Goal: Task Accomplishment & Management: Manage account settings

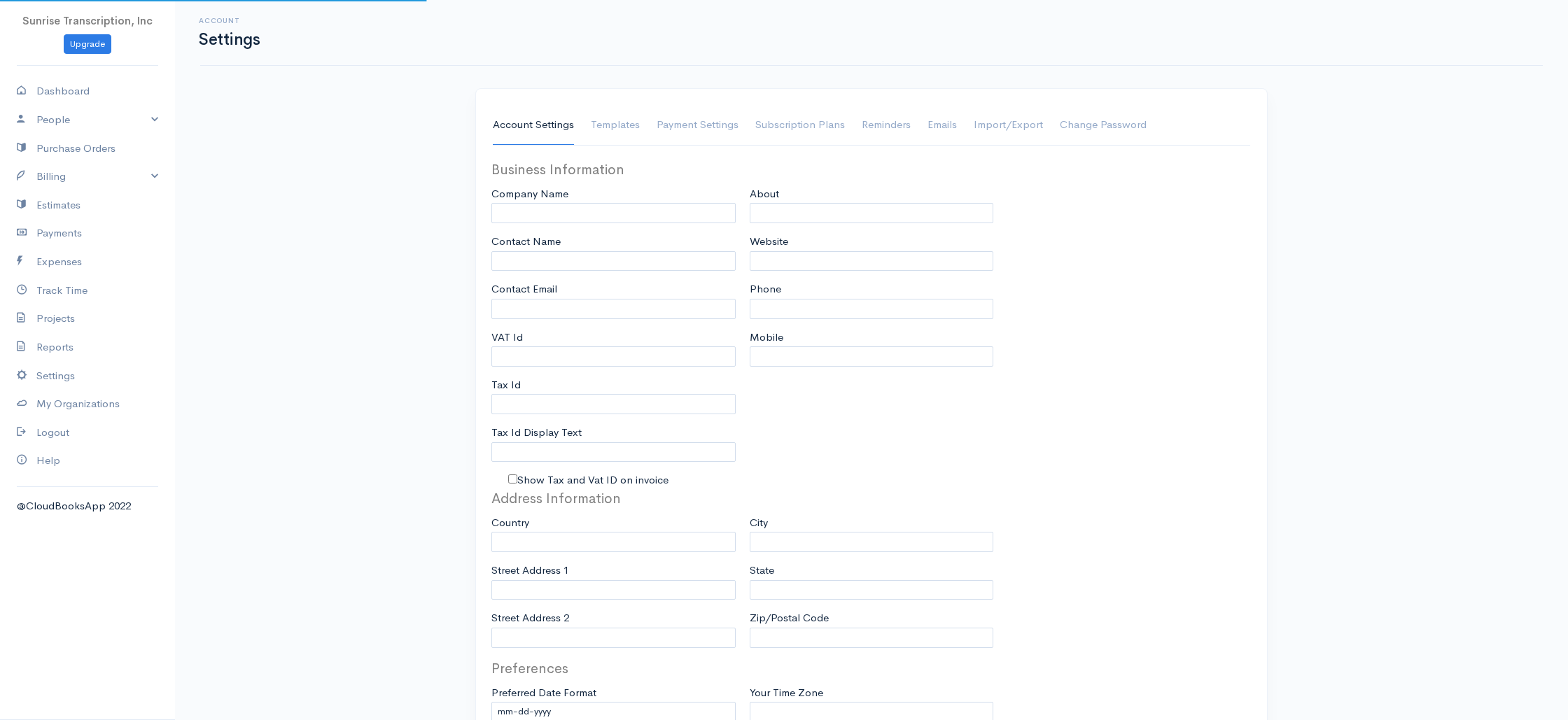
type input "Sunrise Transcription, Inc"
type input "suraj@emrtranscription.com"
type input "Tax Id"
type input "Medical Transcription Service"
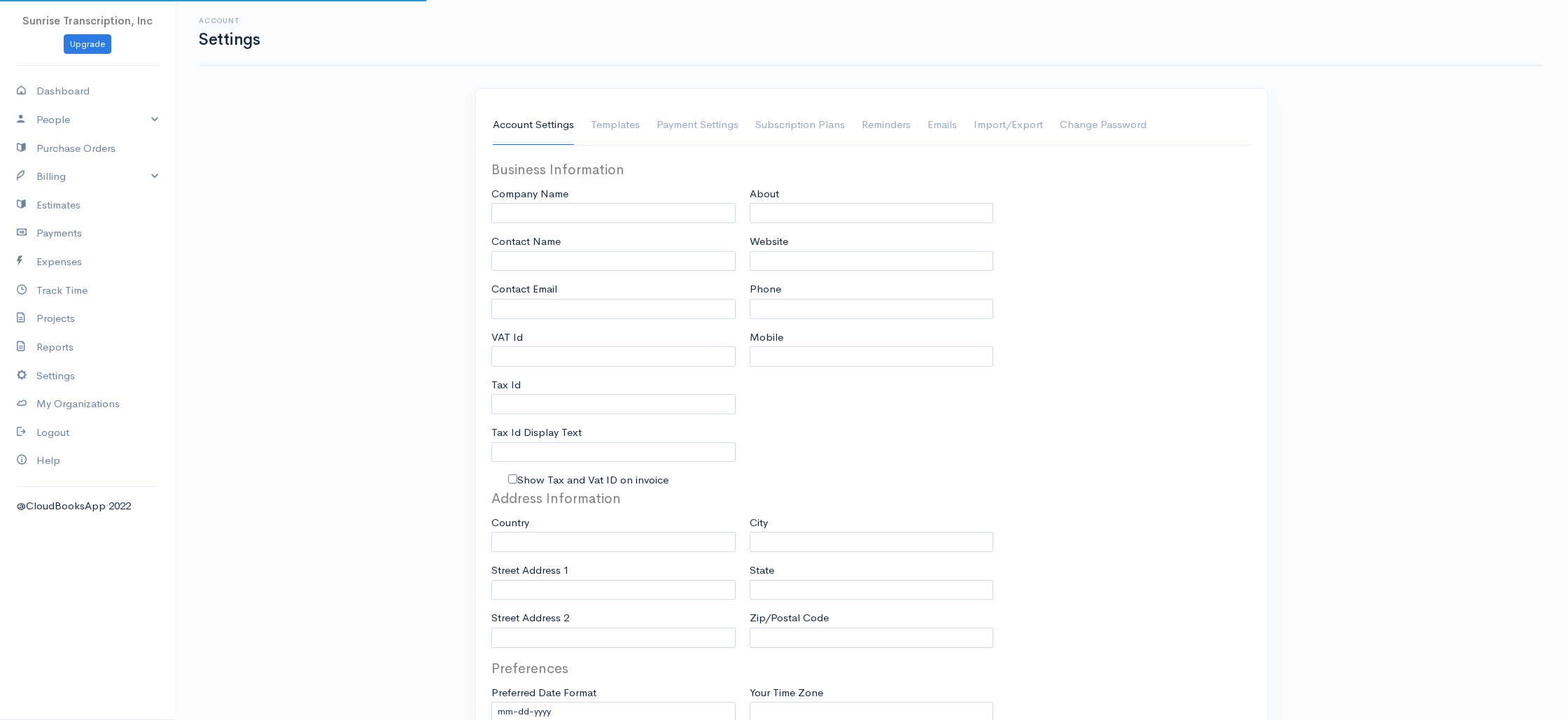
type input "www.sunrisetranscription.com"
type input "518-261-4885"
select select
type input "[STREET_ADDRESS]"
type input "Miami"
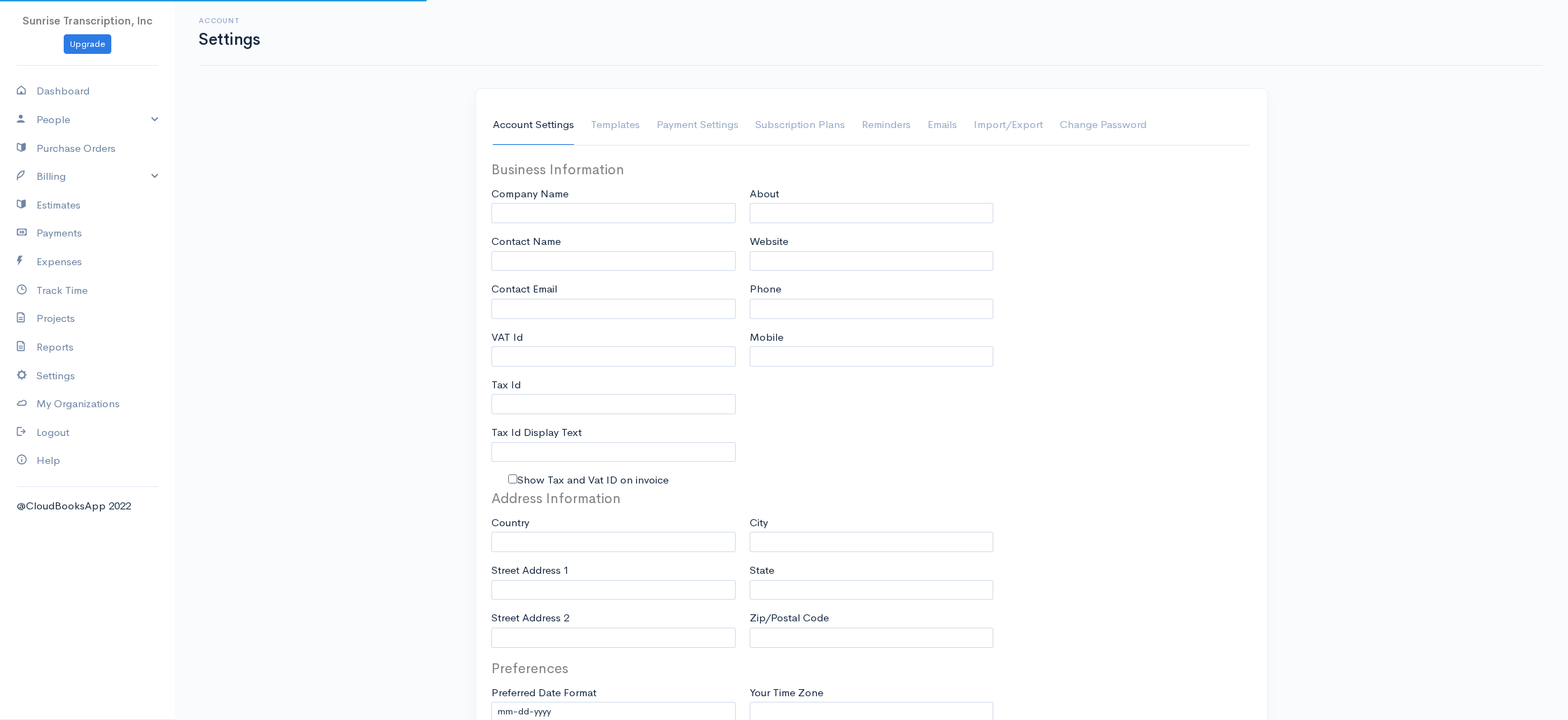
type input "Florida"
type input "33179-3899"
select select
type input "INVOICE"
type input "1333"
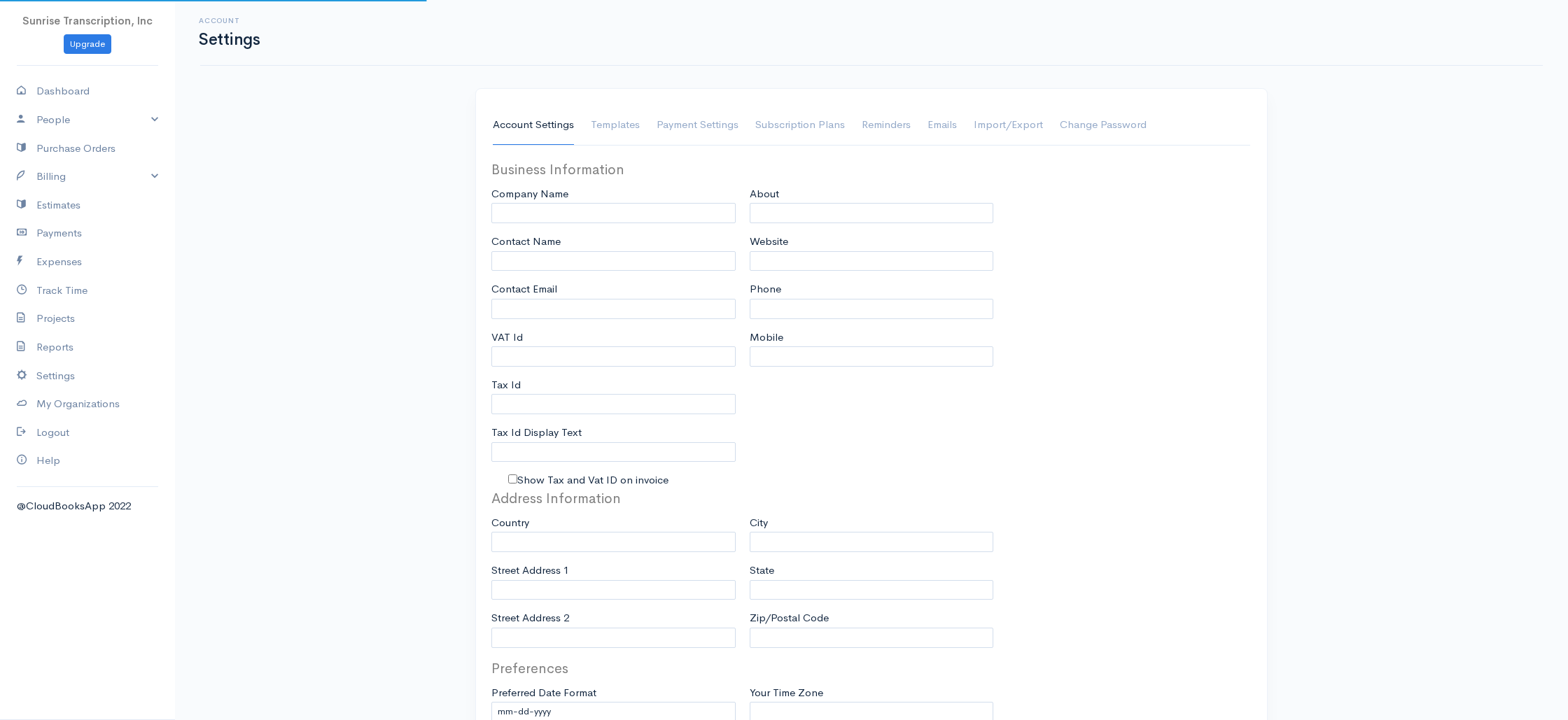
type input "103"
select select "3"
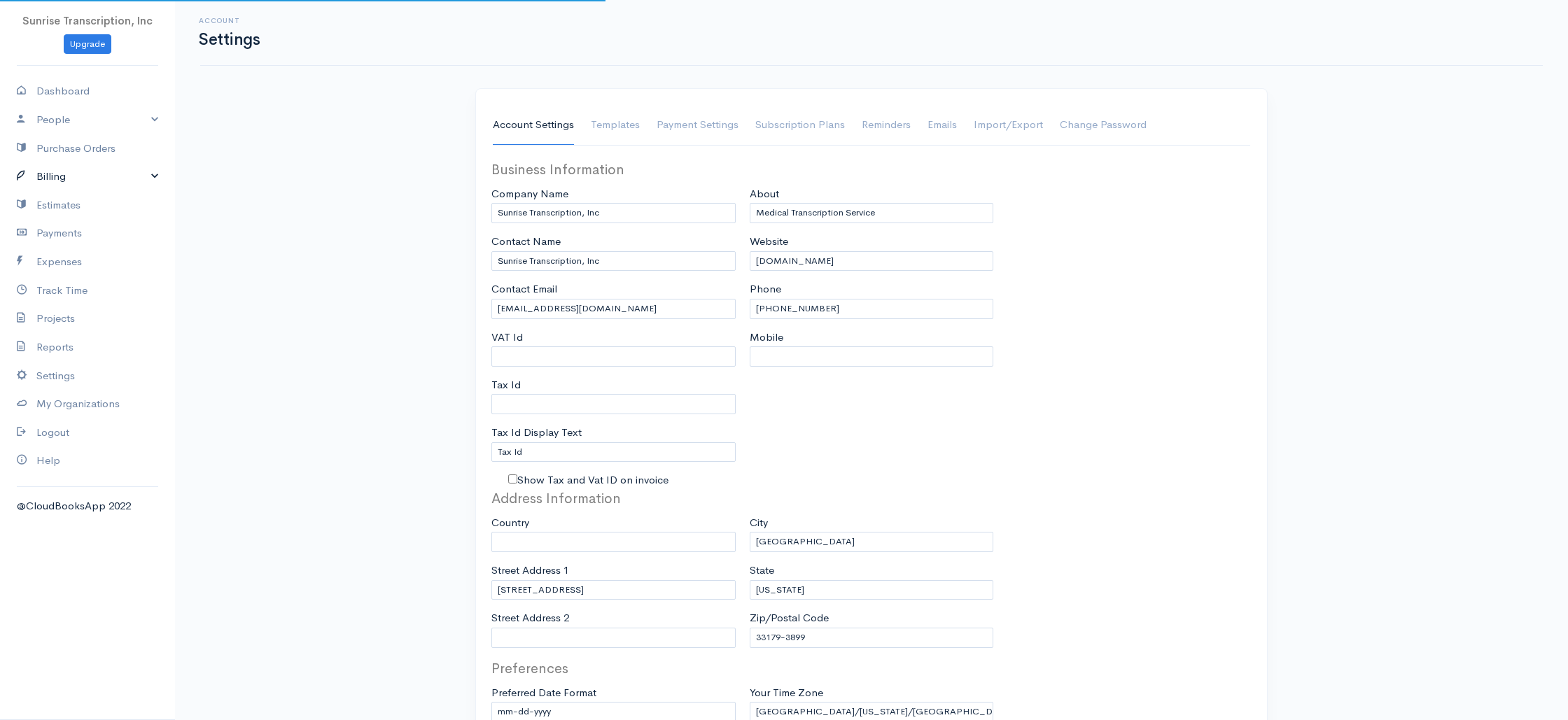
select select "[GEOGRAPHIC_DATA]"
select select "USD"
click at [42, 181] on link "Billing" at bounding box center [87, 176] width 175 height 28
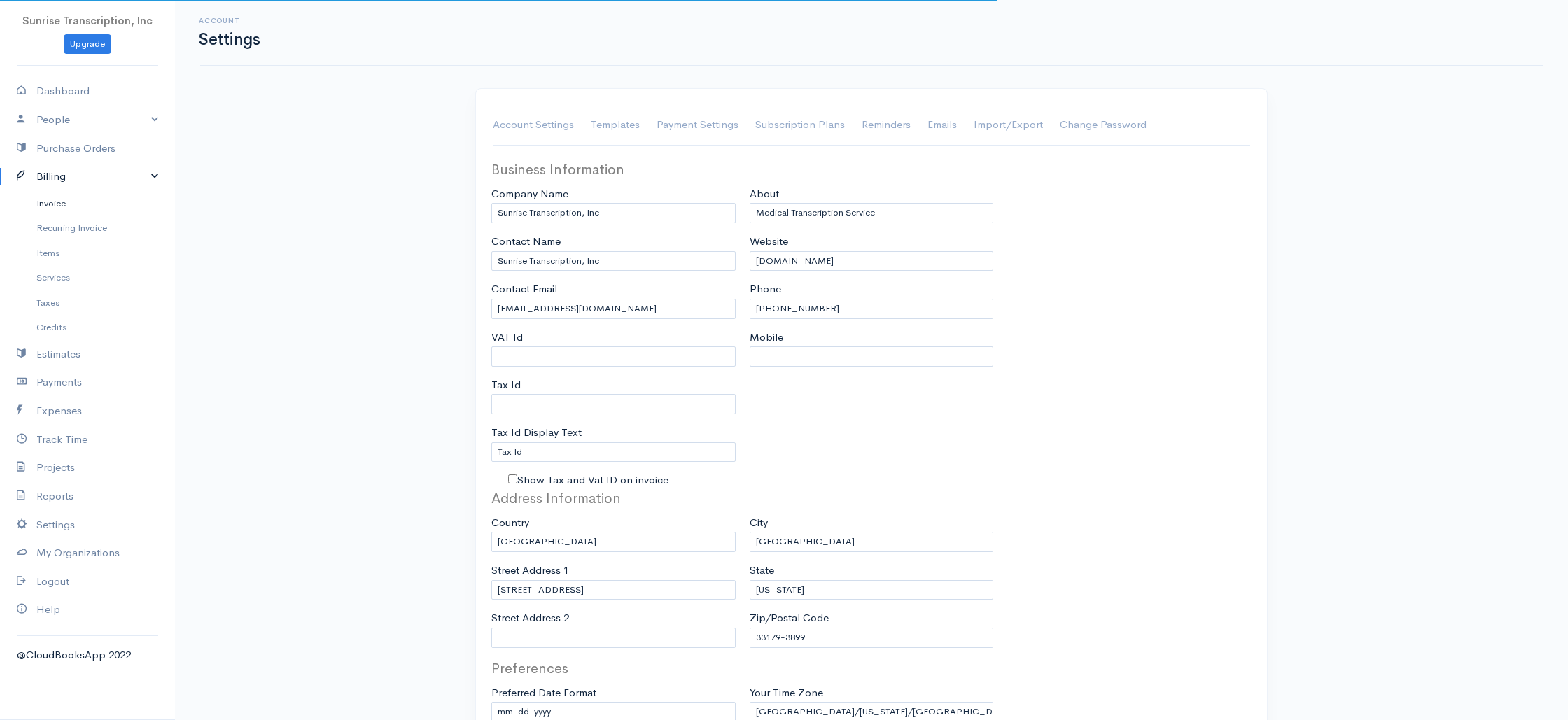
click at [62, 205] on link "Invoice" at bounding box center [87, 203] width 175 height 26
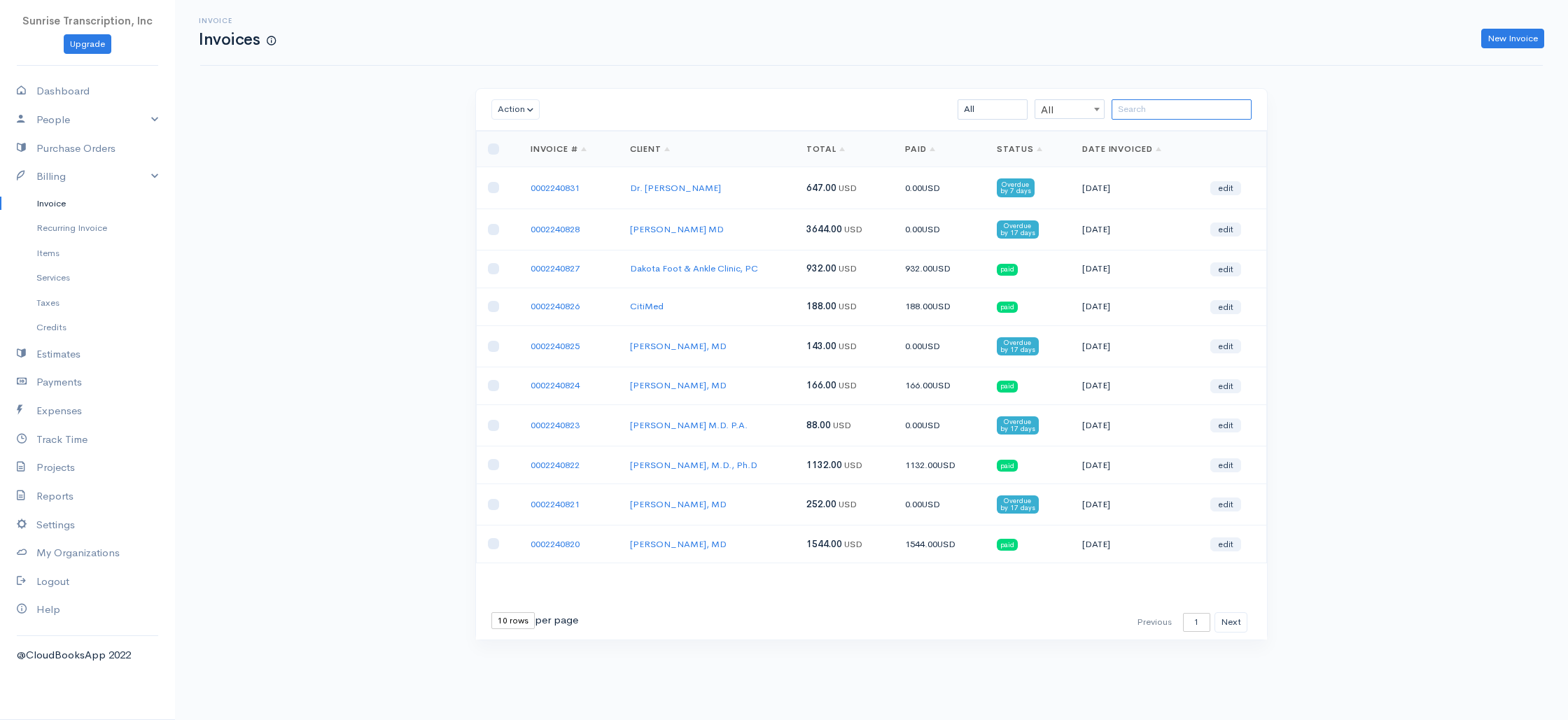
click at [1152, 113] on input "search" at bounding box center [1181, 109] width 140 height 21
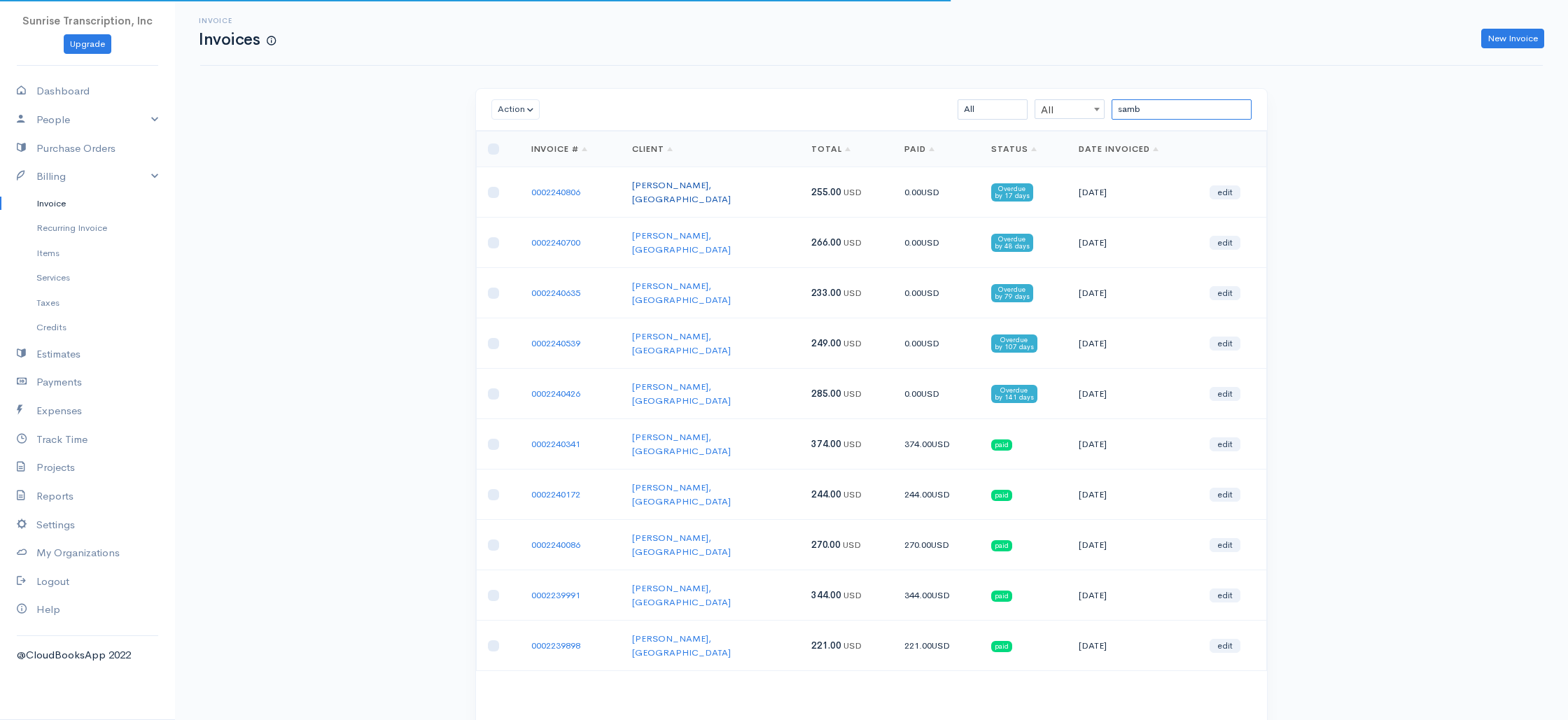
type input "samb"
click at [693, 185] on link "Odaiyappa Sambandam, MD" at bounding box center [681, 192] width 98 height 26
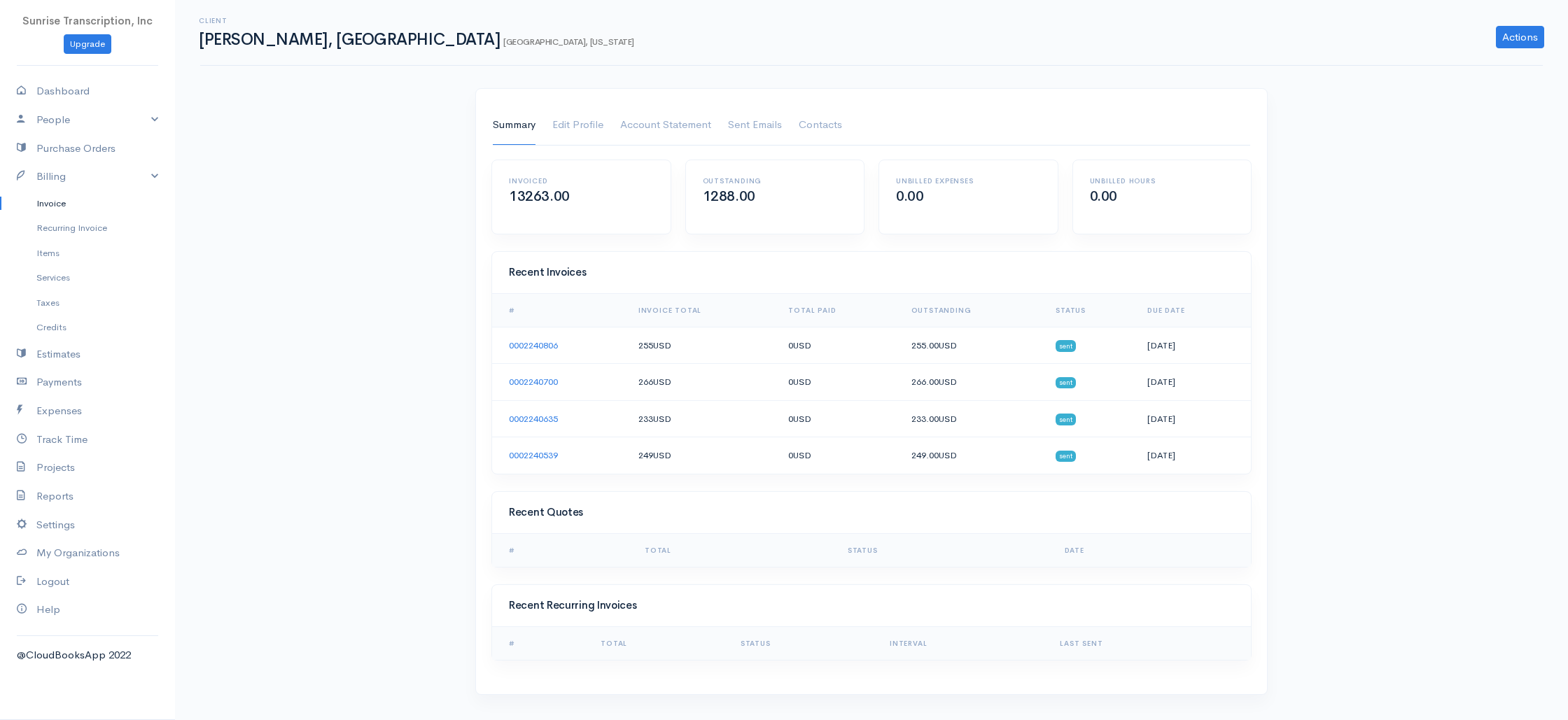
click at [42, 206] on link "Invoice" at bounding box center [87, 203] width 175 height 26
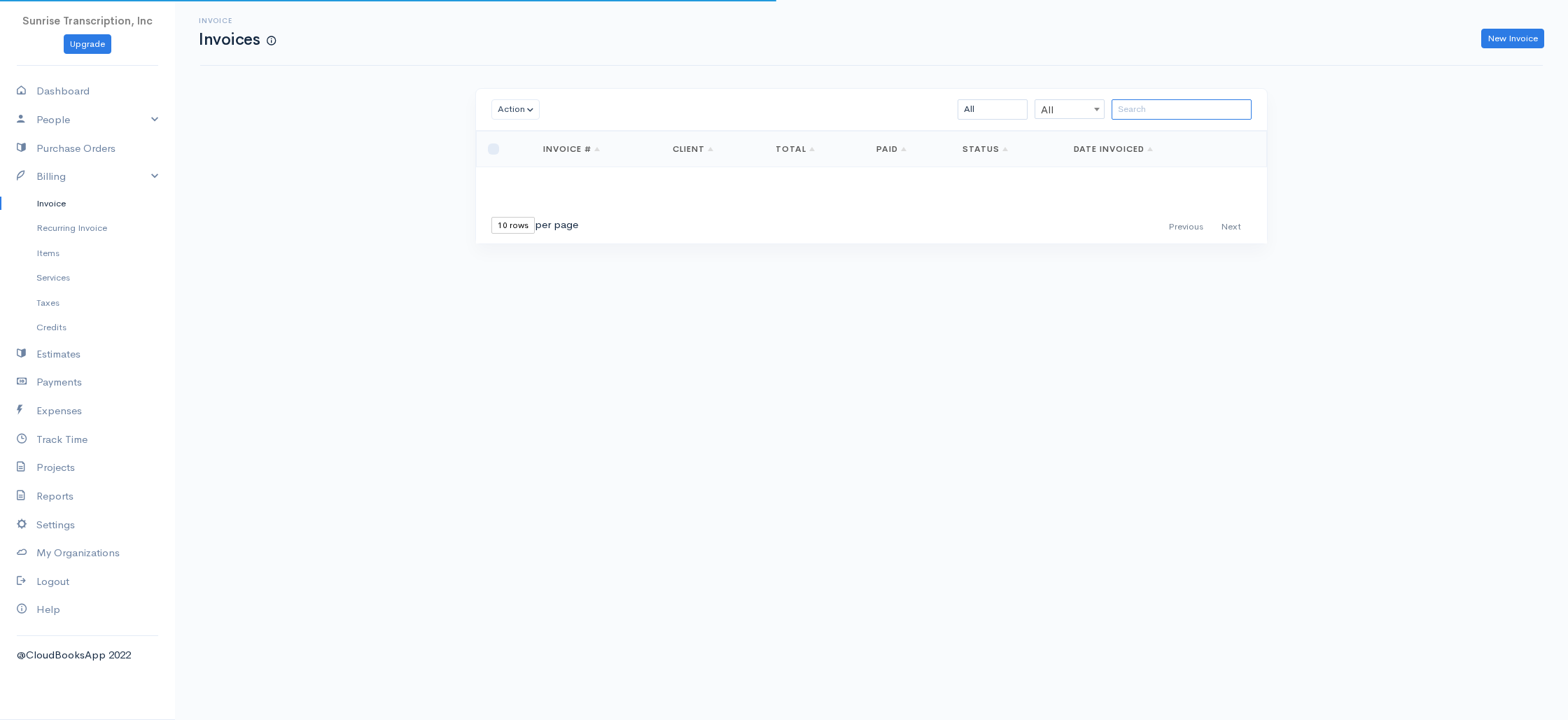
click at [1189, 103] on input "search" at bounding box center [1181, 109] width 140 height 21
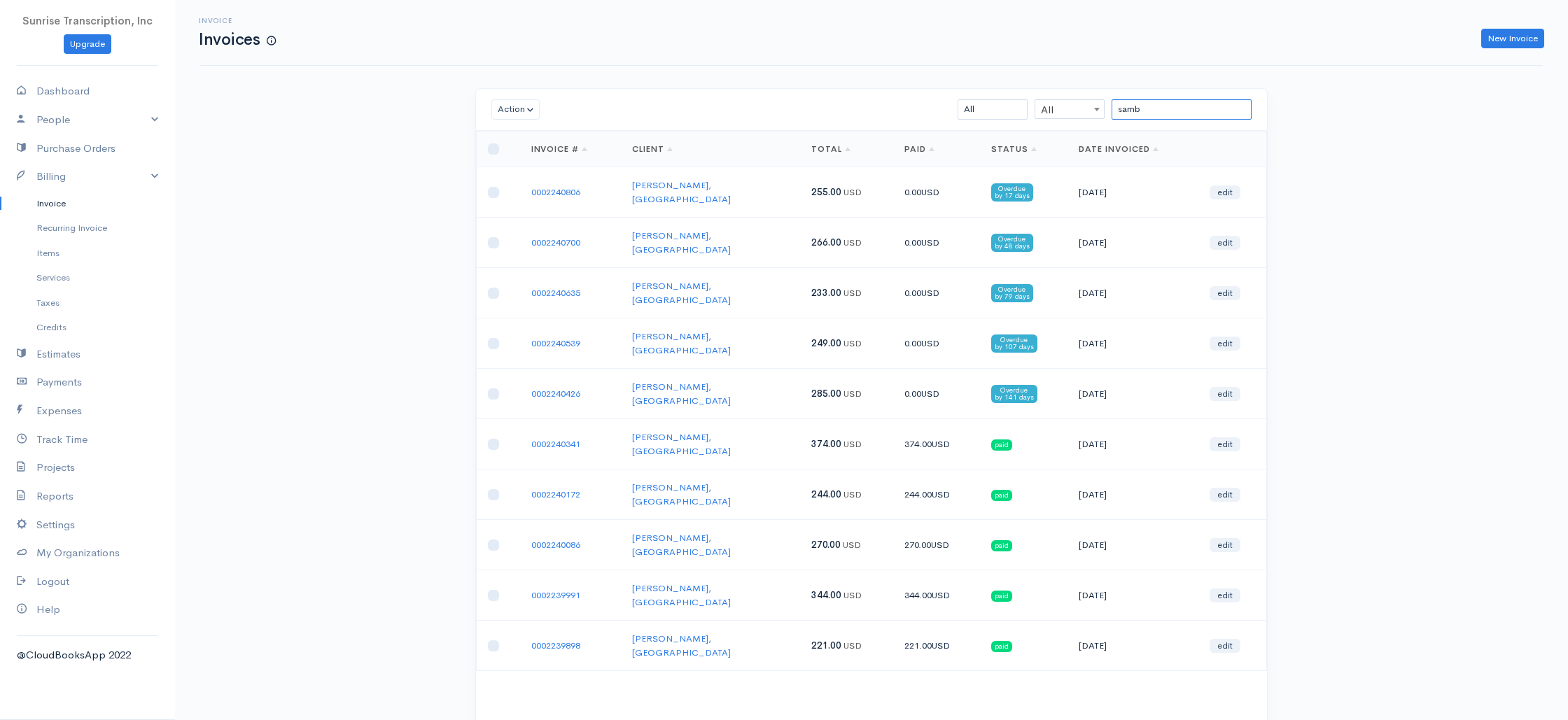
type input "samb"
click at [490, 152] on input "checkbox" at bounding box center [493, 148] width 11 height 11
checkbox input "true"
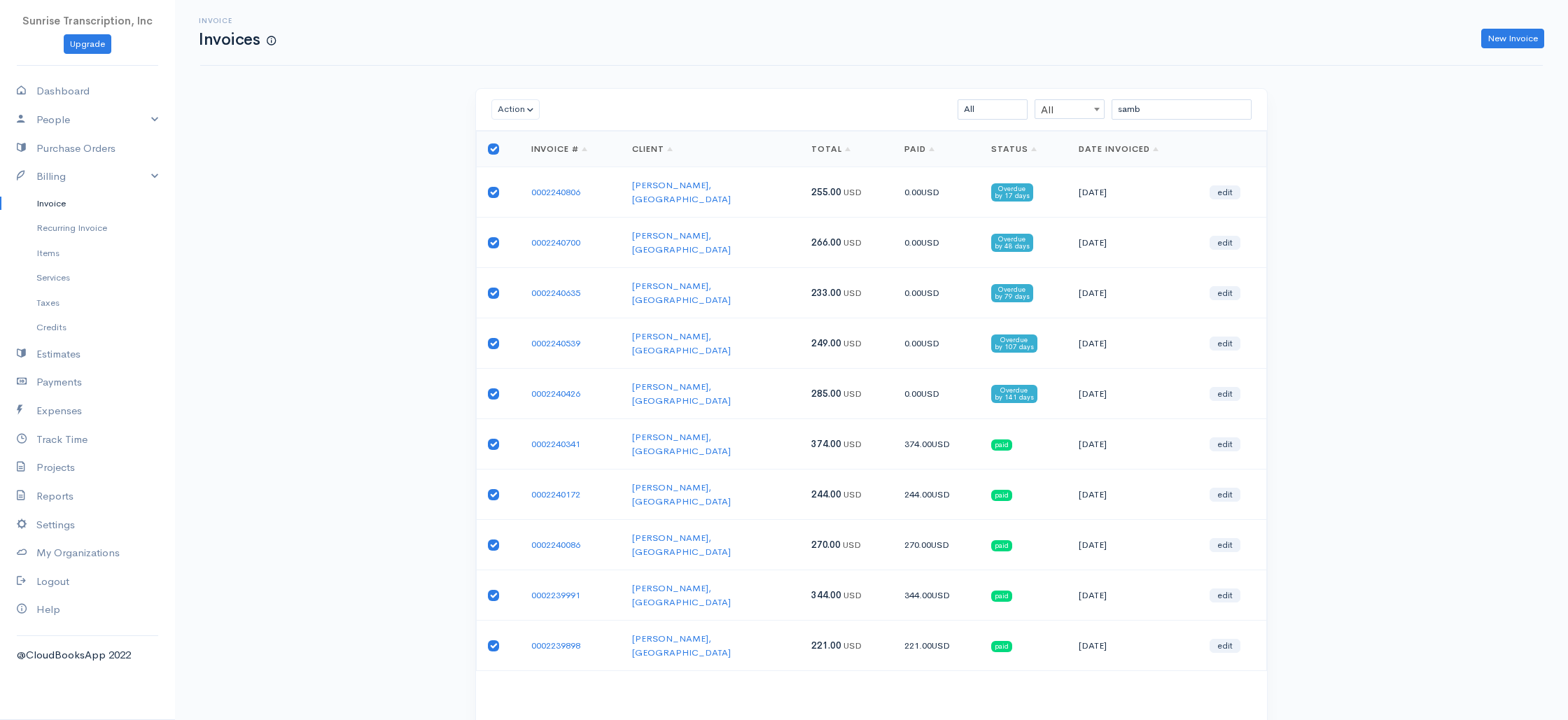
checkbox input "true"
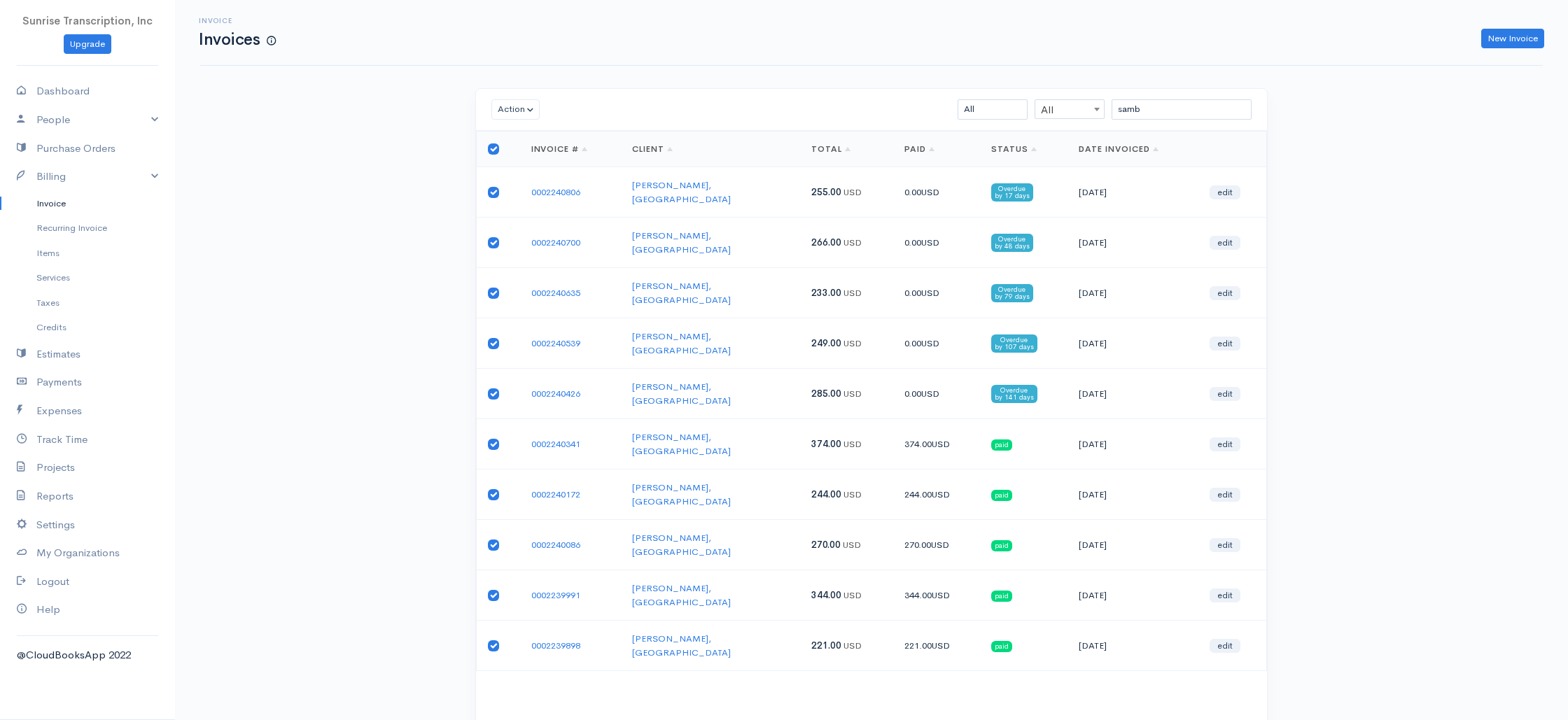
checkbox input "true"
click at [513, 111] on button "Action" at bounding box center [515, 109] width 48 height 21
click at [537, 283] on link "Enter Payment" at bounding box center [547, 283] width 111 height 25
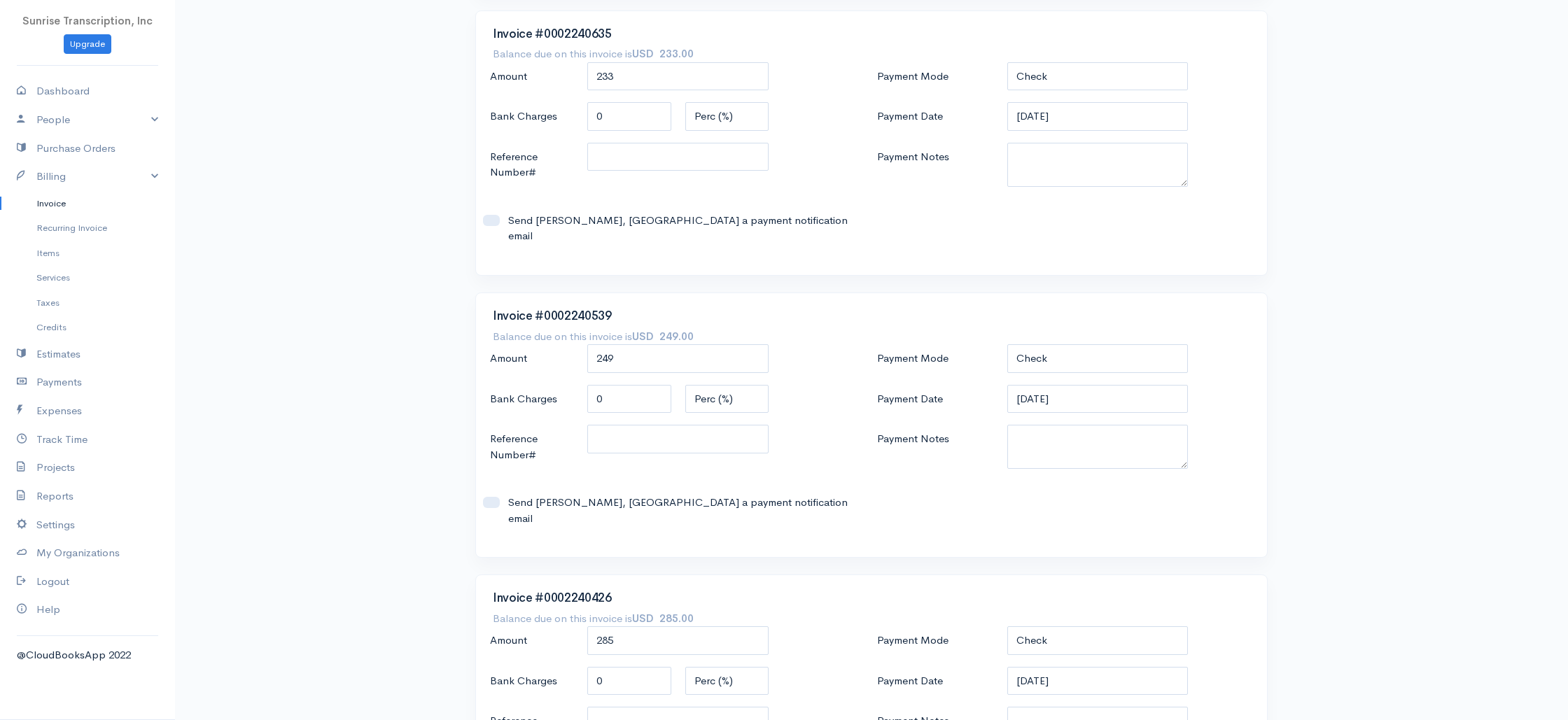
scroll to position [729, 0]
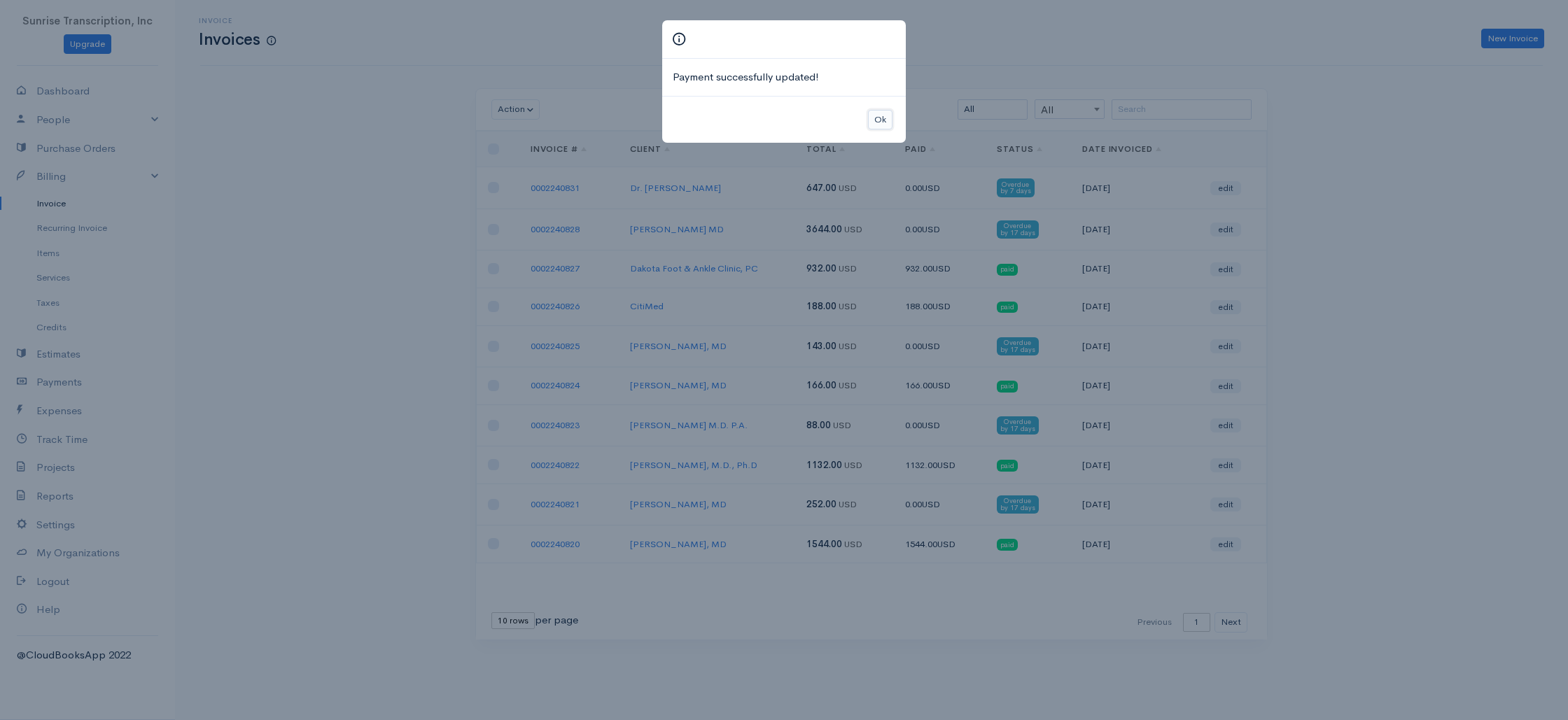
click at [888, 114] on button "Ok" at bounding box center [879, 120] width 25 height 21
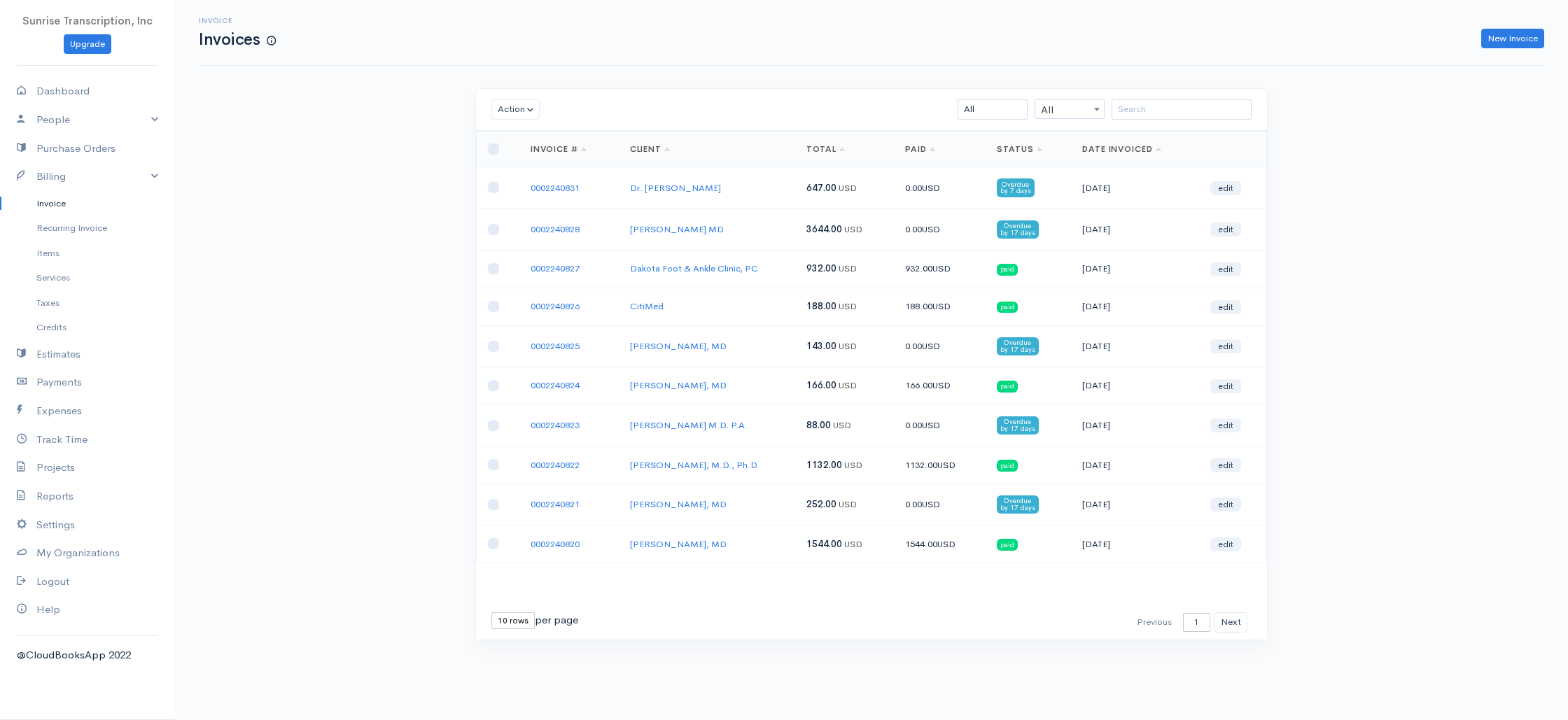
click at [1352, 200] on div "Invoice Invoices New Invoice Action Archive Delete Download PDF Send [PERSON_NA…" at bounding box center [871, 346] width 1393 height 692
click at [67, 94] on link "Dashboard" at bounding box center [87, 90] width 175 height 28
select select "365"
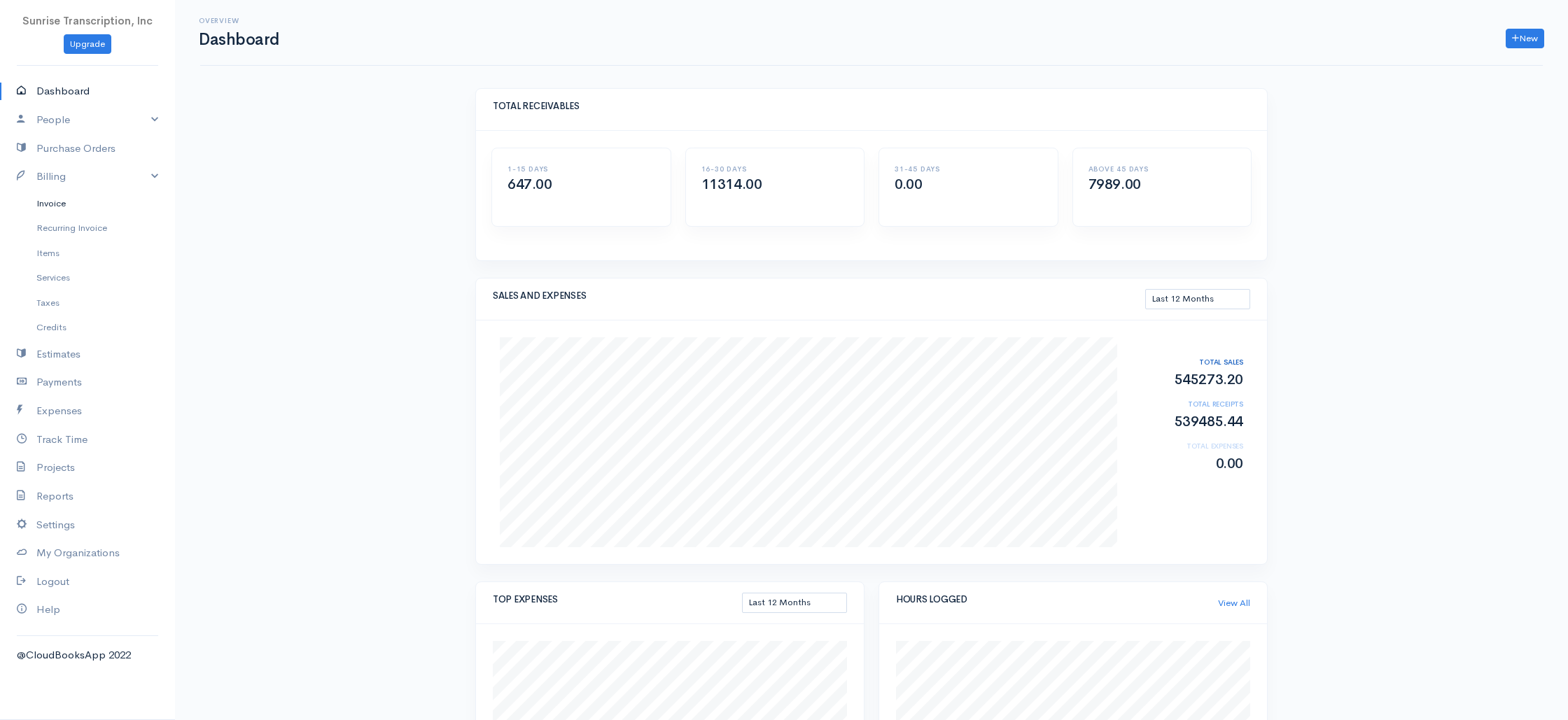
click at [61, 203] on link "Invoice" at bounding box center [87, 203] width 175 height 26
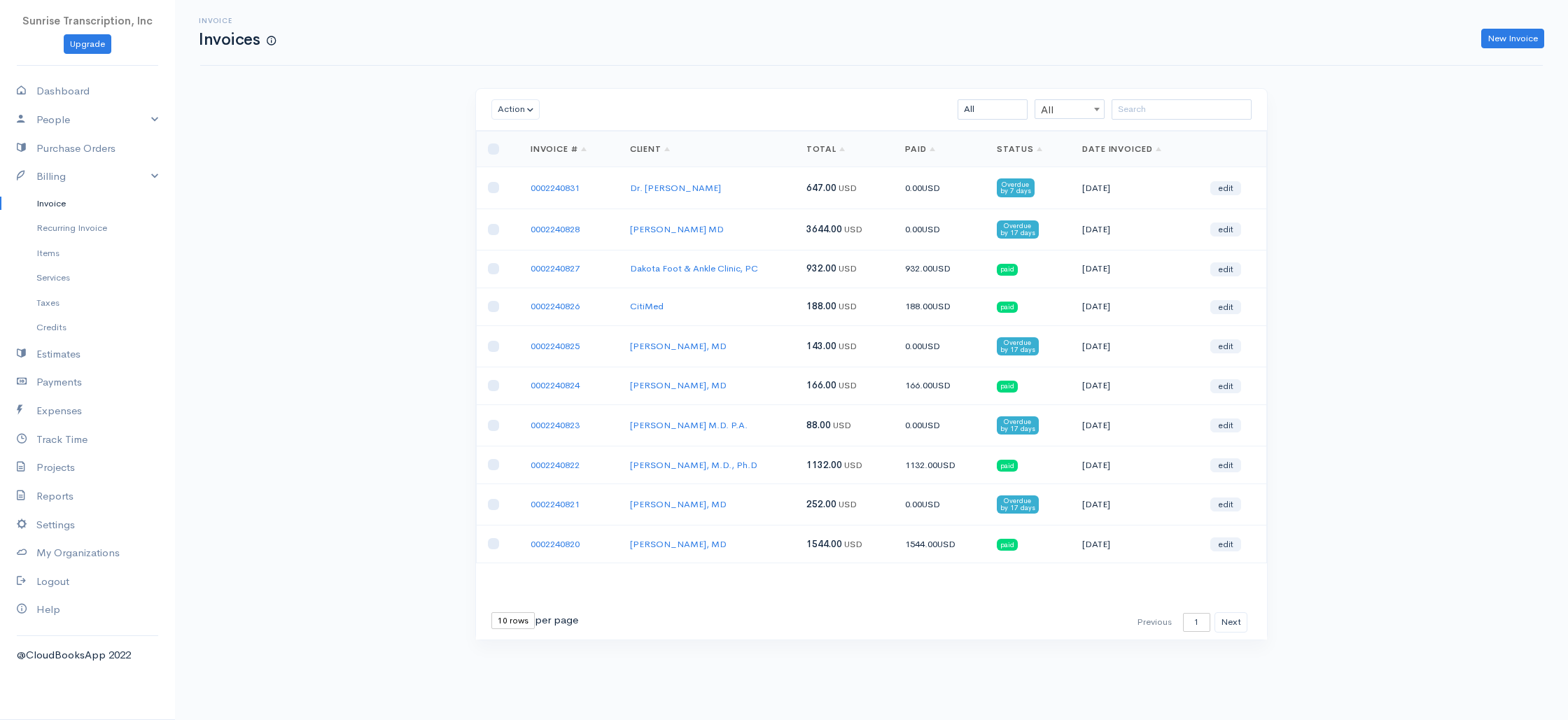
click at [617, 255] on td "0002240827" at bounding box center [569, 268] width 99 height 37
click at [1225, 622] on button "Next" at bounding box center [1230, 622] width 32 height 21
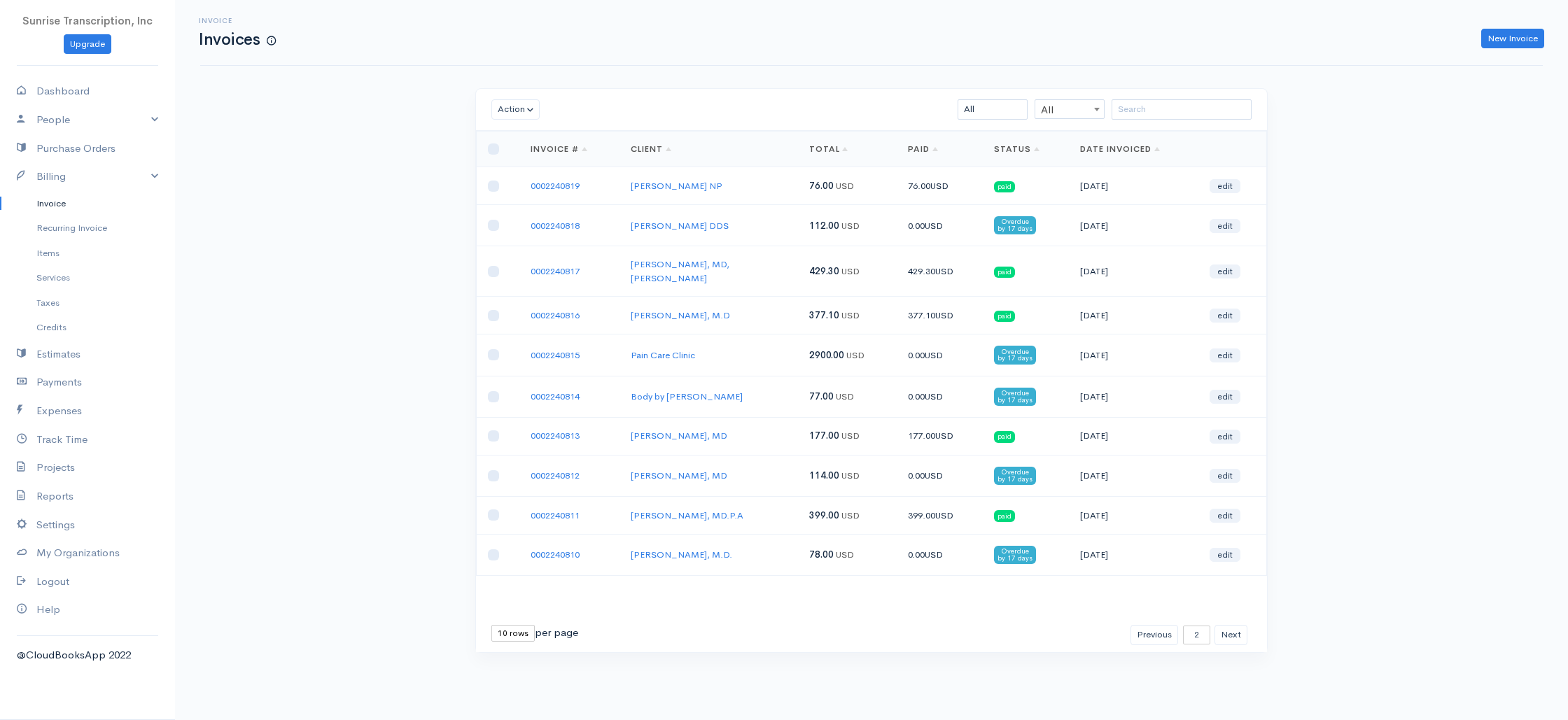
click at [746, 242] on td "[PERSON_NAME] DDS" at bounding box center [707, 226] width 178 height 41
click at [750, 344] on td "Pain Care Clinic" at bounding box center [707, 356] width 178 height 41
click at [612, 393] on td "0002240814" at bounding box center [570, 397] width 100 height 41
click at [1229, 625] on button "Next" at bounding box center [1230, 635] width 32 height 21
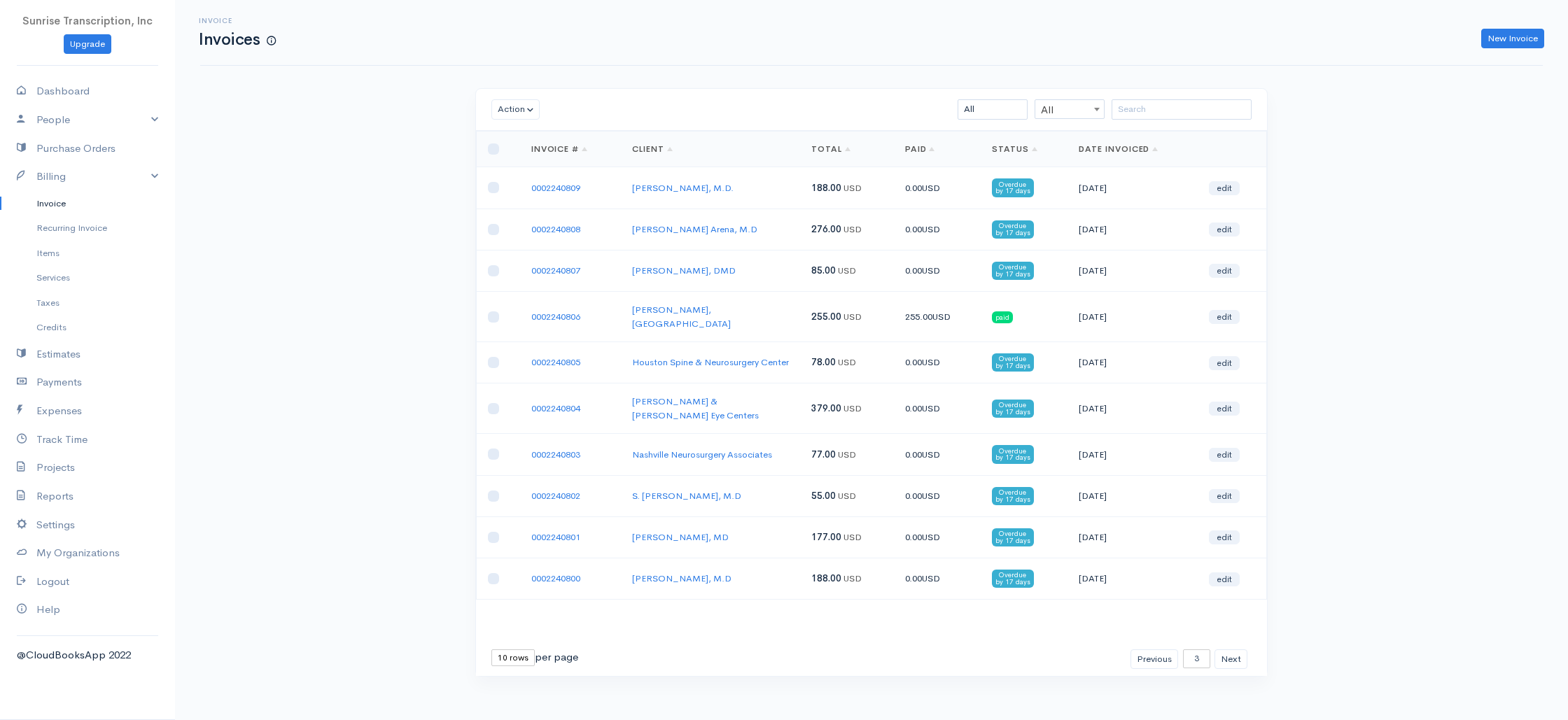
click at [759, 191] on td "Jill Wohlfeil, M.D." at bounding box center [710, 188] width 179 height 41
click at [1281, 256] on div "Action Archive Delete Download PDF Send Mark as Sent Mark Un-Sent Enter Payment…" at bounding box center [871, 409] width 840 height 640
click at [749, 526] on td "[PERSON_NAME], MD" at bounding box center [710, 537] width 179 height 41
drag, startPoint x: 777, startPoint y: 242, endPoint x: 729, endPoint y: 172, distance: 84.9
click at [777, 242] on td "[PERSON_NAME] Arena, M.D" at bounding box center [710, 229] width 179 height 41
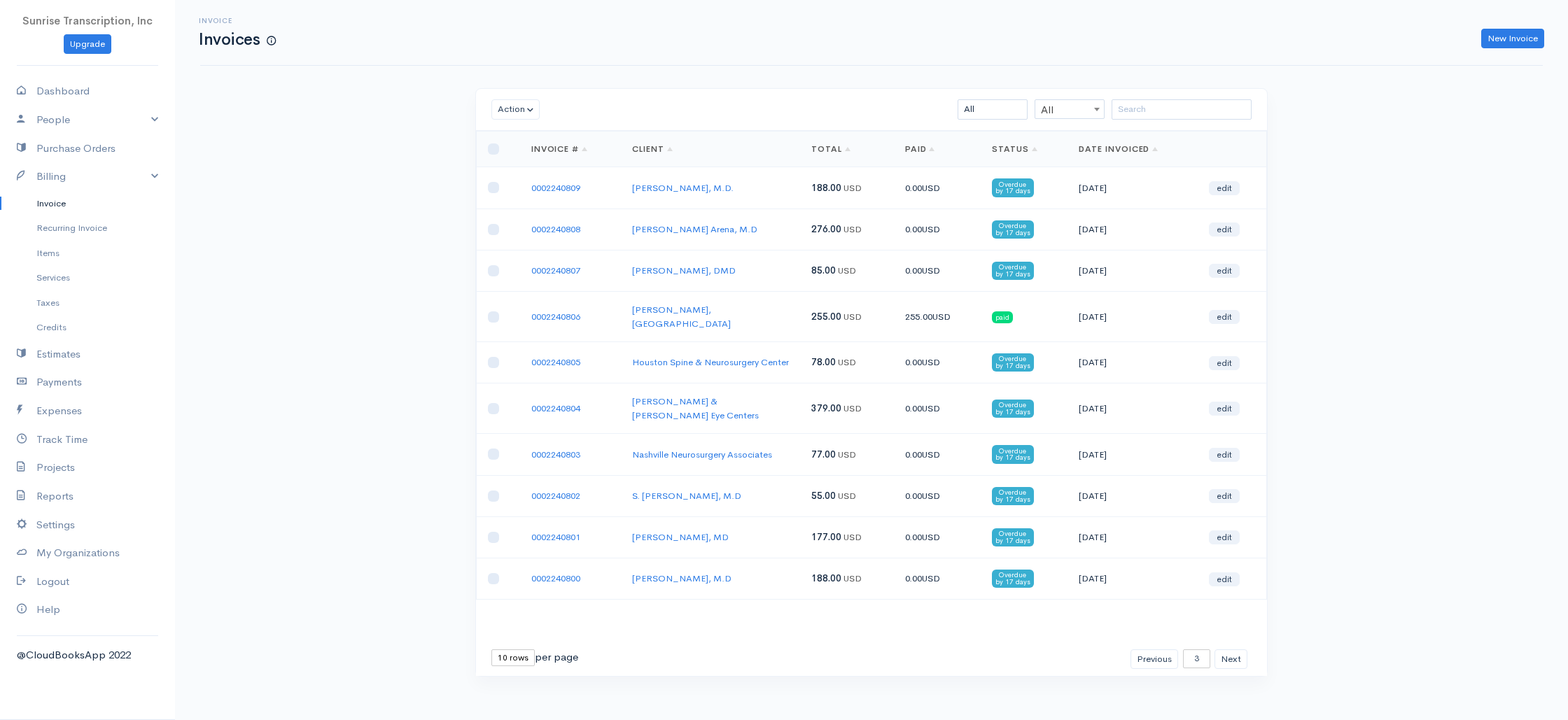
click at [44, 203] on link "Invoice" at bounding box center [87, 203] width 175 height 26
click at [1175, 109] on input "search" at bounding box center [1181, 109] width 140 height 21
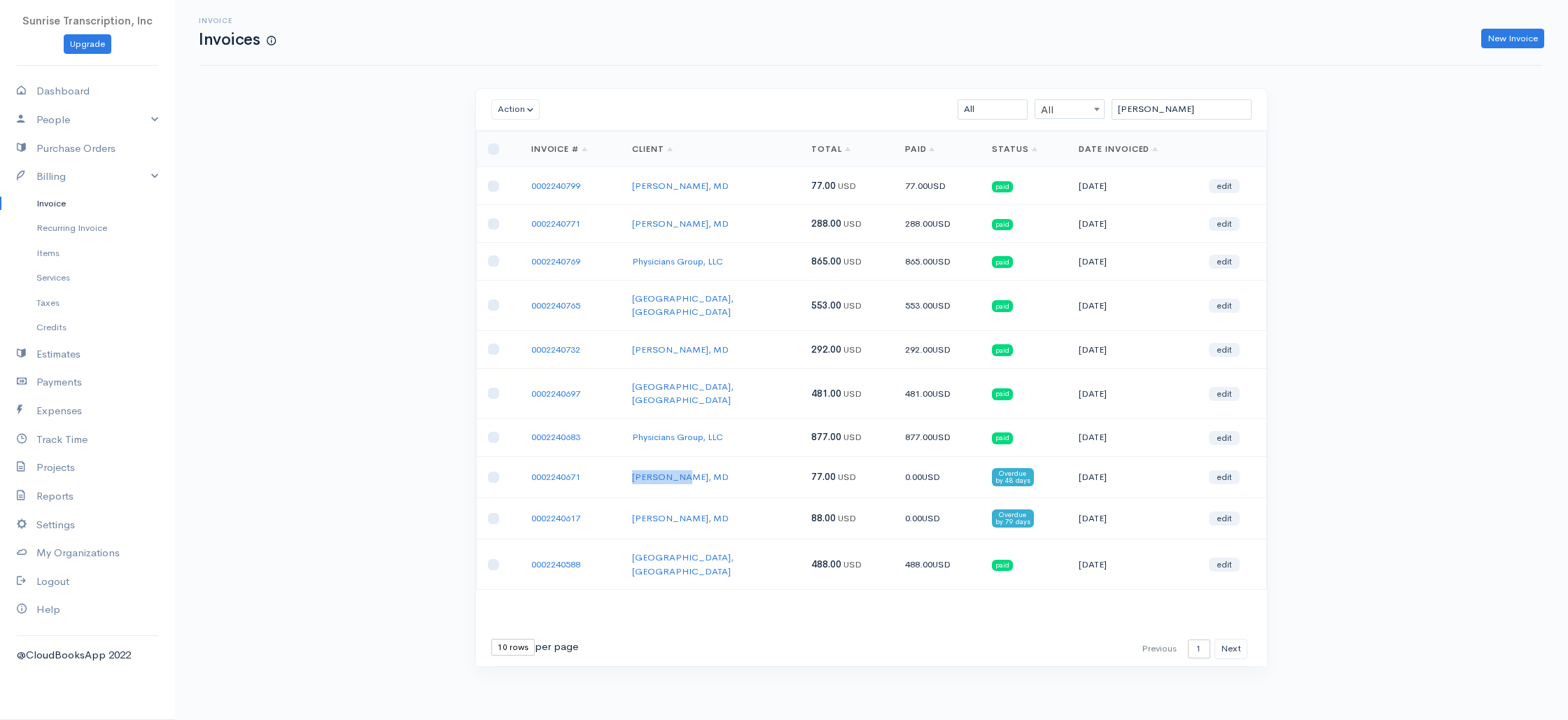
drag, startPoint x: 617, startPoint y: 450, endPoint x: 770, endPoint y: 417, distance: 156.5
click at [678, 457] on tr "0002240671 Peter Simon, MD 77.00 USD 0.00 USD Overdue by 48 days 08-08-2025 edit" at bounding box center [871, 477] width 790 height 41
copy tr "Peter Simo"
drag, startPoint x: 1162, startPoint y: 116, endPoint x: 1073, endPoint y: 113, distance: 89.1
click at [1073, 113] on div "simon All All All Draft Viewed Sent Paid Partial Overdue Unpaid/Open" at bounding box center [935, 109] width 645 height 21
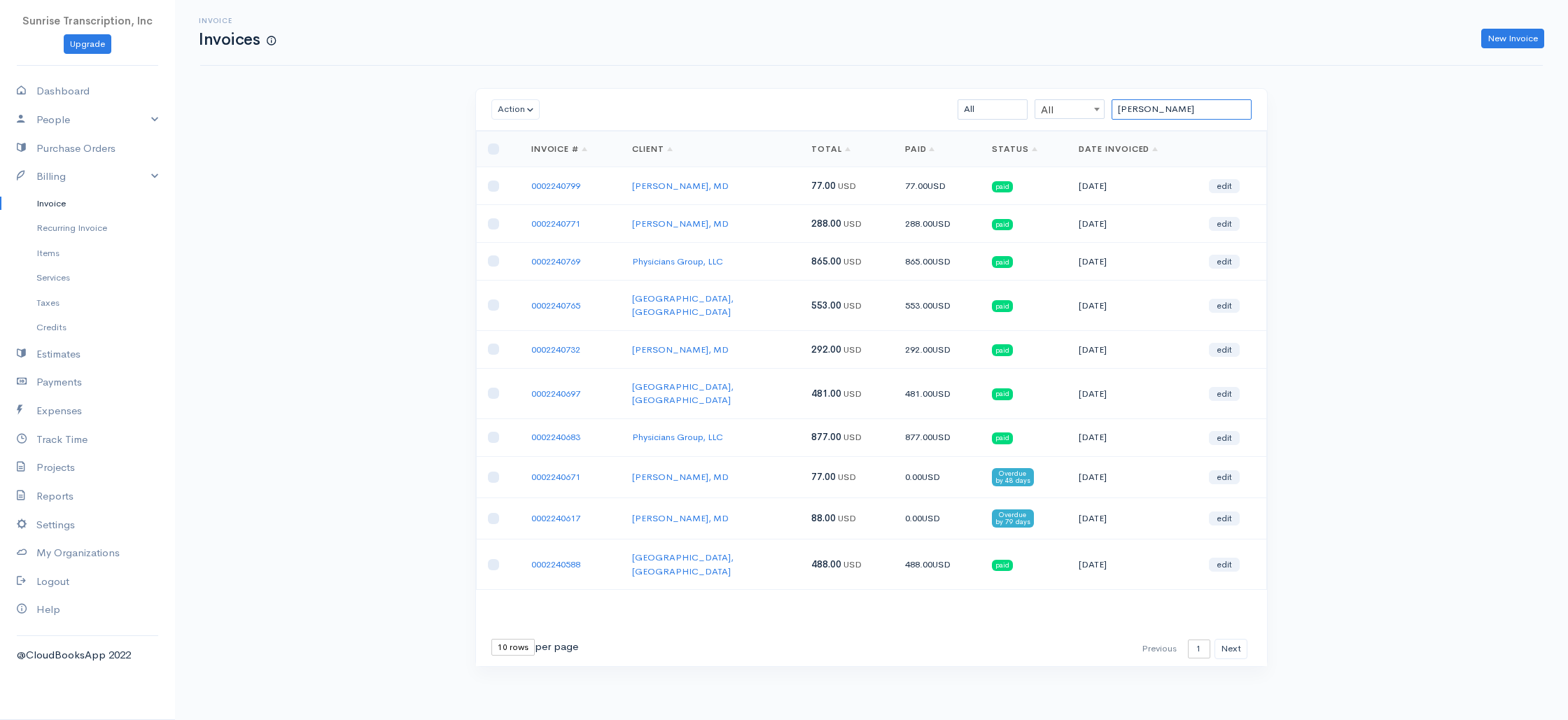
paste input "Peter Simo"
drag, startPoint x: 1137, startPoint y: 106, endPoint x: 1082, endPoint y: 108, distance: 55.0
click at [1082, 108] on div "Peter Simo All All All Draft Viewed Sent Paid Partial Overdue Unpaid/Open" at bounding box center [935, 109] width 645 height 21
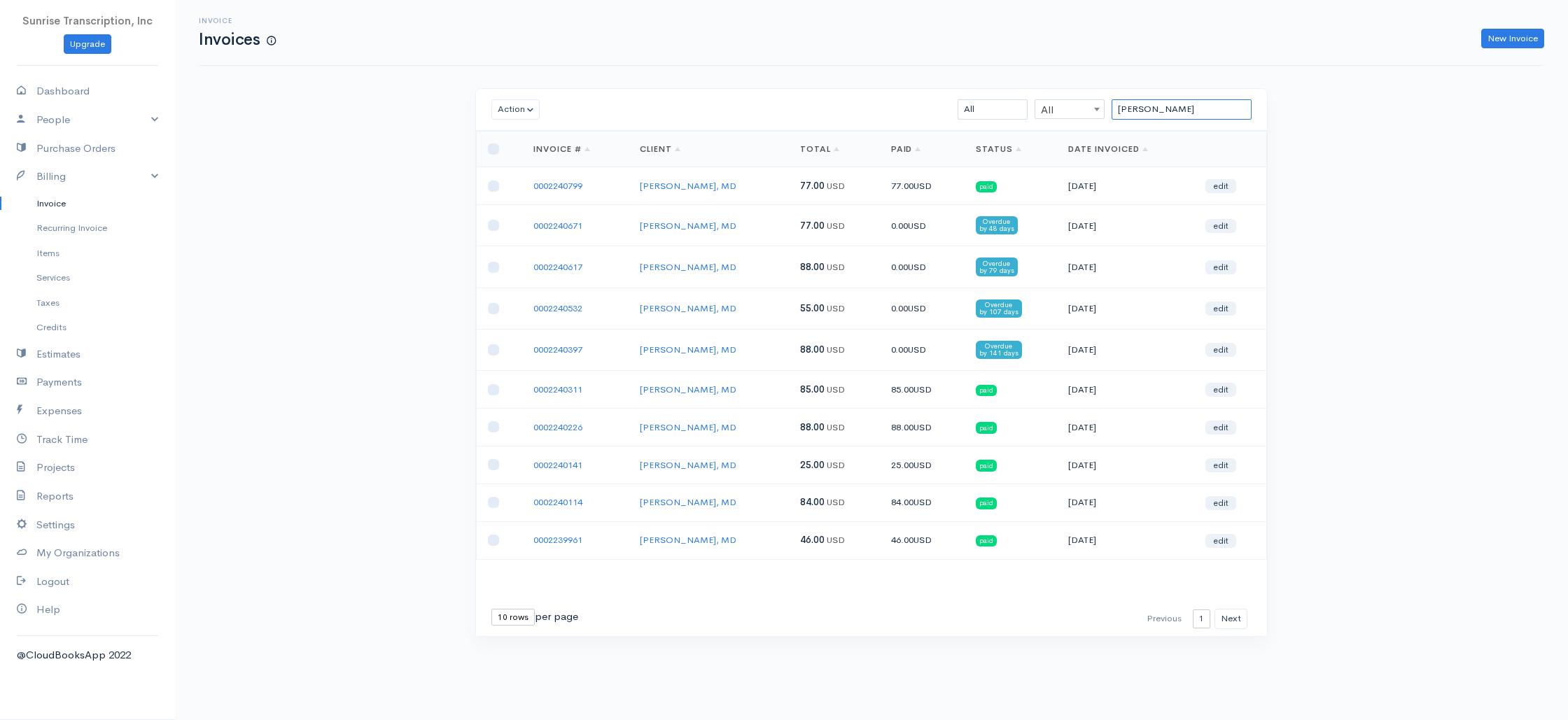
type input "Peter Simo"
click at [1359, 336] on div "Invoice Invoices New Invoice Action Archive Delete Download PDF Send Mark as Se…" at bounding box center [871, 344] width 1393 height 689
click at [493, 142] on th at bounding box center [499, 149] width 45 height 35
click at [495, 145] on input "checkbox" at bounding box center [493, 148] width 11 height 11
checkbox input "true"
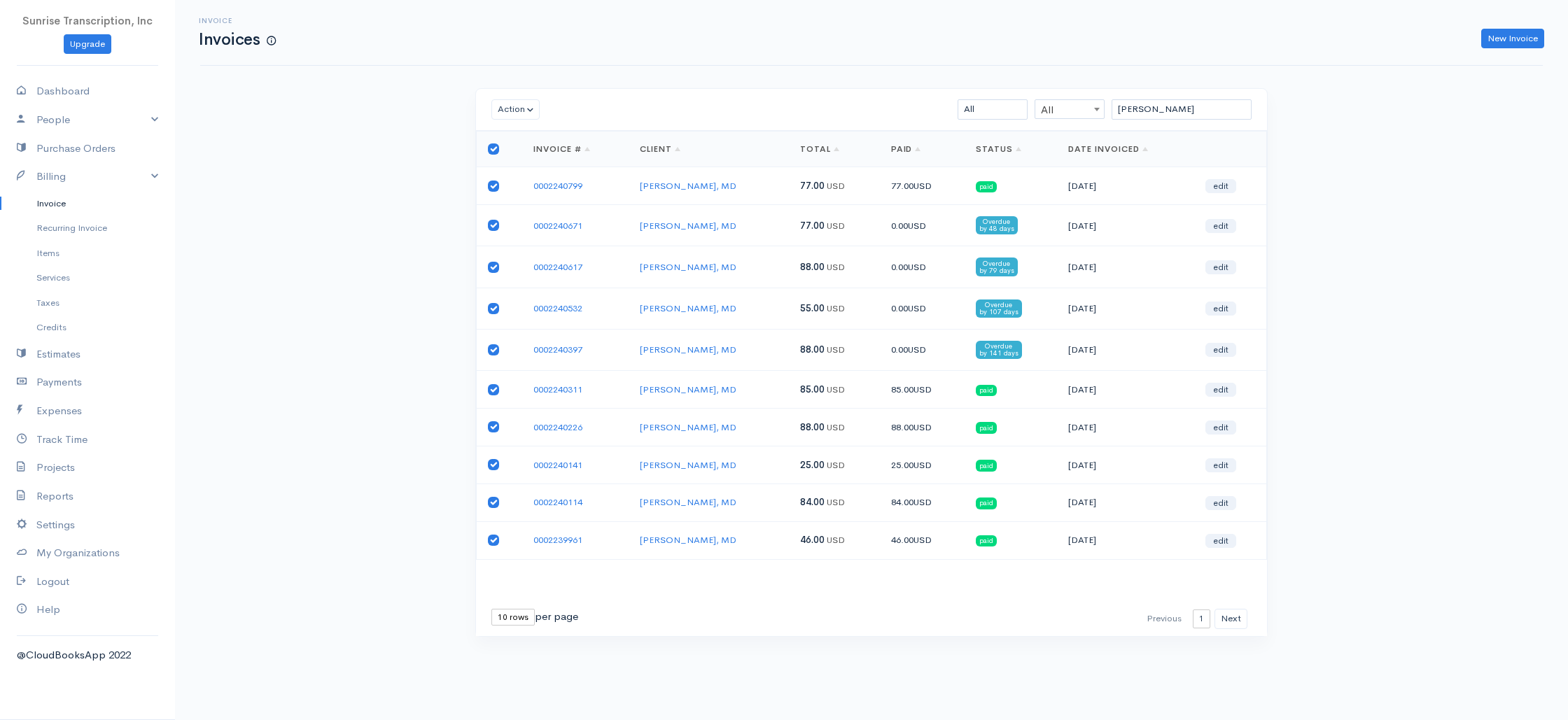
checkbox input "true"
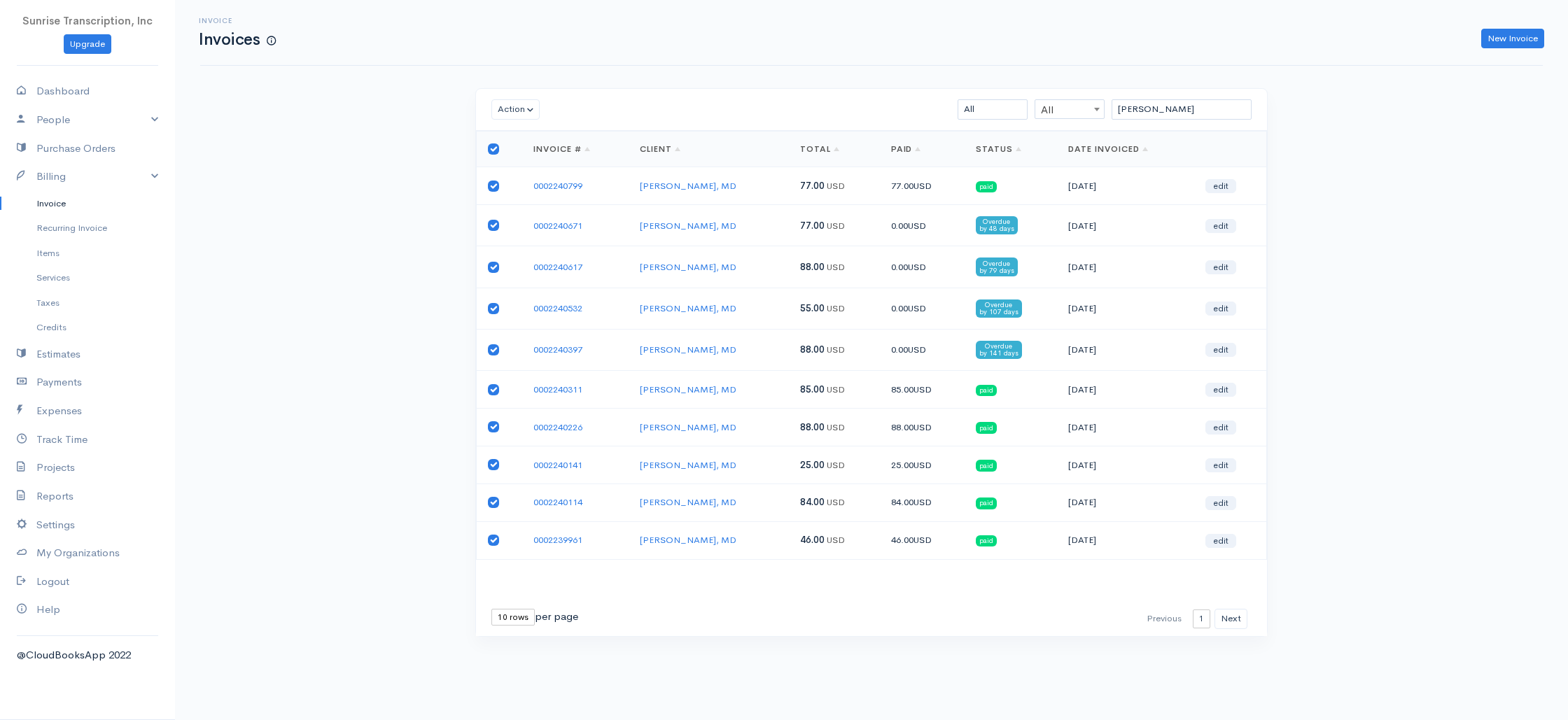
checkbox input "true"
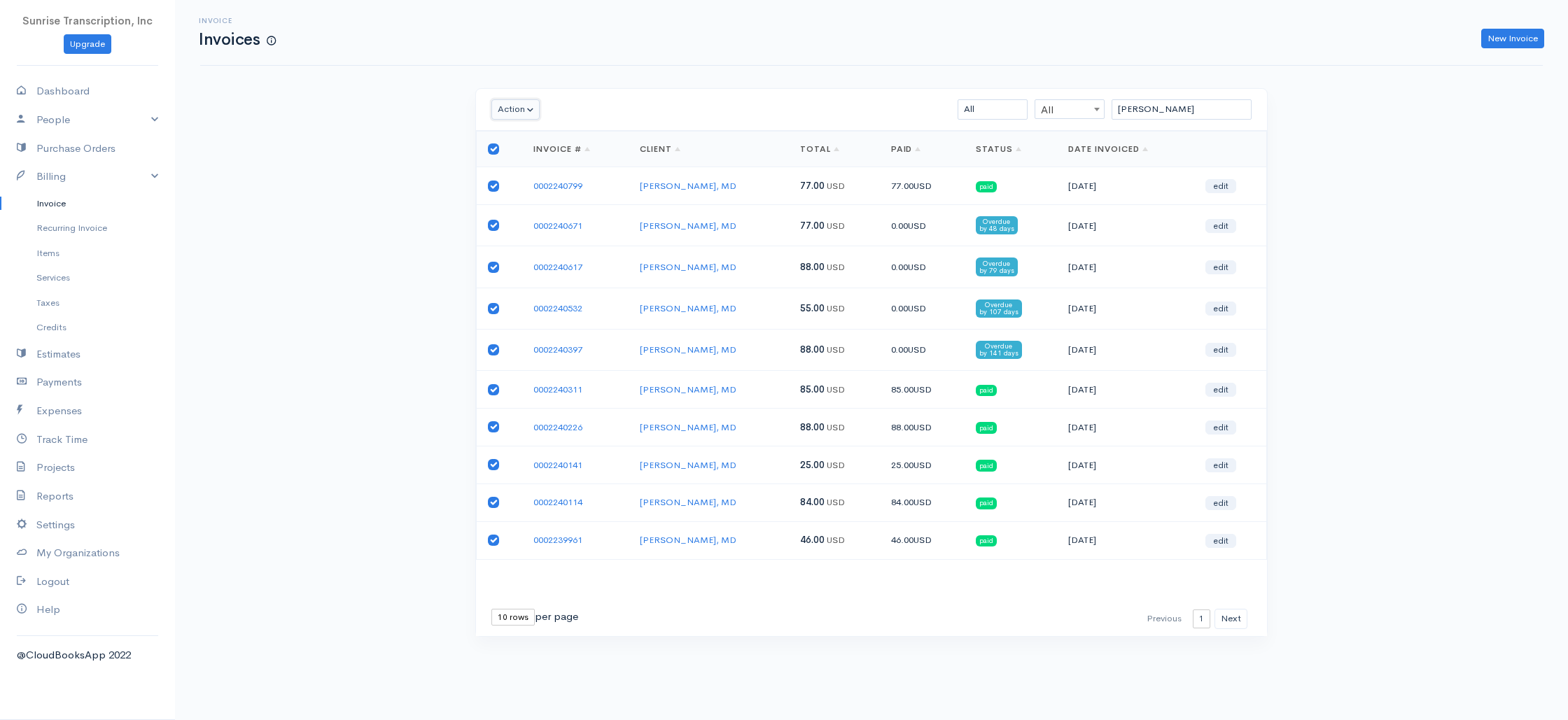
click at [522, 113] on button "Action" at bounding box center [515, 109] width 48 height 21
click at [545, 281] on link "Enter Payment" at bounding box center [547, 283] width 111 height 25
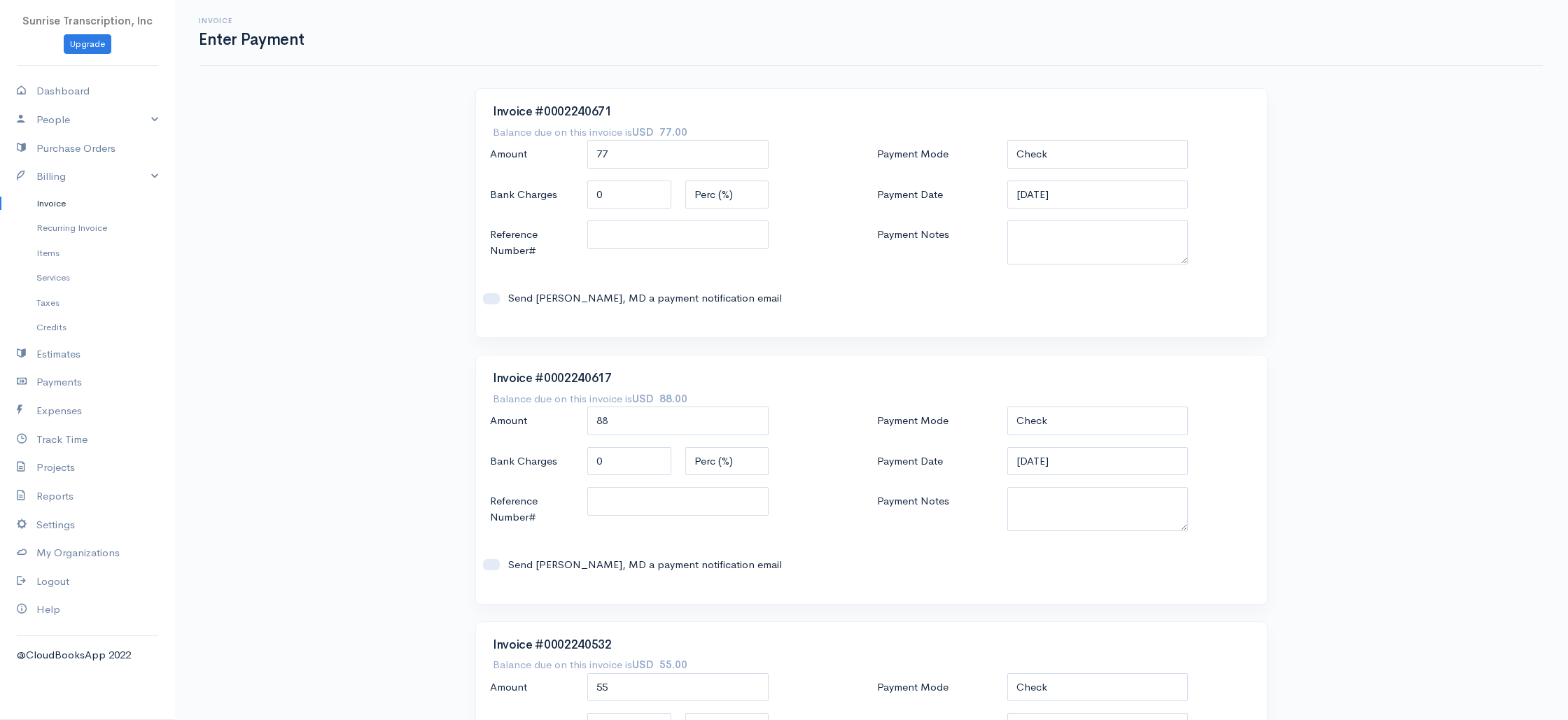
scroll to position [462, 0]
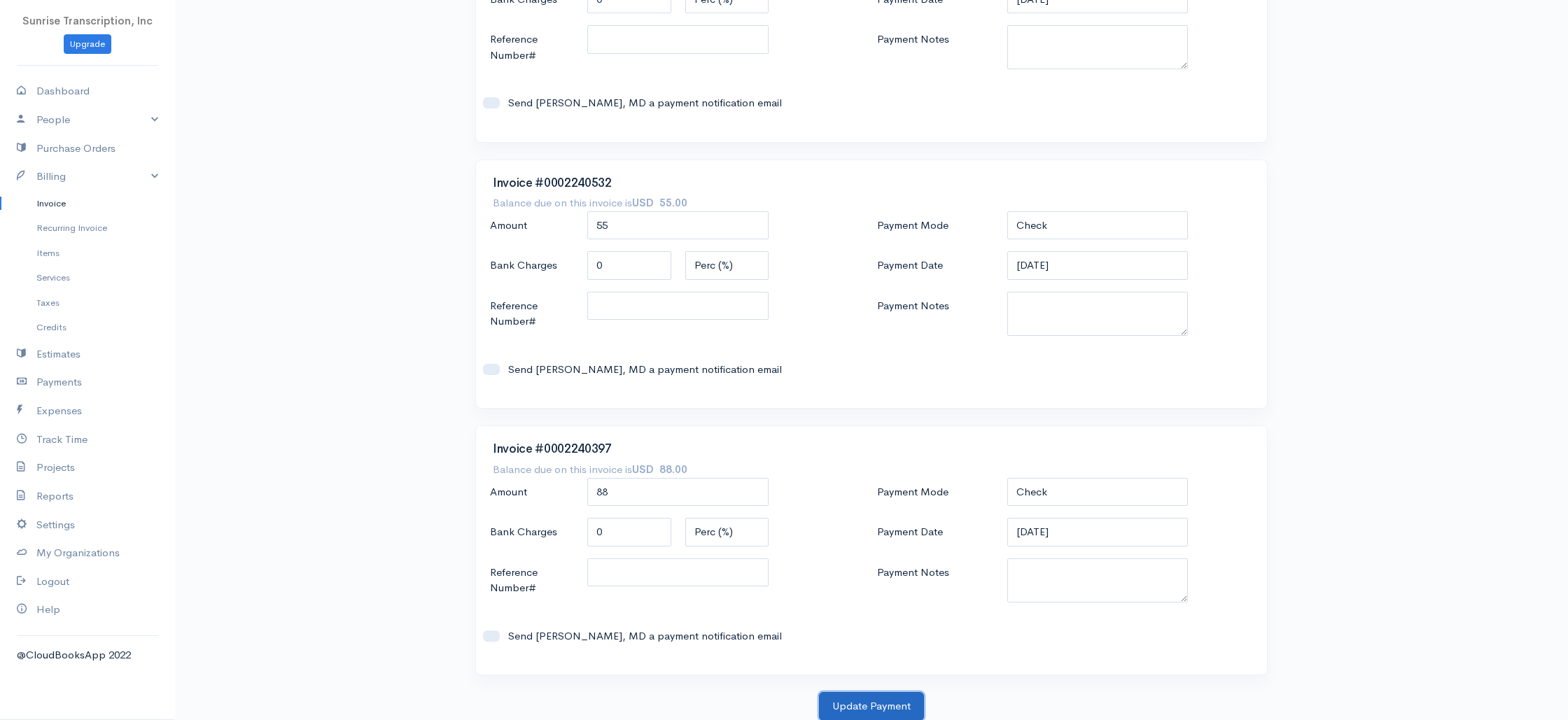
click at [868, 699] on button "Update Payment" at bounding box center [871, 706] width 105 height 28
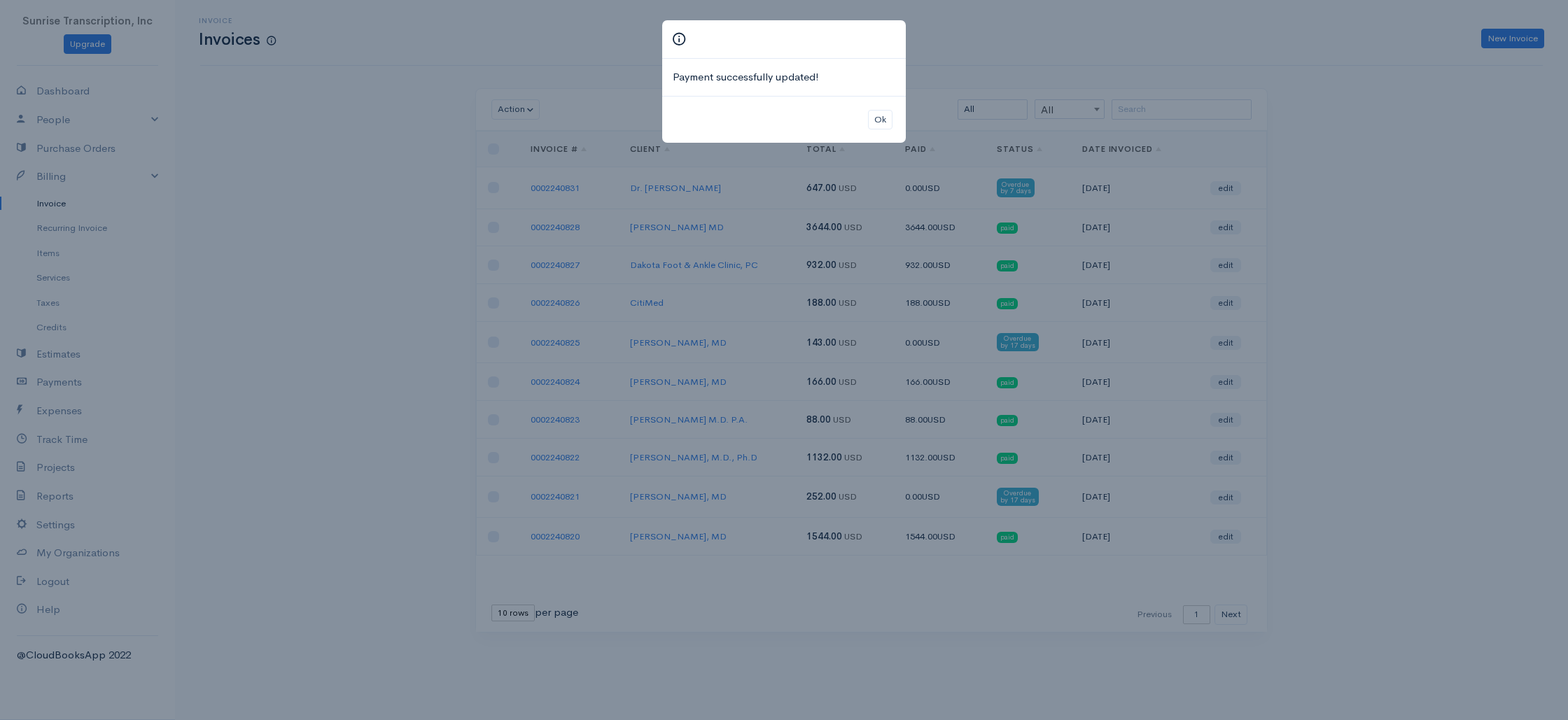
click at [1153, 62] on div "Payment successfully updated! Ok" at bounding box center [784, 360] width 1568 height 720
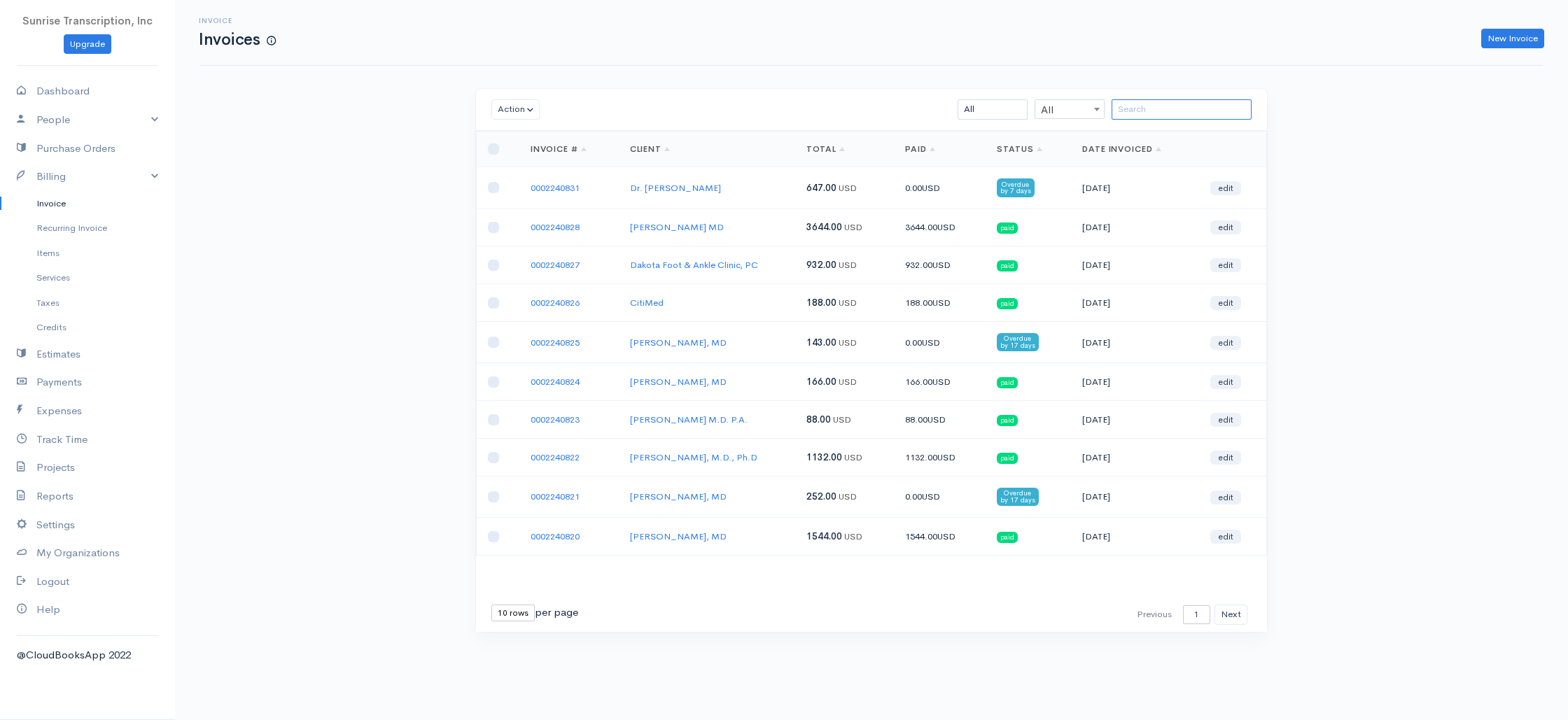
click at [1158, 108] on input "search" at bounding box center [1181, 109] width 140 height 21
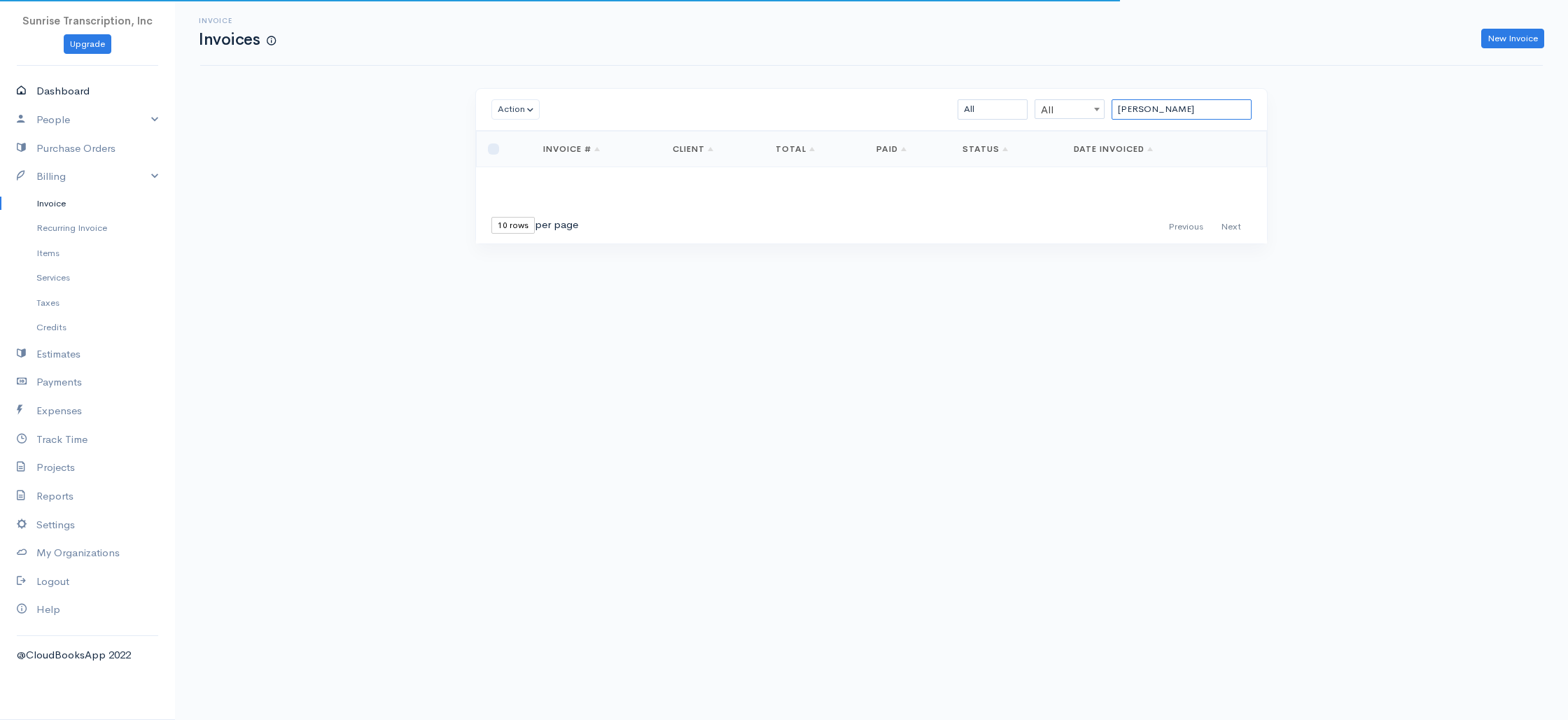
type input "gale"
click at [62, 93] on link "Dashboard" at bounding box center [87, 90] width 175 height 28
select select "365"
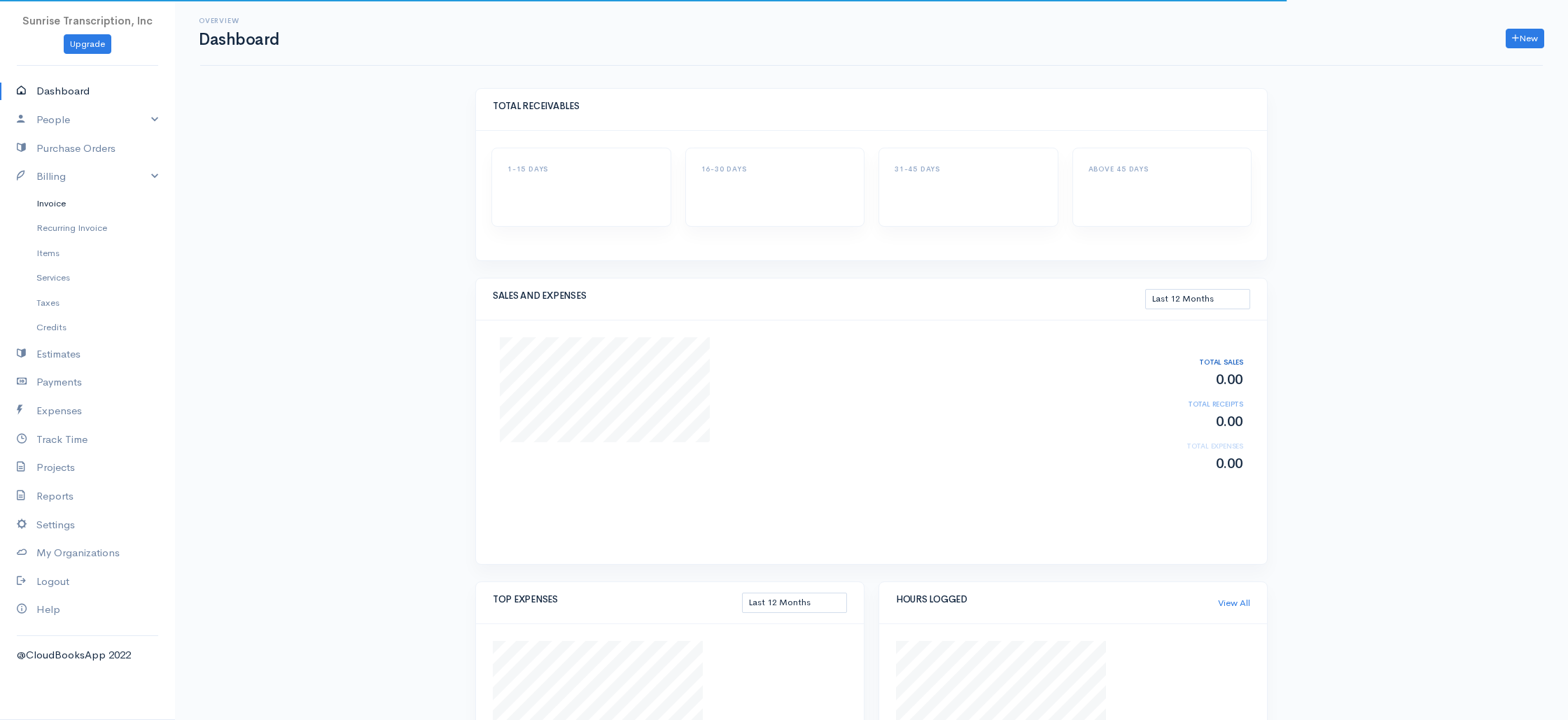
click at [67, 204] on link "Invoice" at bounding box center [87, 203] width 175 height 26
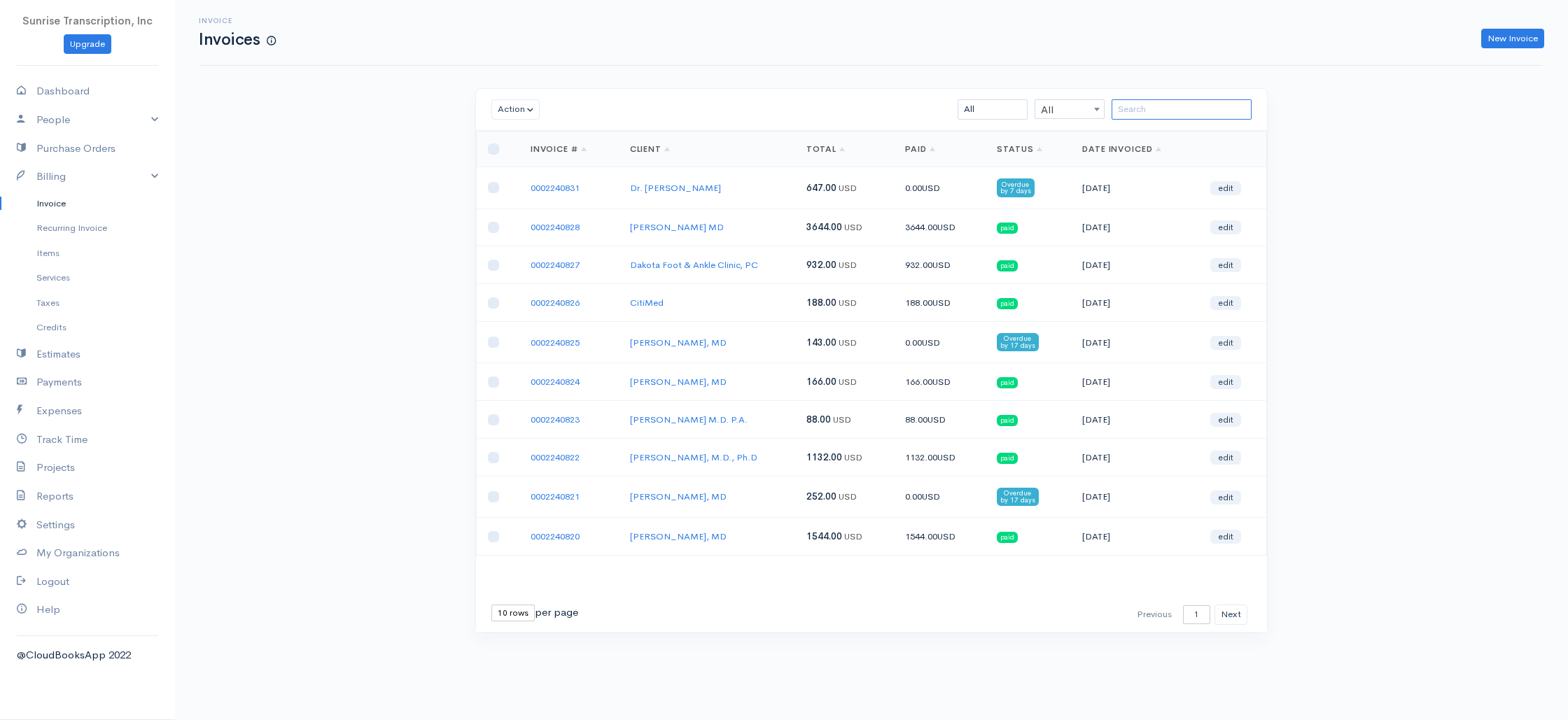
click at [1182, 113] on input "search" at bounding box center [1181, 109] width 140 height 21
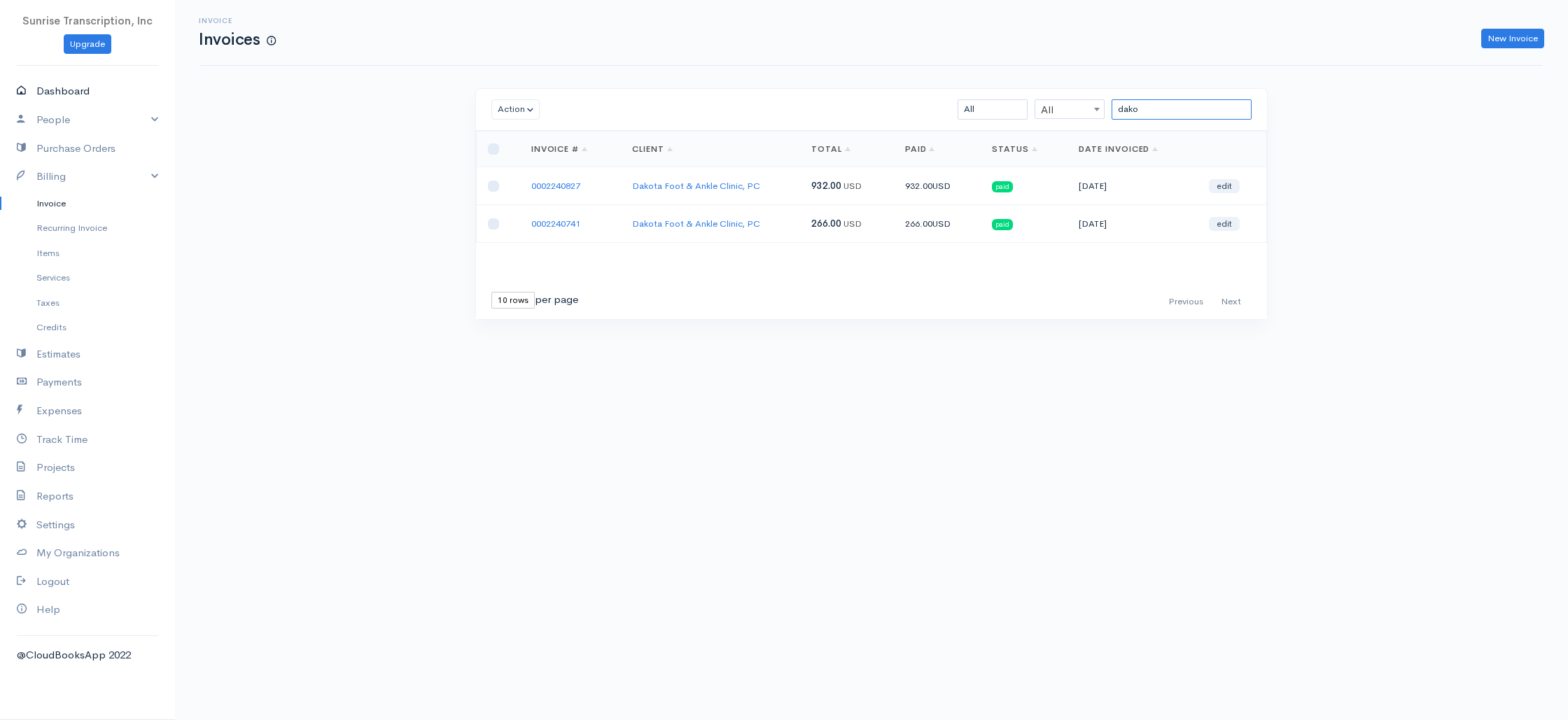
type input "dako"
click at [55, 96] on link "Dashboard" at bounding box center [87, 90] width 175 height 28
select select "365"
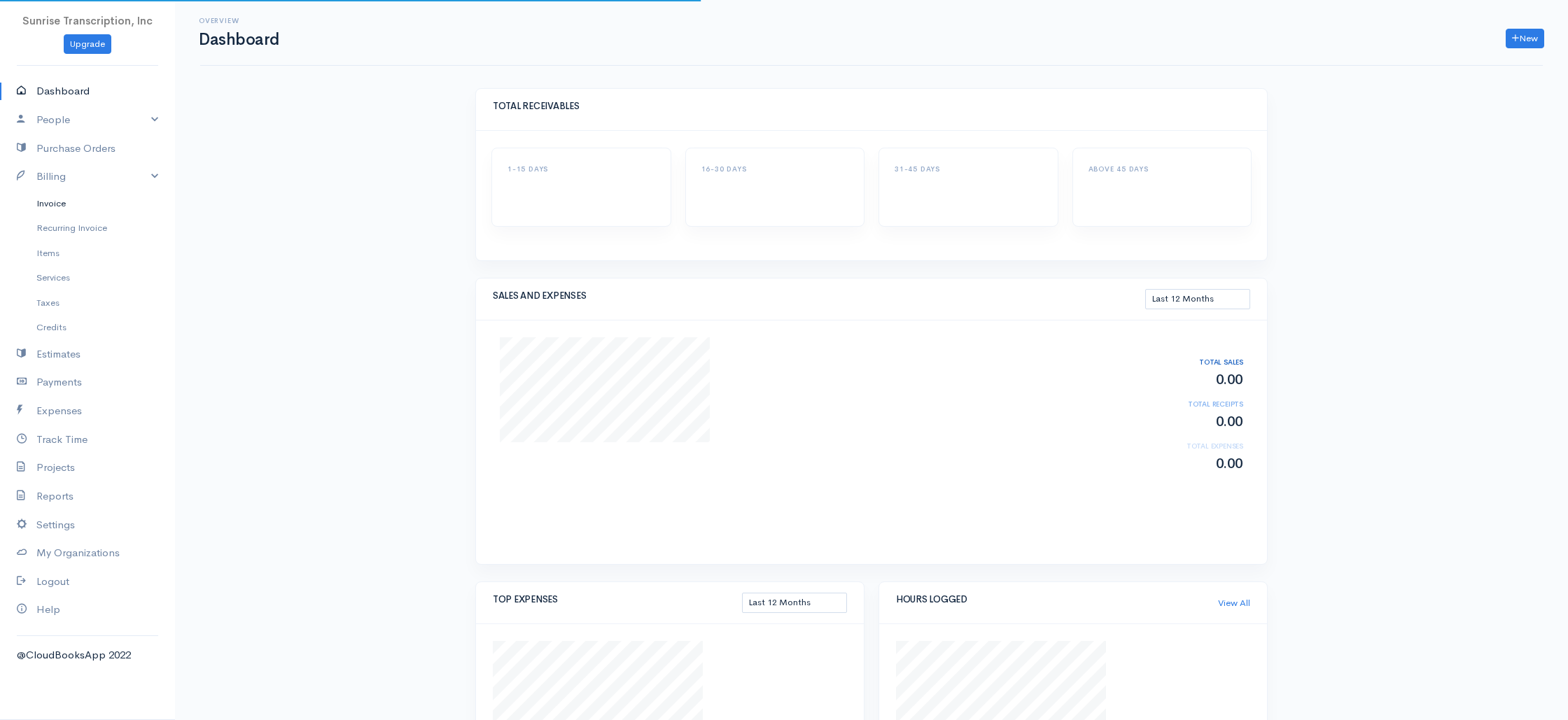
click at [51, 204] on link "Invoice" at bounding box center [87, 203] width 175 height 26
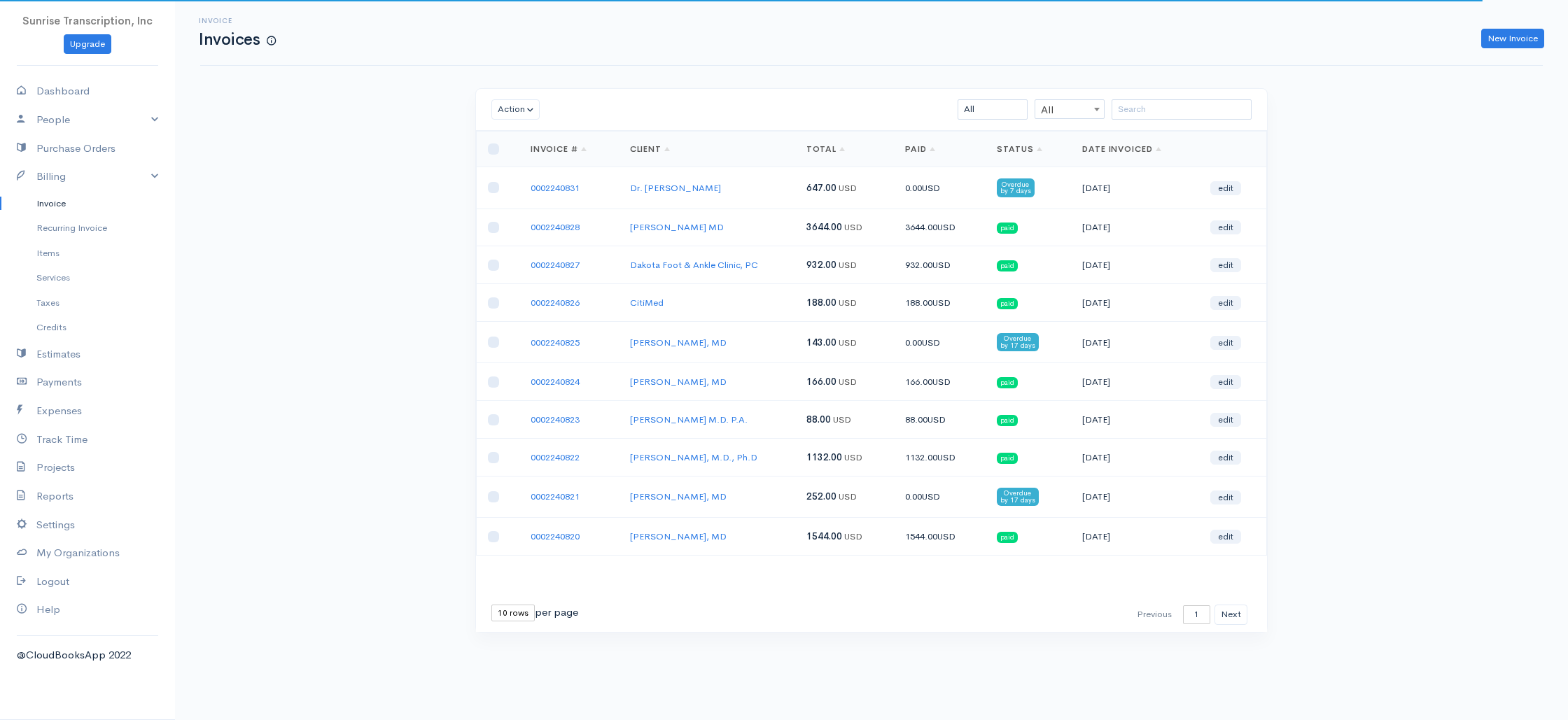
click at [260, 213] on div "Invoice Invoices New Invoice Action Archive Delete Download PDF Send Mark as Se…" at bounding box center [871, 342] width 1393 height 685
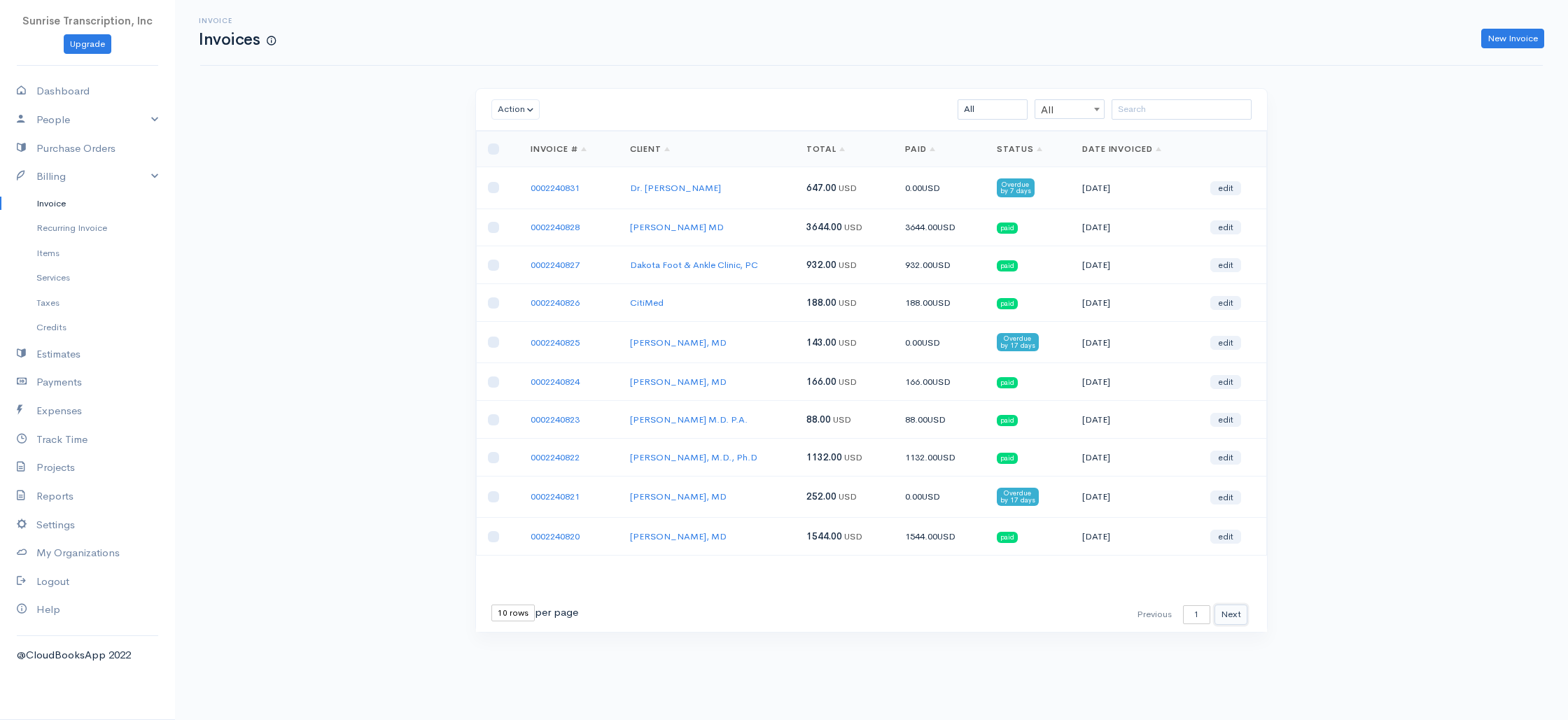
click at [1240, 617] on button "Next" at bounding box center [1230, 615] width 32 height 21
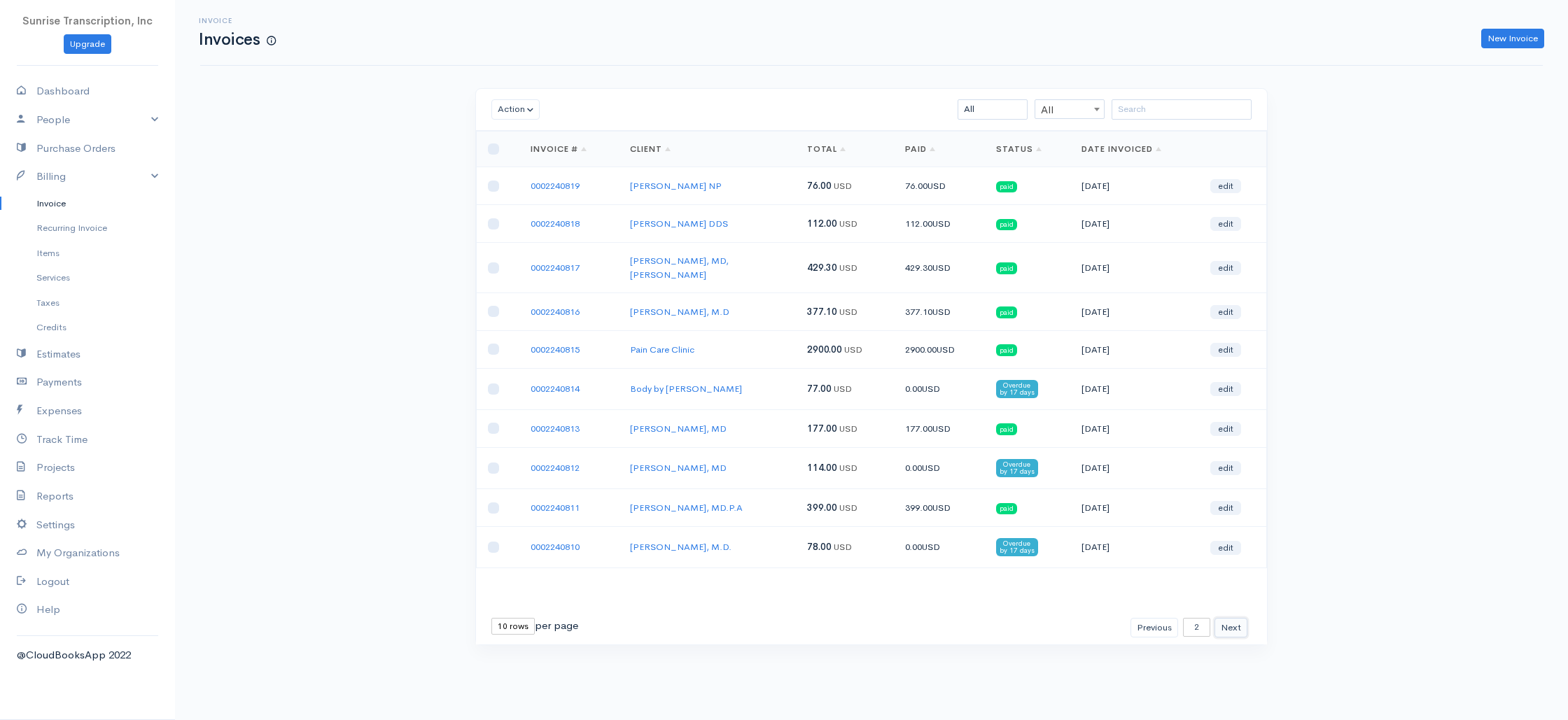
click at [1228, 618] on button "Next" at bounding box center [1230, 628] width 32 height 21
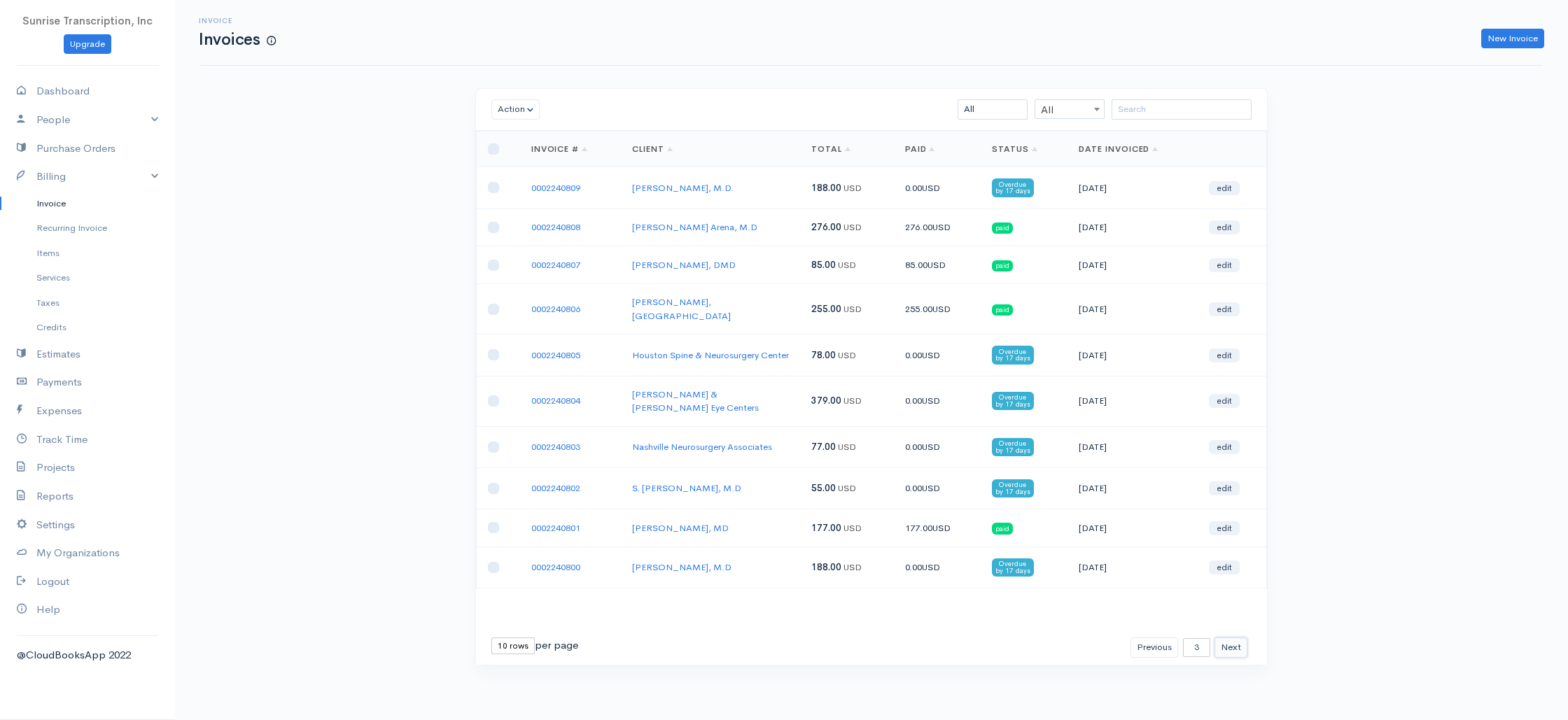
click at [1243, 637] on button "Next" at bounding box center [1230, 647] width 32 height 21
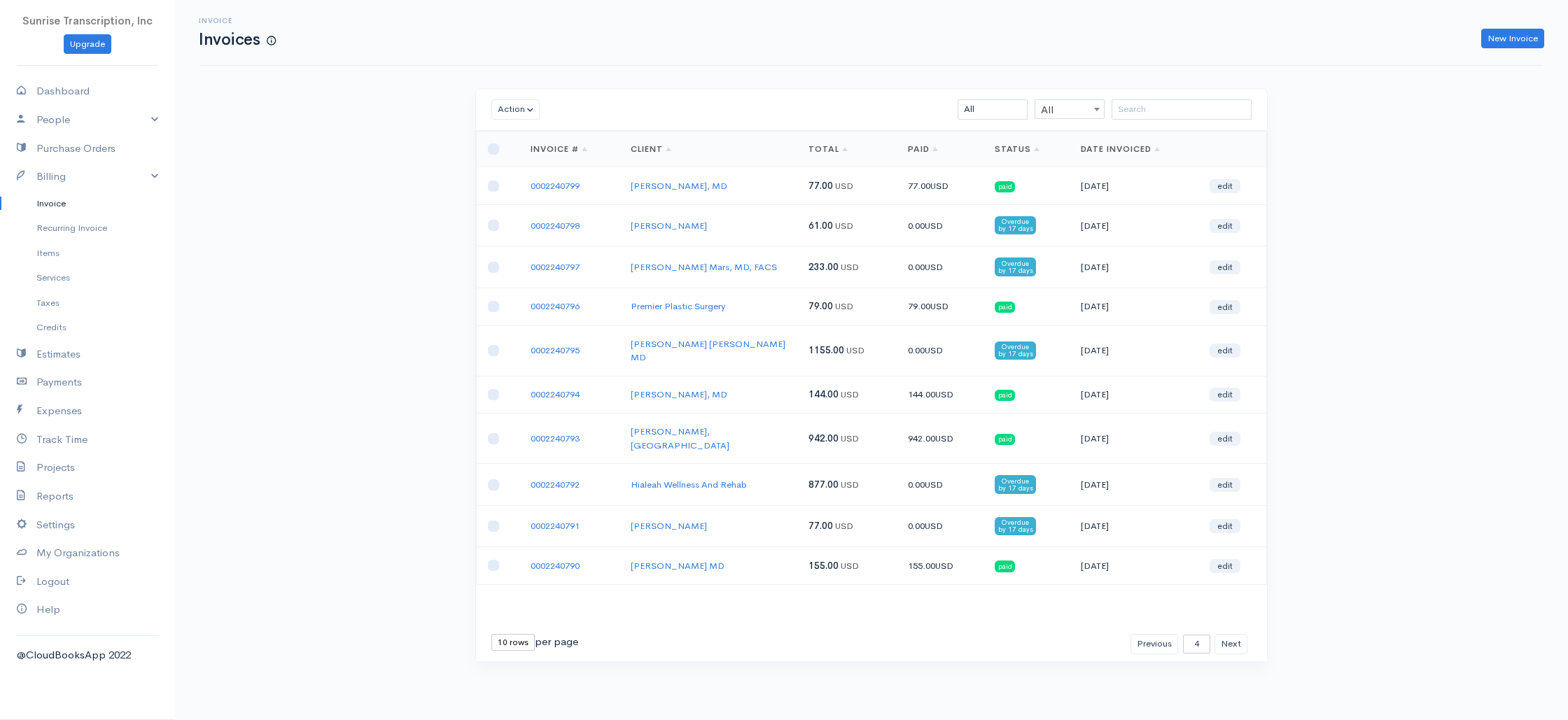
click at [758, 328] on td "[PERSON_NAME] [PERSON_NAME] MD" at bounding box center [707, 350] width 178 height 50
click at [1238, 634] on button "Next" at bounding box center [1230, 643] width 32 height 21
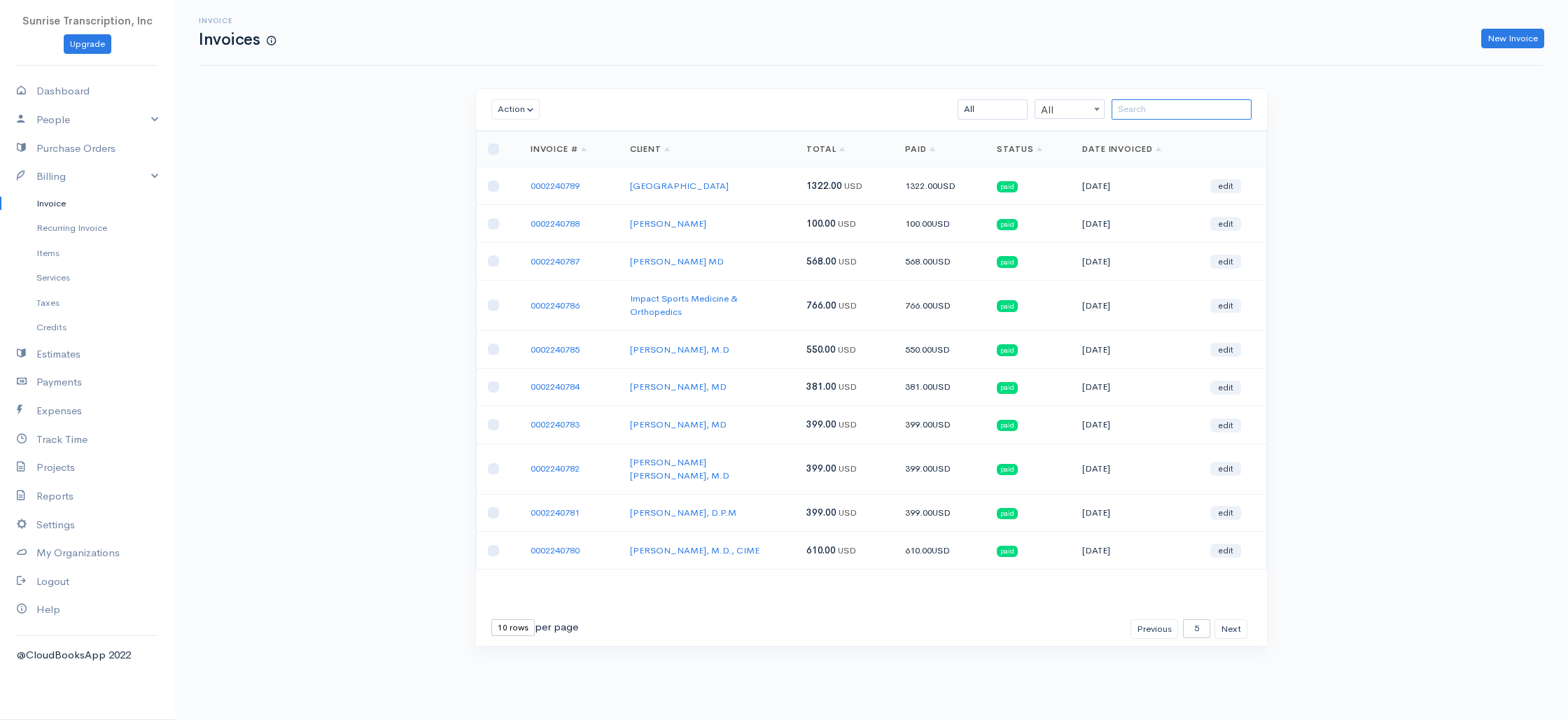
click at [1147, 110] on input "search" at bounding box center [1181, 109] width 140 height 21
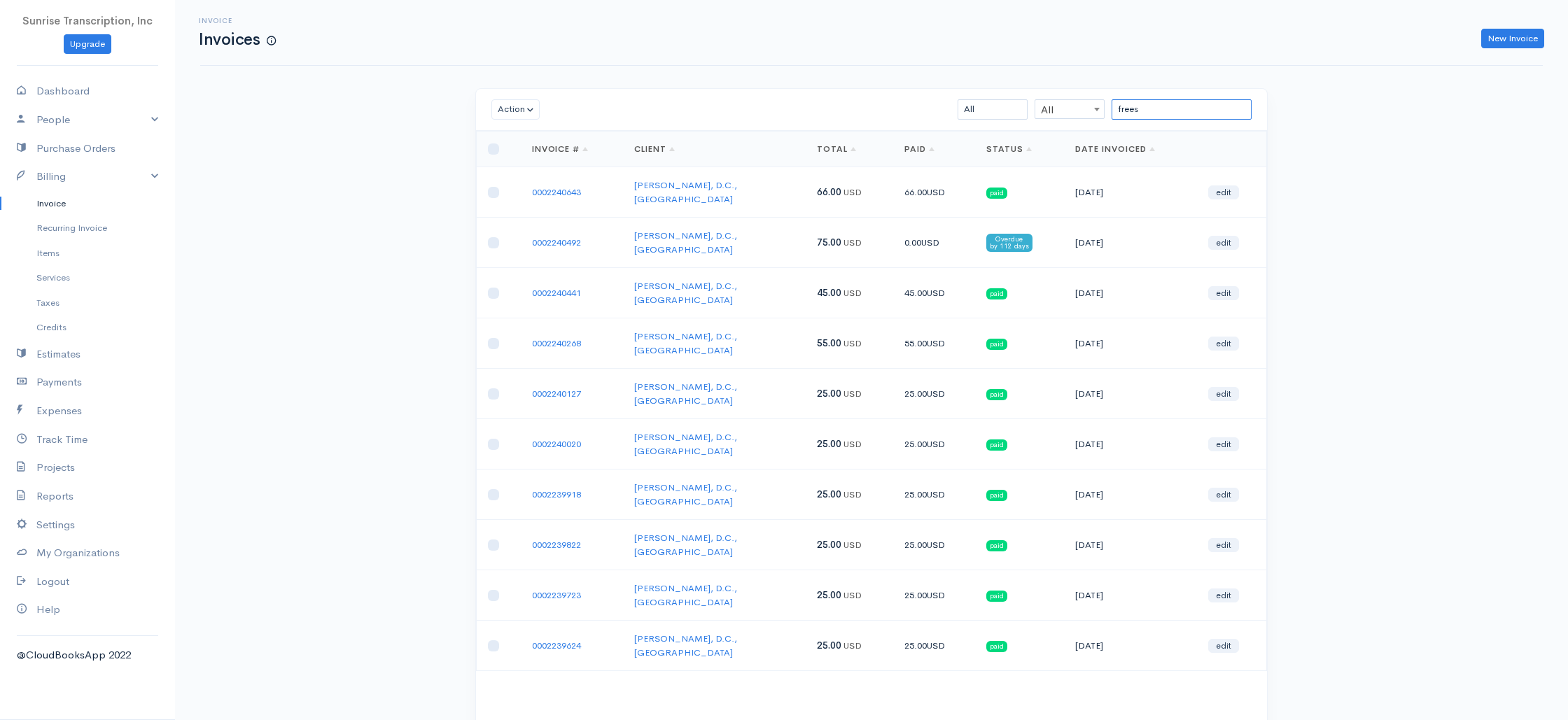
type input "frees"
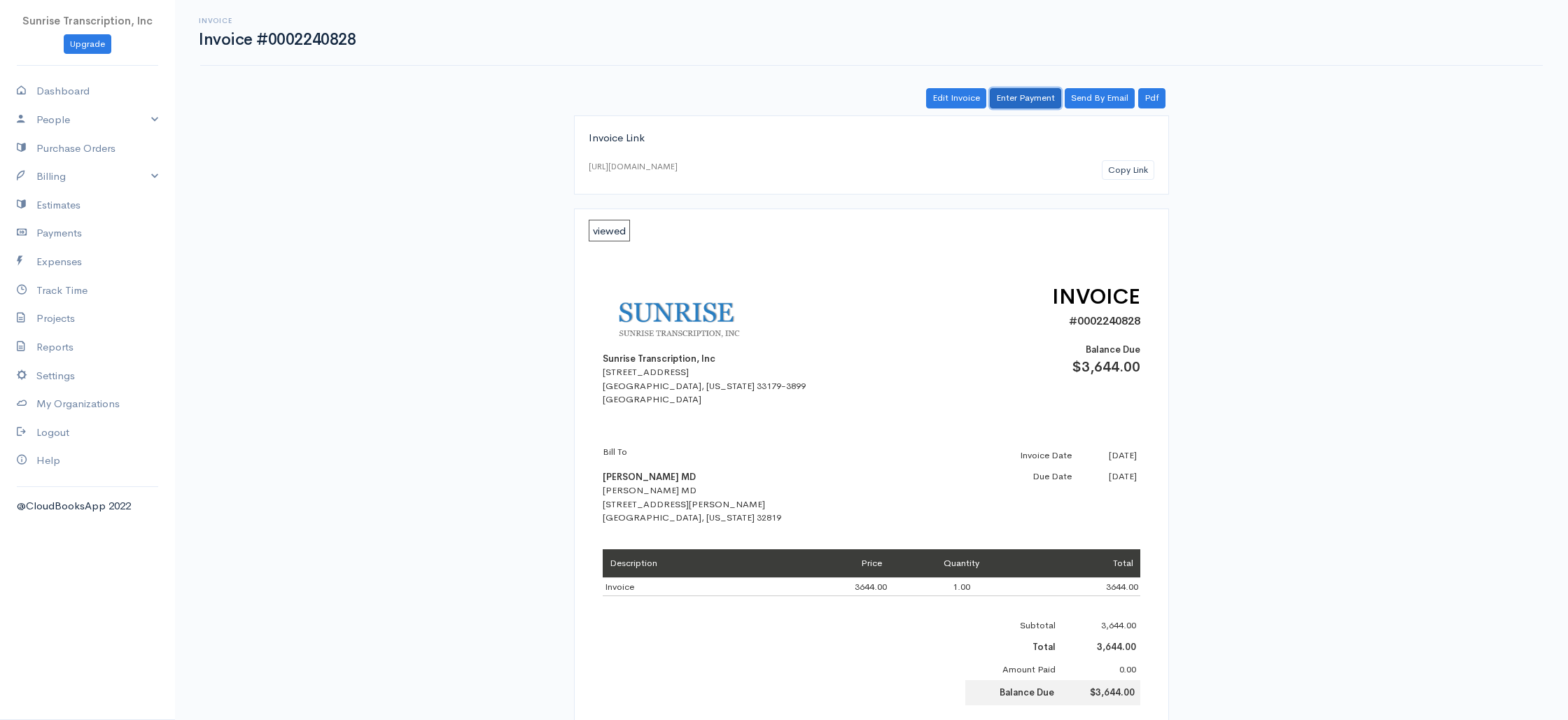
click at [1026, 99] on link "Enter Payment" at bounding box center [1025, 98] width 72 height 21
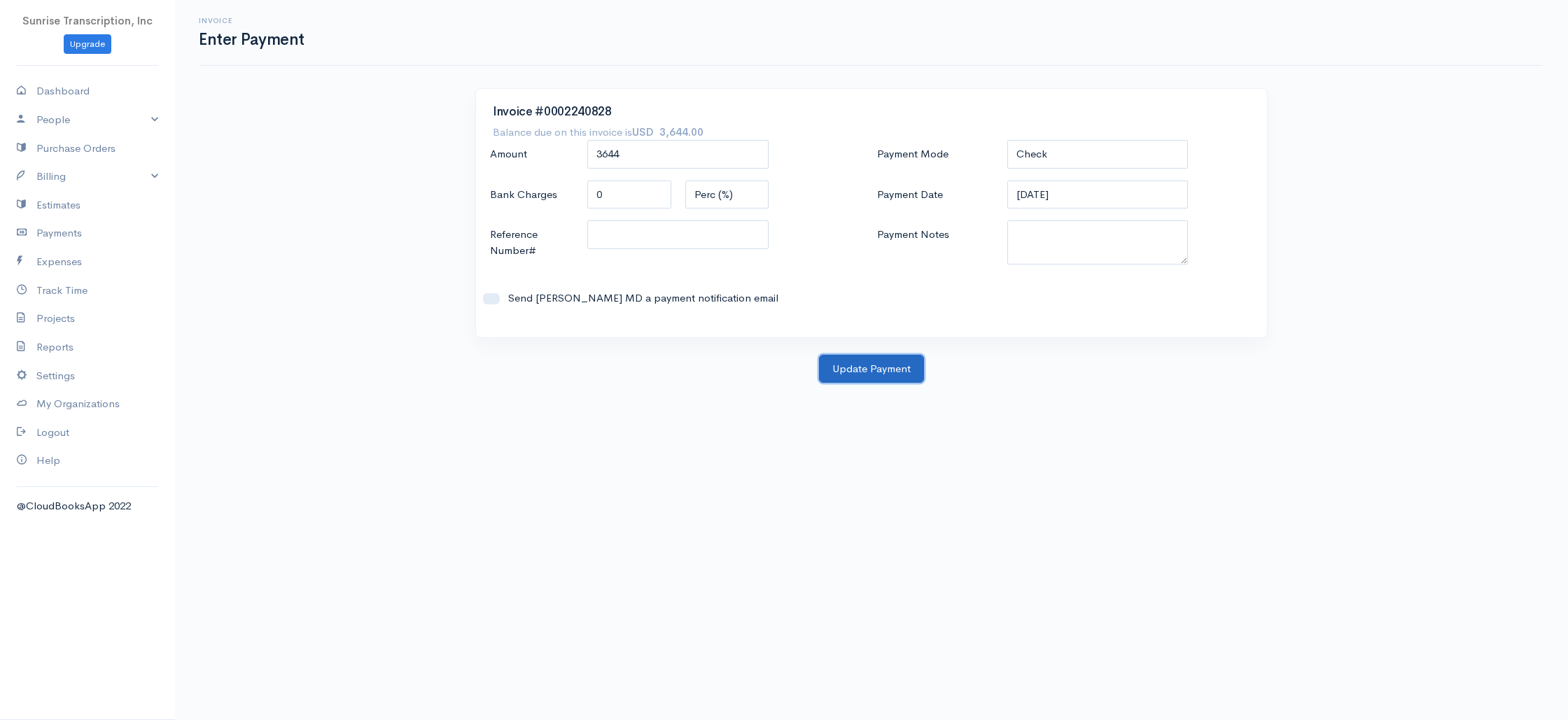
click at [892, 367] on button "Update Payment" at bounding box center [871, 368] width 105 height 28
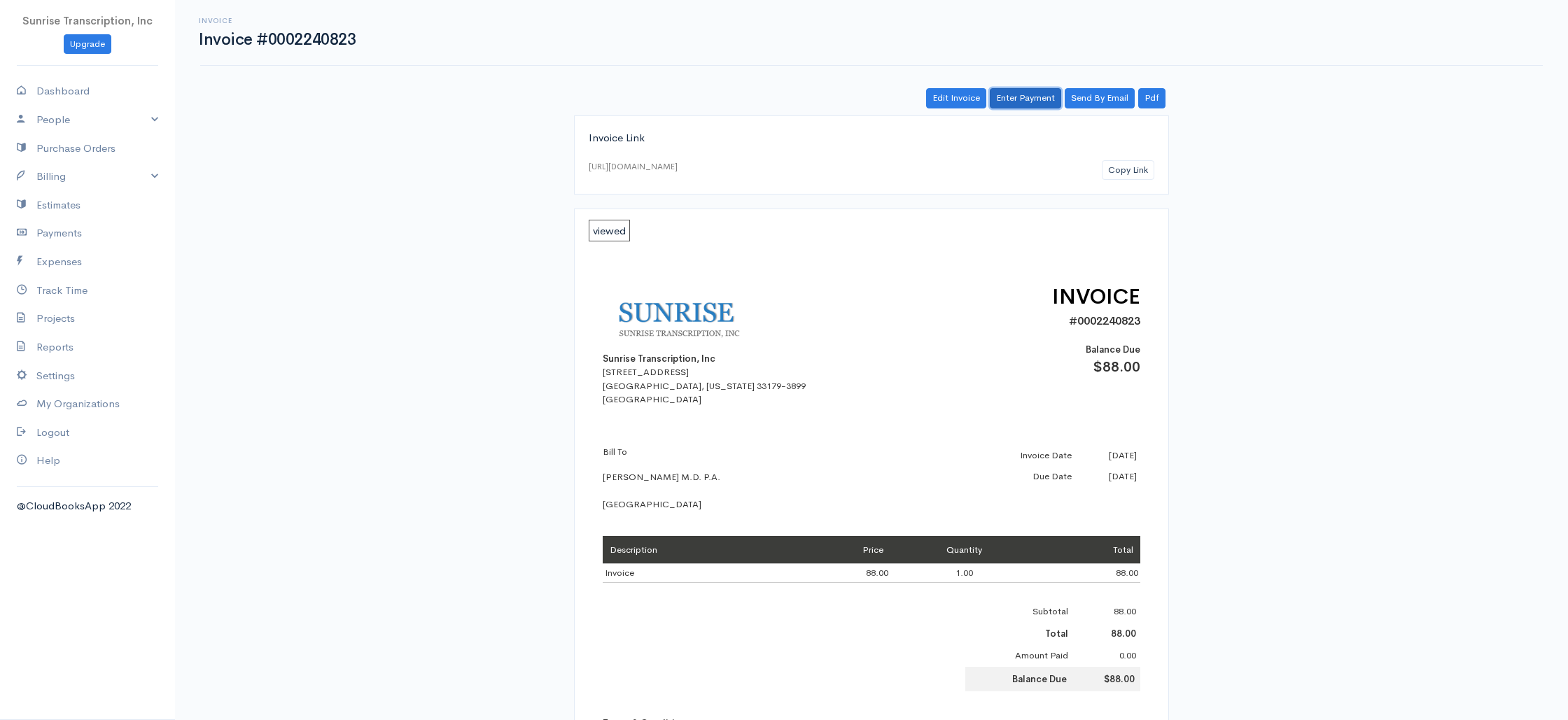
click at [1015, 101] on link "Enter Payment" at bounding box center [1025, 98] width 72 height 21
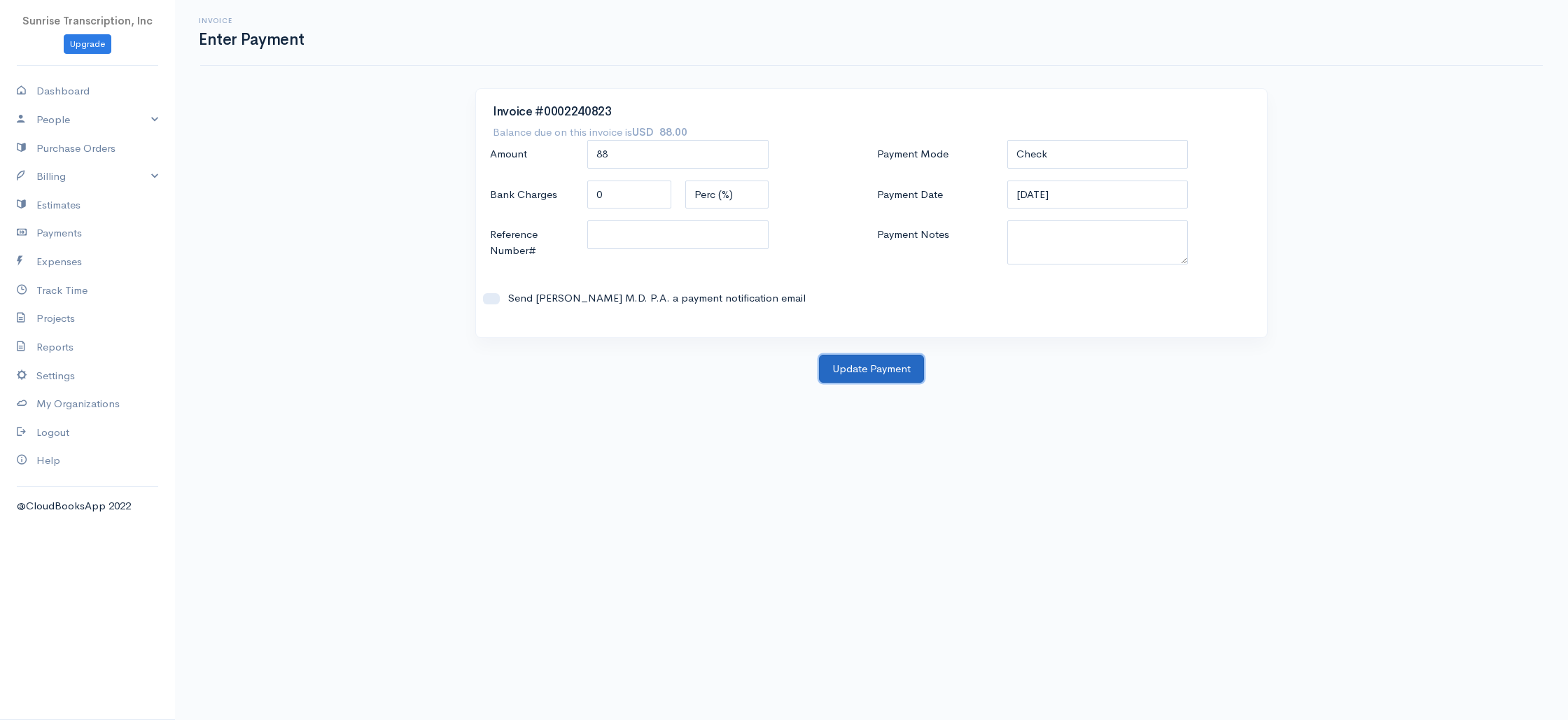
drag, startPoint x: 880, startPoint y: 366, endPoint x: 904, endPoint y: 352, distance: 27.8
click at [880, 366] on button "Update Payment" at bounding box center [871, 368] width 105 height 28
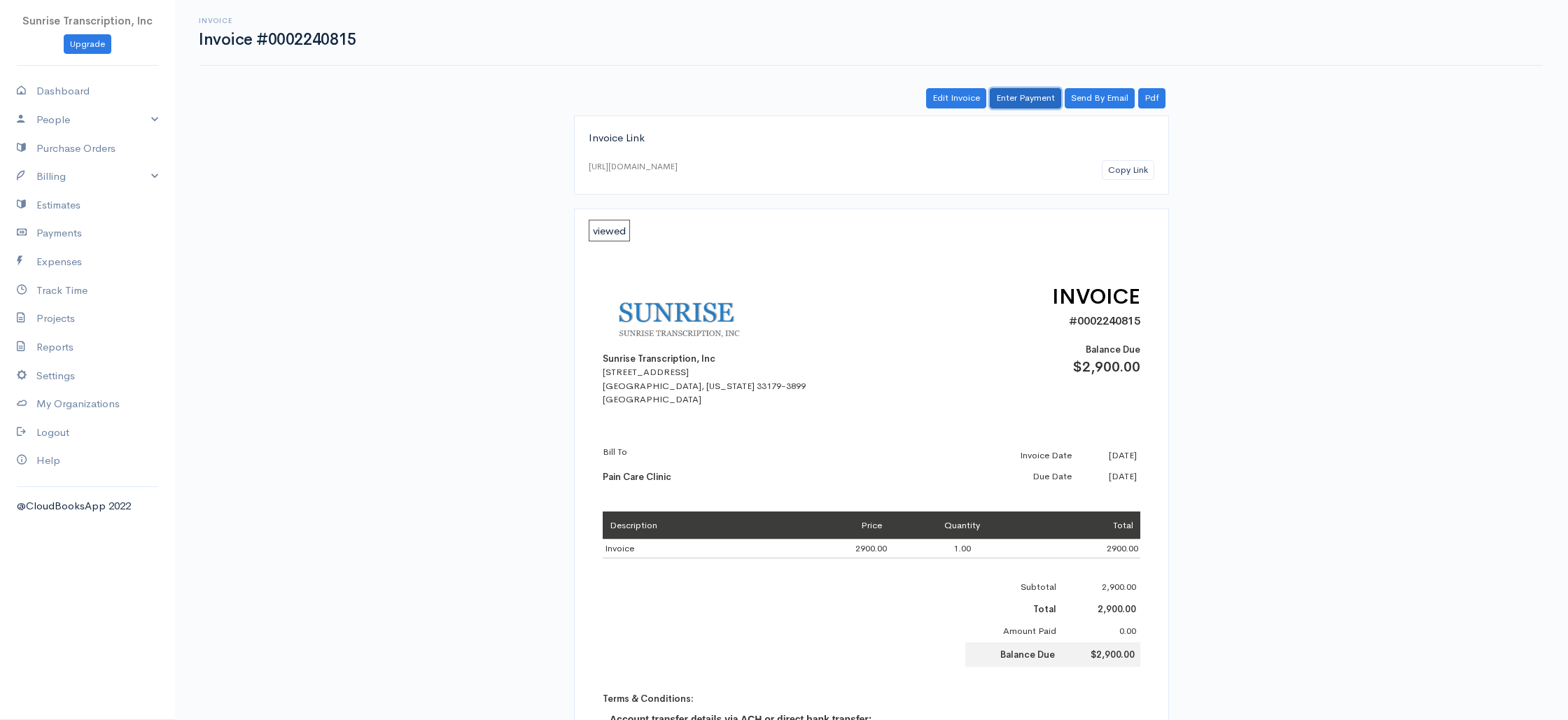
click at [1040, 91] on link "Enter Payment" at bounding box center [1025, 98] width 72 height 21
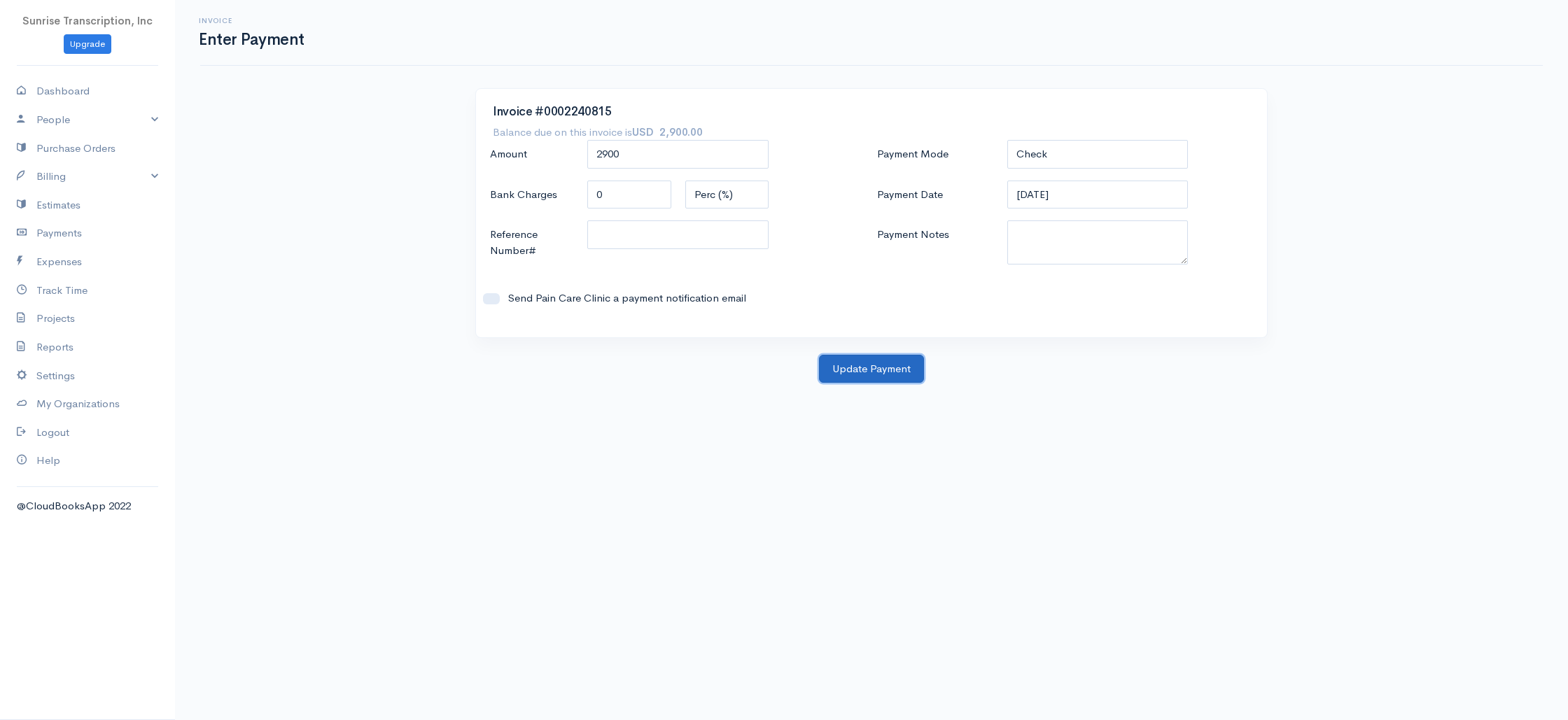
drag, startPoint x: 889, startPoint y: 372, endPoint x: 892, endPoint y: 360, distance: 12.4
click at [889, 372] on button "Update Payment" at bounding box center [871, 368] width 105 height 28
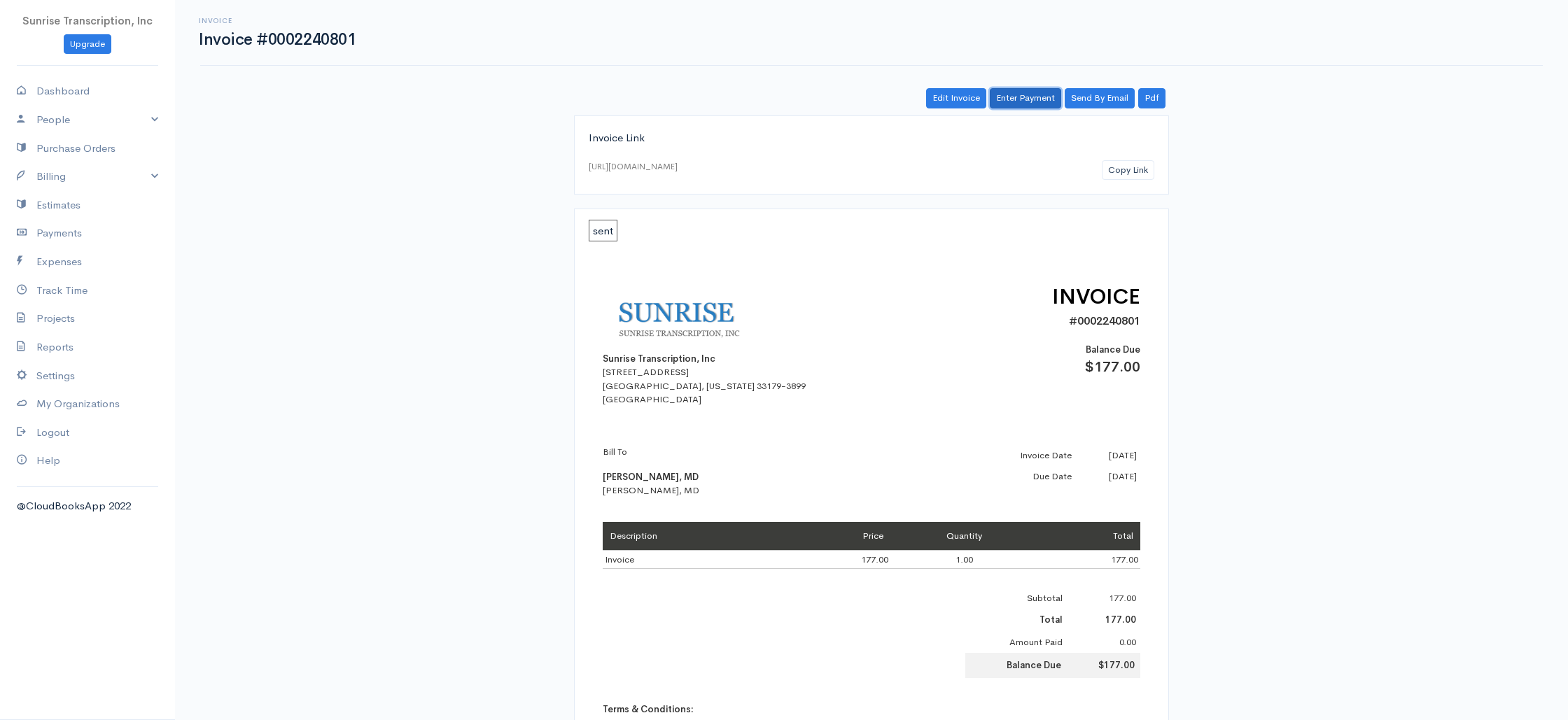
click at [1021, 98] on link "Enter Payment" at bounding box center [1025, 98] width 72 height 21
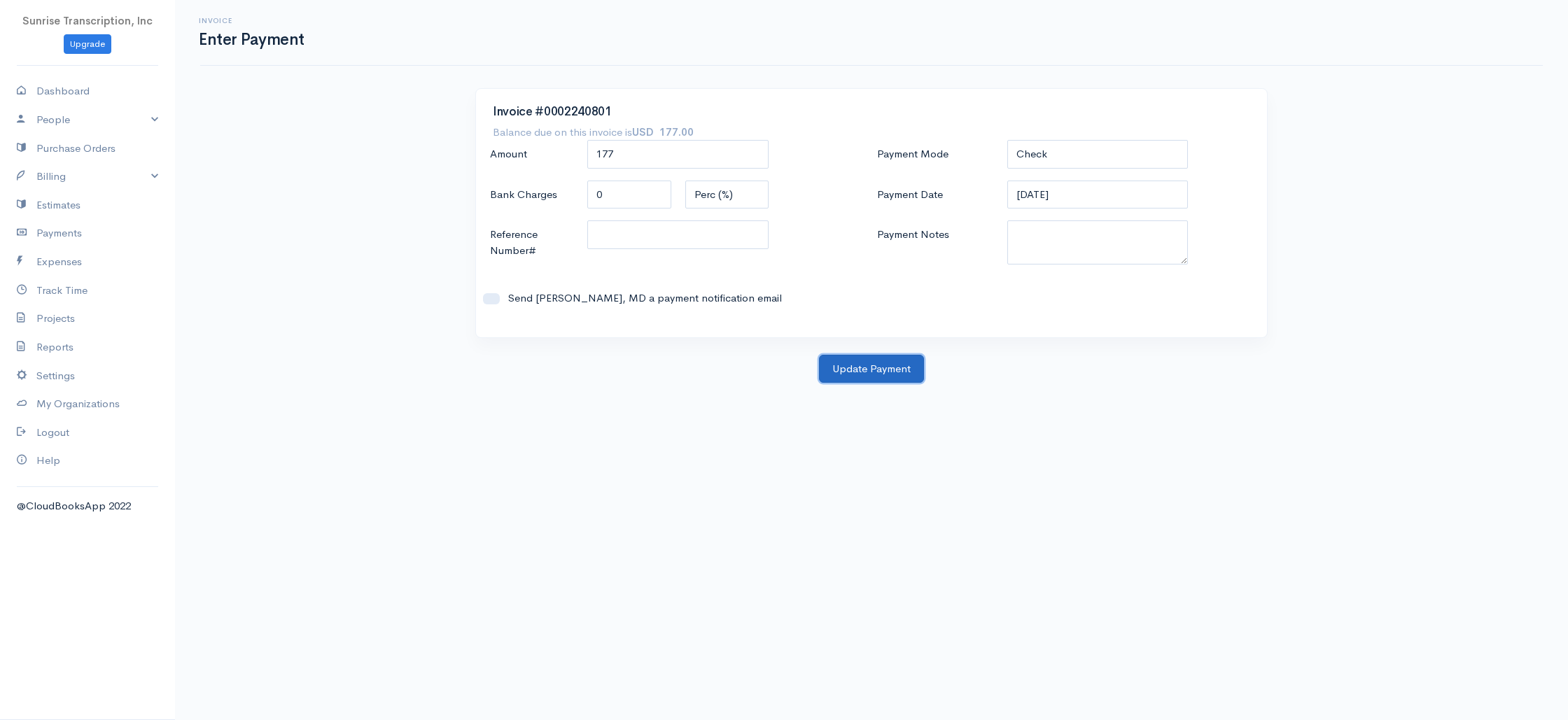
click at [868, 373] on button "Update Payment" at bounding box center [871, 368] width 105 height 28
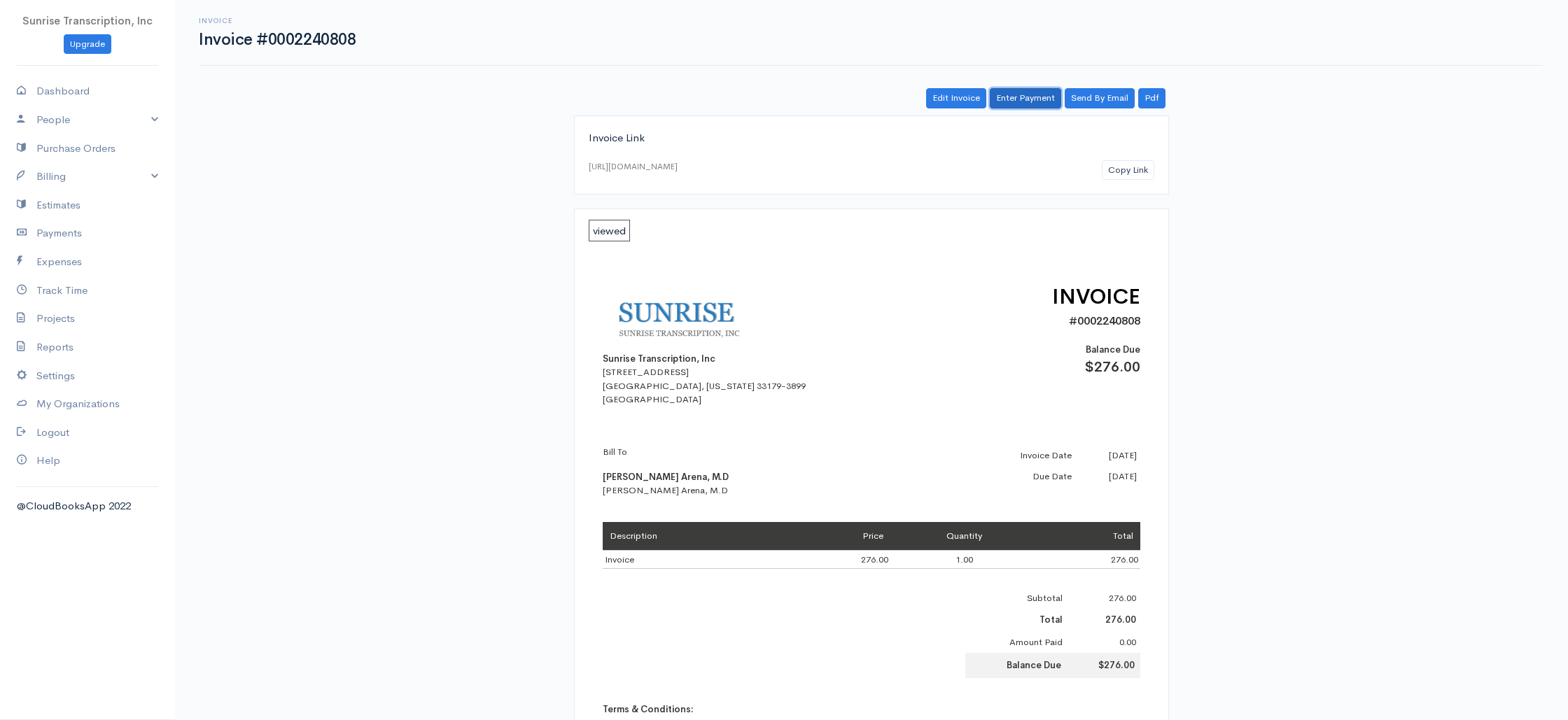
click at [1034, 94] on link "Enter Payment" at bounding box center [1025, 98] width 72 height 21
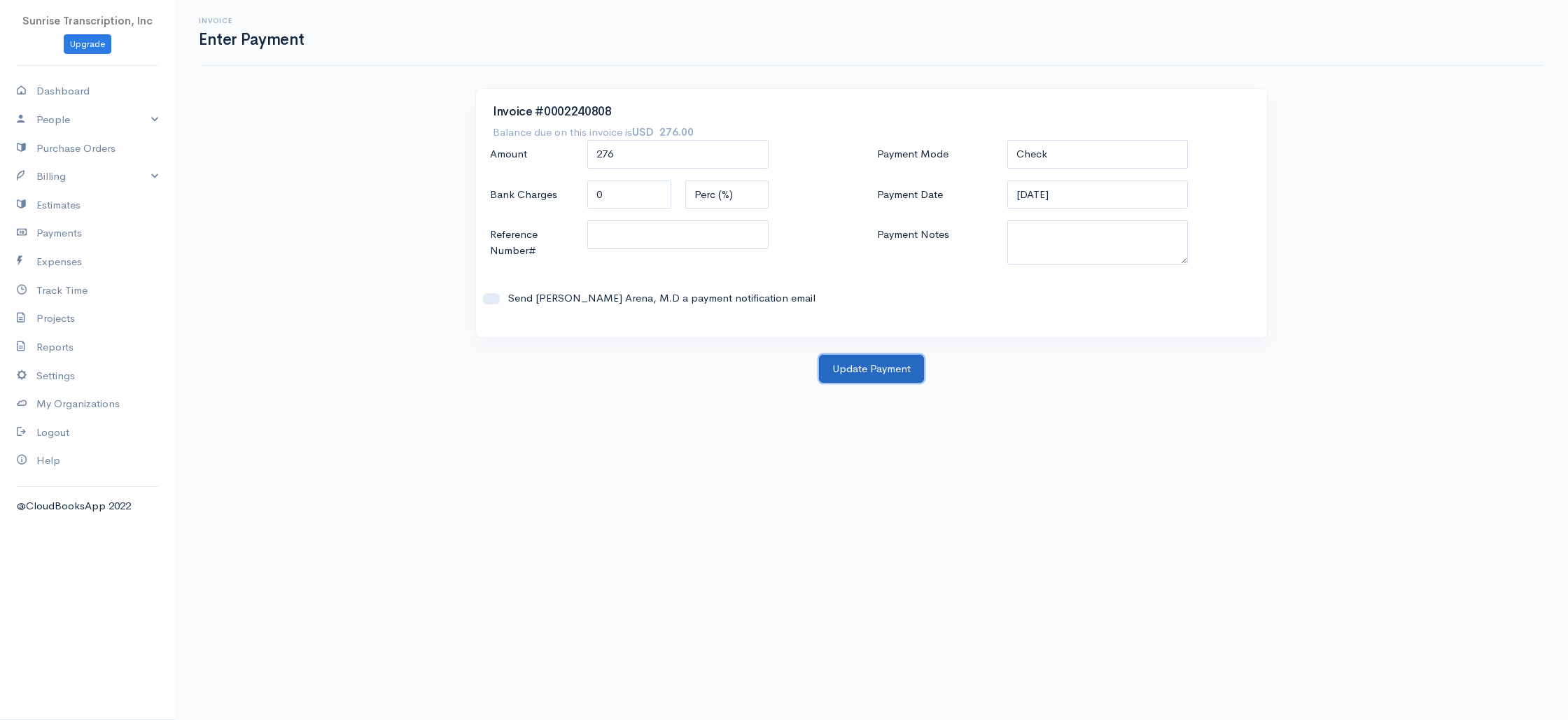
click at [866, 371] on button "Update Payment" at bounding box center [871, 368] width 105 height 28
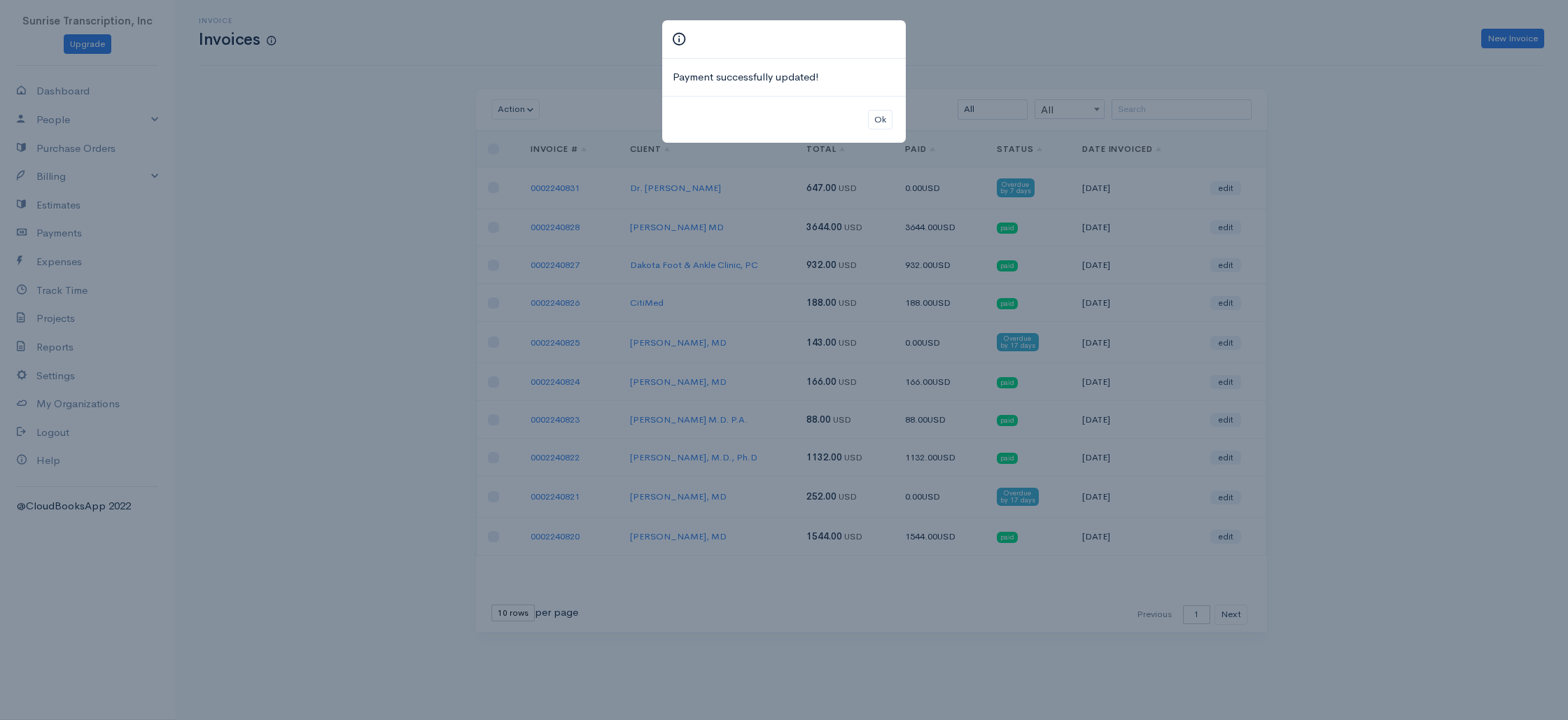
click at [369, 209] on div "Payment successfully updated! Ok" at bounding box center [784, 360] width 1568 height 720
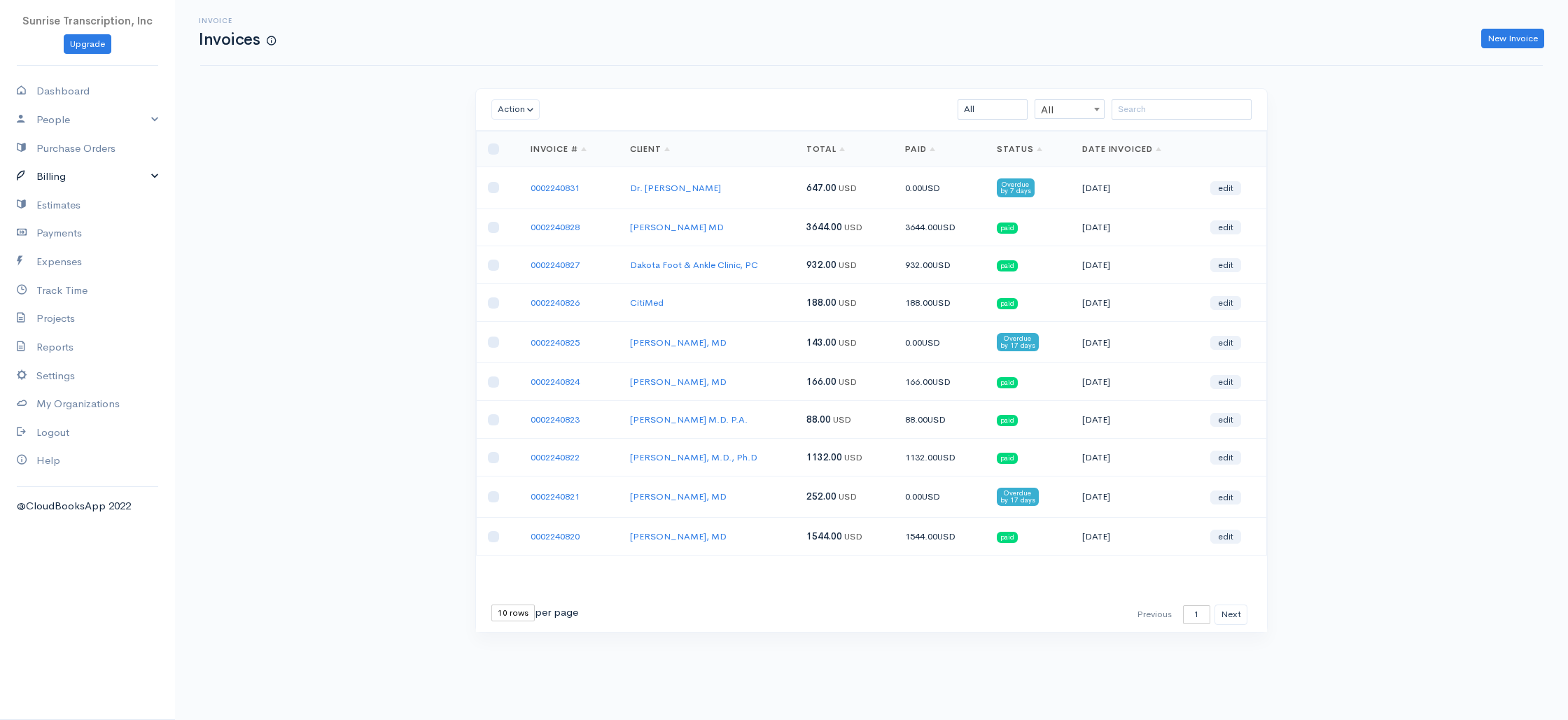
click at [50, 180] on link "Billing" at bounding box center [87, 176] width 175 height 28
drag, startPoint x: 60, startPoint y: 118, endPoint x: 60, endPoint y: 130, distance: 12.0
click at [60, 118] on link "People" at bounding box center [87, 120] width 175 height 28
drag, startPoint x: 57, startPoint y: 140, endPoint x: 96, endPoint y: 138, distance: 39.1
click at [57, 140] on link "Clients" at bounding box center [87, 147] width 175 height 26
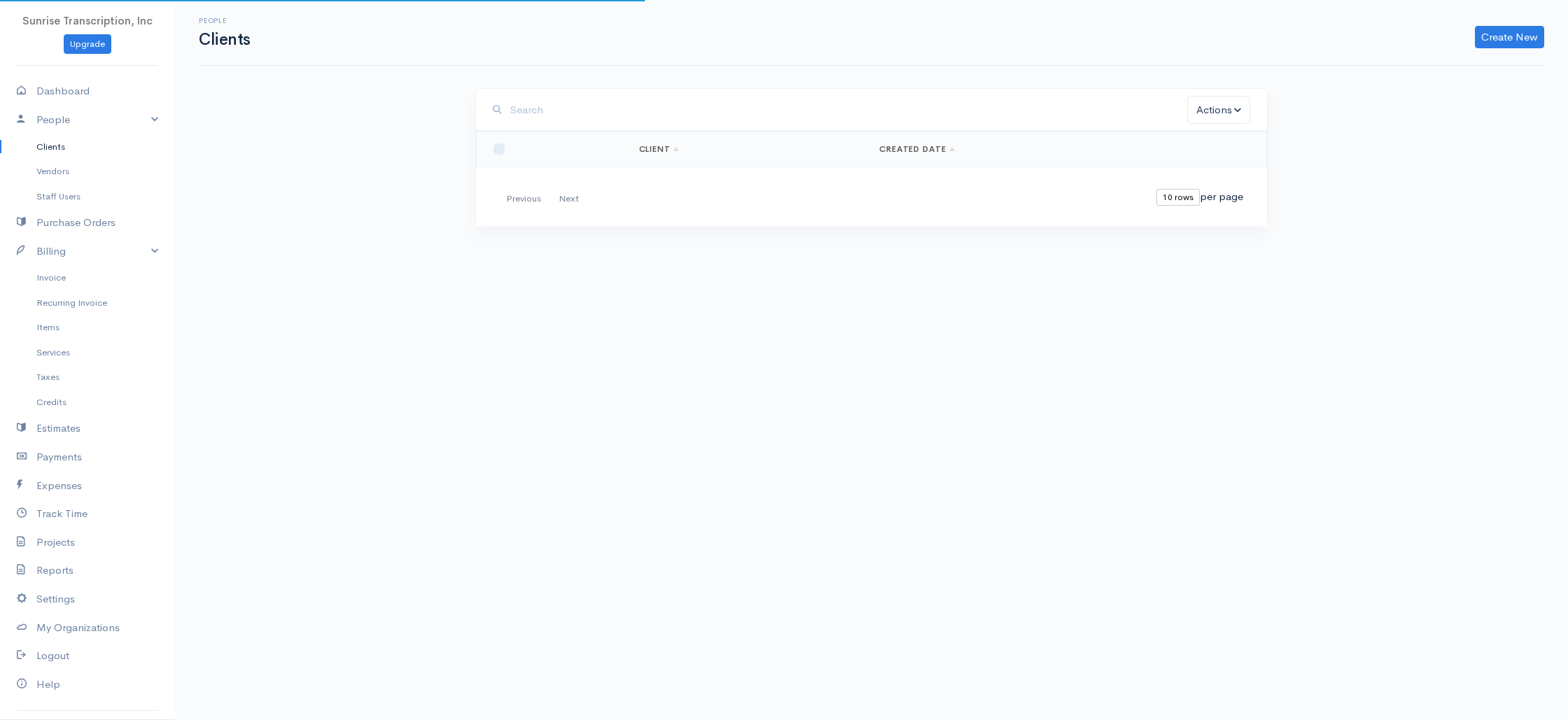
click at [583, 105] on input "search" at bounding box center [848, 110] width 677 height 28
click at [520, 111] on input "acountspay" at bounding box center [848, 110] width 677 height 28
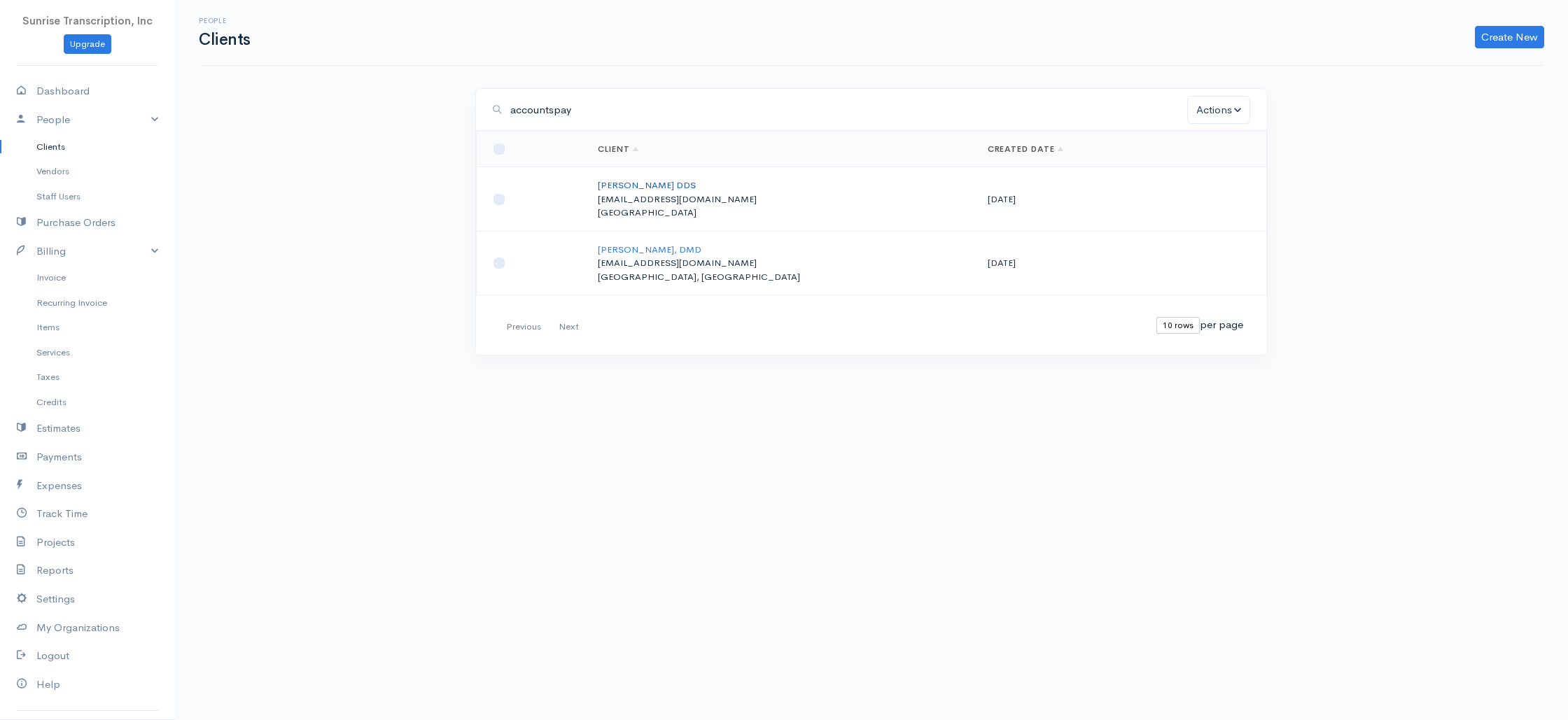
type input "accountspay"
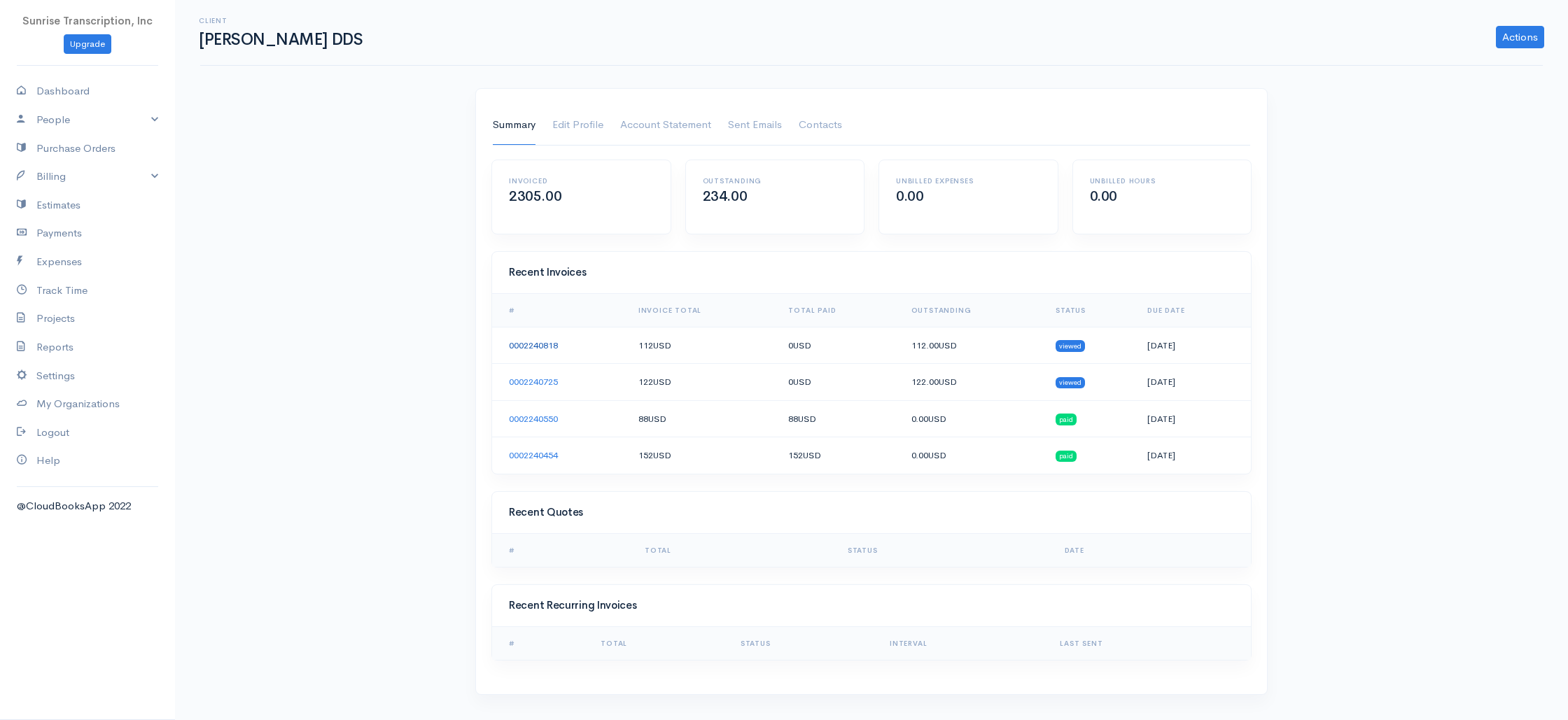
click at [539, 345] on link "0002240818" at bounding box center [533, 346] width 49 height 12
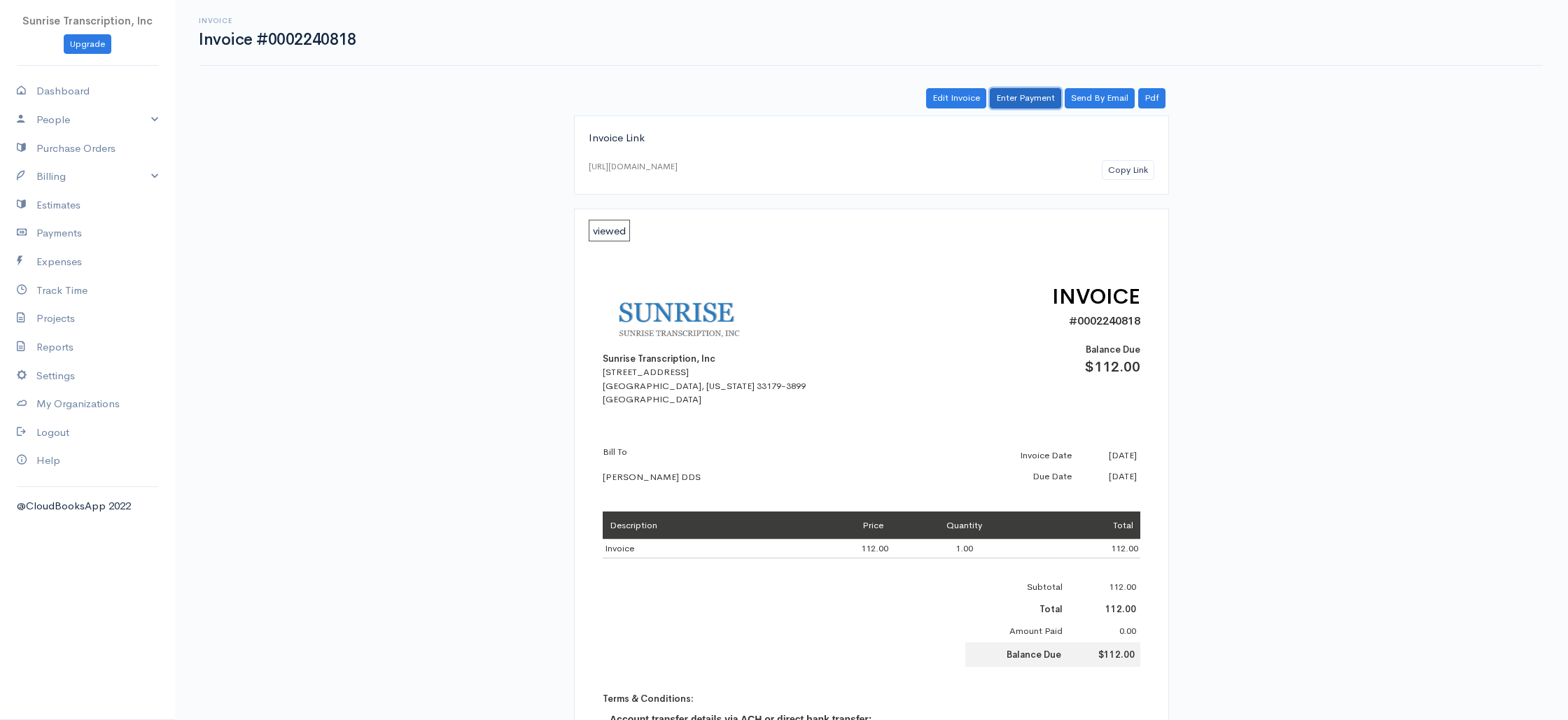
click at [1024, 98] on link "Enter Payment" at bounding box center [1025, 98] width 72 height 21
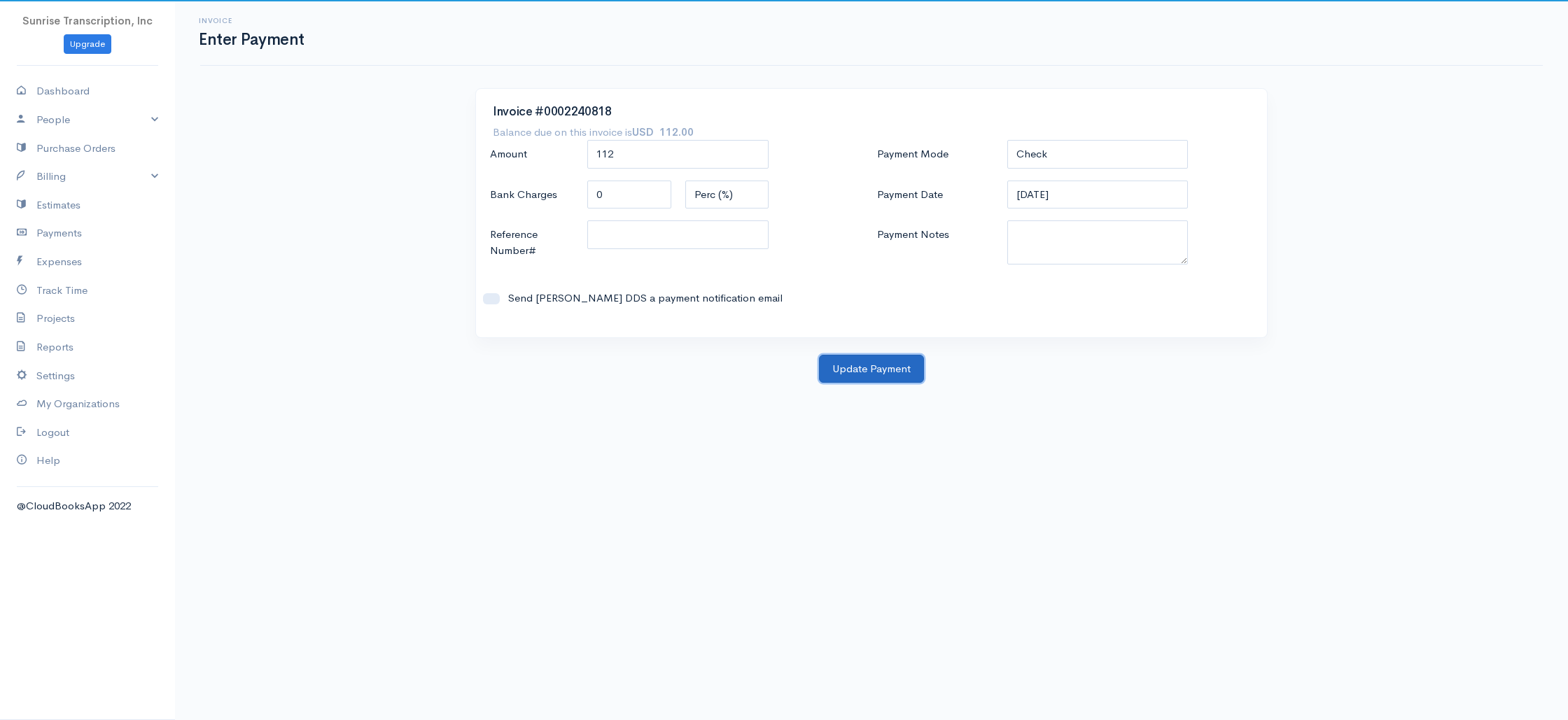
click at [875, 369] on button "Update Payment" at bounding box center [871, 368] width 105 height 28
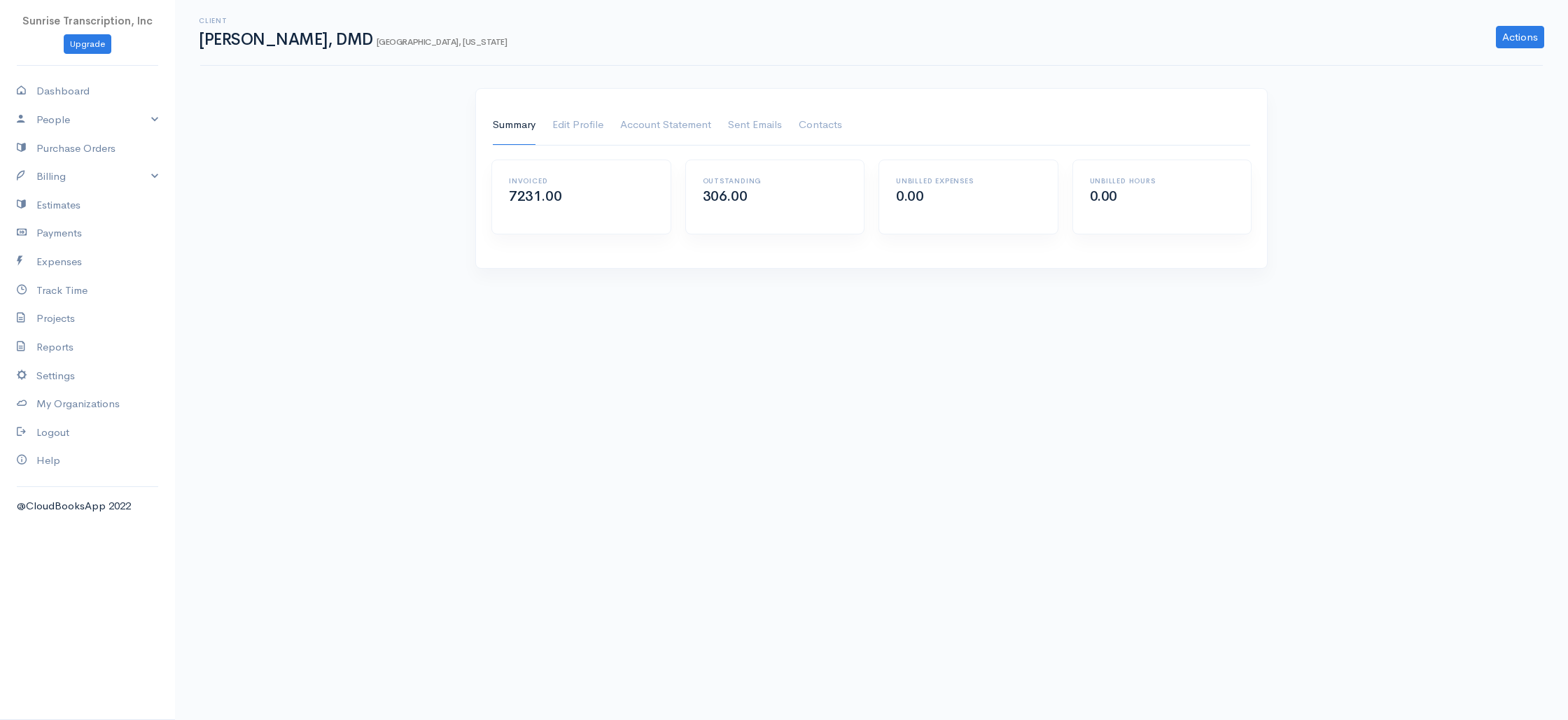
click at [281, 39] on h1 "[PERSON_NAME], DMD [GEOGRAPHIC_DATA], [US_STATE]" at bounding box center [352, 39] width 308 height 18
click at [510, 118] on link "Summary" at bounding box center [514, 126] width 42 height 39
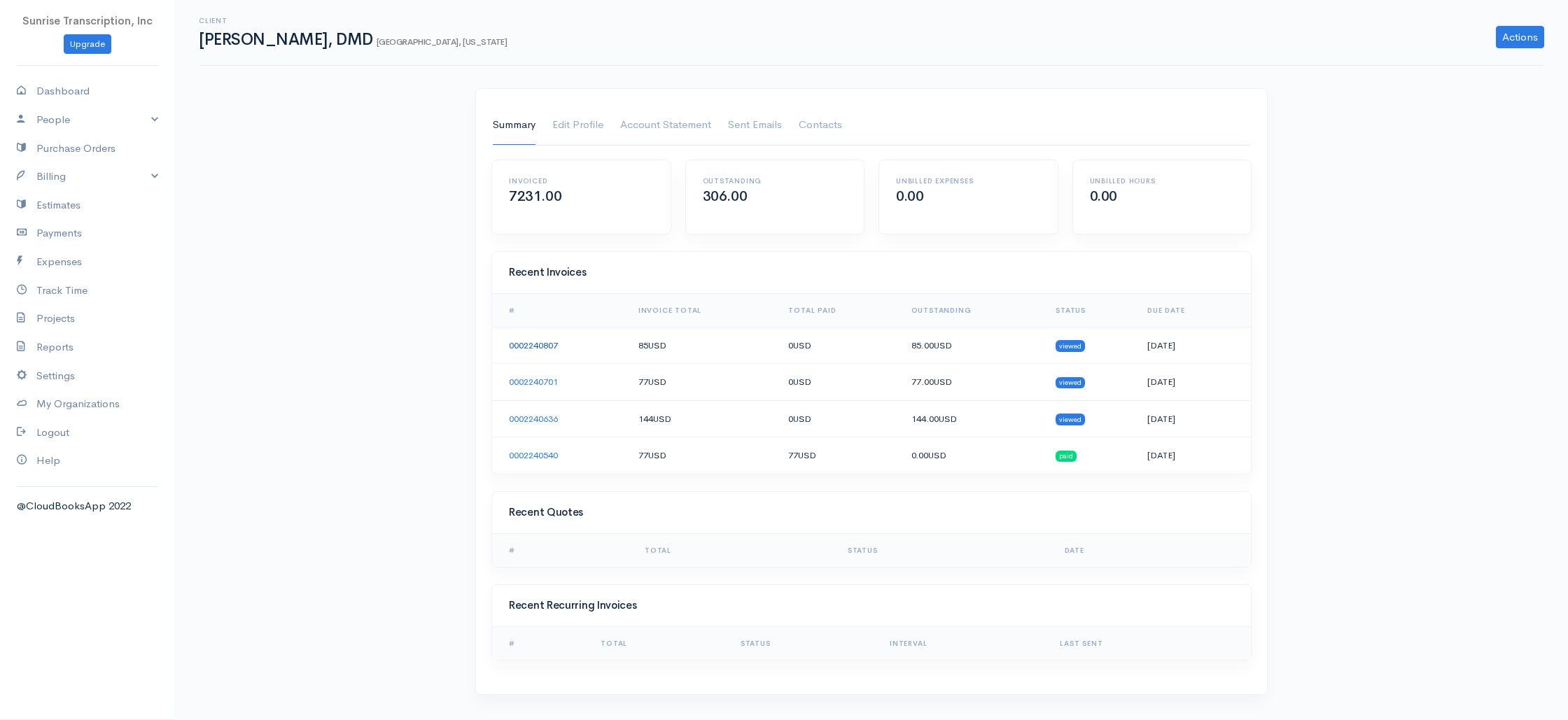
click at [530, 340] on link "0002240807" at bounding box center [533, 346] width 49 height 12
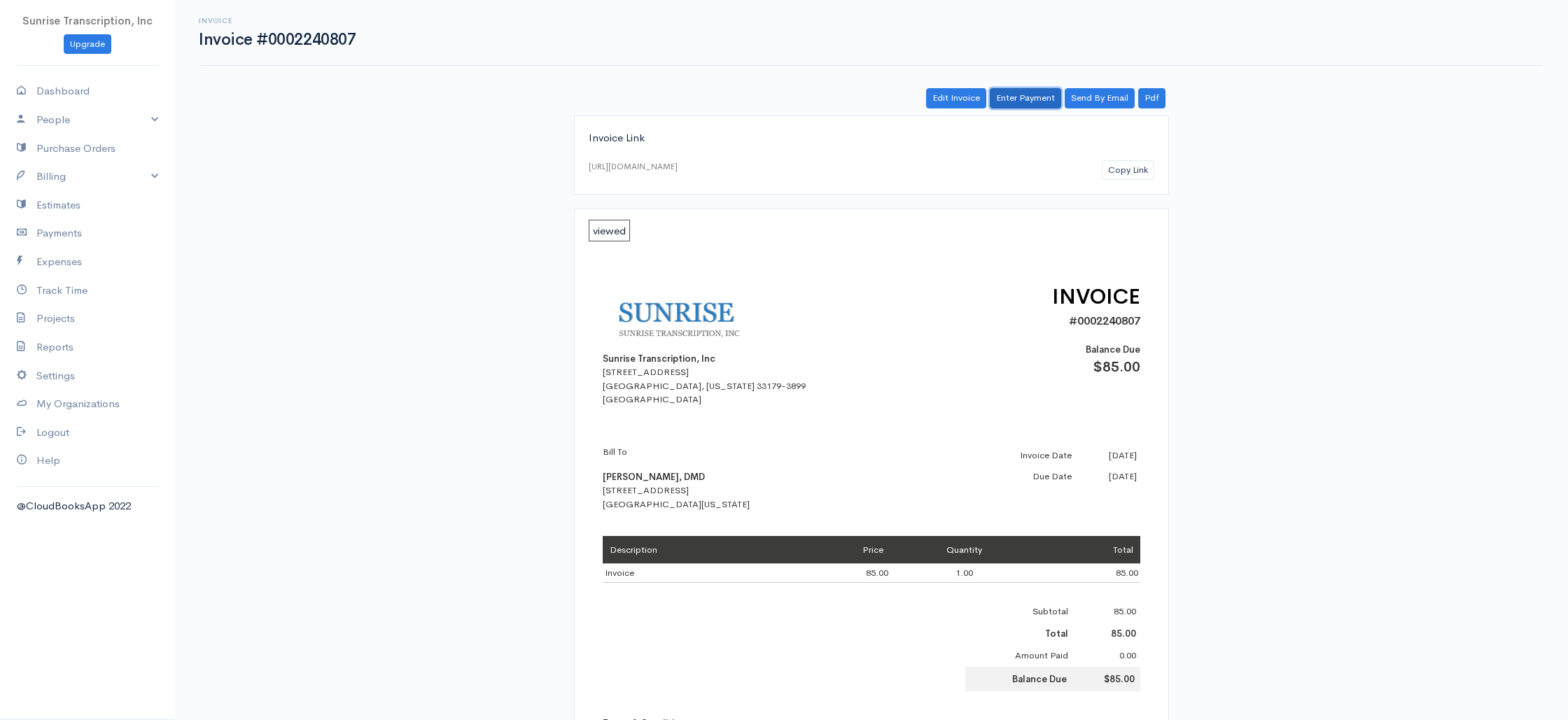
click at [1006, 100] on link "Enter Payment" at bounding box center [1025, 98] width 72 height 21
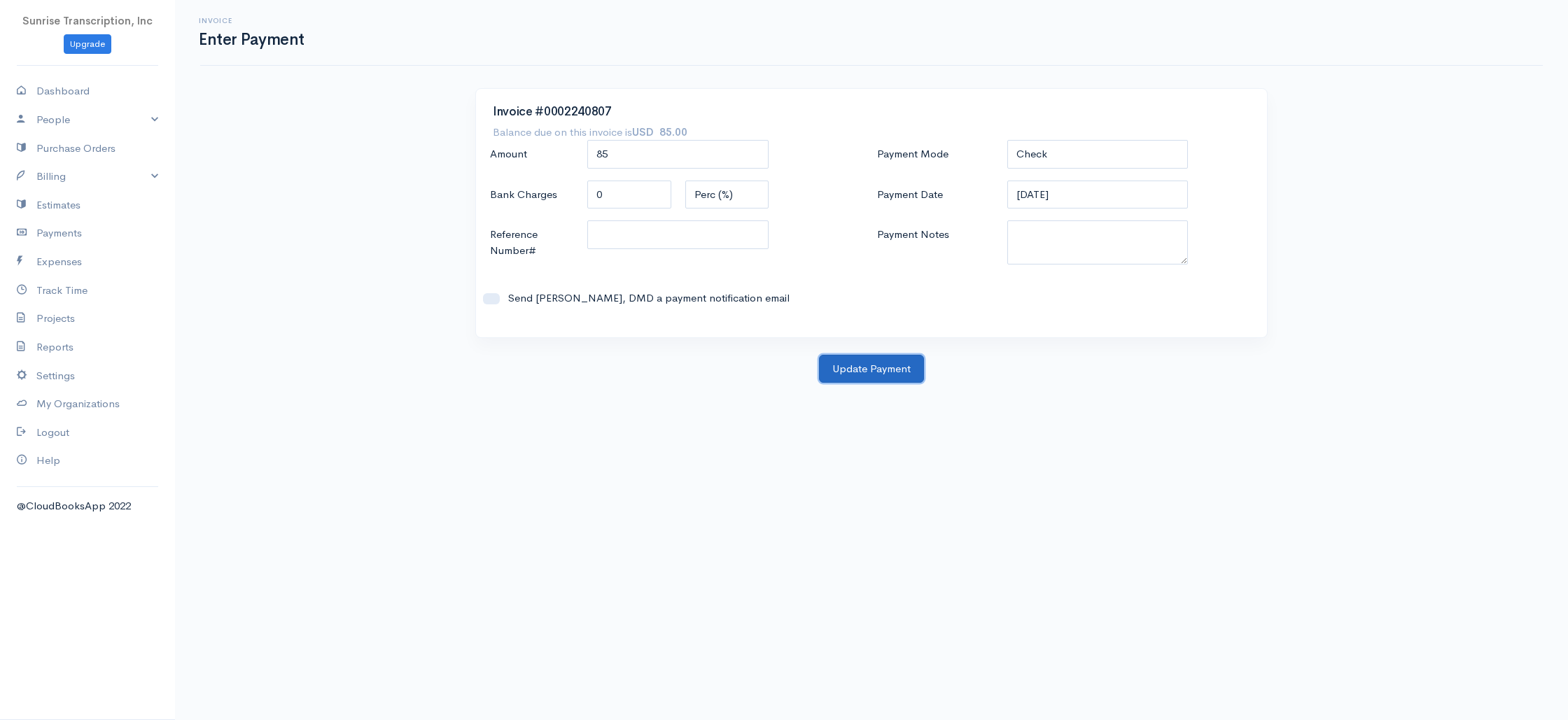
drag, startPoint x: 864, startPoint y: 363, endPoint x: 812, endPoint y: 340, distance: 56.9
click at [864, 363] on button "Update Payment" at bounding box center [871, 368] width 105 height 28
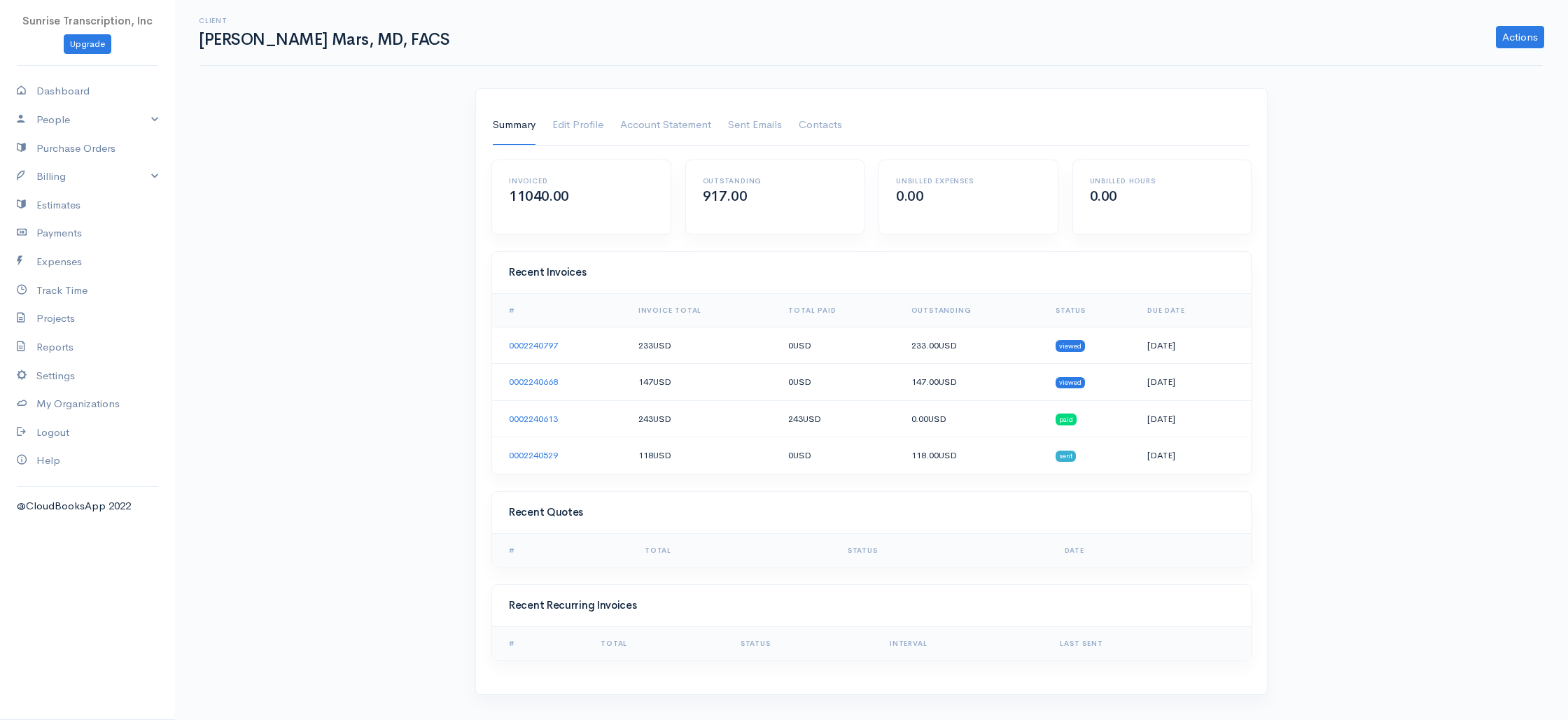
click at [292, 40] on h1 "[PERSON_NAME] Mars, MD, FACS" at bounding box center [325, 39] width 254 height 18
copy h1 "Mars"
drag, startPoint x: 71, startPoint y: 183, endPoint x: 64, endPoint y: 194, distance: 13.0
click at [71, 183] on link "Billing" at bounding box center [87, 176] width 175 height 28
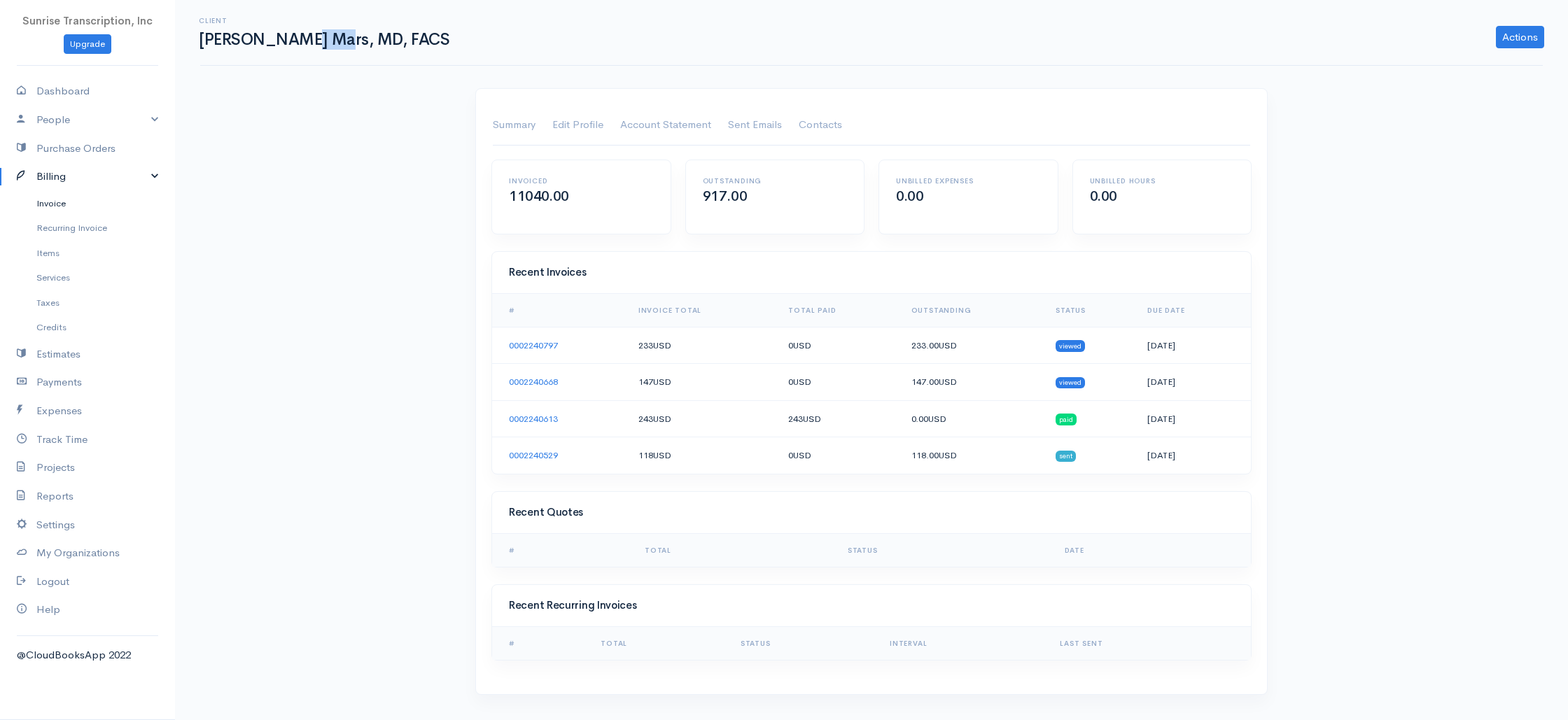
click at [60, 203] on link "Invoice" at bounding box center [87, 203] width 175 height 26
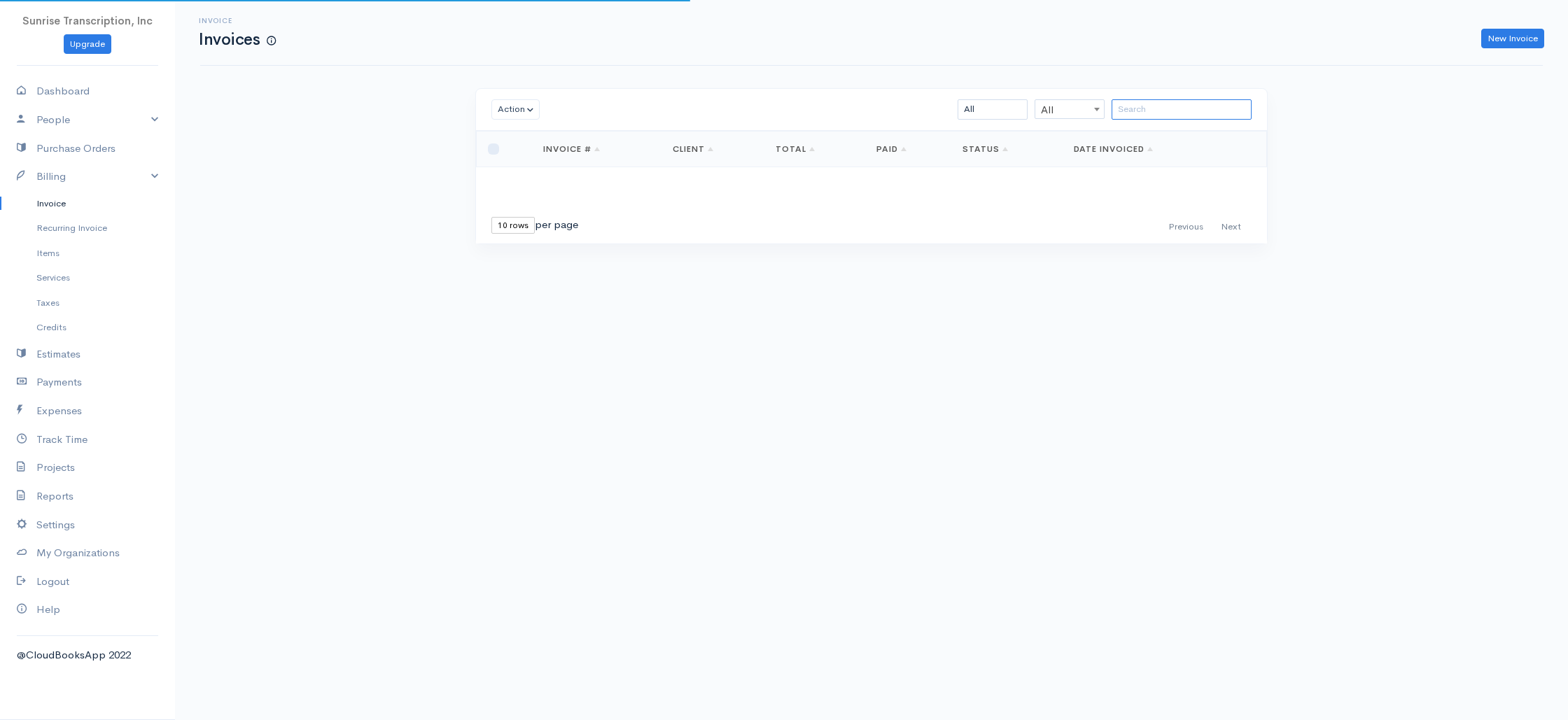
drag, startPoint x: 1198, startPoint y: 112, endPoint x: 1205, endPoint y: 112, distance: 7.0
click at [1198, 112] on input "search" at bounding box center [1181, 109] width 140 height 21
paste input "Mars"
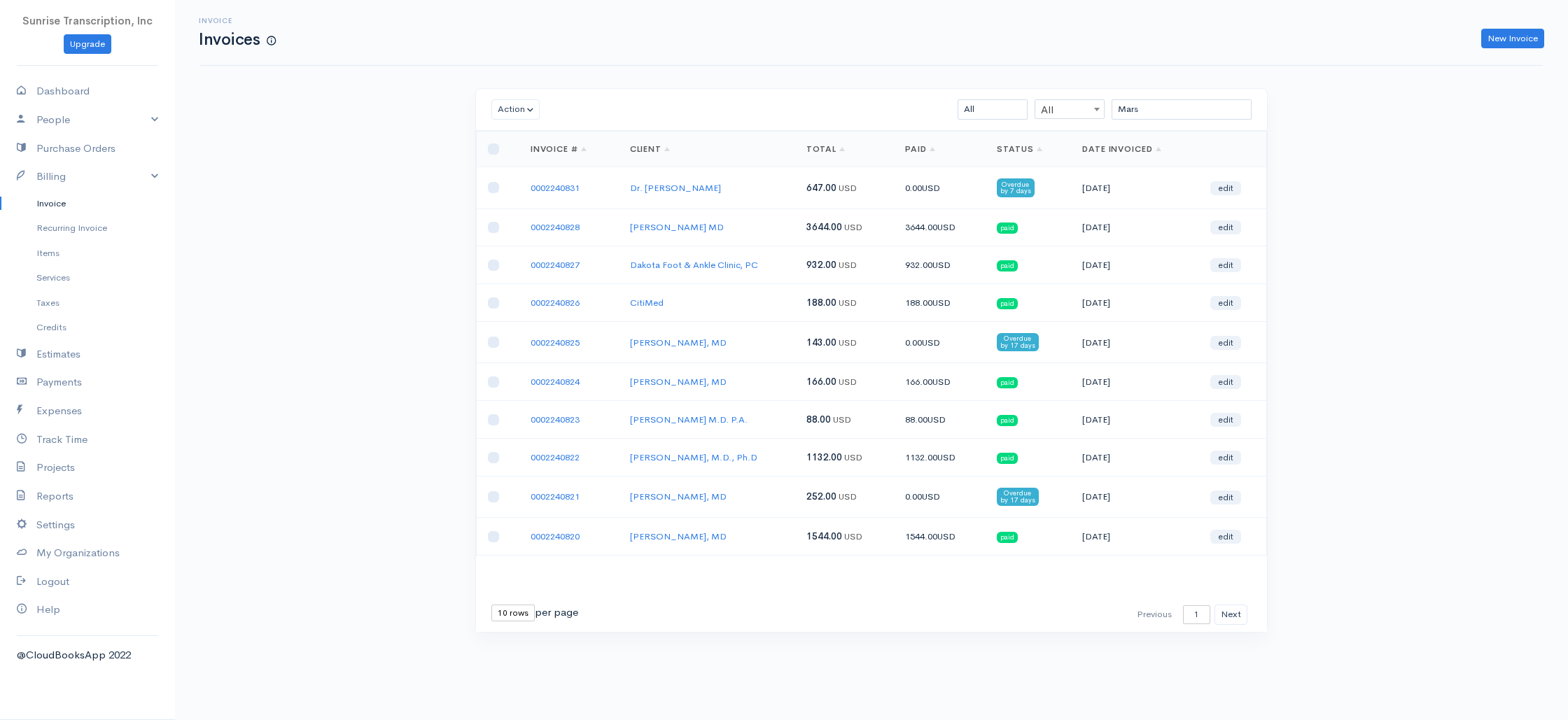
click at [1397, 266] on div "Invoice Invoices New Invoice Action Archive Delete Download PDF Send Mark as Se…" at bounding box center [871, 342] width 1393 height 685
drag, startPoint x: 1208, startPoint y: 103, endPoint x: 1182, endPoint y: 111, distance: 27.2
click at [1208, 103] on input "Mars" at bounding box center [1181, 109] width 140 height 21
drag, startPoint x: 1169, startPoint y: 111, endPoint x: 1054, endPoint y: 110, distance: 115.0
click at [1054, 110] on div "Mars All All All Draft Viewed Sent Paid Partial Overdue Unpaid/Open" at bounding box center [935, 109] width 645 height 21
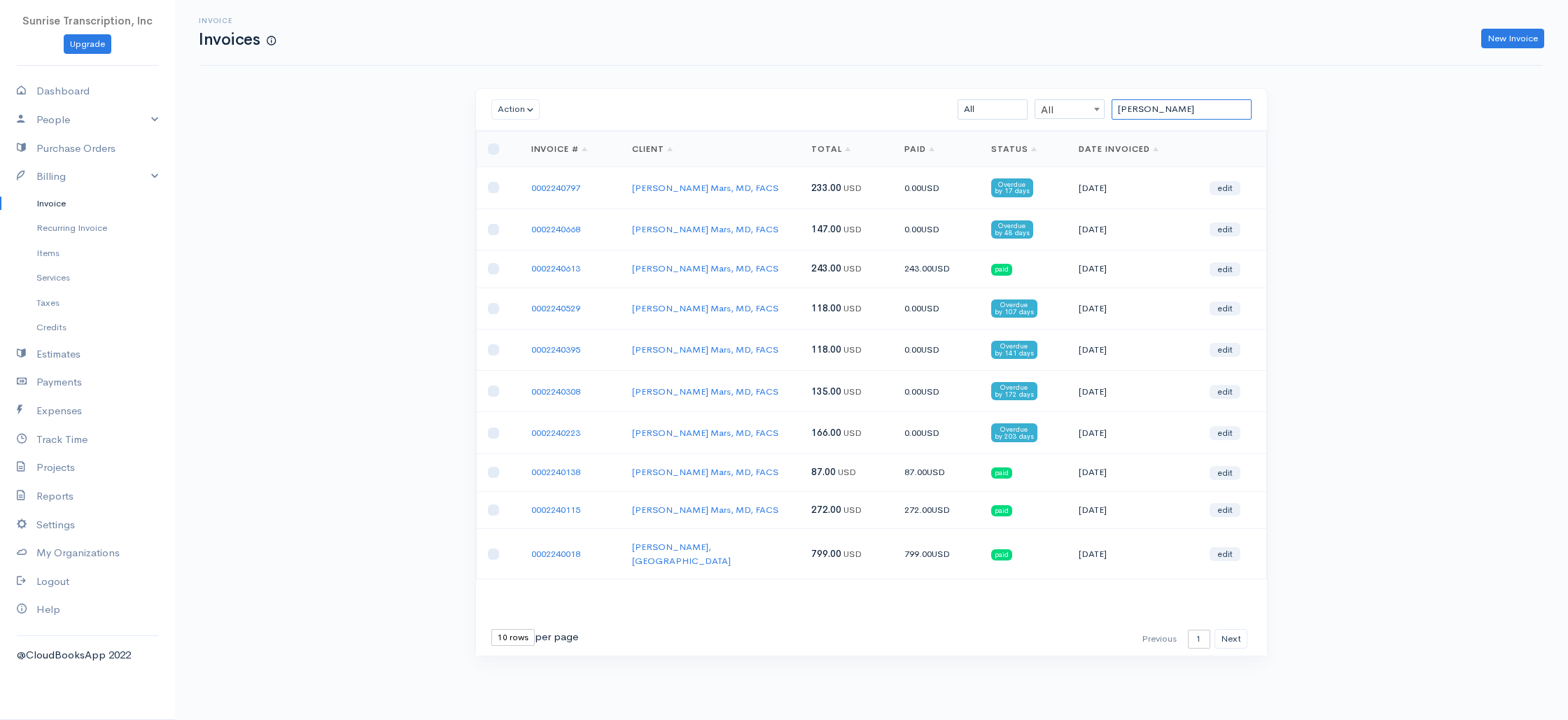
type input "patricia"
drag, startPoint x: 595, startPoint y: 187, endPoint x: 522, endPoint y: 188, distance: 73.0
click at [522, 188] on td "0002240797" at bounding box center [570, 188] width 101 height 41
copy link "0002240797"
drag, startPoint x: 592, startPoint y: 229, endPoint x: 517, endPoint y: 229, distance: 75.0
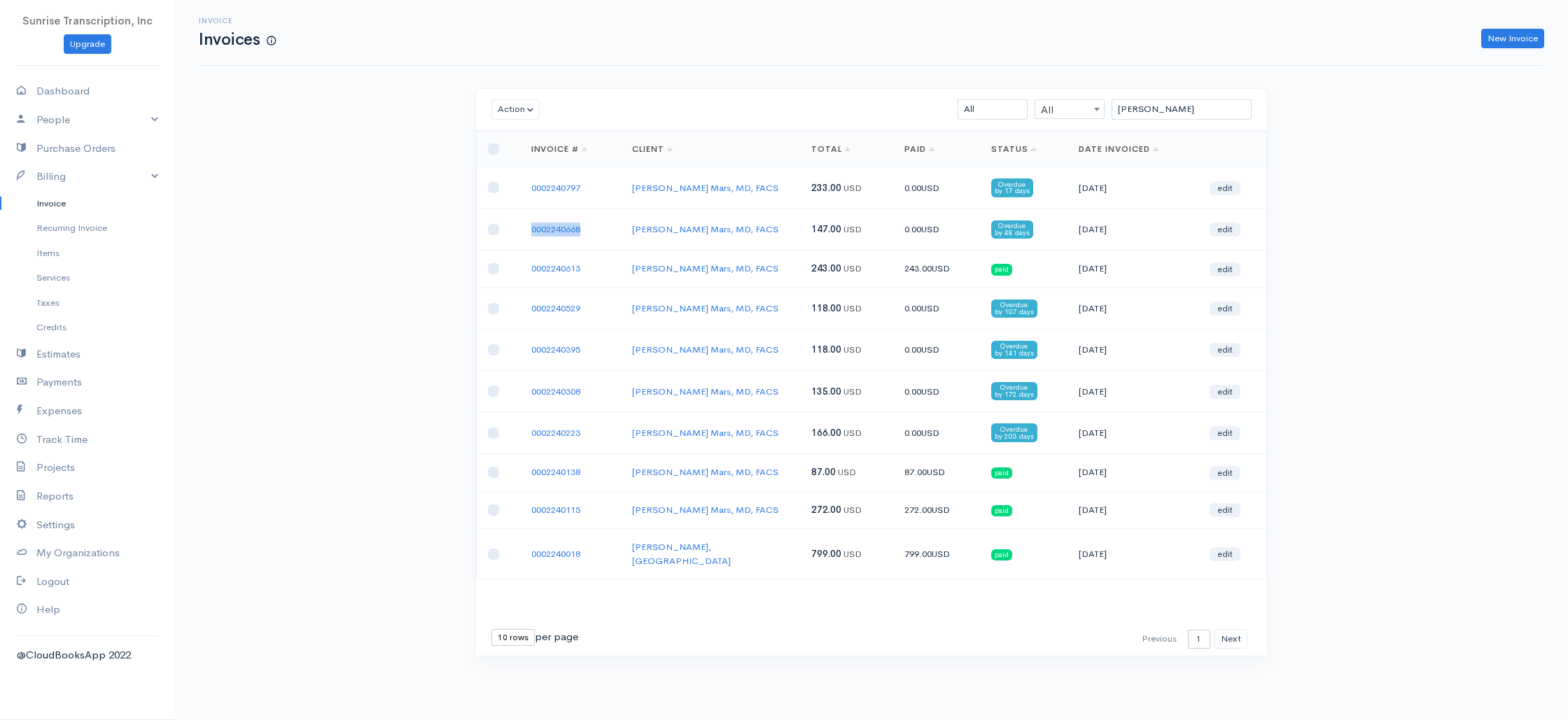
click at [517, 229] on tr "0002240668 Patricia N. Mars, MD, FACS 147.00 USD 0.00 USD Overdue by 48 days 08…" at bounding box center [871, 229] width 790 height 41
copy tr "0002240668"
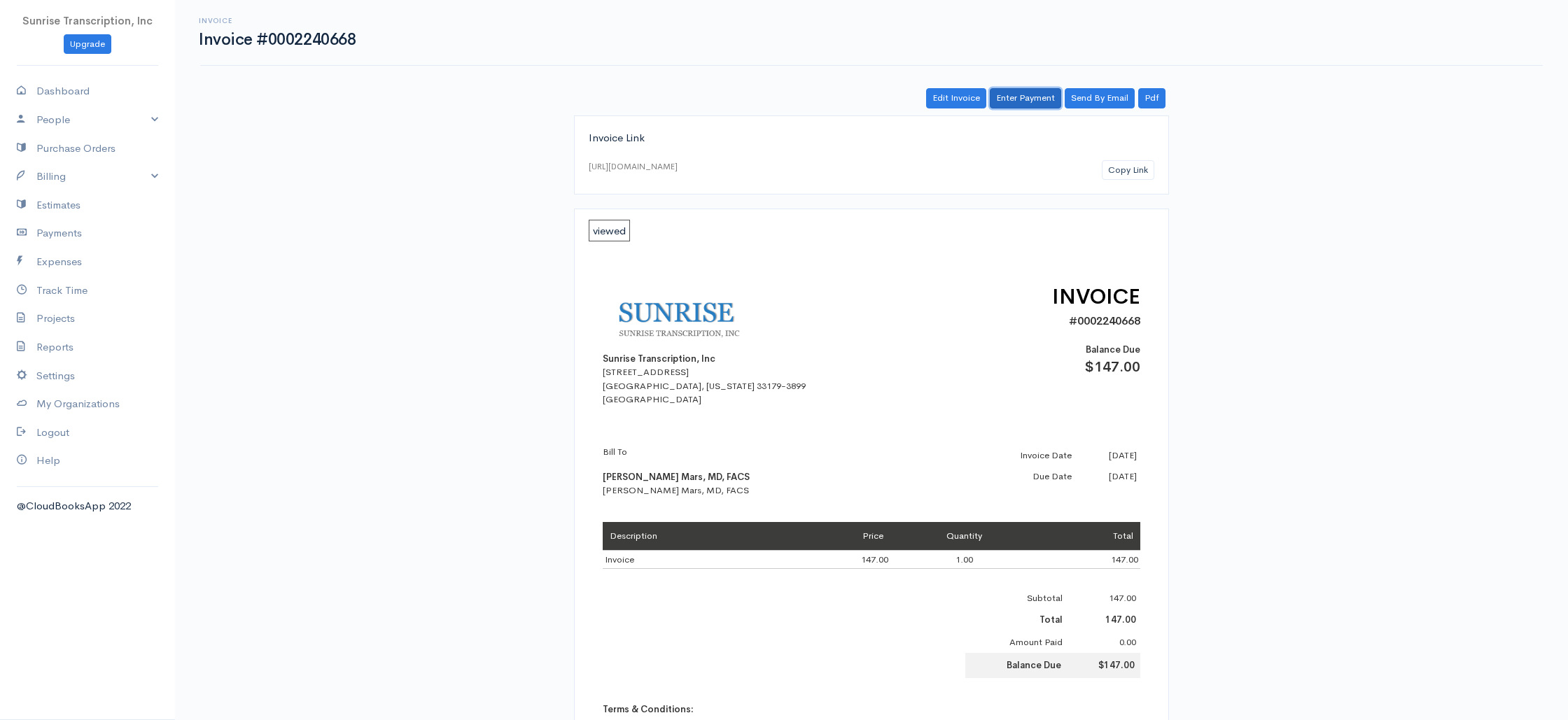
click at [1029, 97] on link "Enter Payment" at bounding box center [1025, 98] width 72 height 21
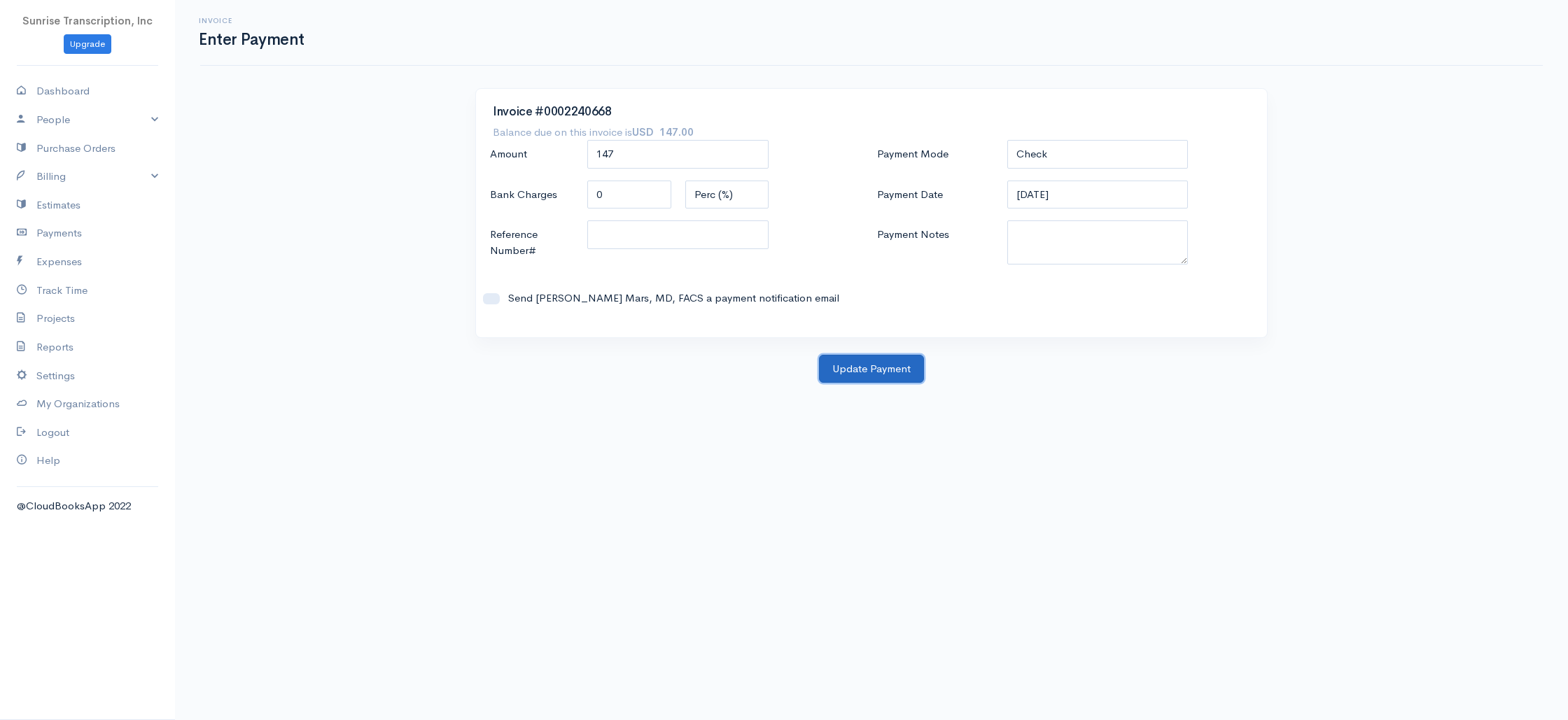
click at [893, 367] on button "Update Payment" at bounding box center [871, 368] width 105 height 28
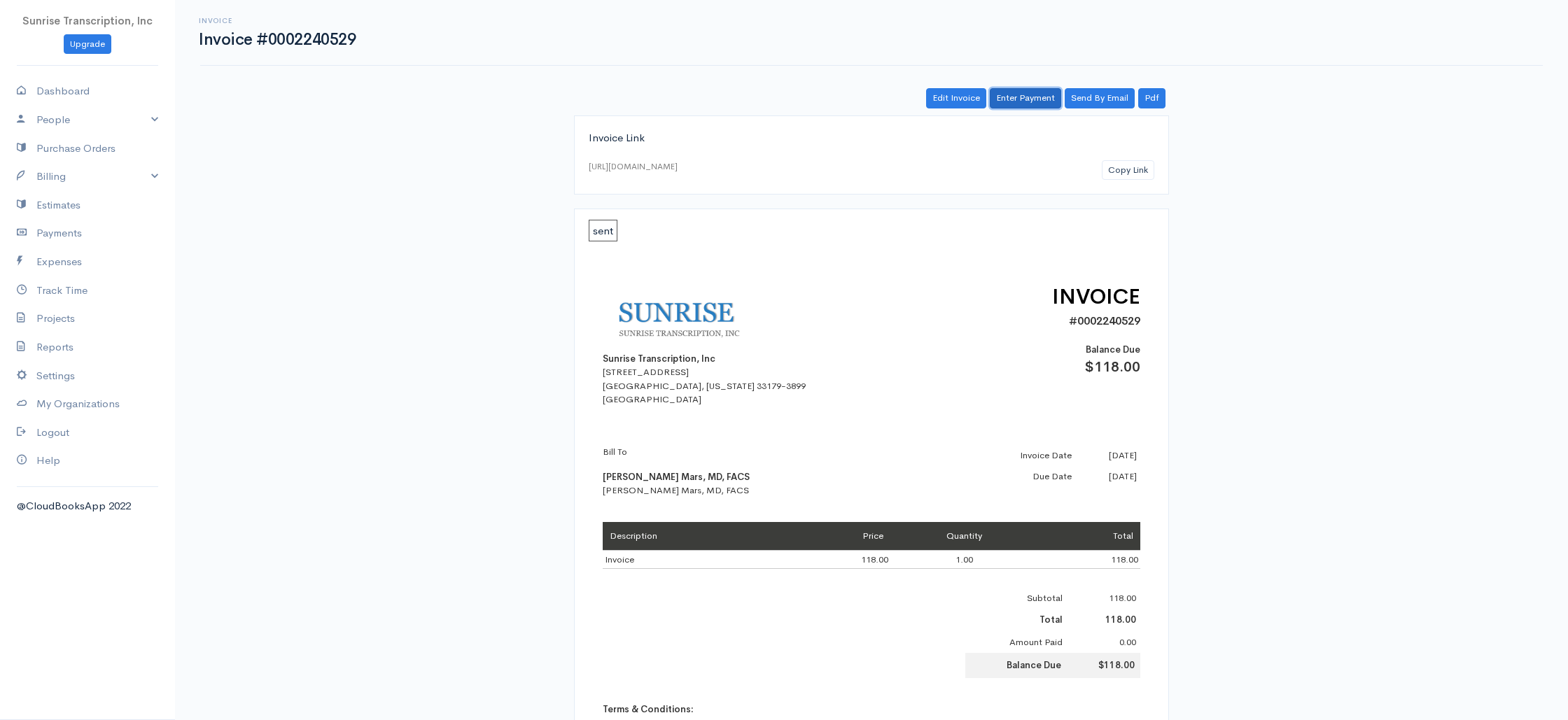
drag, startPoint x: 1011, startPoint y: 98, endPoint x: 981, endPoint y: 131, distance: 44.6
click at [1011, 98] on link "Enter Payment" at bounding box center [1025, 98] width 72 height 21
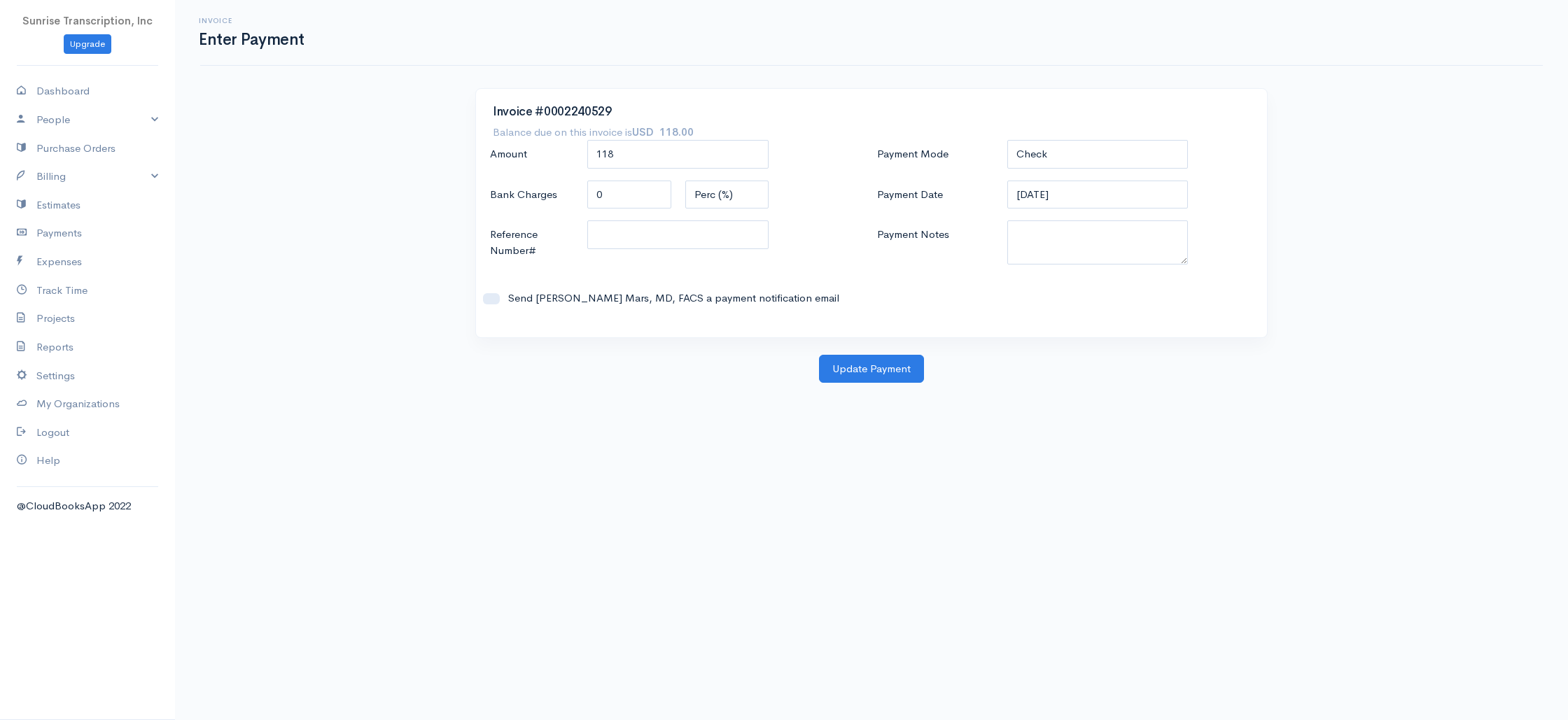
click at [890, 384] on body "Sunrise Transcription, Inc Upgrade Dashboard People Clients Vendors Staff Users…" at bounding box center [784, 598] width 1568 height 1196
click at [888, 379] on button "Update Payment" at bounding box center [871, 368] width 105 height 28
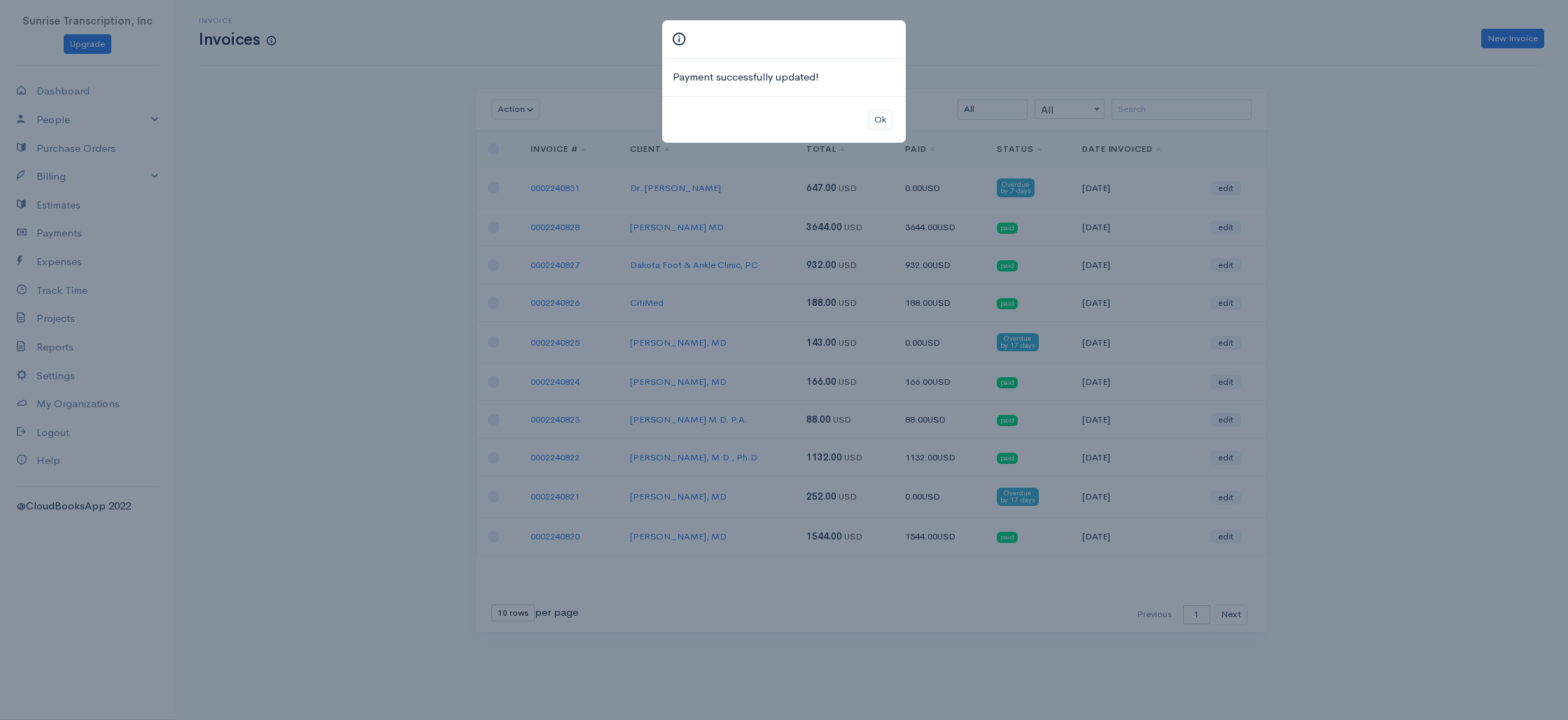
click at [1418, 285] on div "Payment successfully updated! Ok" at bounding box center [784, 360] width 1568 height 720
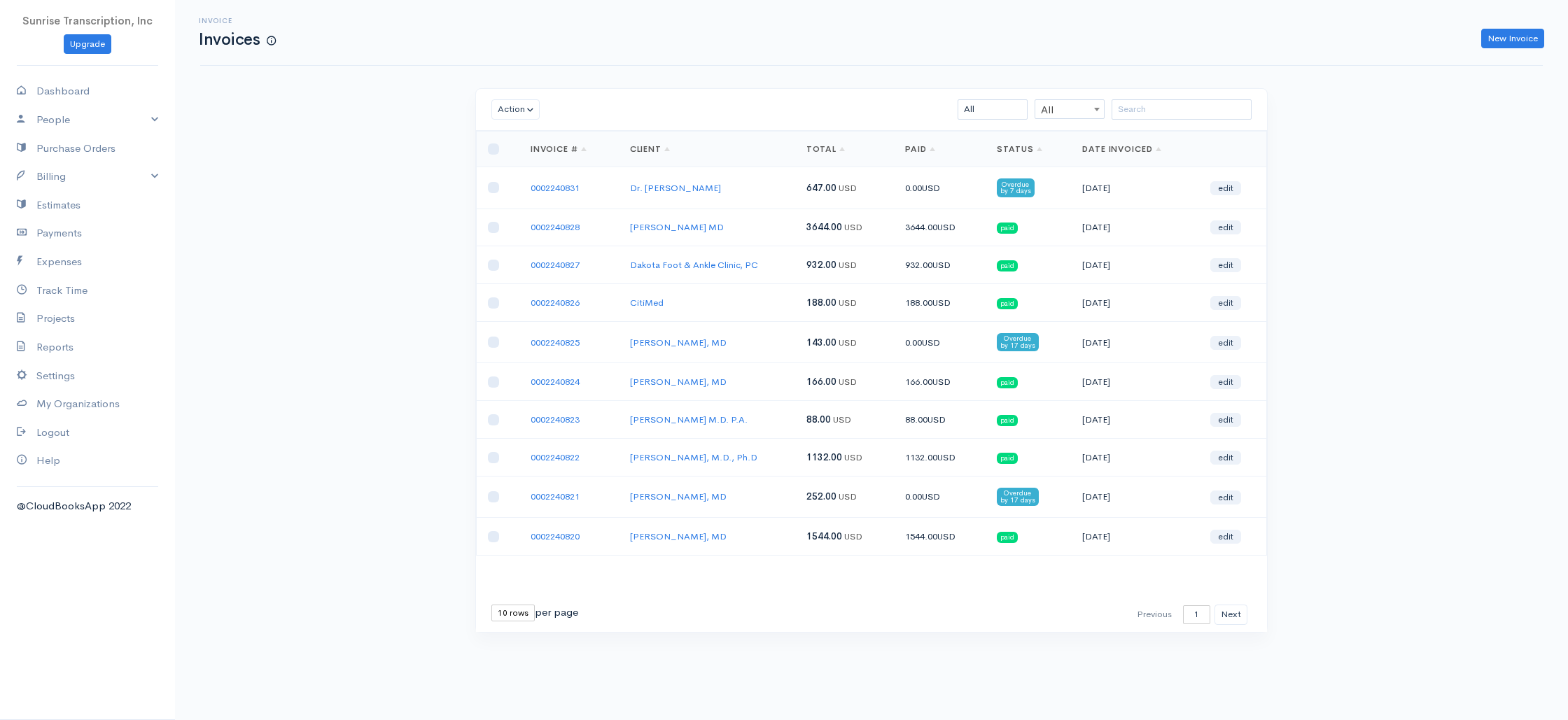
click at [1376, 347] on div "Invoice Invoices New Invoice Action Archive Delete Download PDF Send [PERSON_NA…" at bounding box center [871, 342] width 1393 height 685
click at [1230, 616] on button "Next" at bounding box center [1230, 615] width 32 height 21
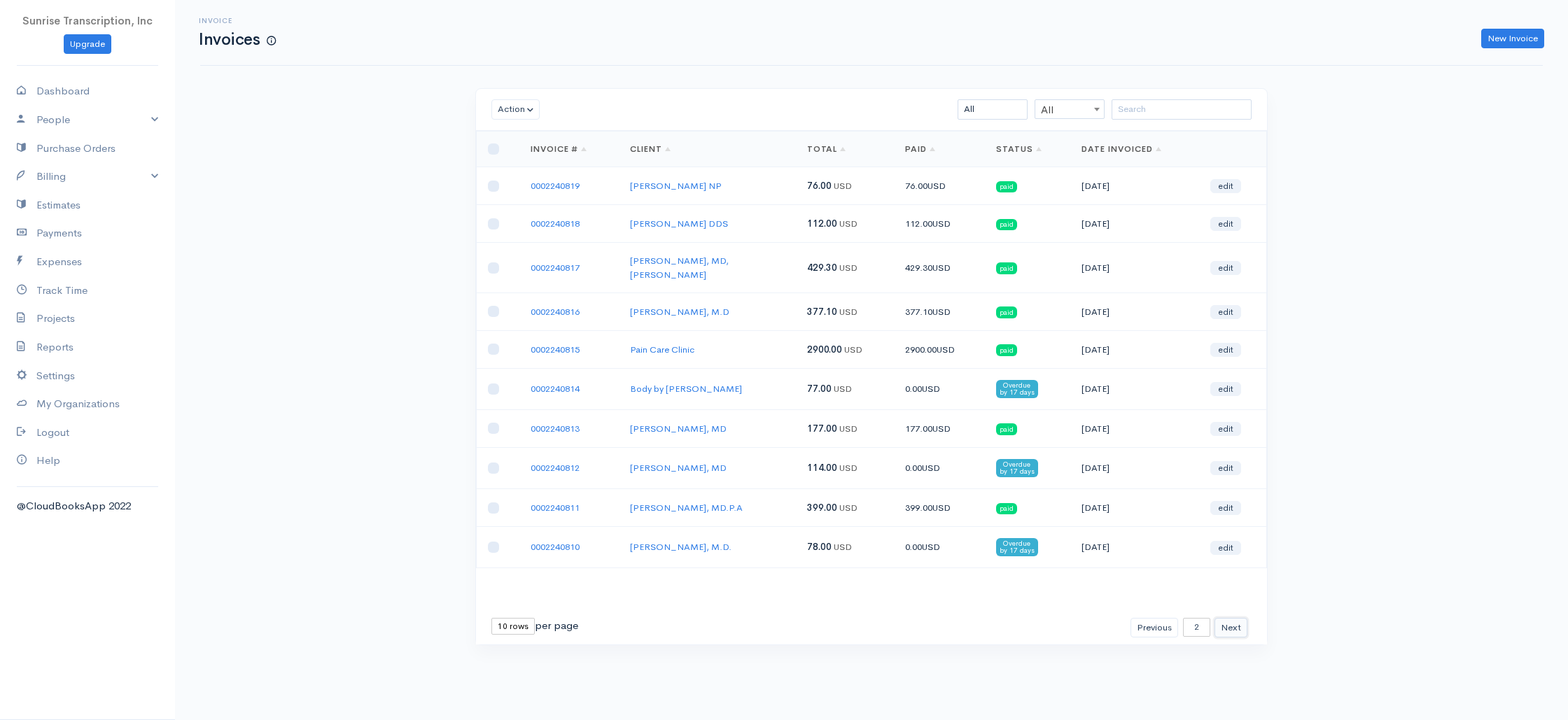
click at [1241, 621] on button "Next" at bounding box center [1230, 628] width 32 height 21
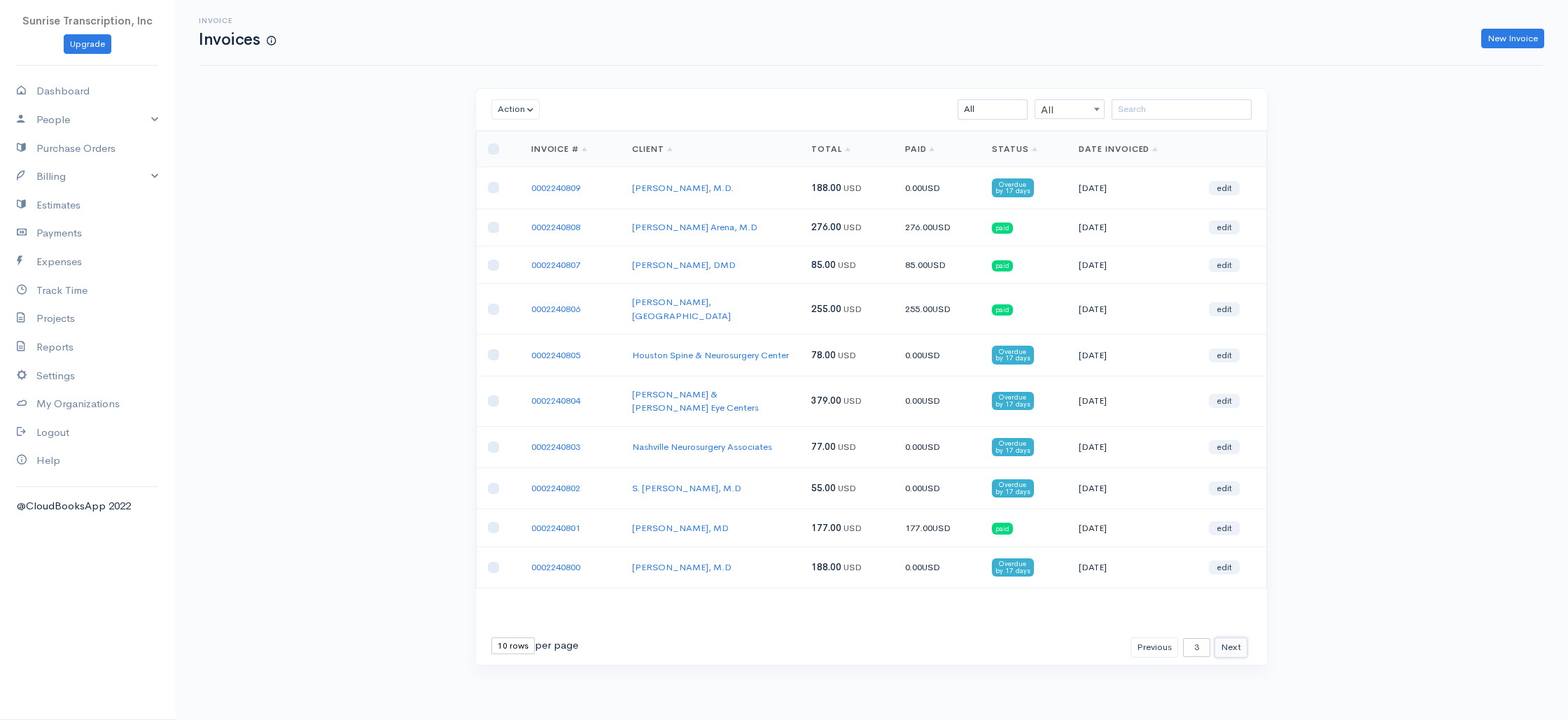
click at [1235, 637] on button "Next" at bounding box center [1230, 647] width 32 height 21
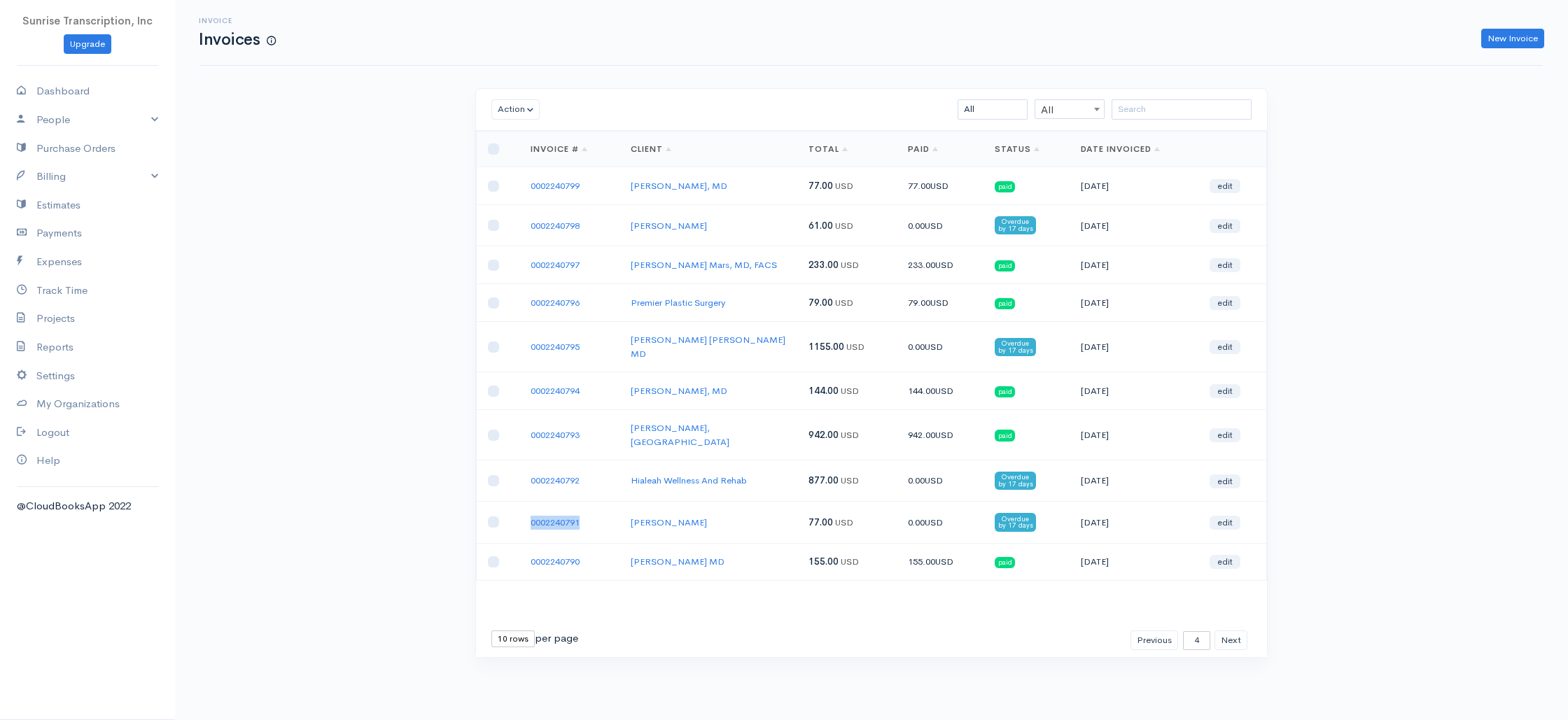
drag, startPoint x: 586, startPoint y: 505, endPoint x: 500, endPoint y: 501, distance: 86.1
click at [500, 502] on tr "0002240791 Dr. Kim Stearns 77.00 USD 0.00 USD Overdue by 17 days 09-08-2025 edit" at bounding box center [871, 523] width 790 height 41
copy tr "0002240791"
drag, startPoint x: 592, startPoint y: 345, endPoint x: 502, endPoint y: 340, distance: 90.1
click at [502, 340] on tr "0002240795 Juan Sanchez MD 1155.00 USD 0.00 USD Overdue by 17 days 09-08-2025 e…" at bounding box center [871, 347] width 790 height 50
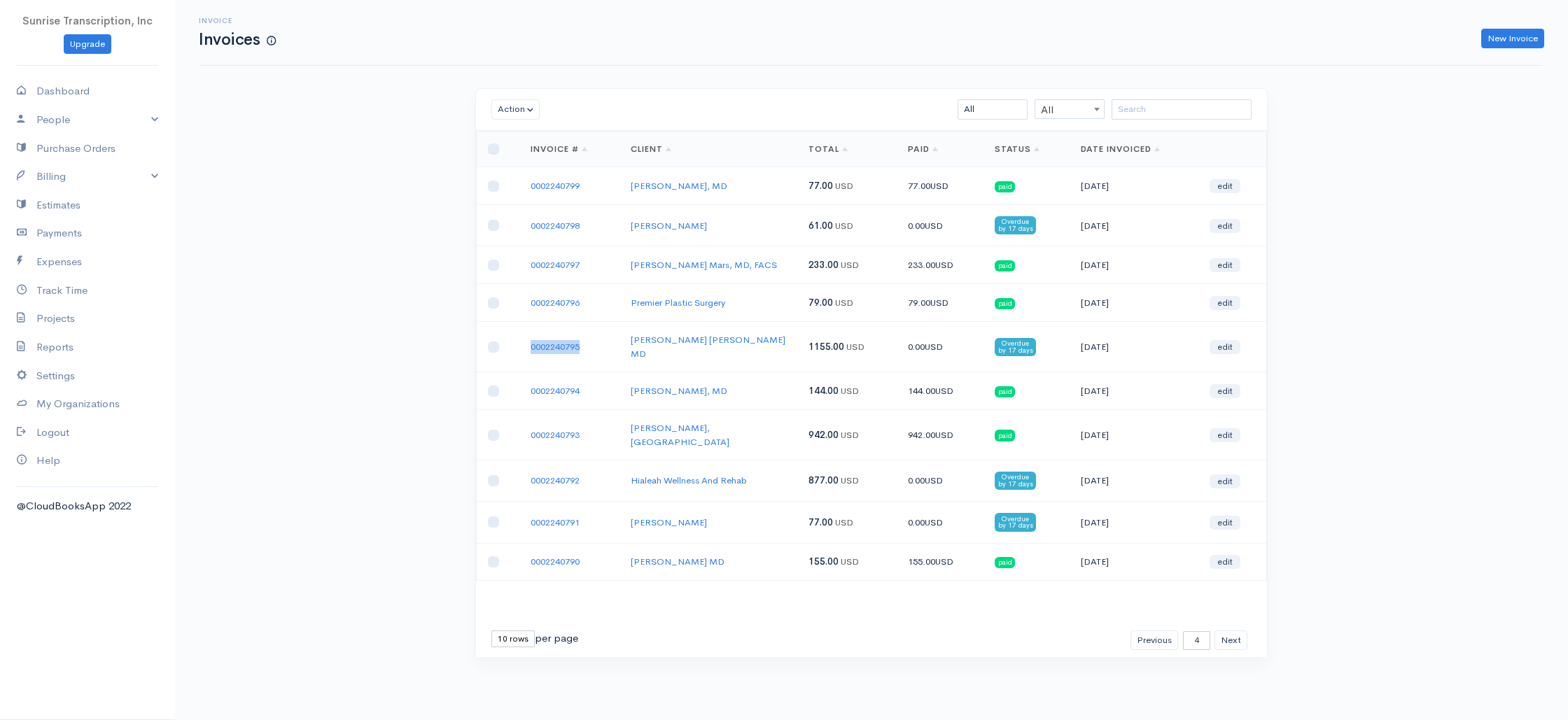
copy tr "0002240795"
click at [1321, 296] on div "Invoice Invoices New Invoice Action Archive Delete Download PDF Send [PERSON_NA…" at bounding box center [871, 355] width 1393 height 709
click at [352, 253] on div "Invoice Invoices New Invoice Action Archive Delete Download PDF Send [PERSON_NA…" at bounding box center [871, 355] width 1393 height 709
click at [70, 98] on link "Dashboard" at bounding box center [87, 90] width 175 height 28
select select "365"
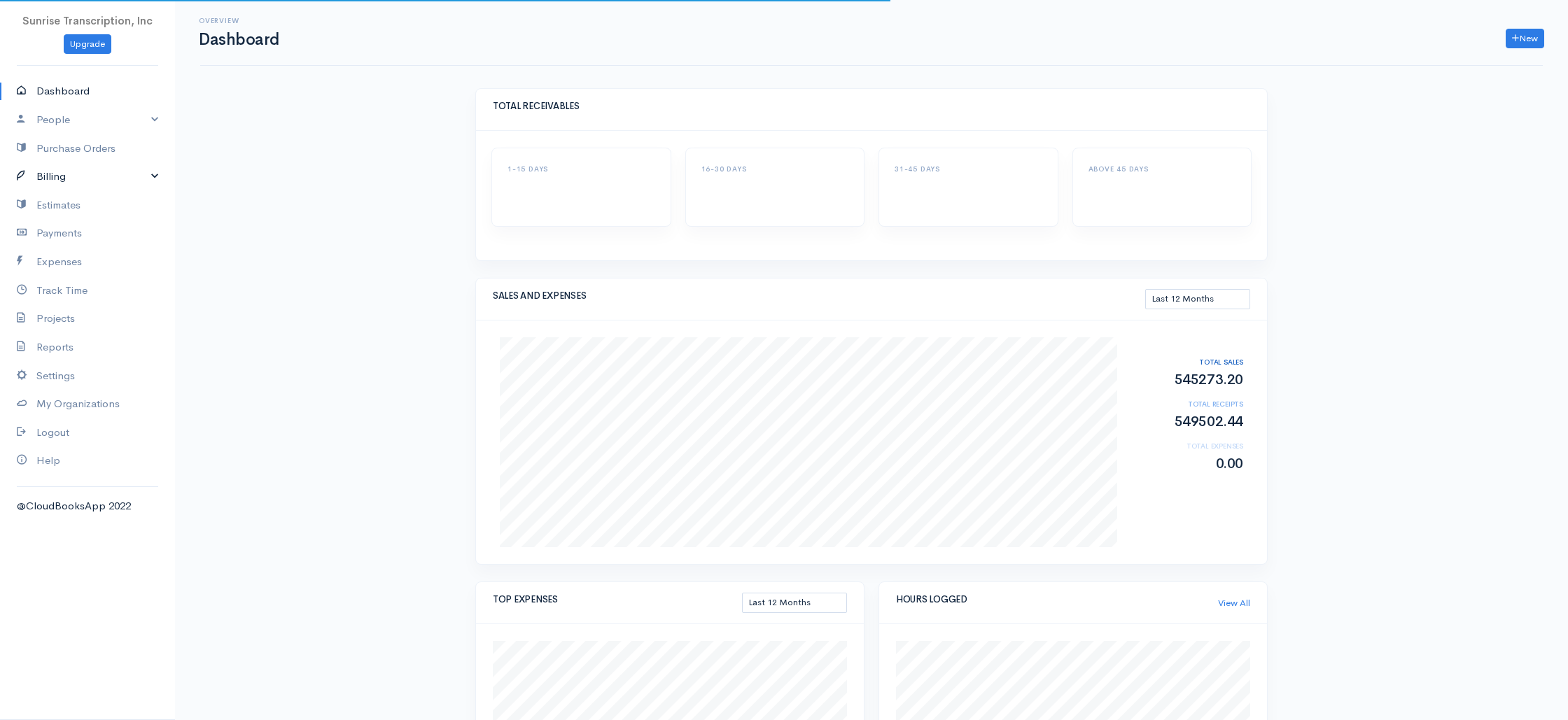
click at [60, 184] on link "Billing" at bounding box center [87, 176] width 175 height 28
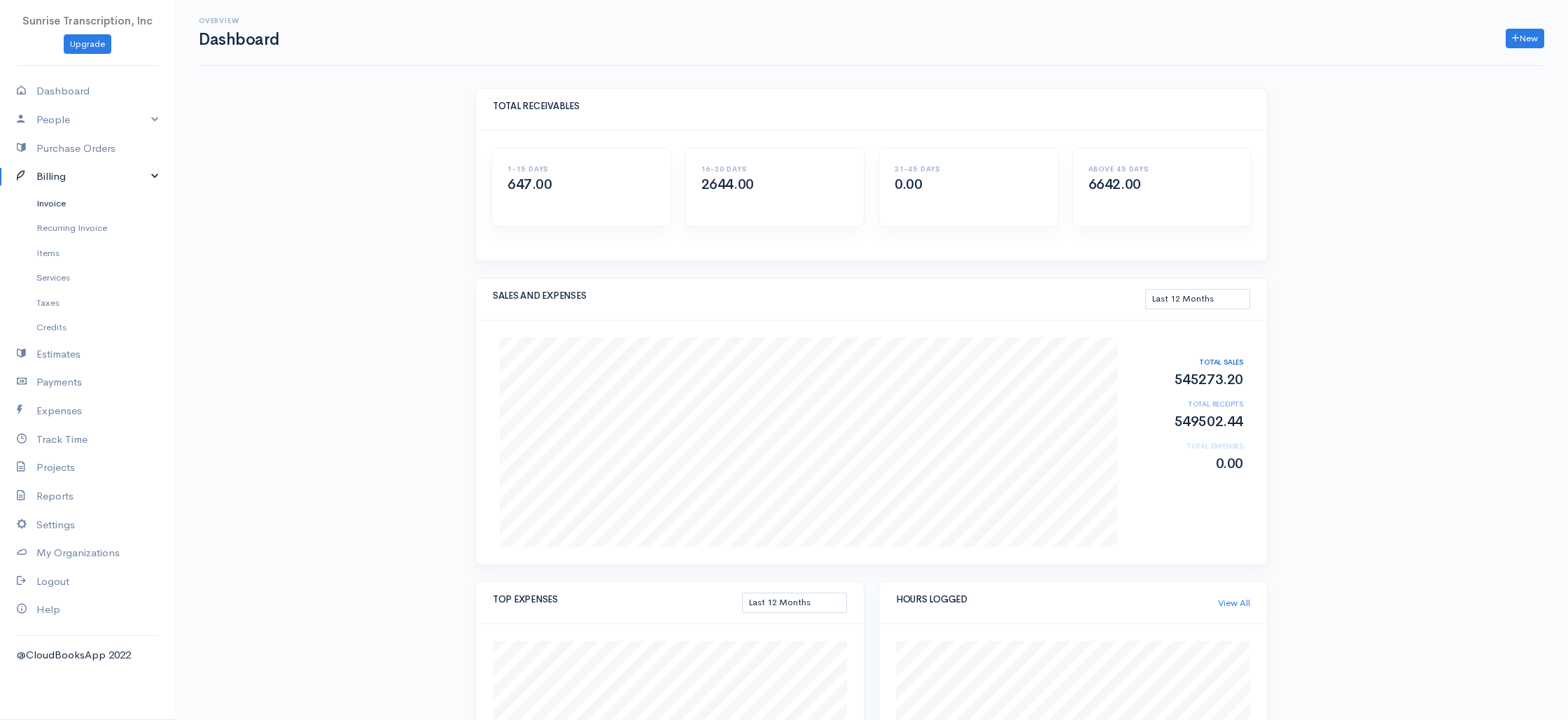
click at [52, 208] on link "Invoice" at bounding box center [87, 203] width 175 height 26
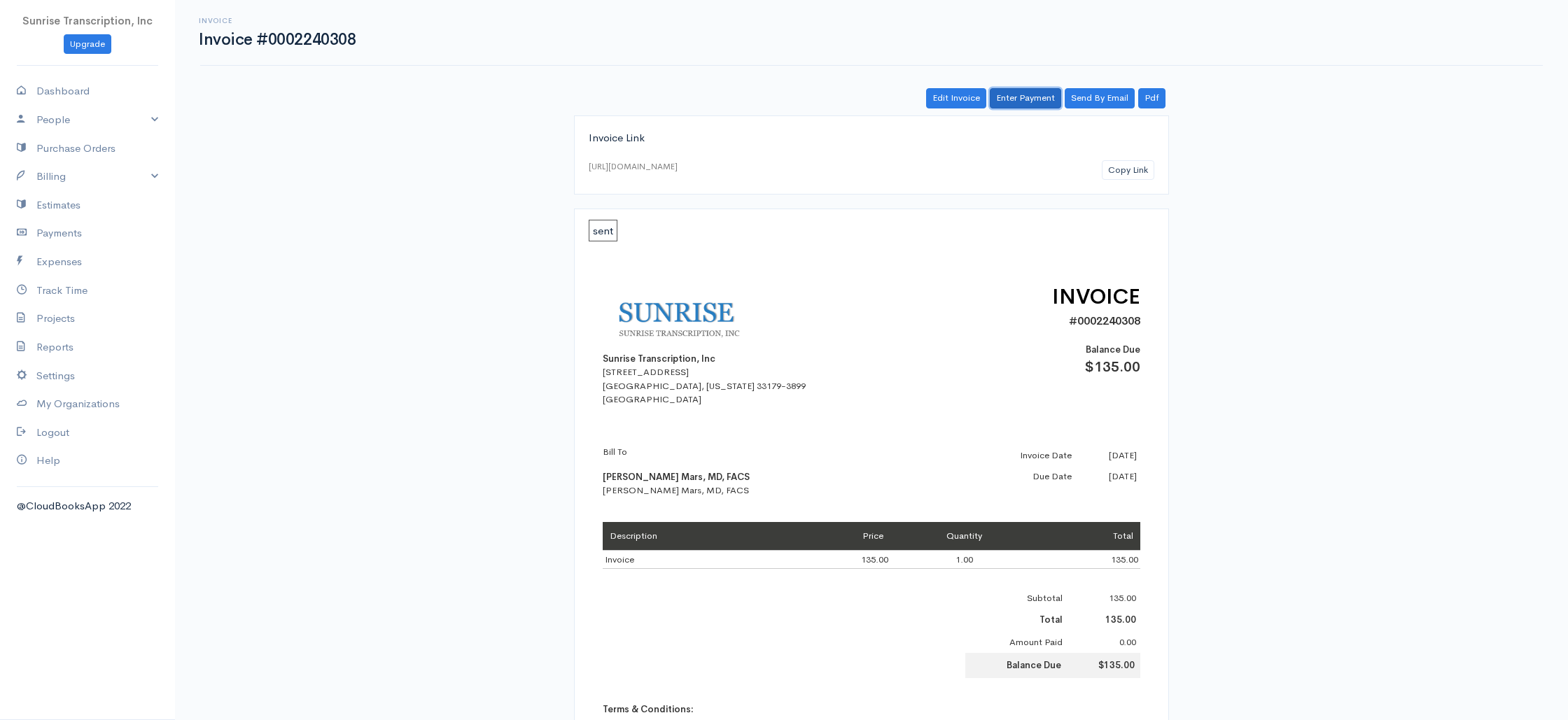
click at [1020, 98] on link "Enter Payment" at bounding box center [1025, 98] width 72 height 21
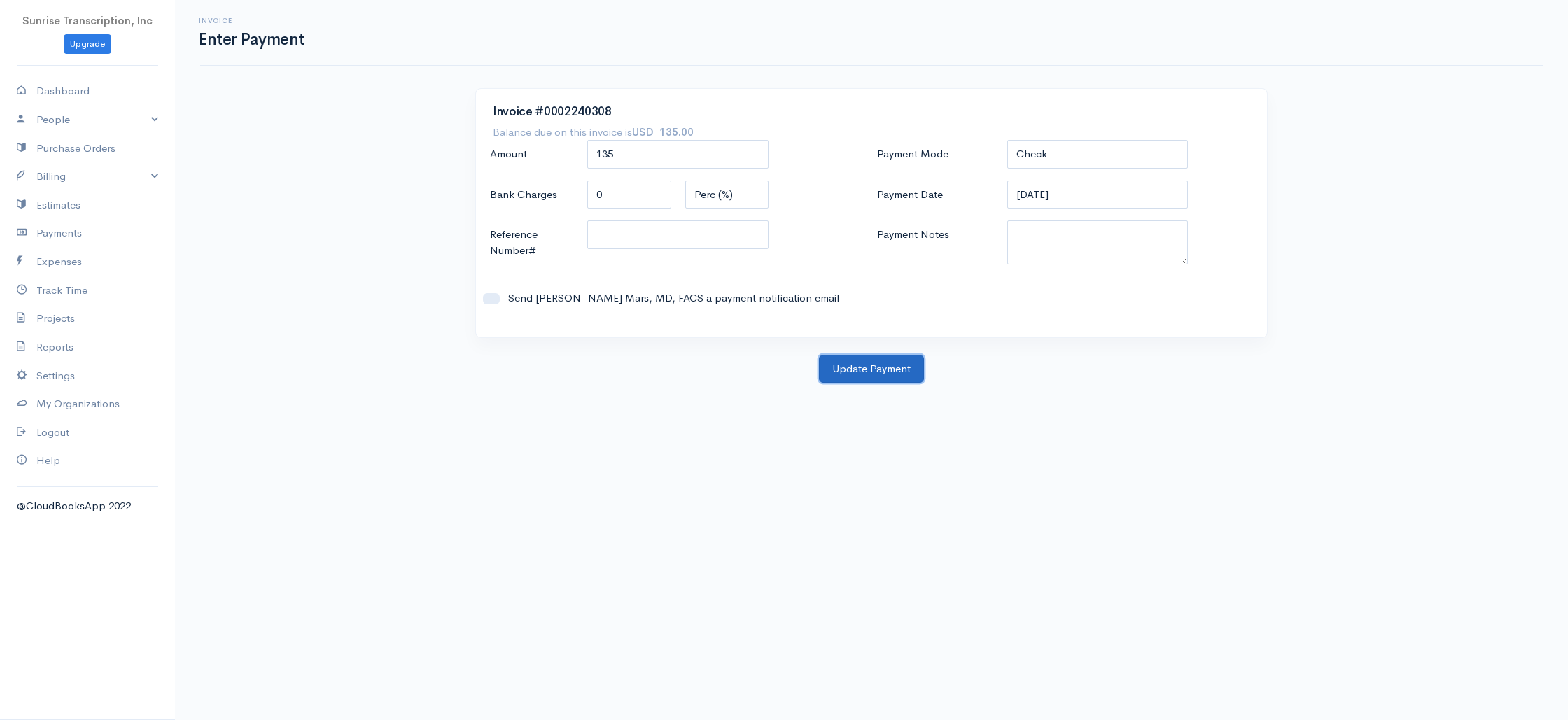
click at [880, 368] on button "Update Payment" at bounding box center [871, 368] width 105 height 28
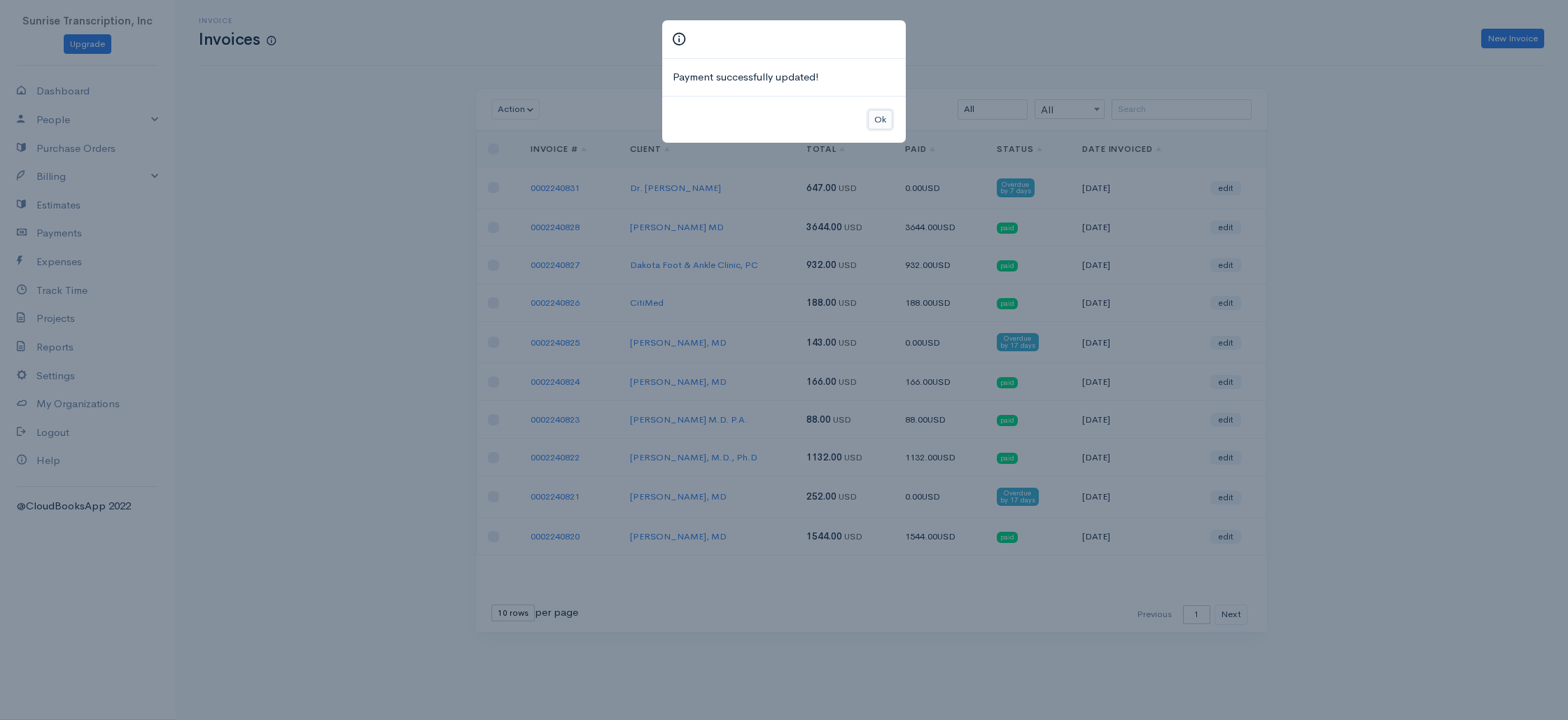
click at [868, 117] on button "Ok" at bounding box center [879, 120] width 25 height 21
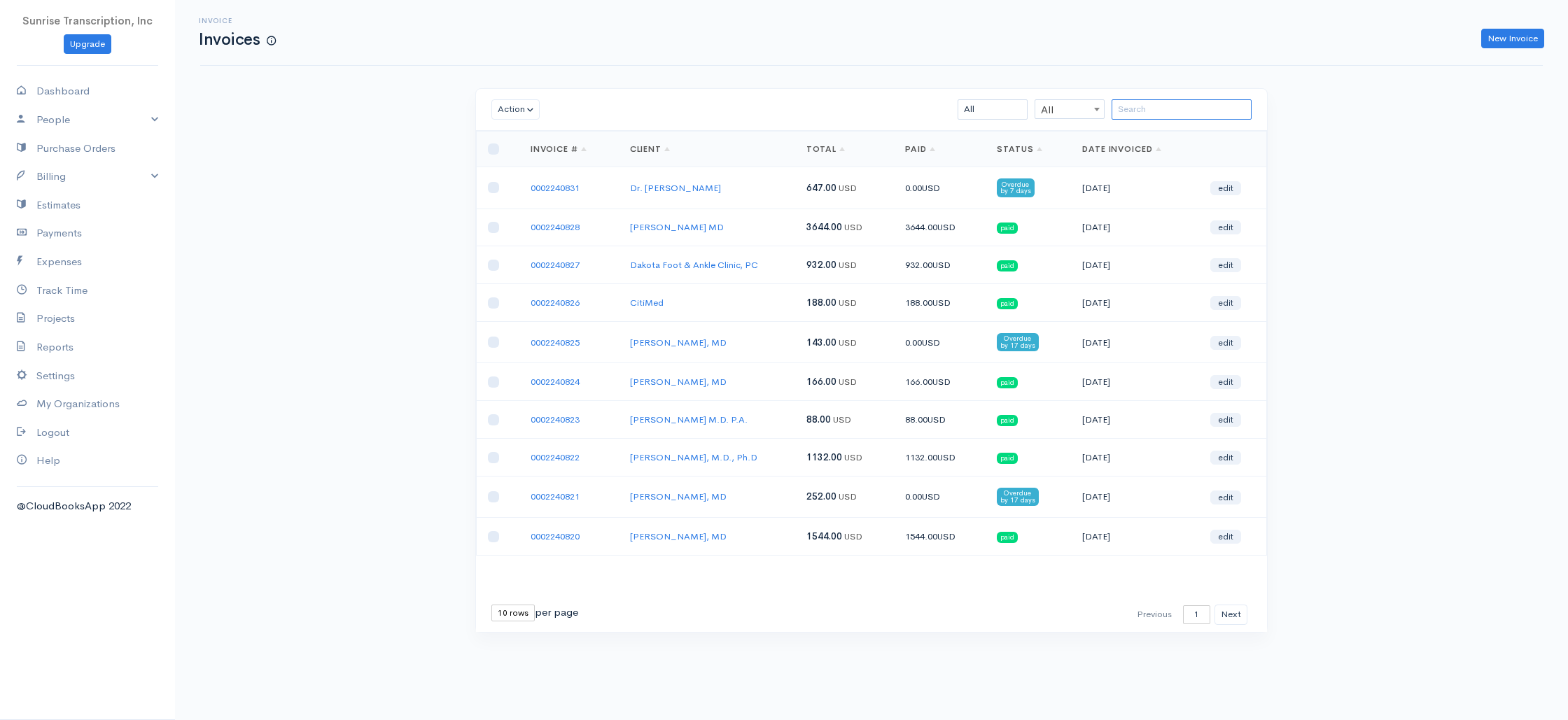
click at [1178, 108] on input "search" at bounding box center [1181, 109] width 140 height 21
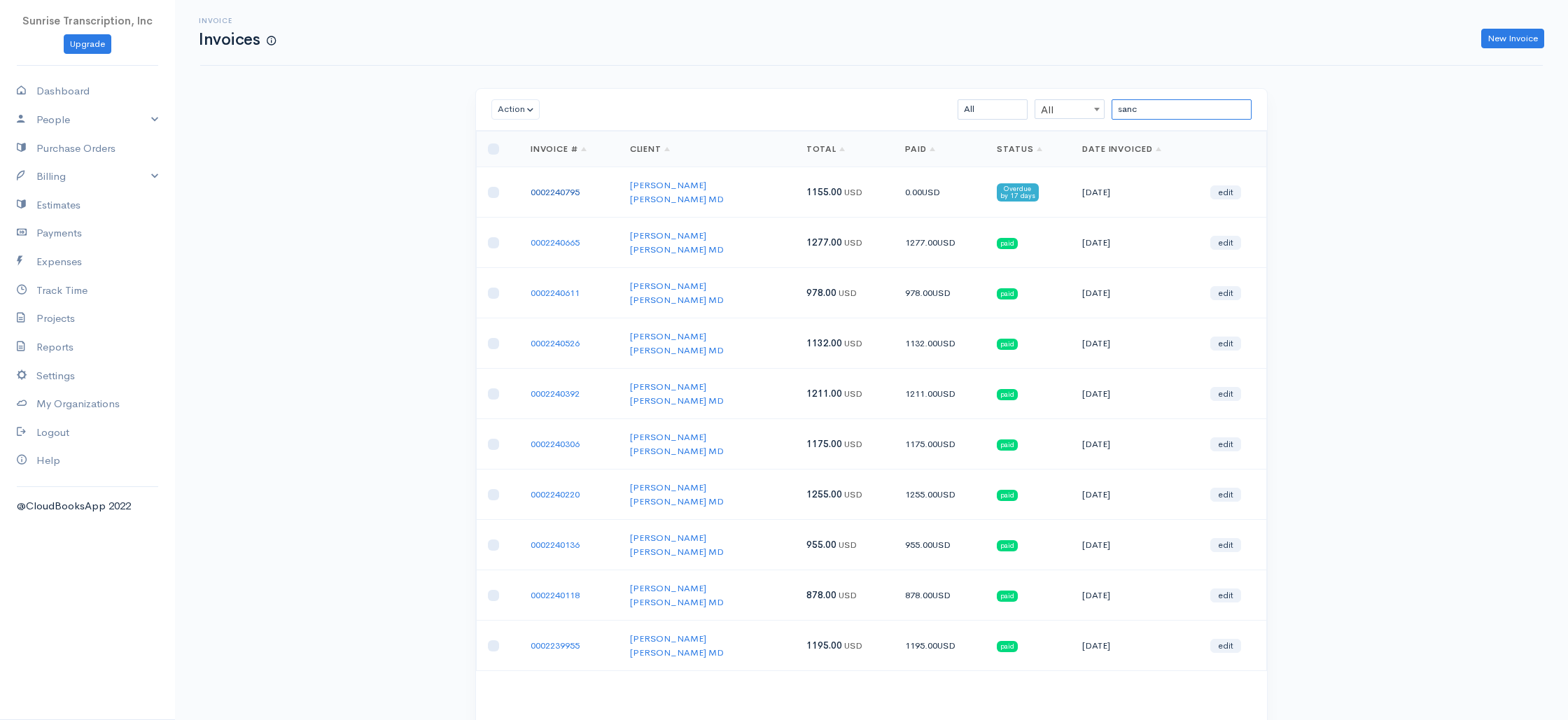
type input "sanc"
click at [557, 189] on link "0002240795" at bounding box center [555, 193] width 49 height 12
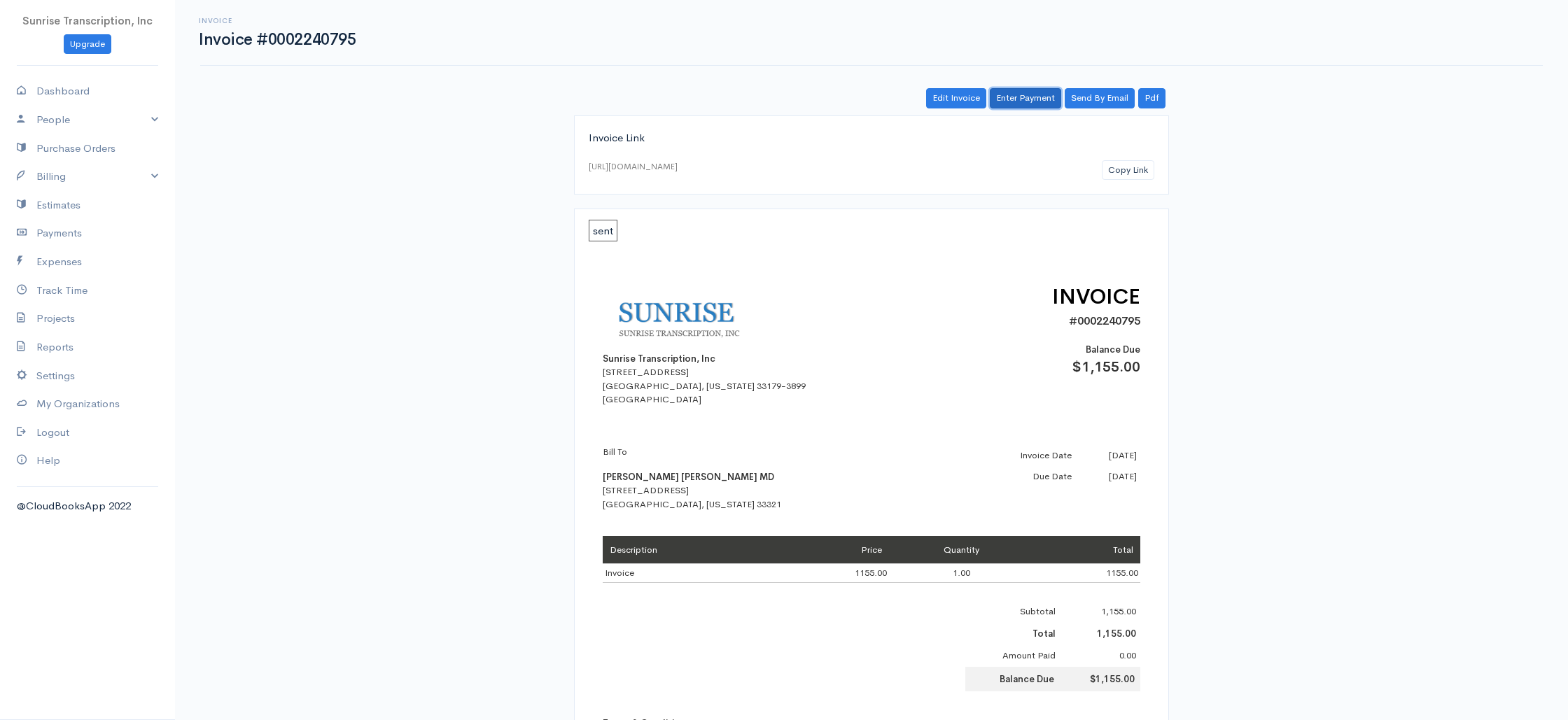
click at [1016, 103] on link "Enter Payment" at bounding box center [1025, 98] width 72 height 21
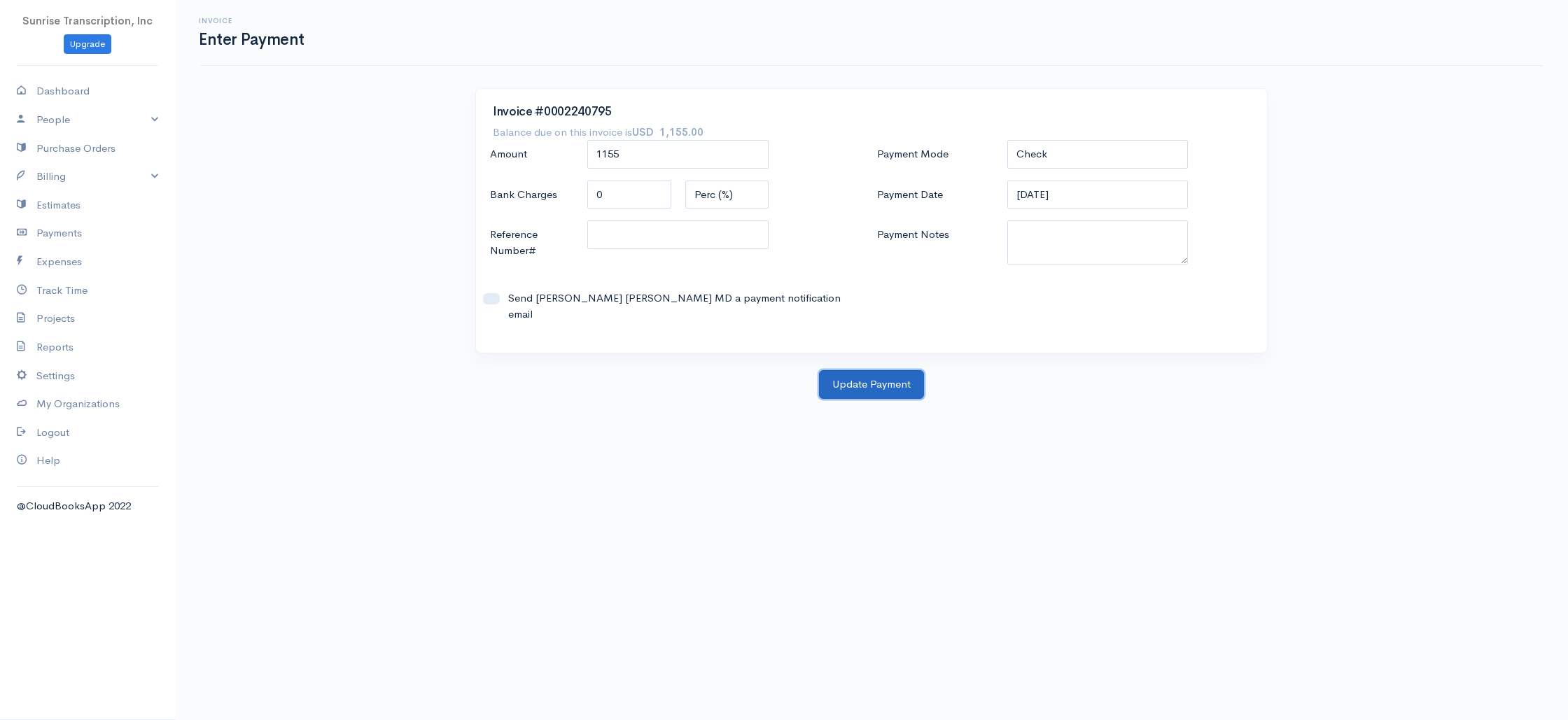
click at [887, 370] on button "Update Payment" at bounding box center [871, 384] width 105 height 28
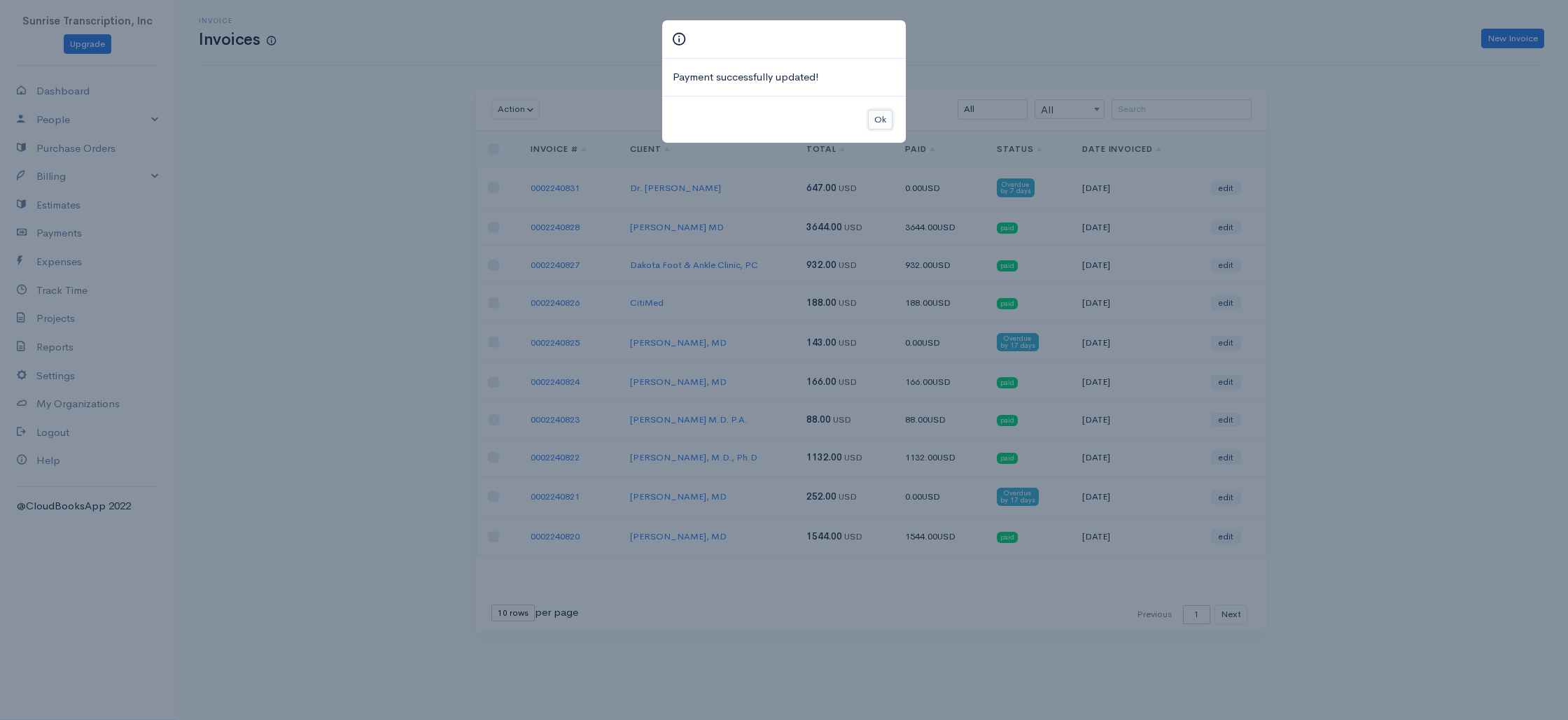
click at [878, 124] on button "Ok" at bounding box center [879, 120] width 25 height 21
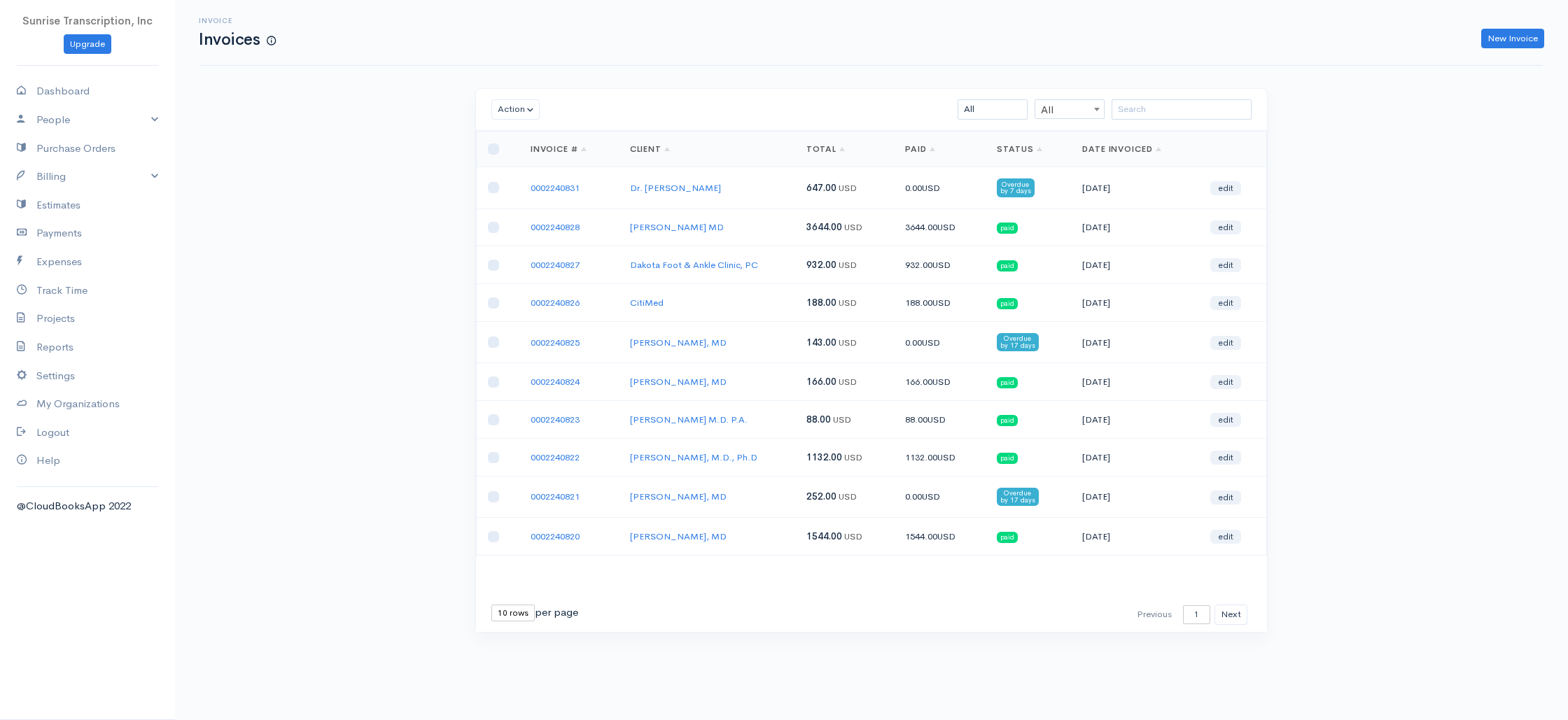
drag, startPoint x: 1352, startPoint y: 169, endPoint x: 939, endPoint y: 137, distance: 414.2
click at [1337, 166] on div "Invoice Invoices New Invoice Action Archive Delete Download PDF Send [PERSON_NA…" at bounding box center [871, 342] width 1393 height 685
click at [78, 98] on link "Dashboard" at bounding box center [87, 90] width 175 height 28
select select "365"
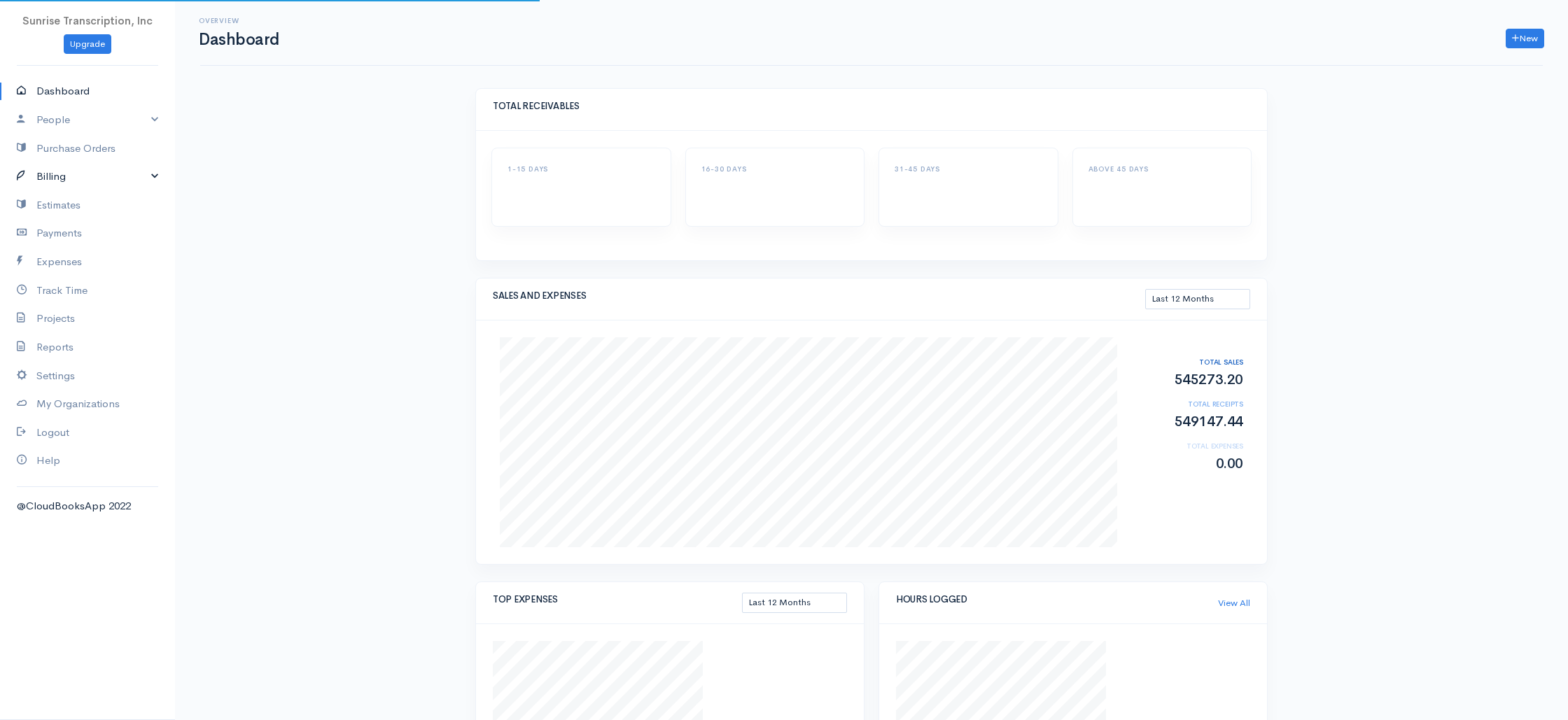
click at [62, 179] on link "Billing" at bounding box center [87, 176] width 175 height 28
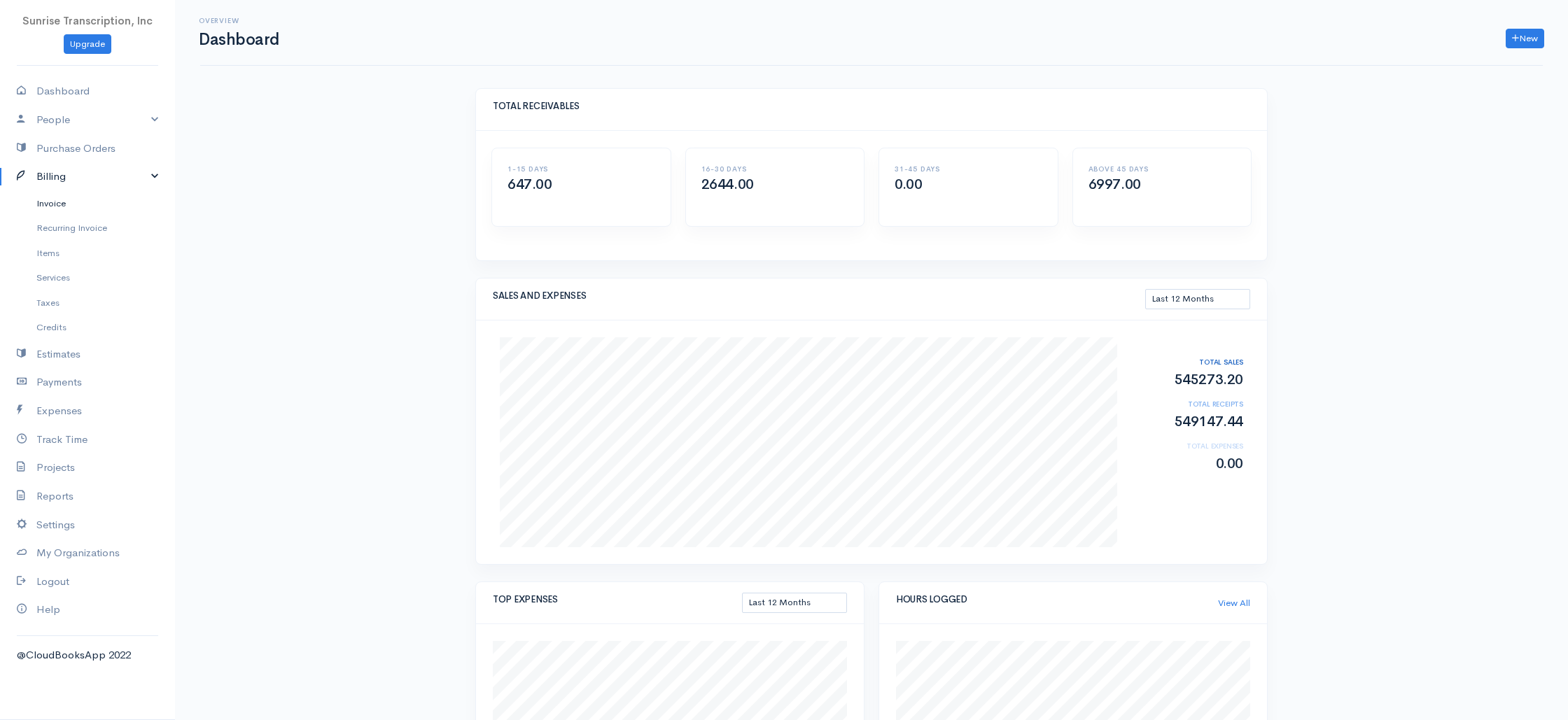
click at [62, 204] on link "Invoice" at bounding box center [87, 203] width 175 height 26
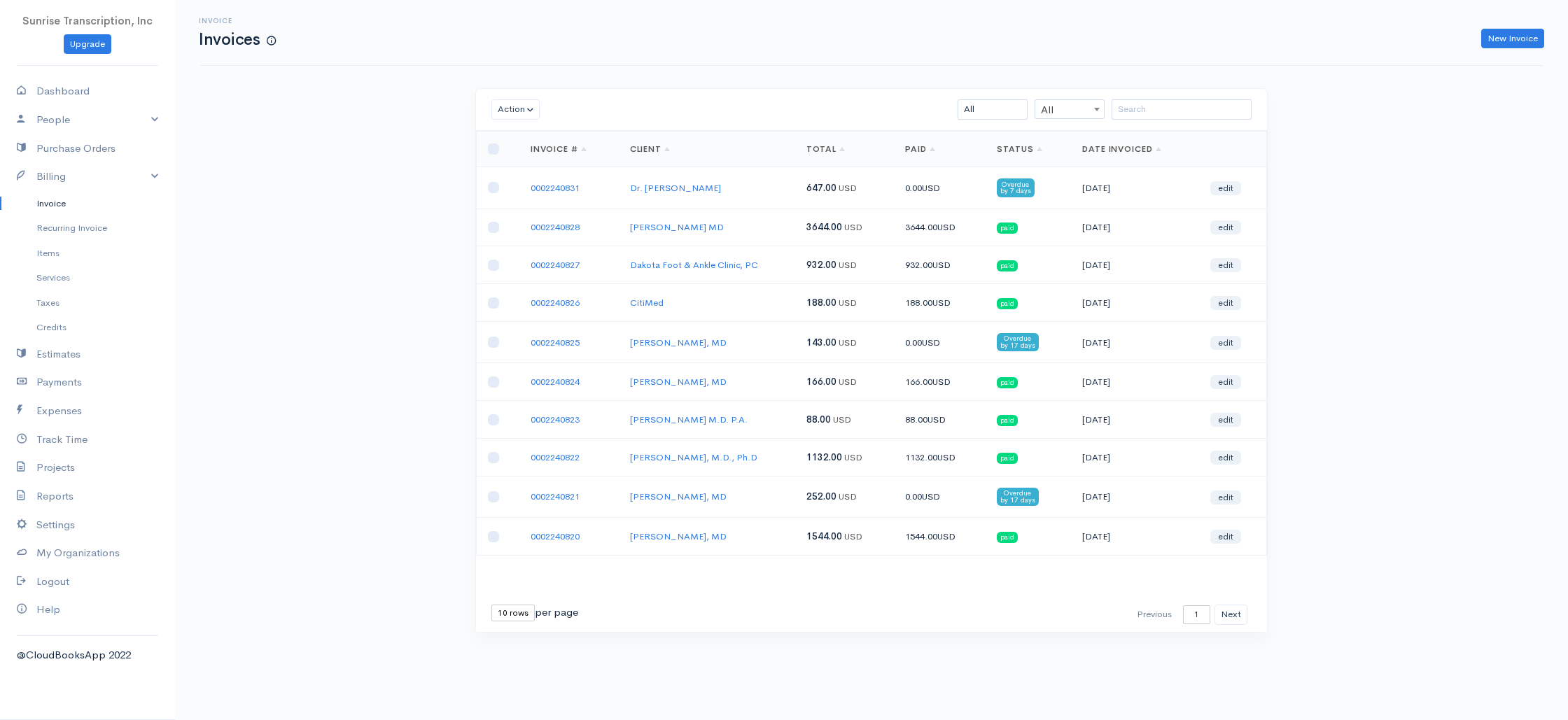
click at [362, 227] on div "Invoice Invoices New Invoice Action Archive Delete Download PDF Send [PERSON_NA…" at bounding box center [871, 342] width 1393 height 685
click at [1186, 112] on input "search" at bounding box center [1181, 109] width 140 height 21
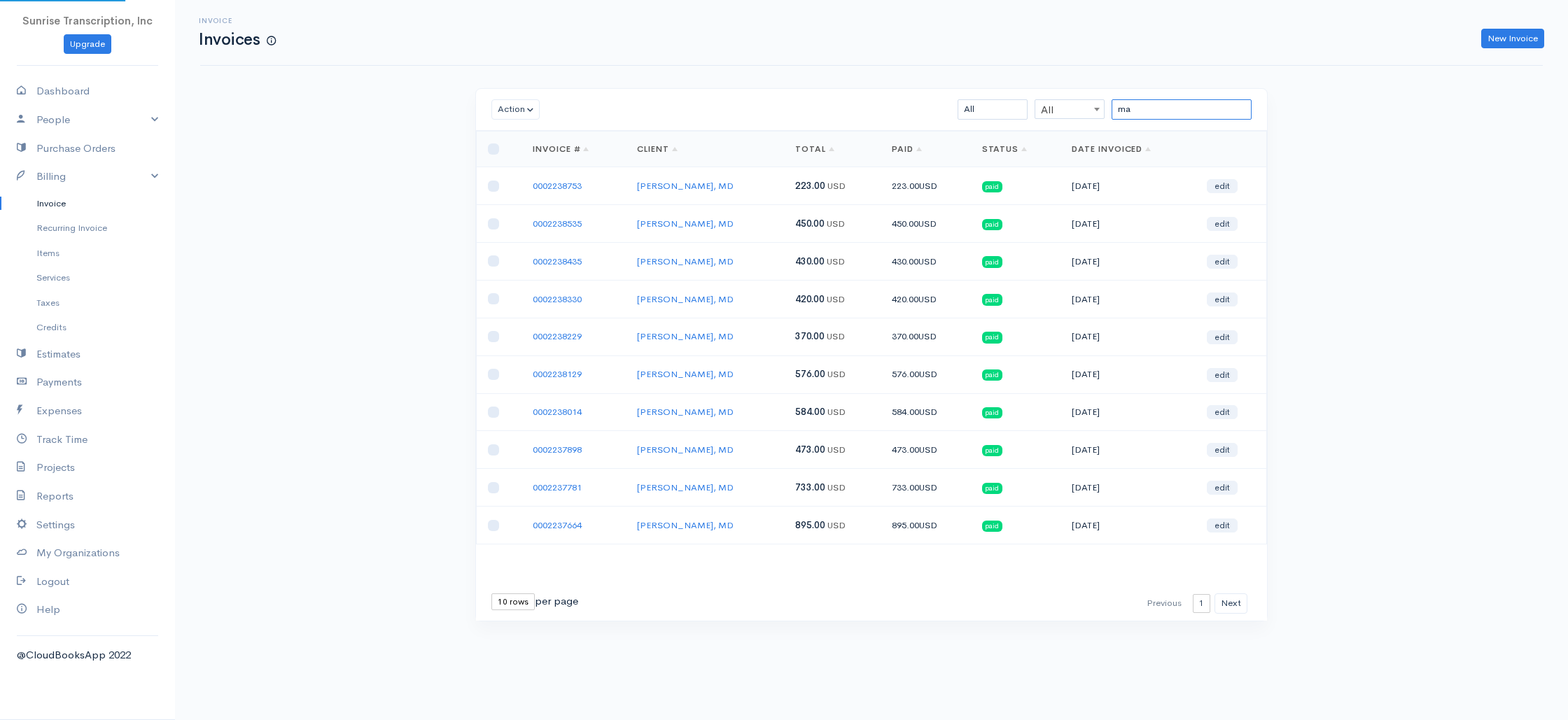
type input "m"
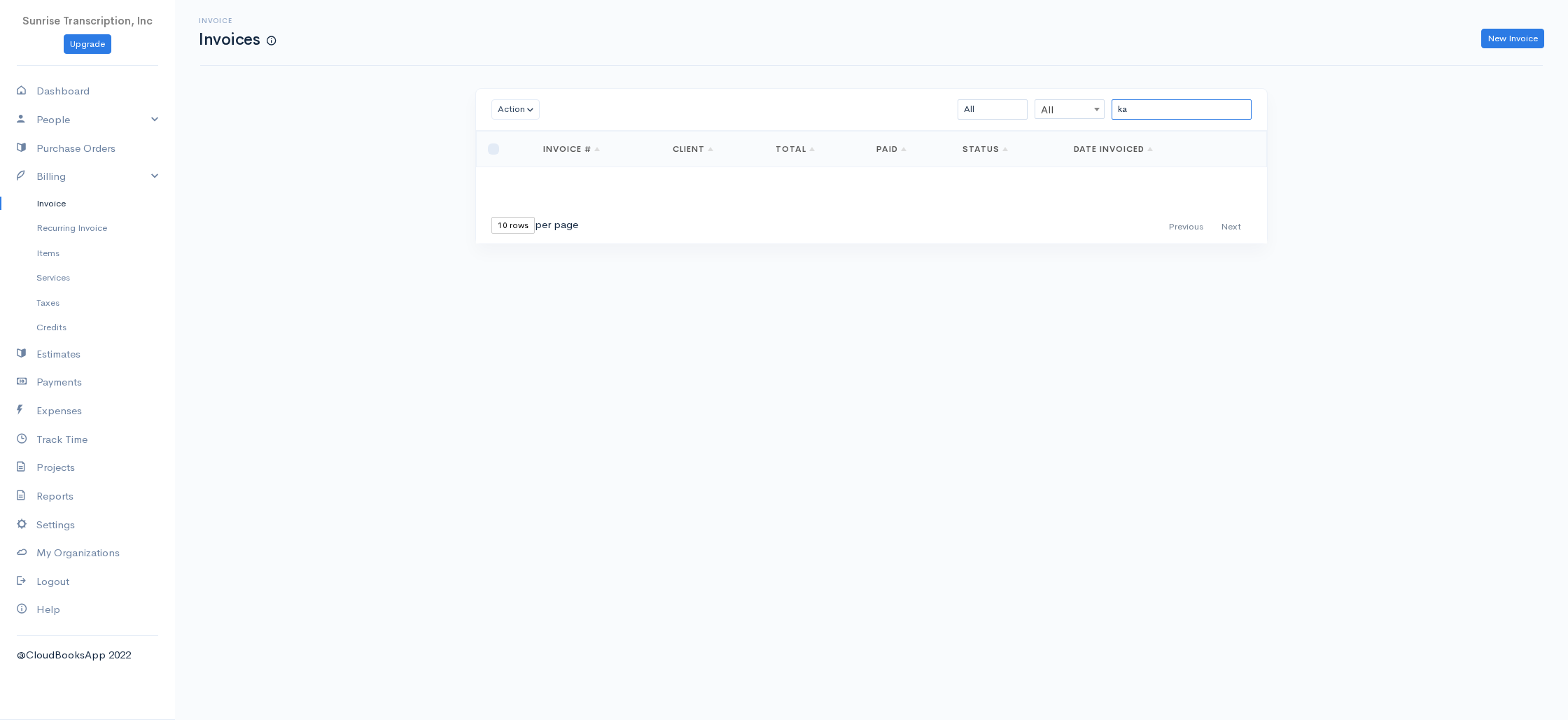
type input "k"
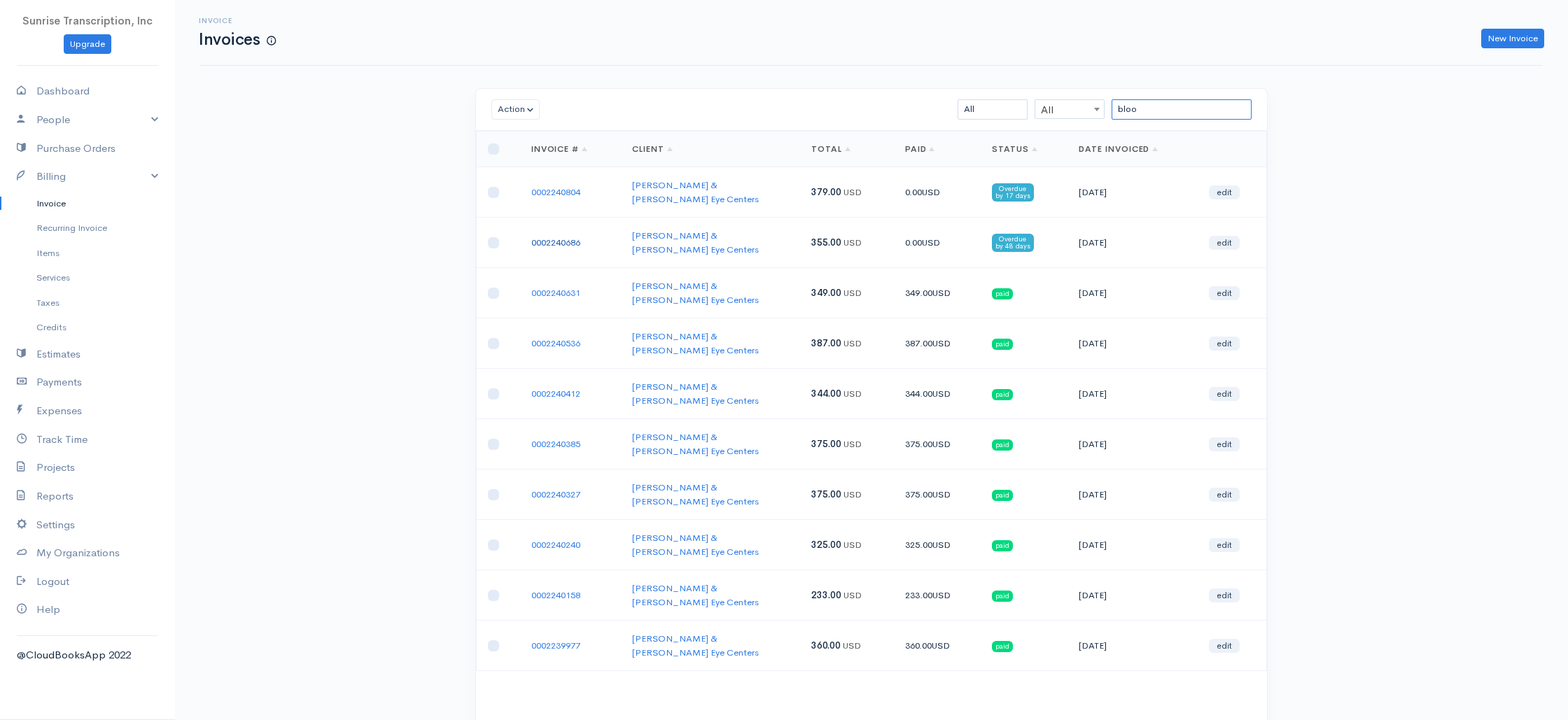
type input "bloo"
click at [564, 237] on link "0002240686" at bounding box center [556, 243] width 49 height 12
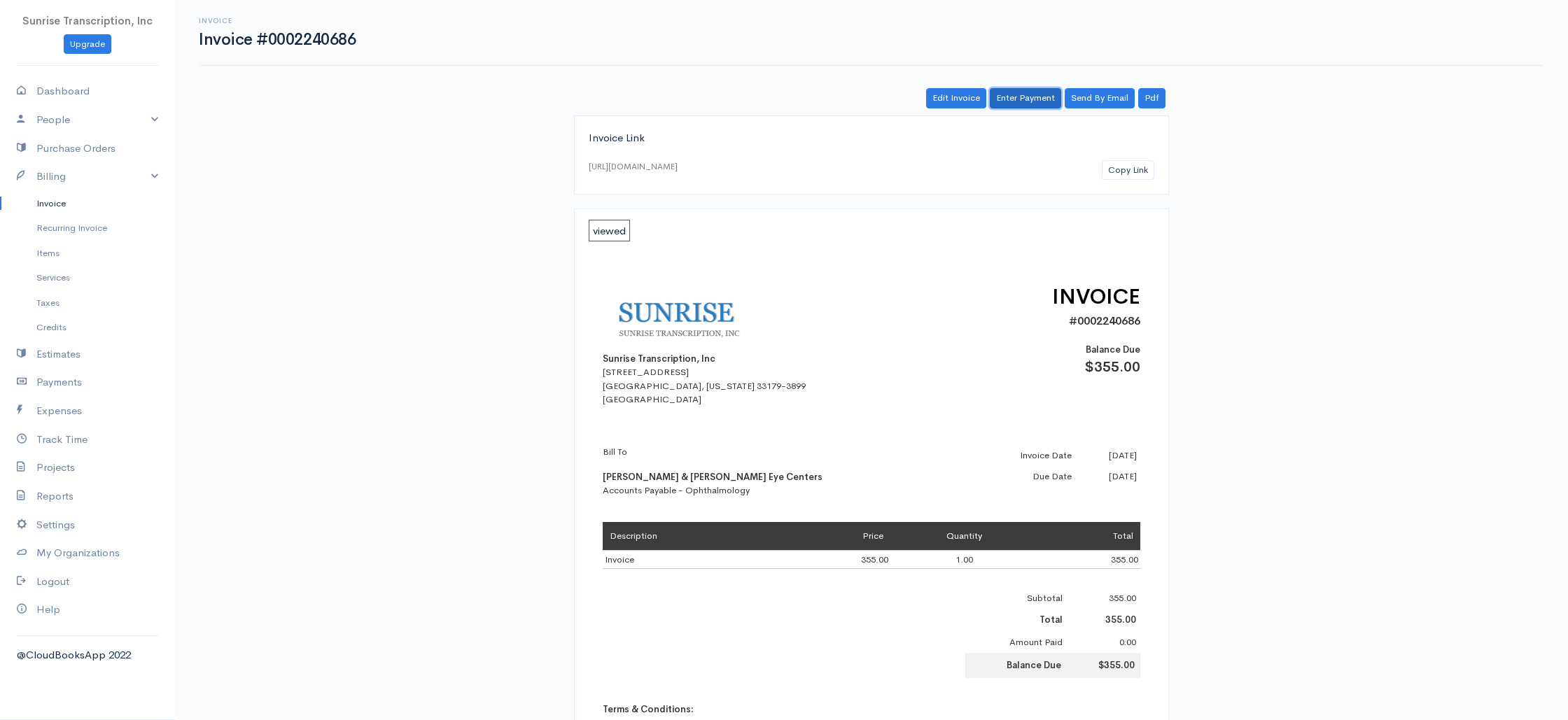
click at [1038, 100] on link "Enter Payment" at bounding box center [1025, 98] width 72 height 21
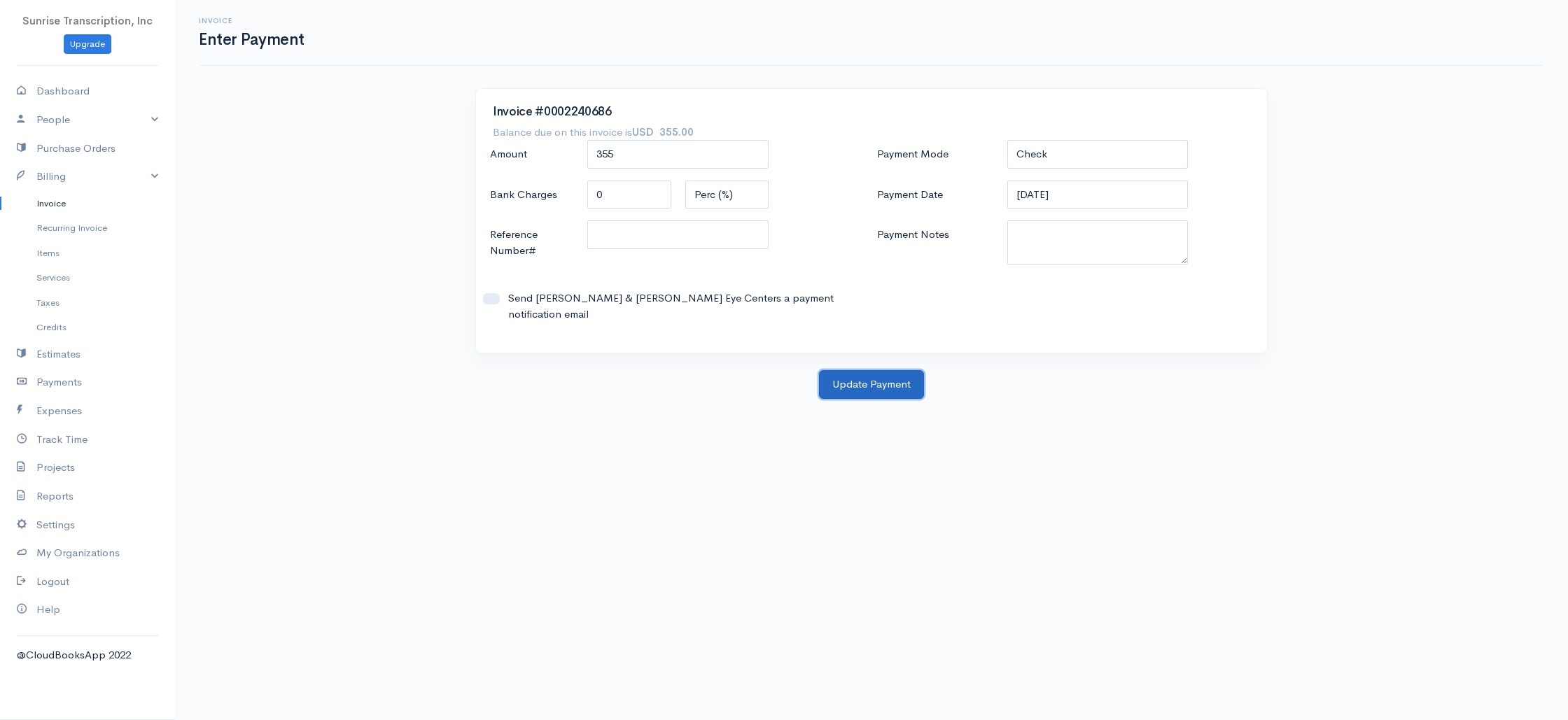
click at [870, 375] on button "Update Payment" at bounding box center [871, 384] width 105 height 28
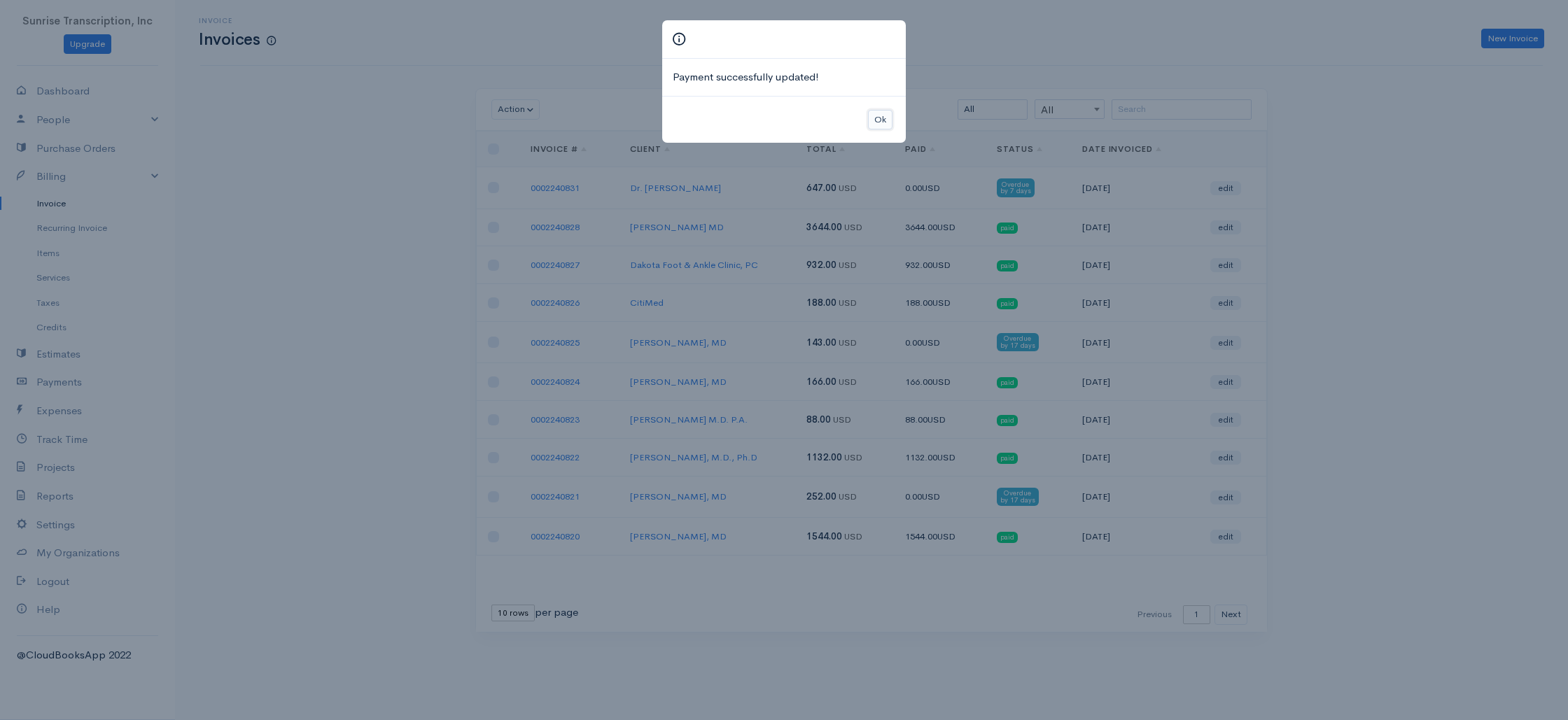
click at [870, 117] on button "Ok" at bounding box center [879, 120] width 25 height 21
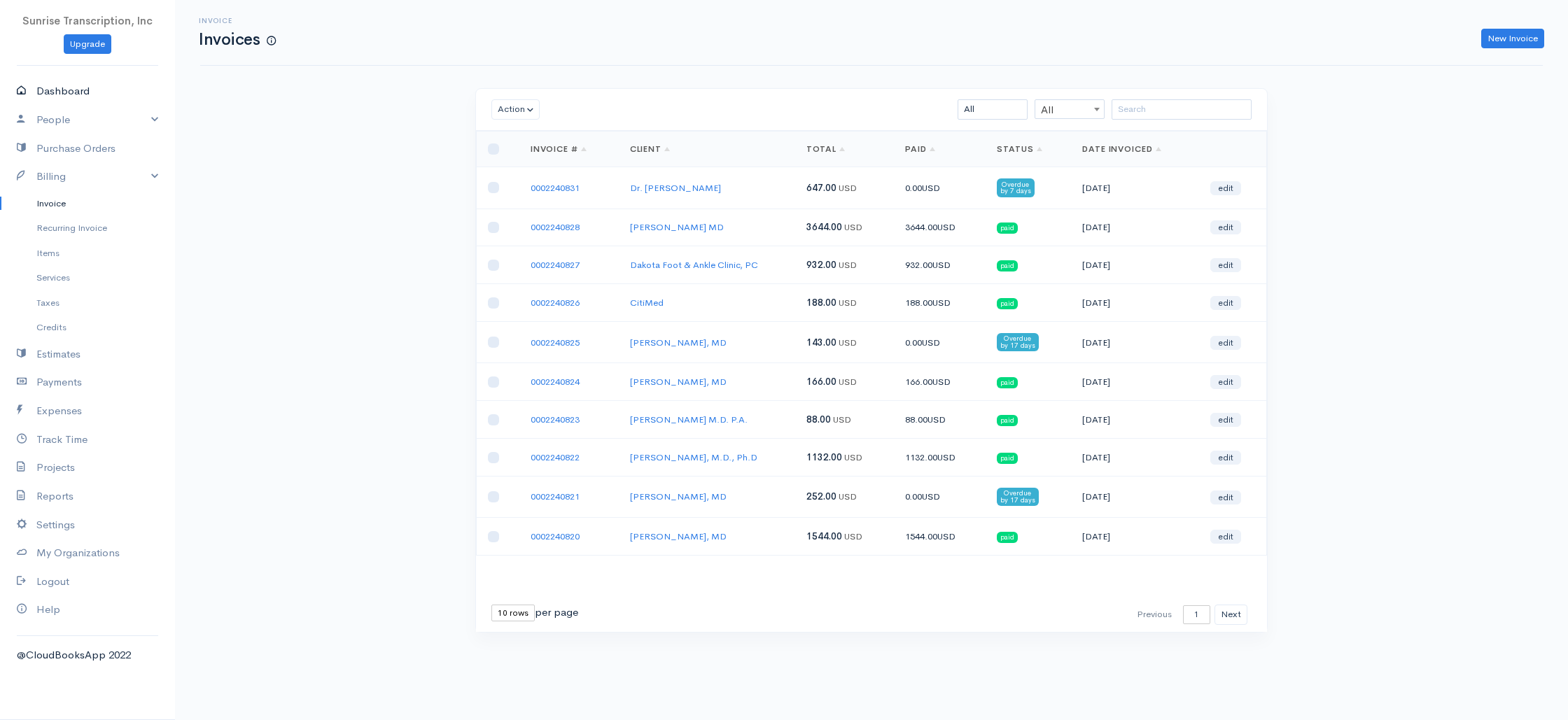
click at [54, 94] on link "Dashboard" at bounding box center [87, 90] width 175 height 28
select select "365"
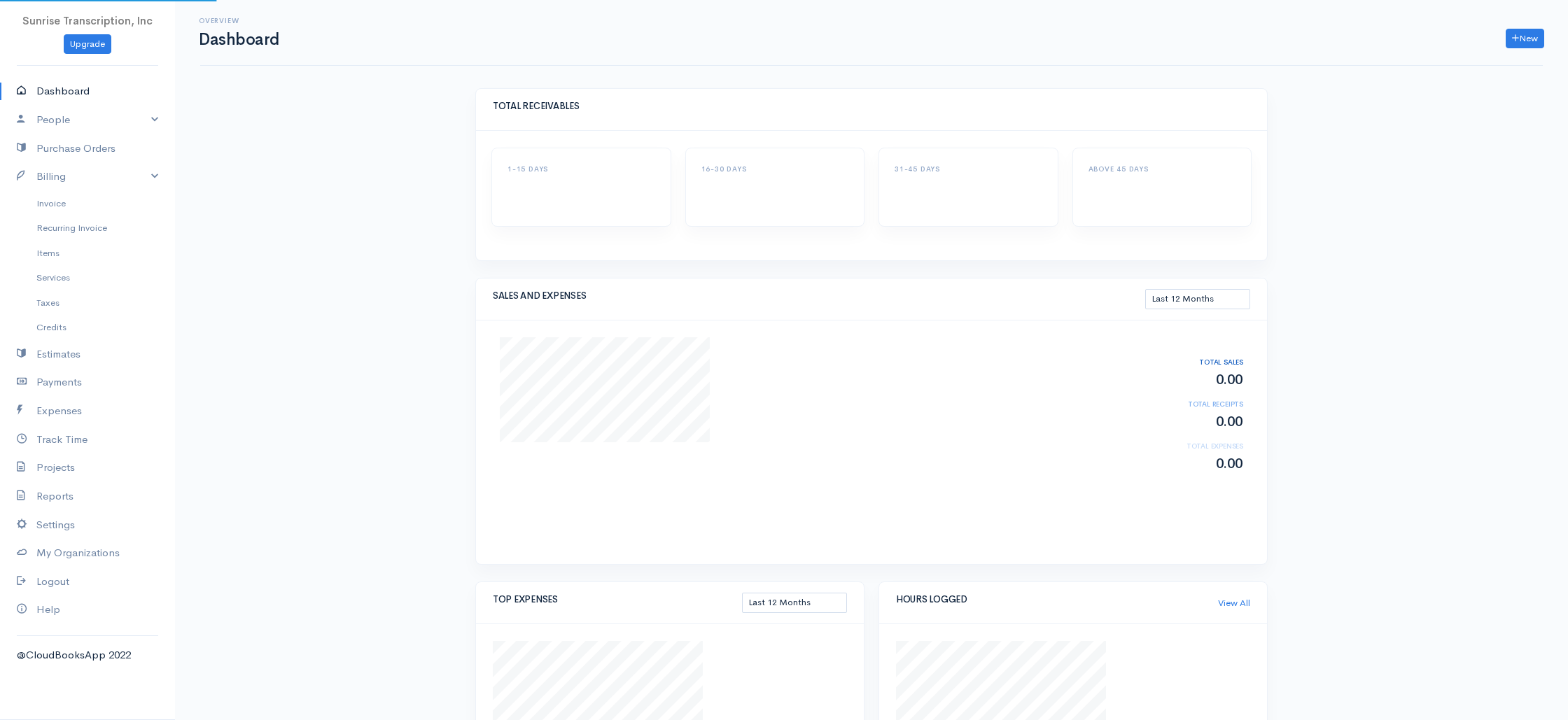
click at [374, 172] on div "Overview Dashboard New Invoice Client Quote Project Invoices Quotes Clients Exp…" at bounding box center [871, 489] width 1393 height 979
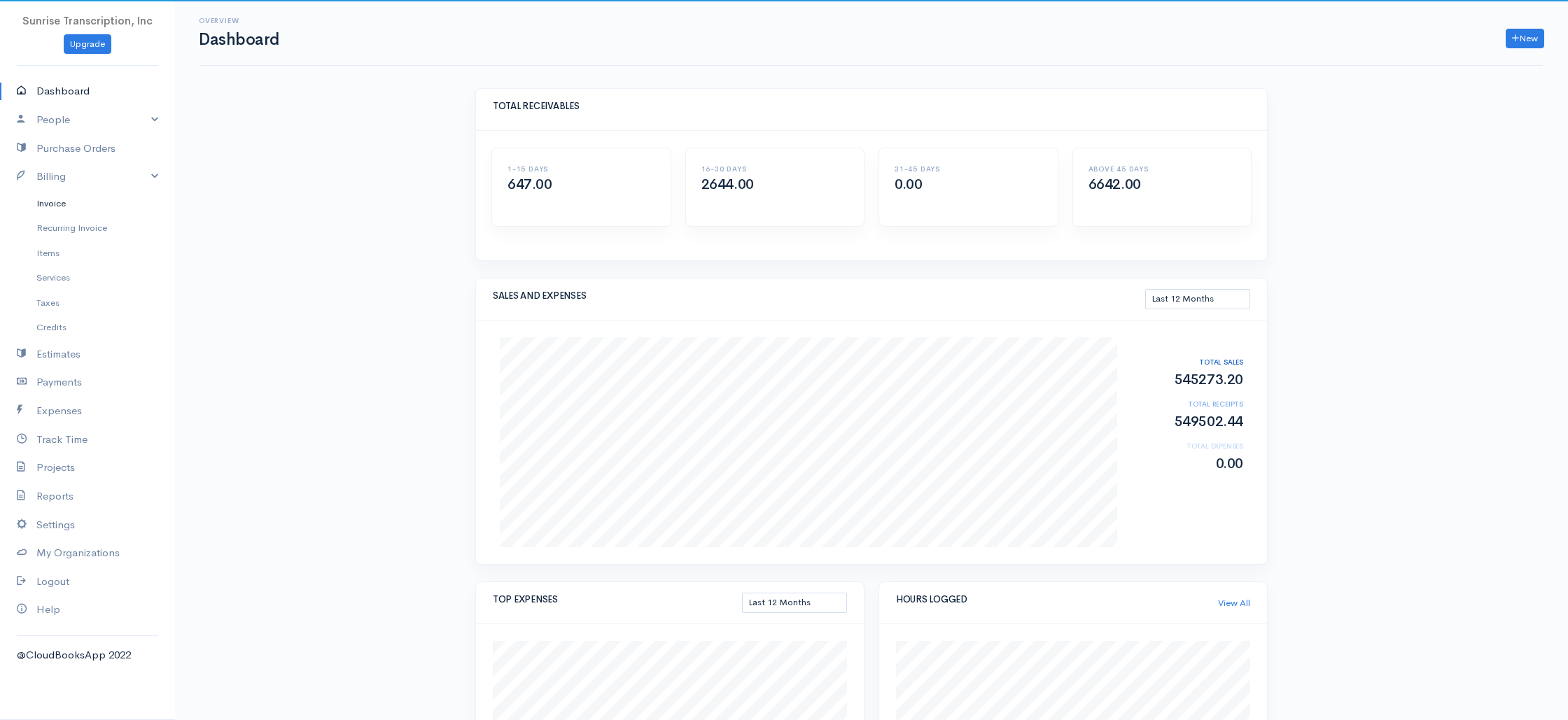
click at [54, 206] on link "Invoice" at bounding box center [87, 203] width 175 height 26
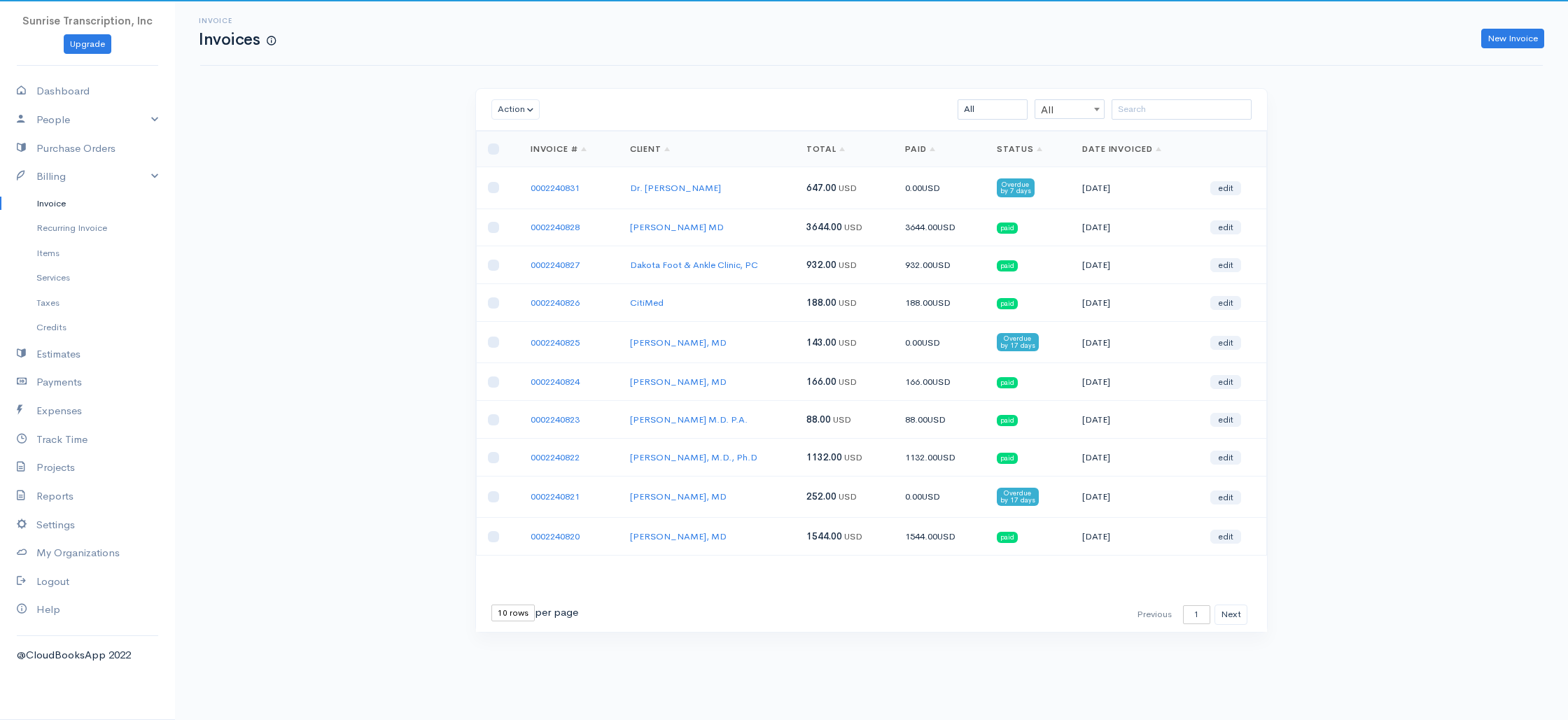
click at [380, 179] on div "Invoice Invoices New Invoice Action Archive Delete Download PDF Send Mark as Se…" at bounding box center [871, 342] width 1393 height 685
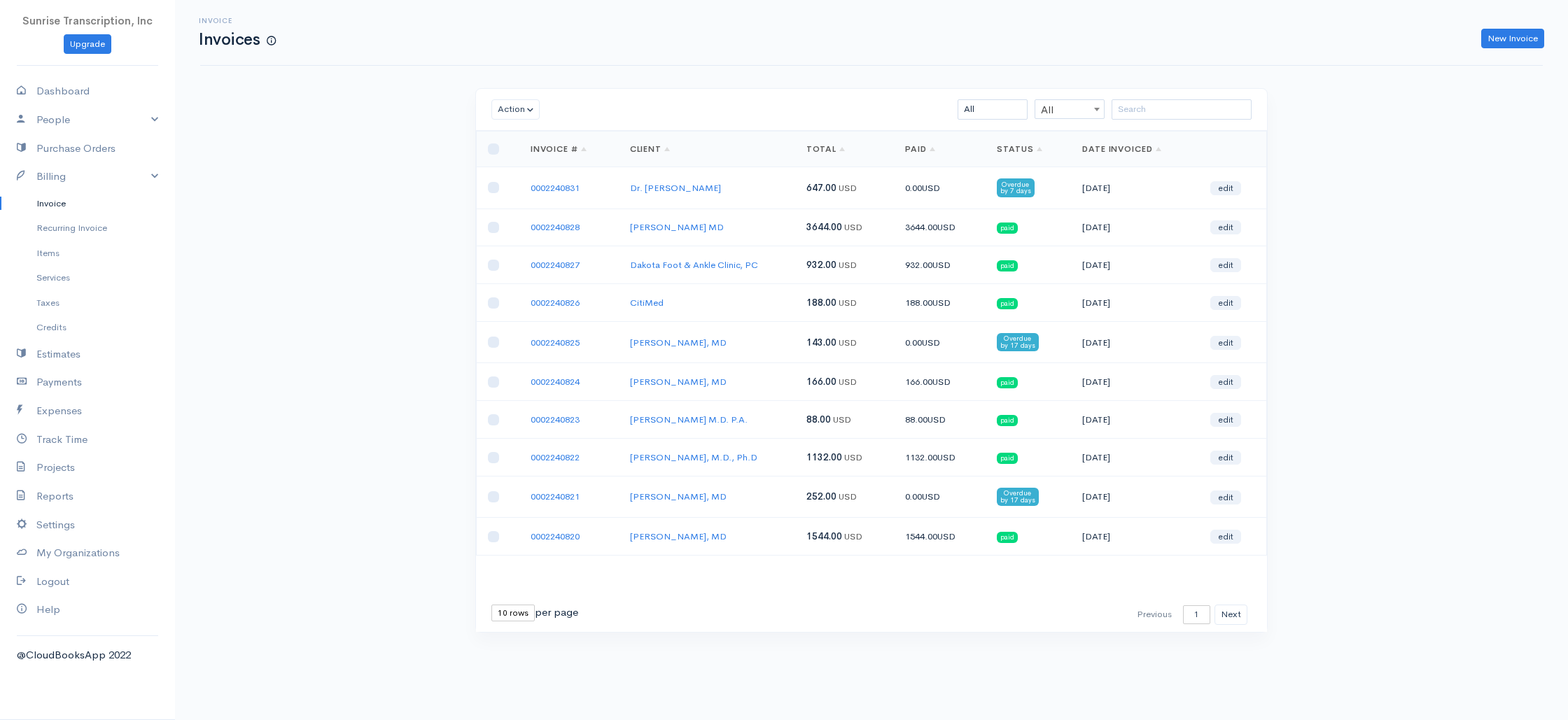
click at [1429, 233] on div "Invoice Invoices New Invoice Action Archive Delete Download PDF Send Mark as Se…" at bounding box center [871, 342] width 1393 height 685
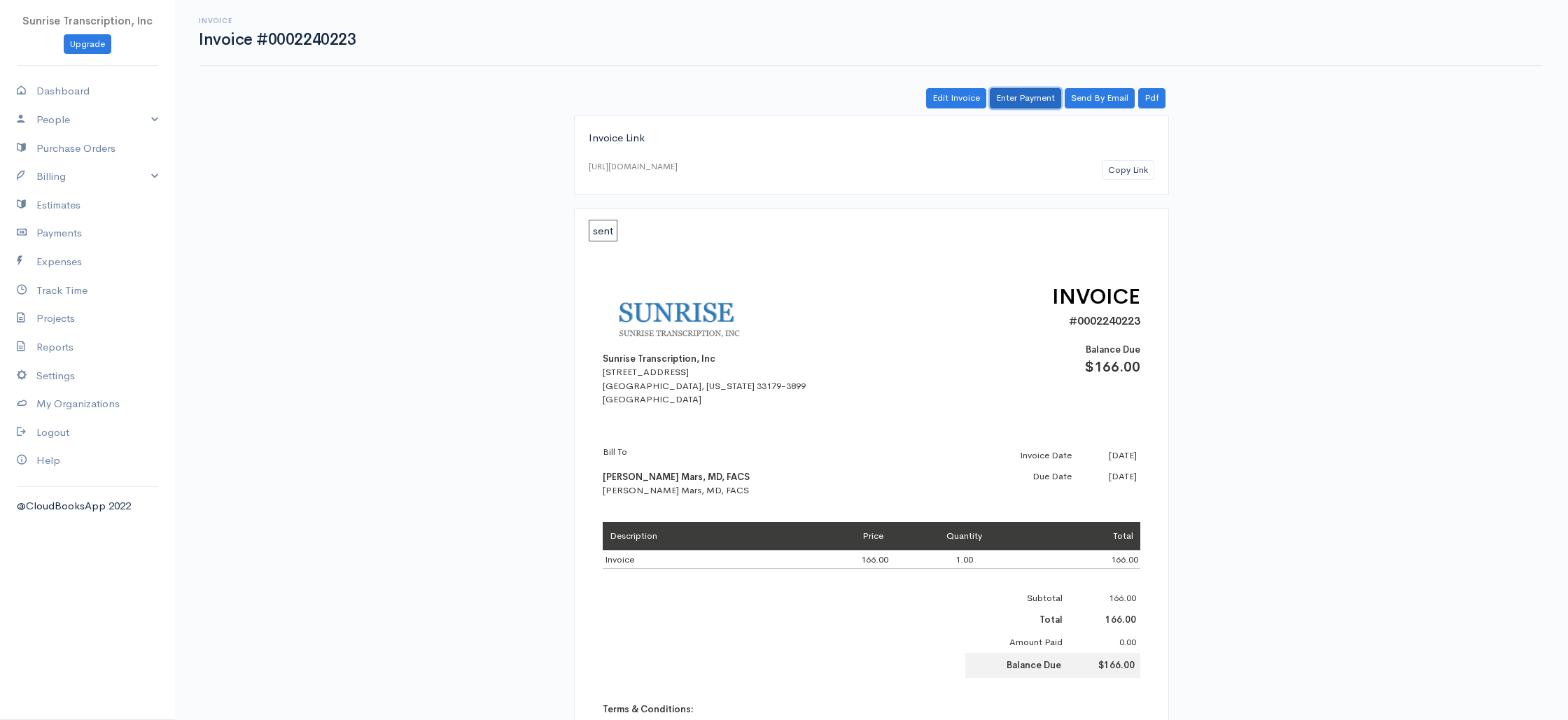
click at [1014, 90] on link "Enter Payment" at bounding box center [1025, 98] width 72 height 21
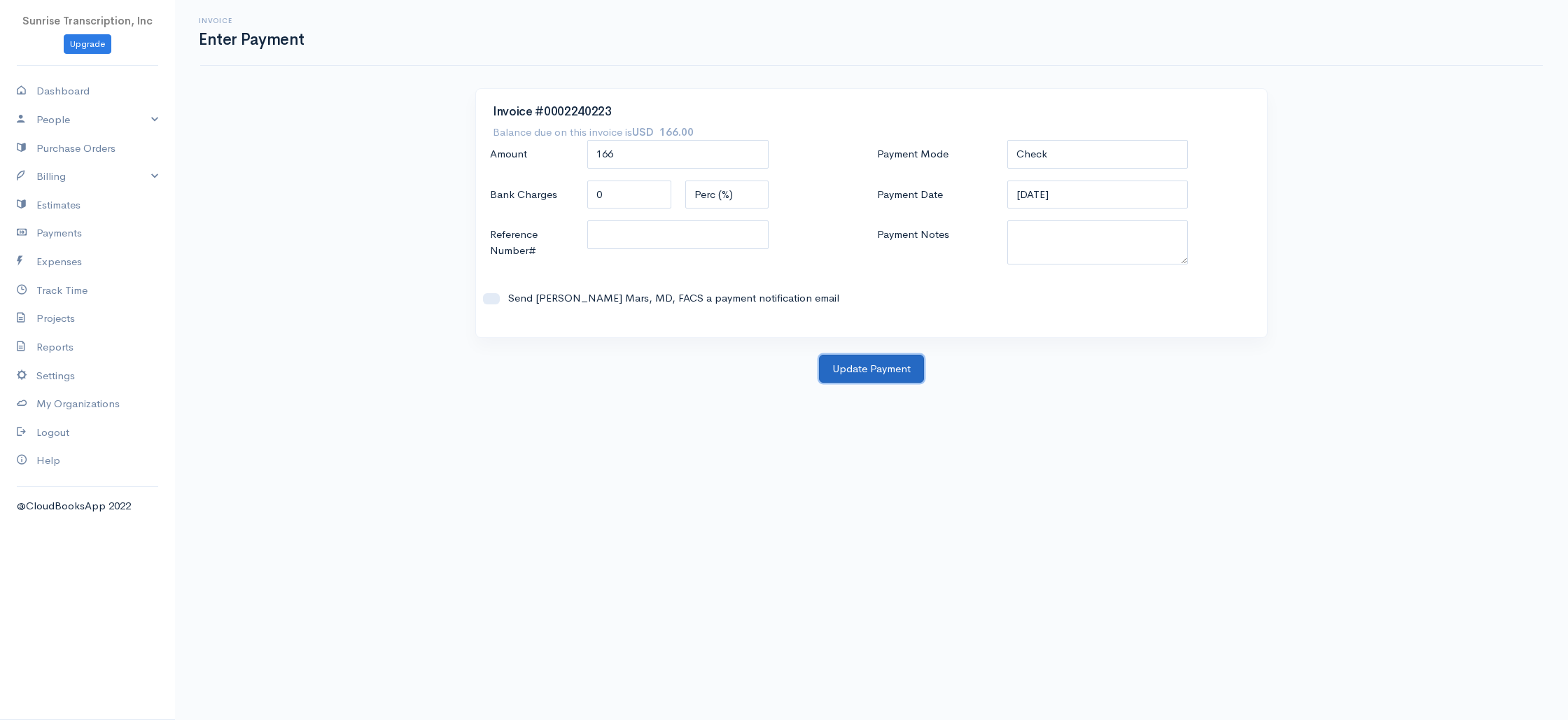
click at [872, 366] on button "Update Payment" at bounding box center [871, 368] width 105 height 28
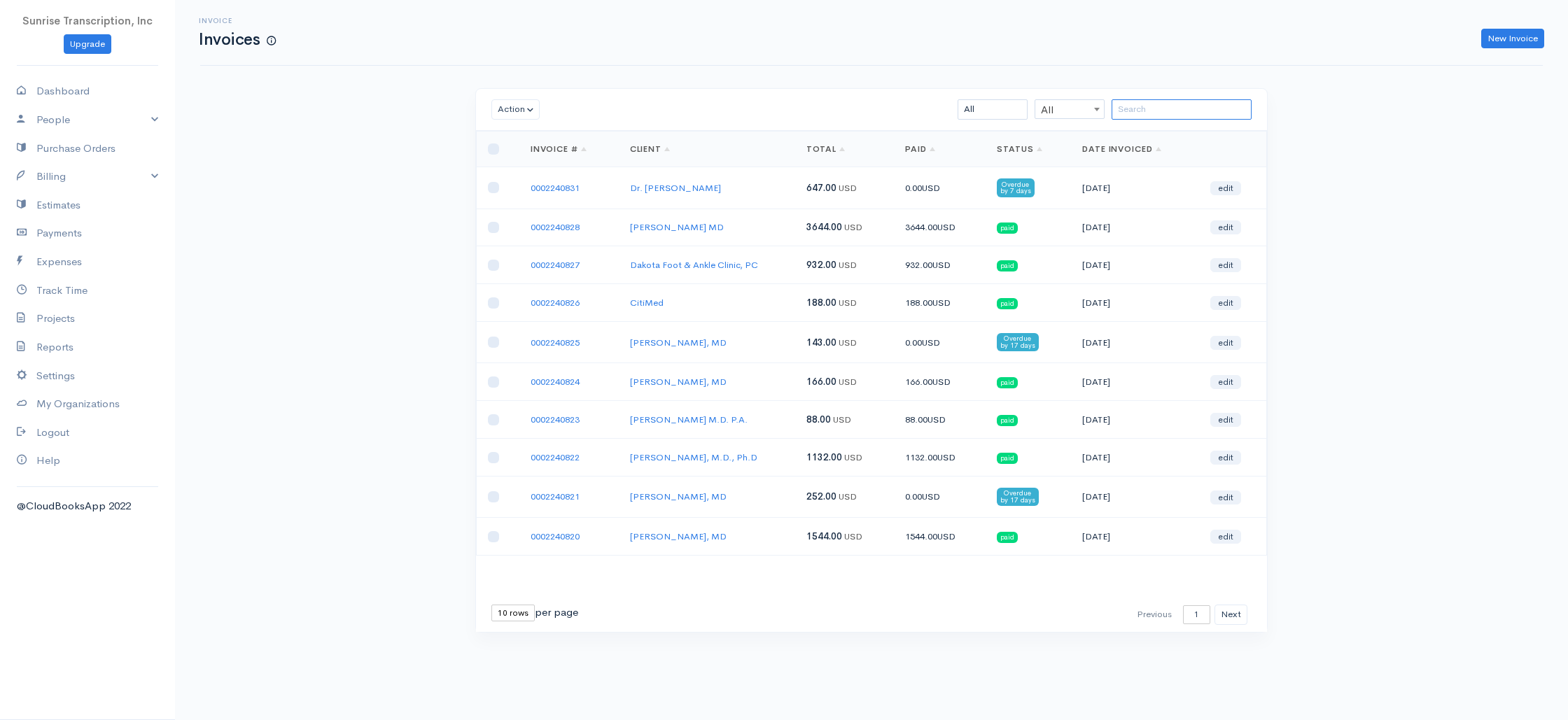
click at [1199, 113] on input "search" at bounding box center [1181, 109] width 140 height 21
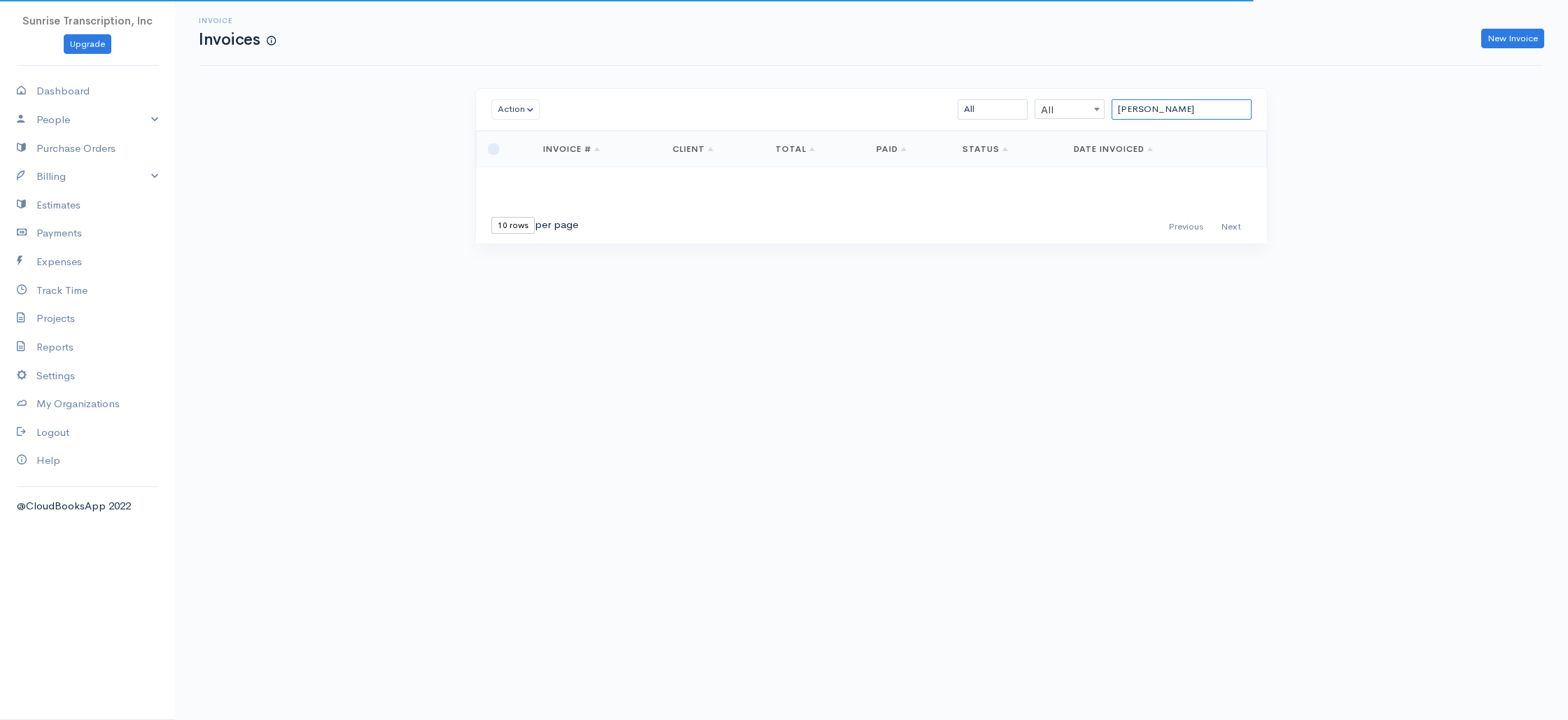
drag, startPoint x: 1181, startPoint y: 111, endPoint x: 1044, endPoint y: 105, distance: 137.1
click at [1044, 105] on div "[PERSON_NAME] All All All Draft Viewed Sent Paid Partial Overdue Unpaid/Open" at bounding box center [935, 109] width 645 height 21
click at [1401, 173] on div "Invoice Invoices New Invoice Action Archive Delete Download PDF Send [PERSON_NA…" at bounding box center [871, 147] width 1393 height 296
click at [82, 174] on link "Billing" at bounding box center [87, 176] width 175 height 28
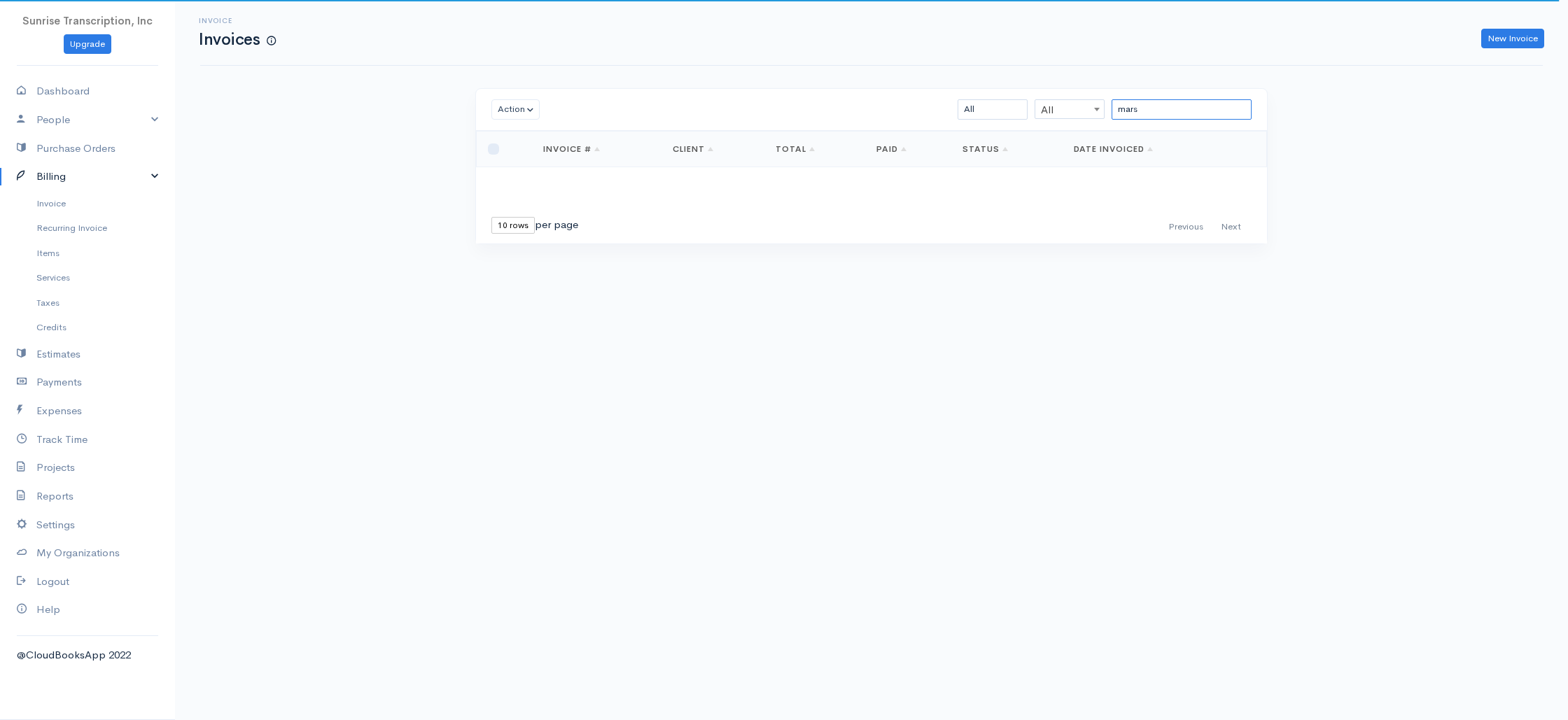
drag, startPoint x: 1155, startPoint y: 105, endPoint x: 981, endPoint y: 101, distance: 174.0
click at [981, 101] on div "mars All All All Draft Viewed Sent Paid Partial Overdue Unpaid/Open" at bounding box center [935, 109] width 645 height 21
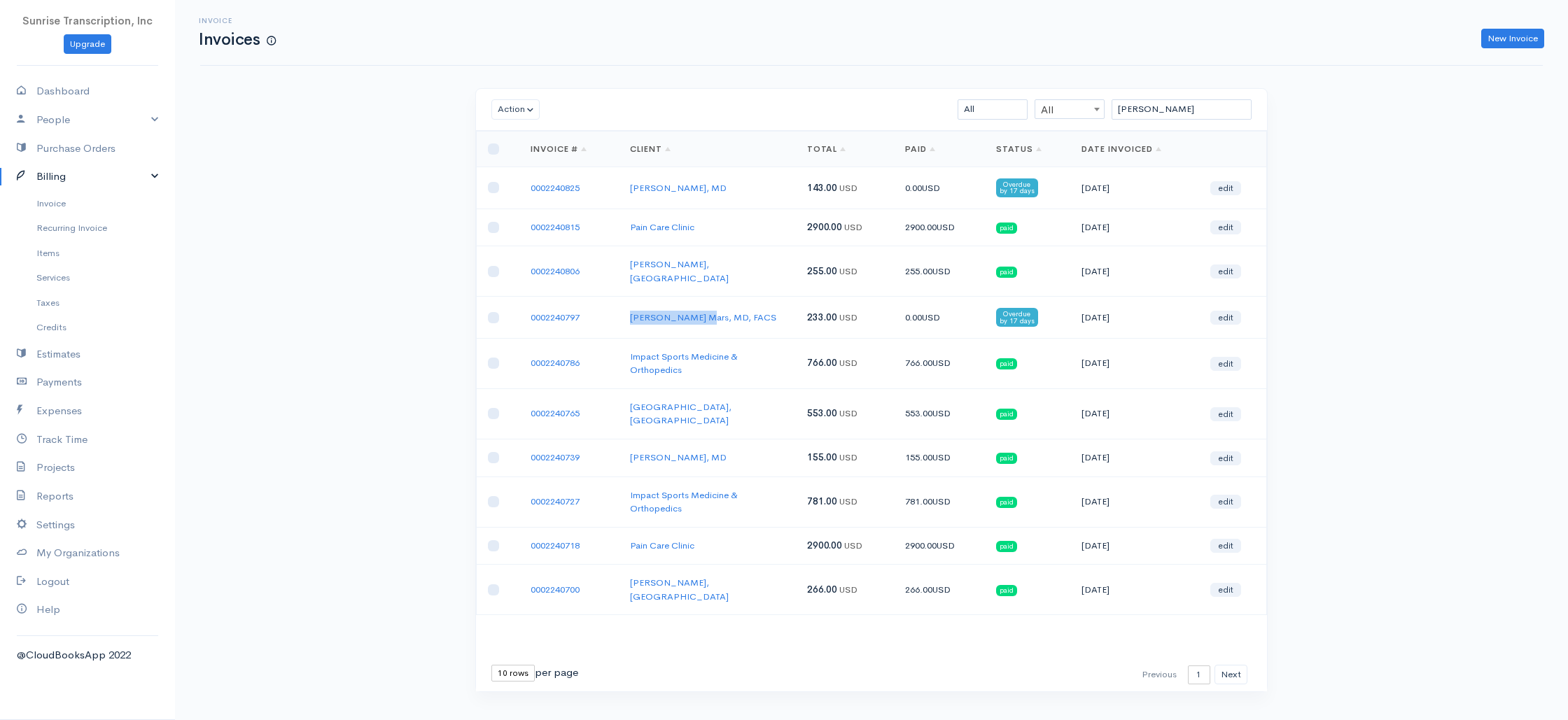
drag, startPoint x: 624, startPoint y: 305, endPoint x: 810, endPoint y: 260, distance: 191.4
click at [691, 307] on td "[PERSON_NAME] Mars, MD, FACS" at bounding box center [707, 317] width 177 height 41
copy link "[PERSON_NAME] Mar"
drag, startPoint x: 1128, startPoint y: 110, endPoint x: 1021, endPoint y: 106, distance: 107.1
click at [1021, 106] on div "[PERSON_NAME] All All All Draft Viewed Sent Paid Partial Overdue Unpaid/Open" at bounding box center [935, 109] width 645 height 21
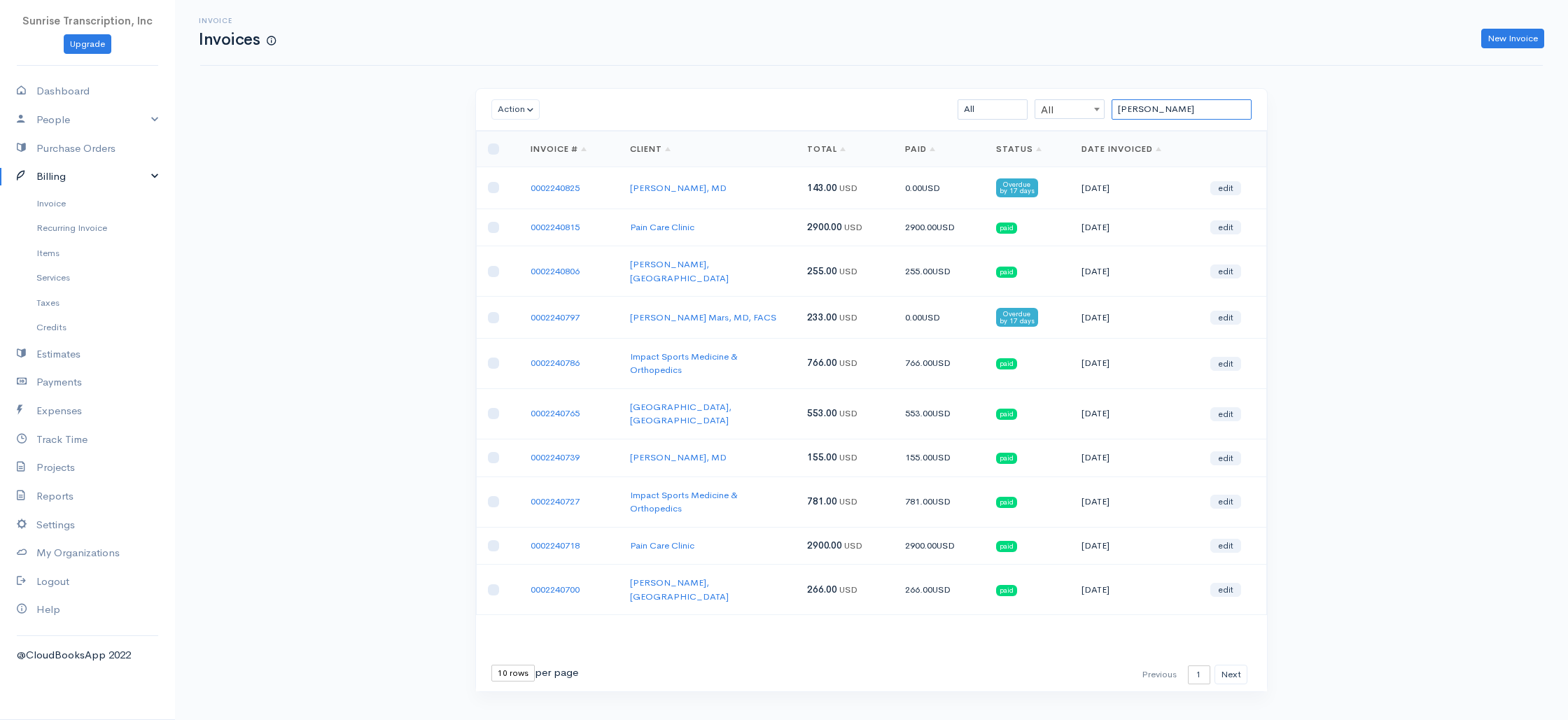
paste input "[PERSON_NAME] Mar"
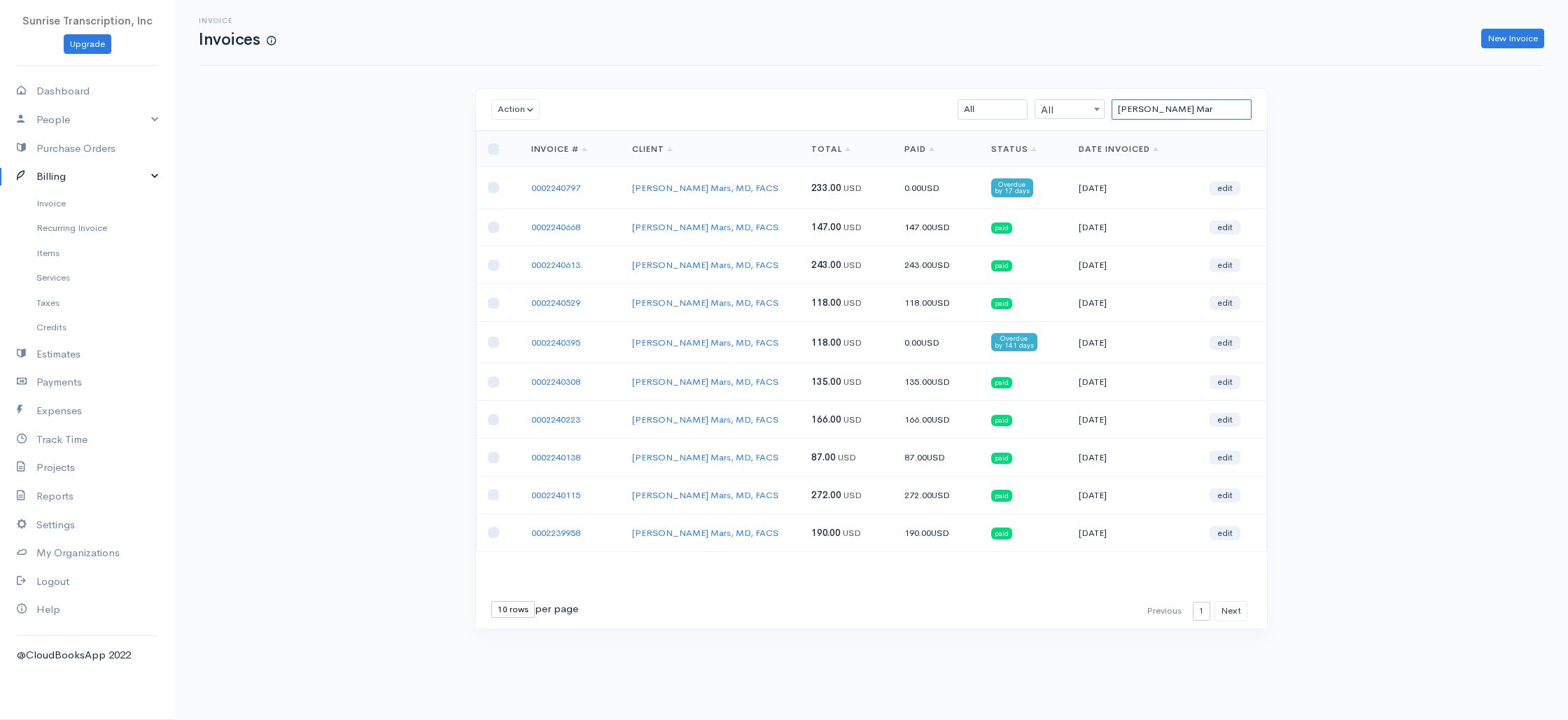
type input "[PERSON_NAME] Mar"
click at [1432, 197] on div "Invoice Invoices New Invoice Action Archive Delete Download PDF Send [PERSON_NA…" at bounding box center [871, 340] width 1393 height 681
drag, startPoint x: 594, startPoint y: 350, endPoint x: 515, endPoint y: 347, distance: 79.1
click at [518, 347] on tr "0002240395 [PERSON_NAME] Mars, MD, FACS 118.00 USD 0.00 USD Overdue by 141 days…" at bounding box center [871, 343] width 790 height 41
copy tr "0002240395"
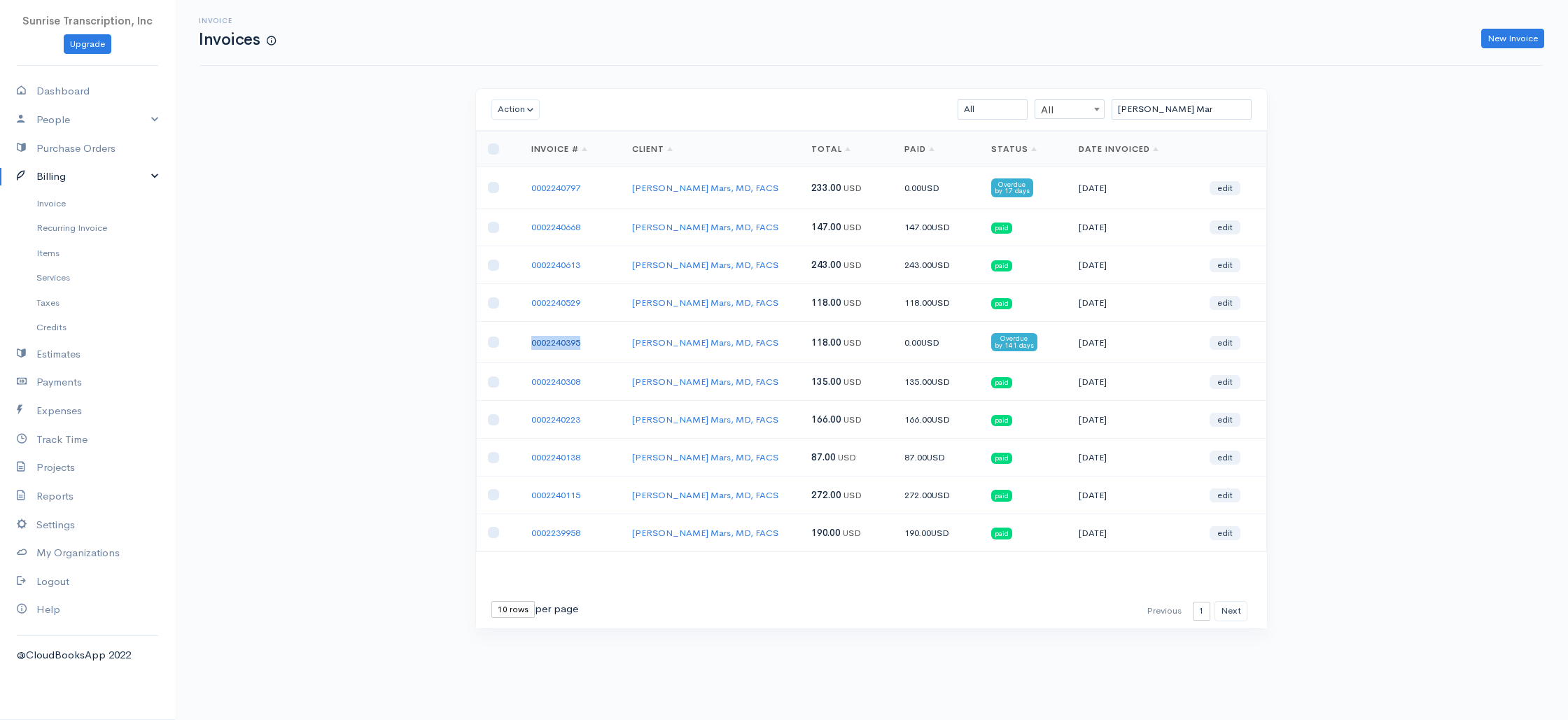
click at [553, 345] on link "0002240395" at bounding box center [556, 343] width 49 height 12
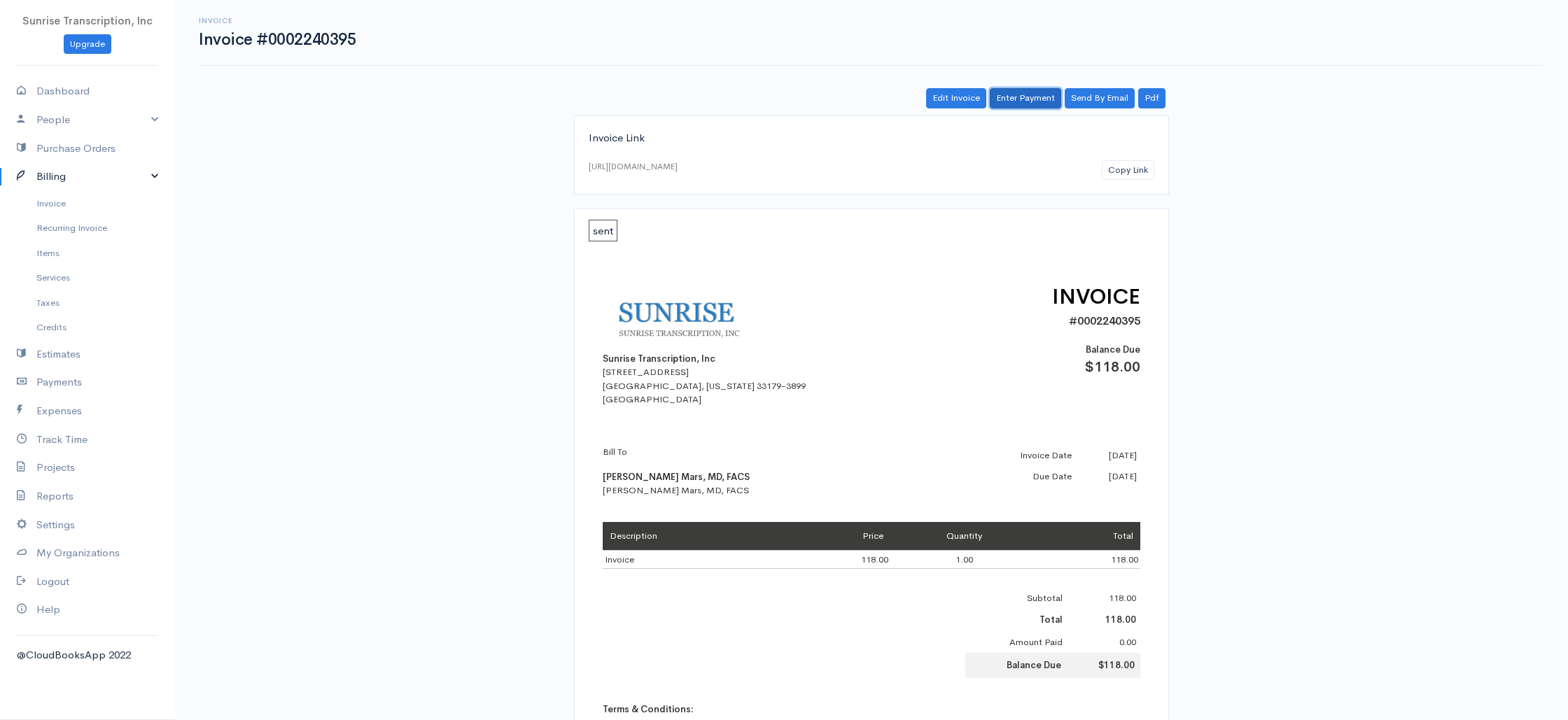
click at [1039, 103] on link "Enter Payment" at bounding box center [1025, 98] width 72 height 21
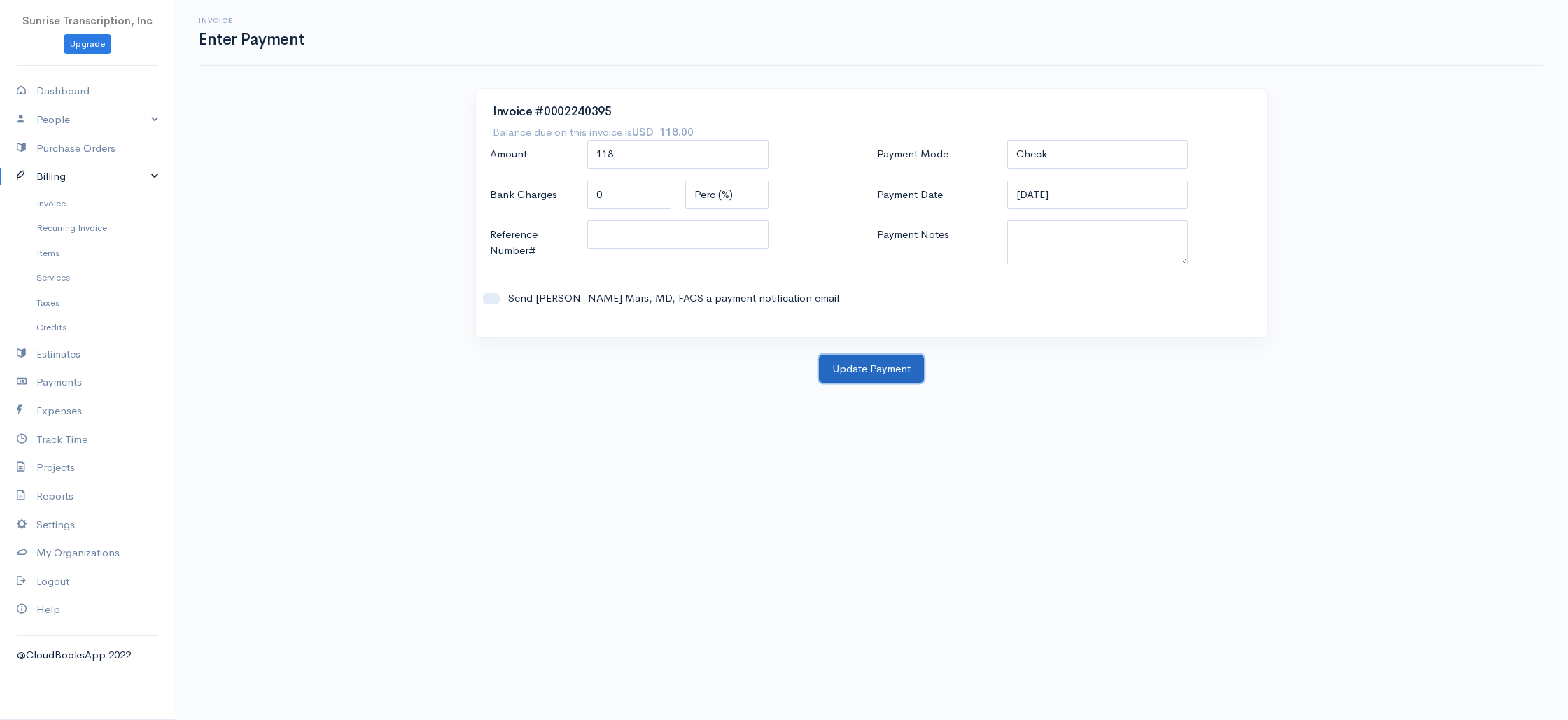
click at [877, 364] on button "Update Payment" at bounding box center [871, 368] width 105 height 28
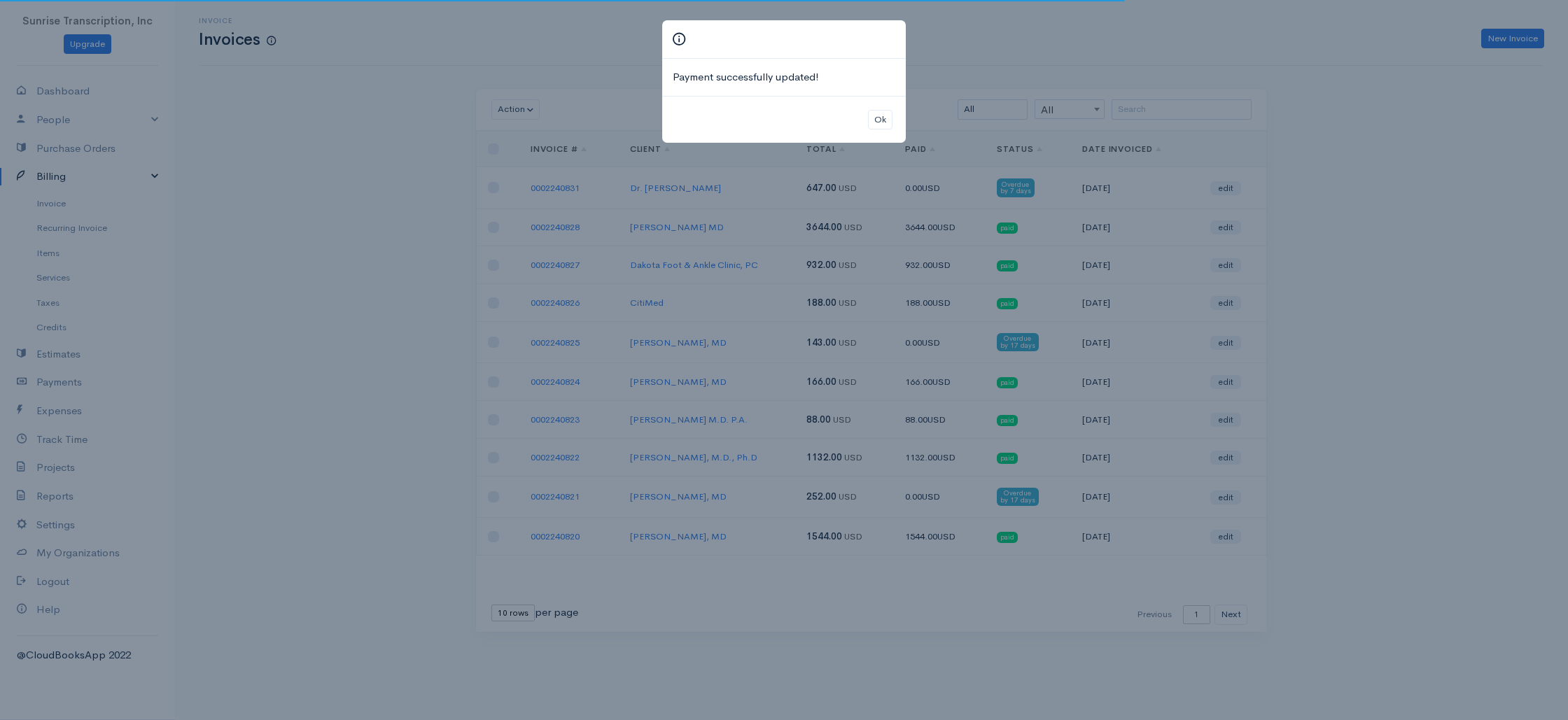
click at [67, 207] on div "Payment successfully updated! Ok" at bounding box center [784, 360] width 1568 height 720
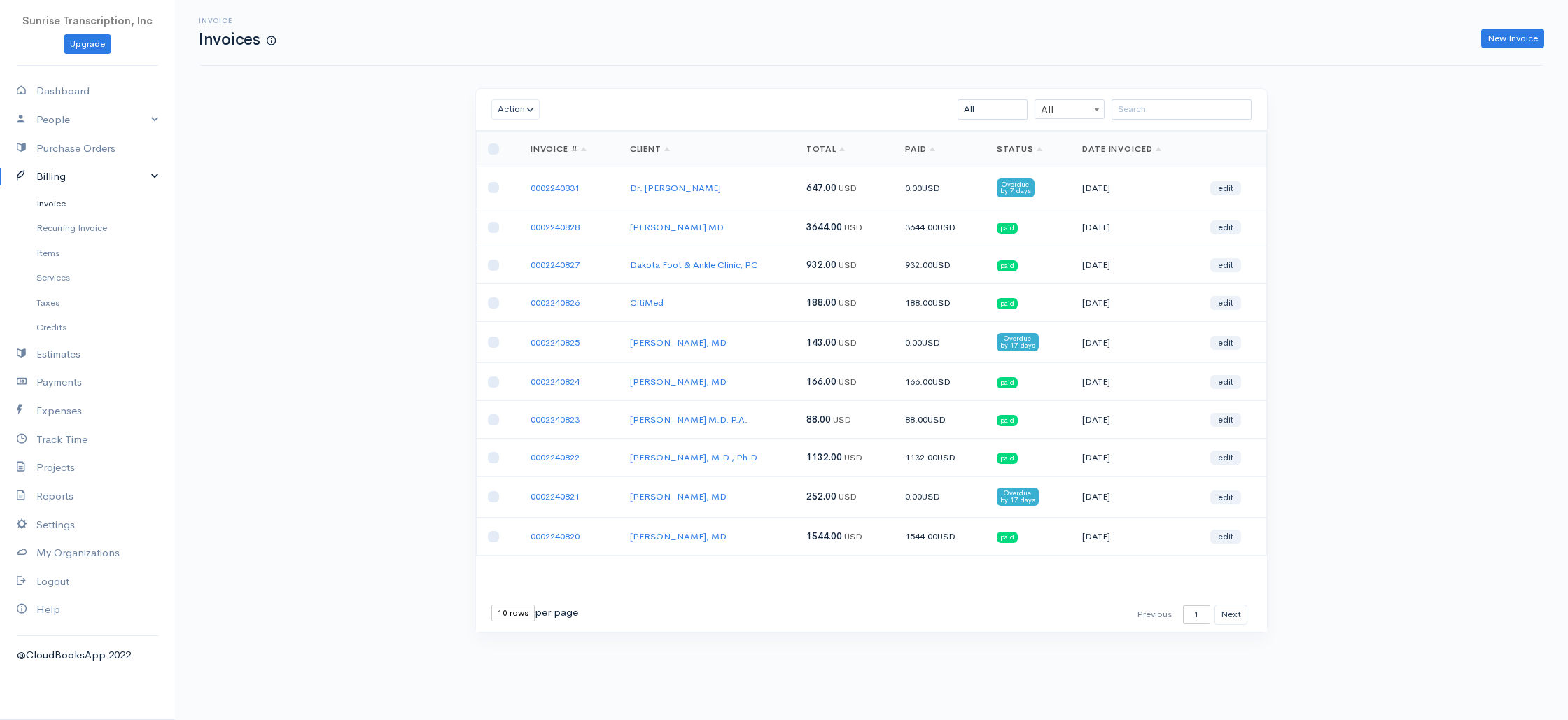
click at [53, 210] on link "Invoice" at bounding box center [87, 203] width 175 height 26
click at [1159, 106] on input "search" at bounding box center [1181, 109] width 140 height 21
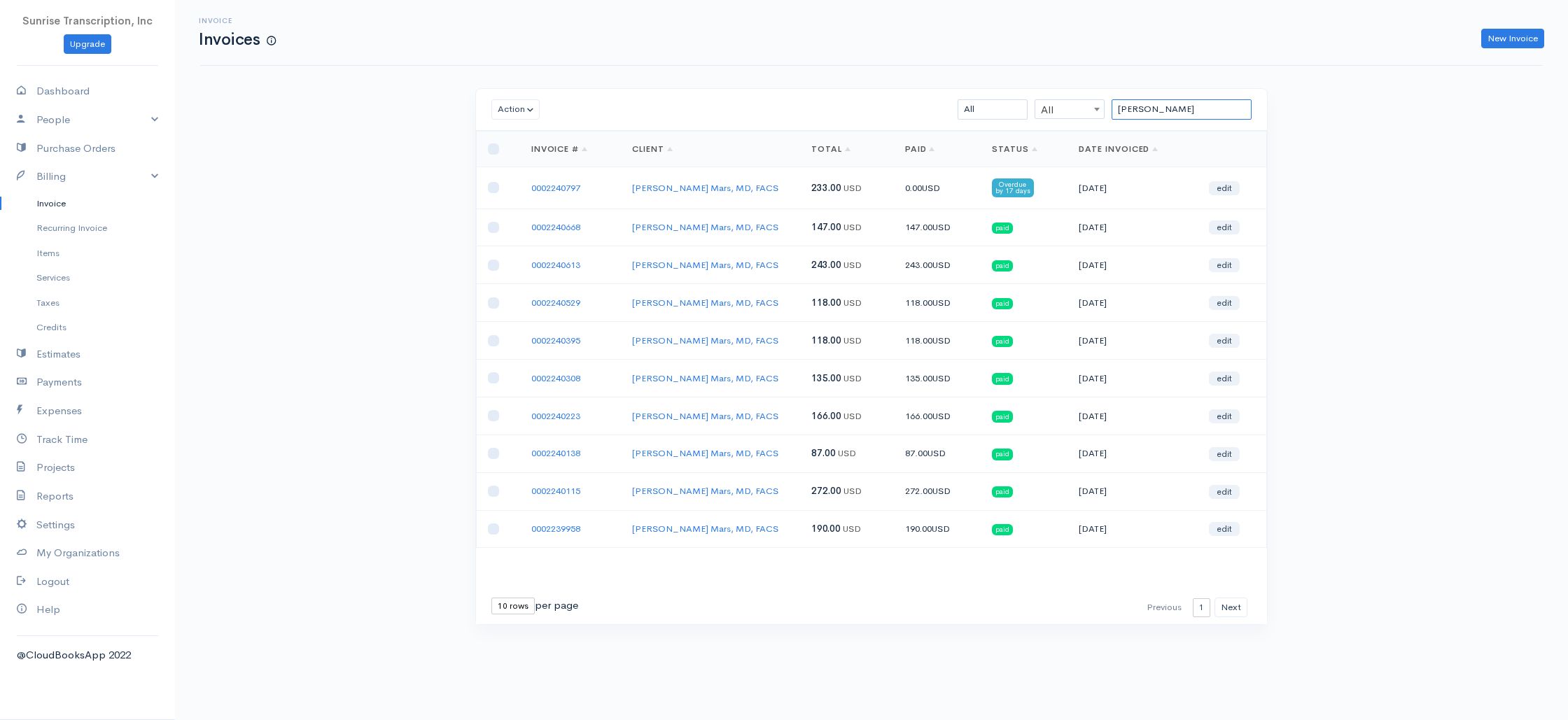
type input "[PERSON_NAME]"
drag, startPoint x: 592, startPoint y: 191, endPoint x: 488, endPoint y: 184, distance: 104.2
click at [488, 184] on tr "0002240797 [PERSON_NAME] Mars, MD, FACS 233.00 USD 0.00 USD Overdue by 17 days …" at bounding box center [871, 188] width 790 height 41
copy tr "0002240797"
click at [561, 182] on link "0002240797" at bounding box center [556, 188] width 49 height 12
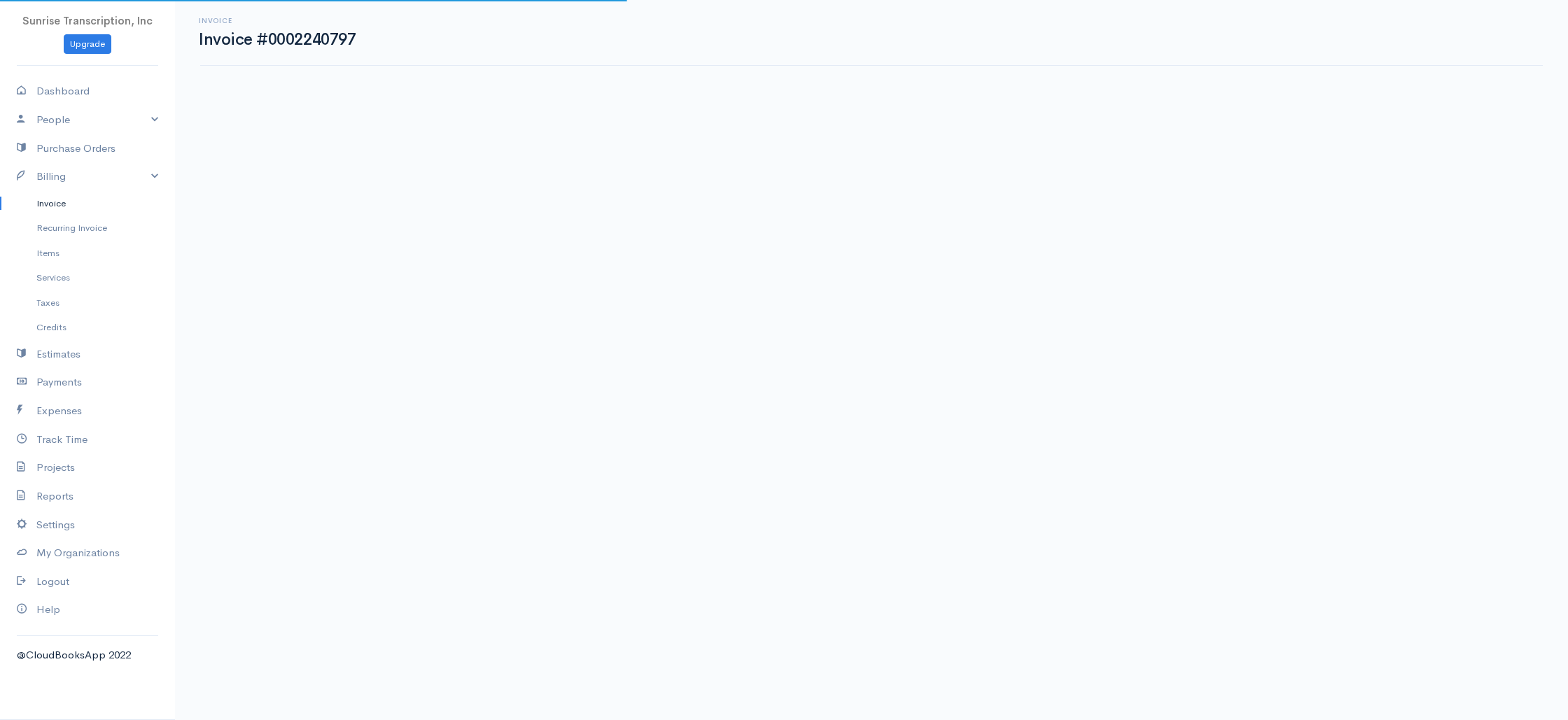
scroll to position [5, 0]
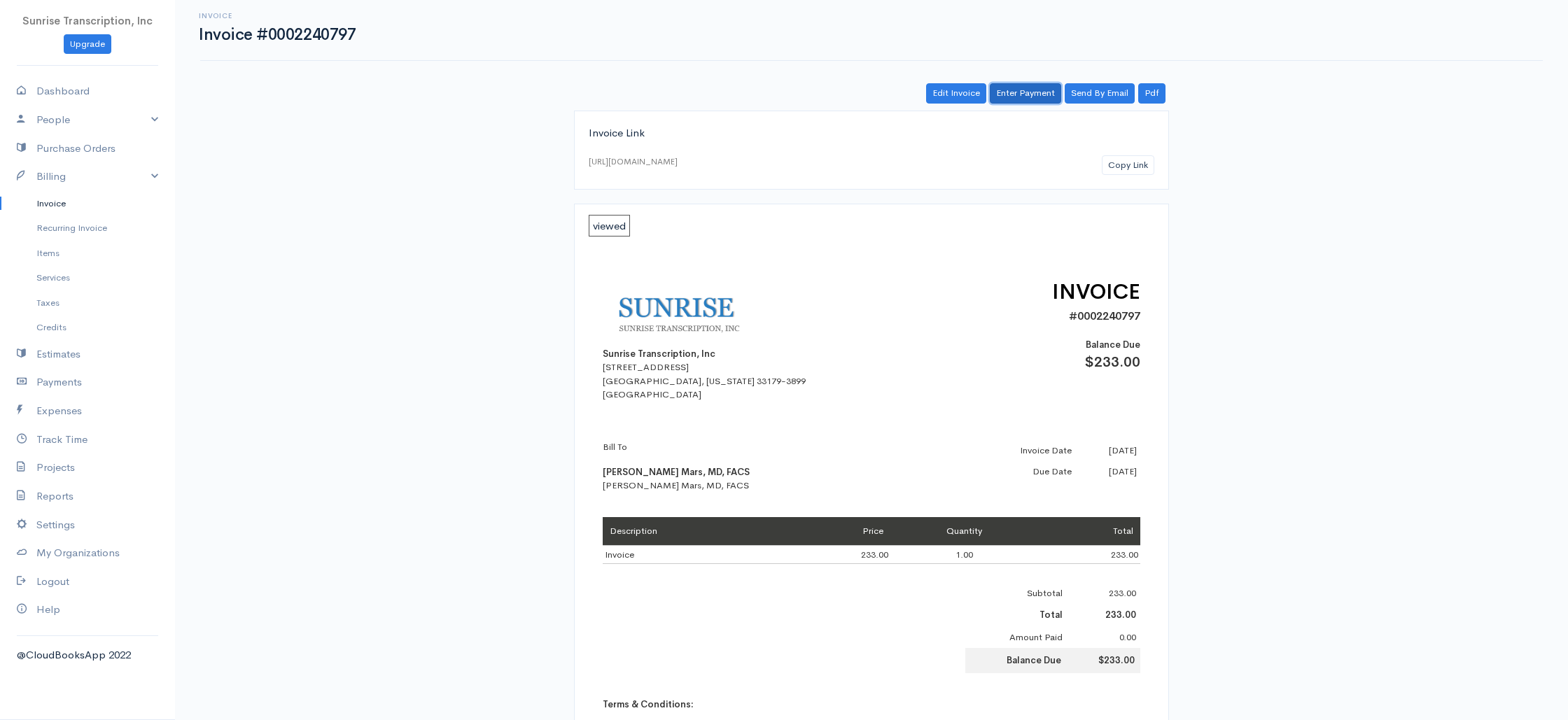
click at [1035, 91] on link "Enter Payment" at bounding box center [1025, 93] width 72 height 21
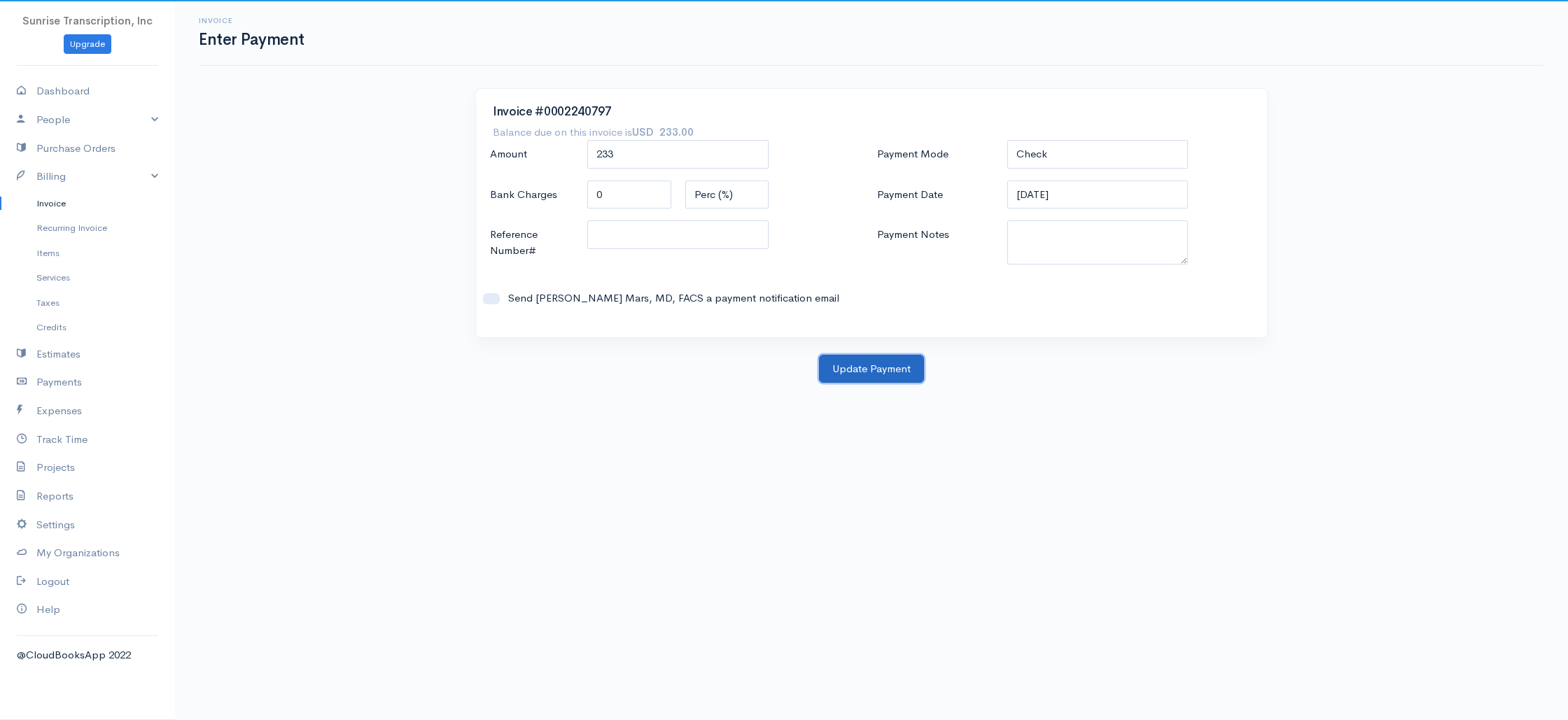
click at [881, 363] on button "Update Payment" at bounding box center [871, 368] width 105 height 28
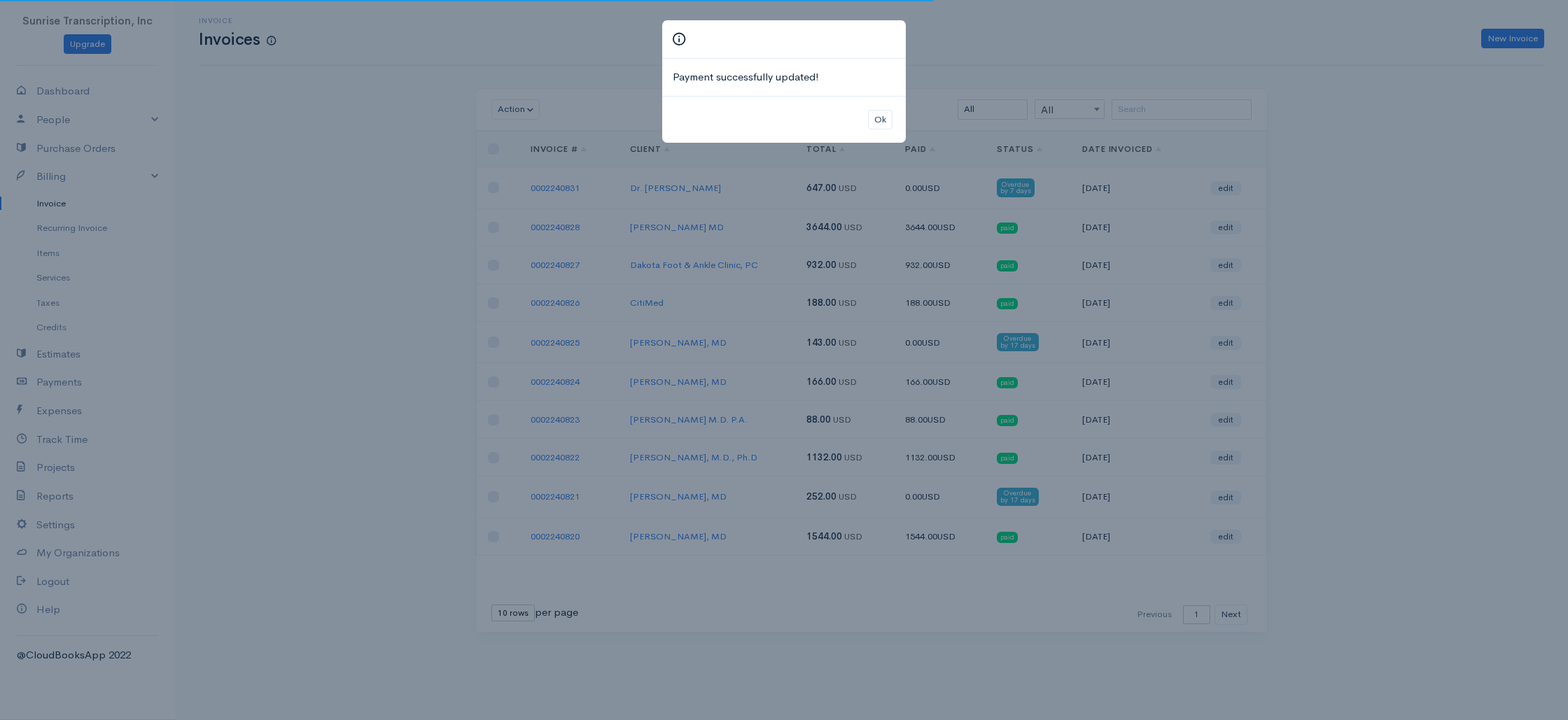
click at [1357, 143] on div "Payment successfully updated! Ok" at bounding box center [784, 360] width 1568 height 720
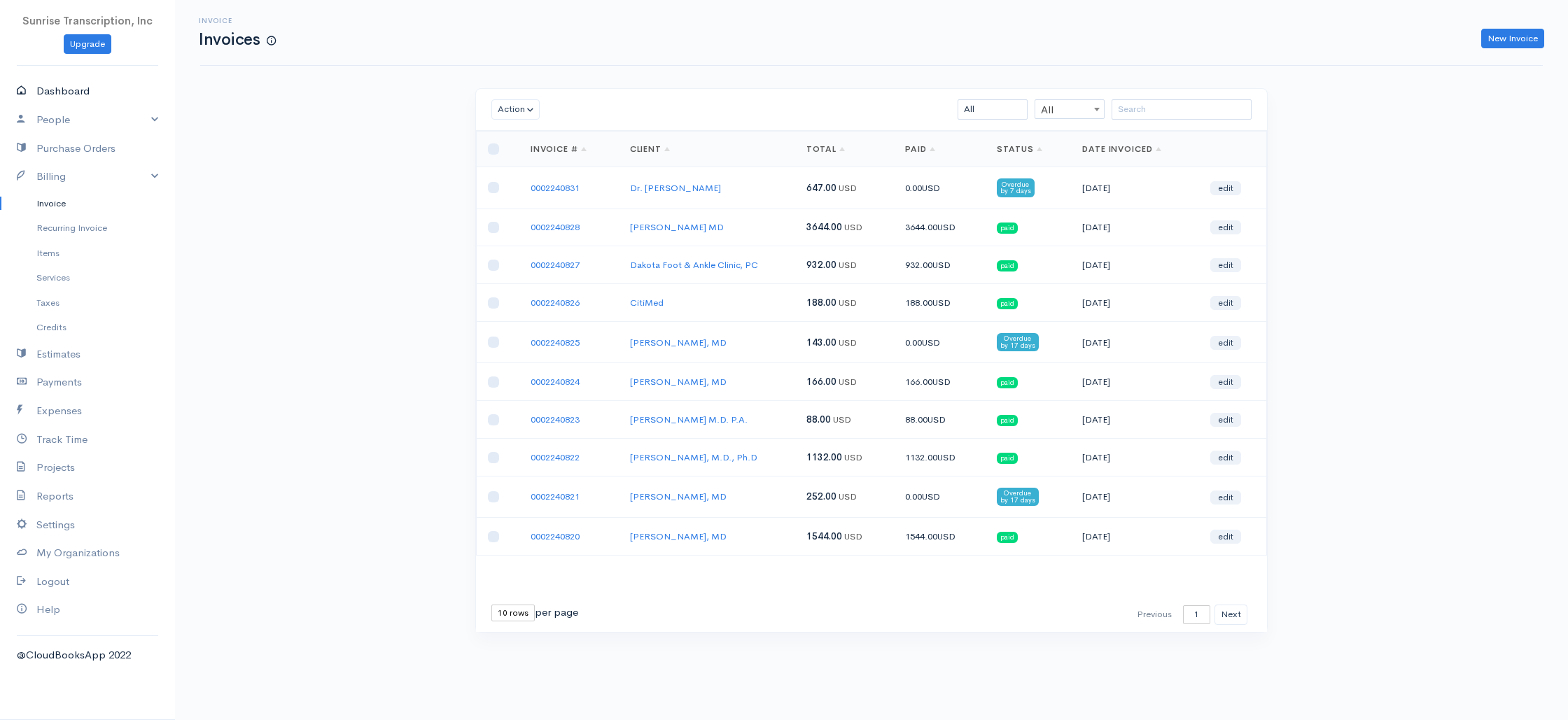
click at [75, 90] on link "Dashboard" at bounding box center [87, 90] width 175 height 28
select select "365"
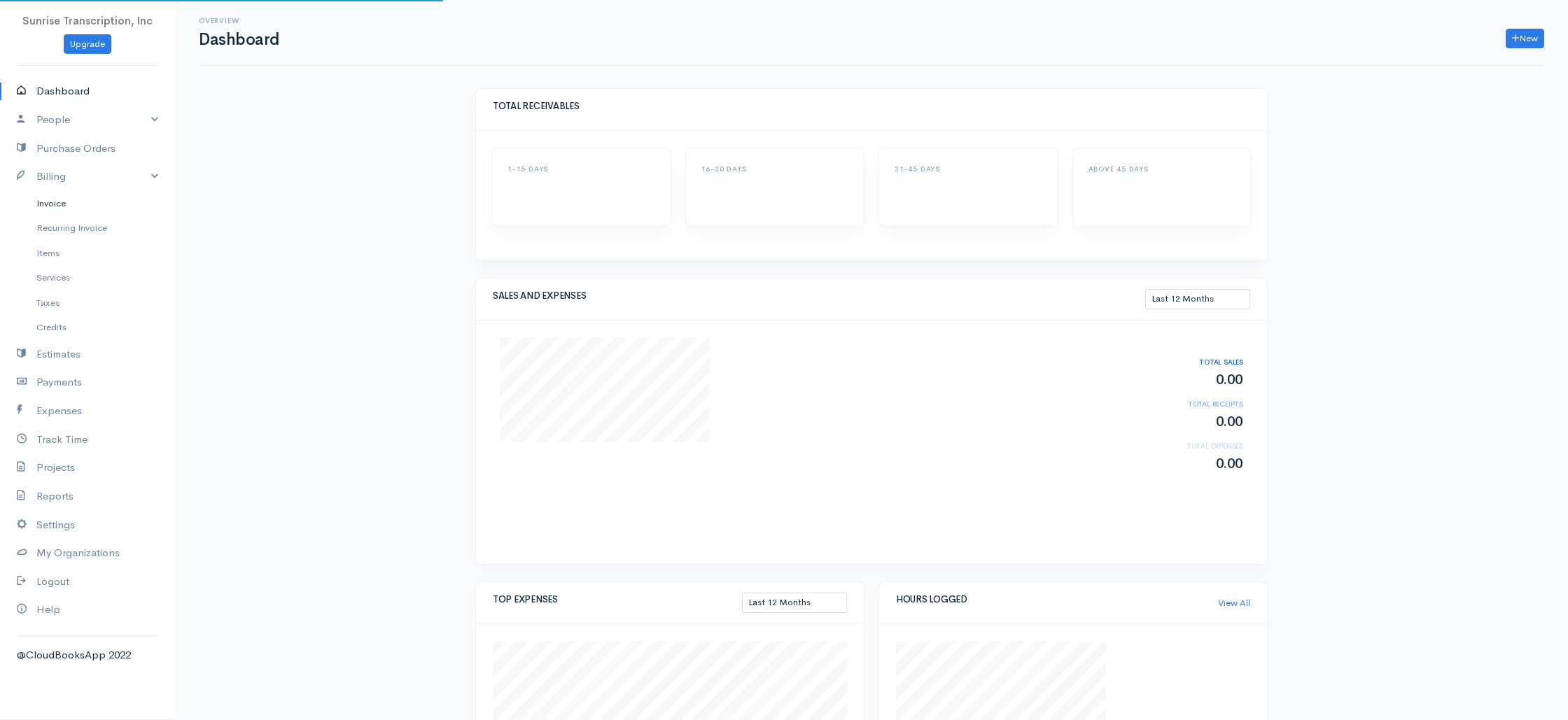
click at [55, 208] on link "Invoice" at bounding box center [87, 203] width 175 height 26
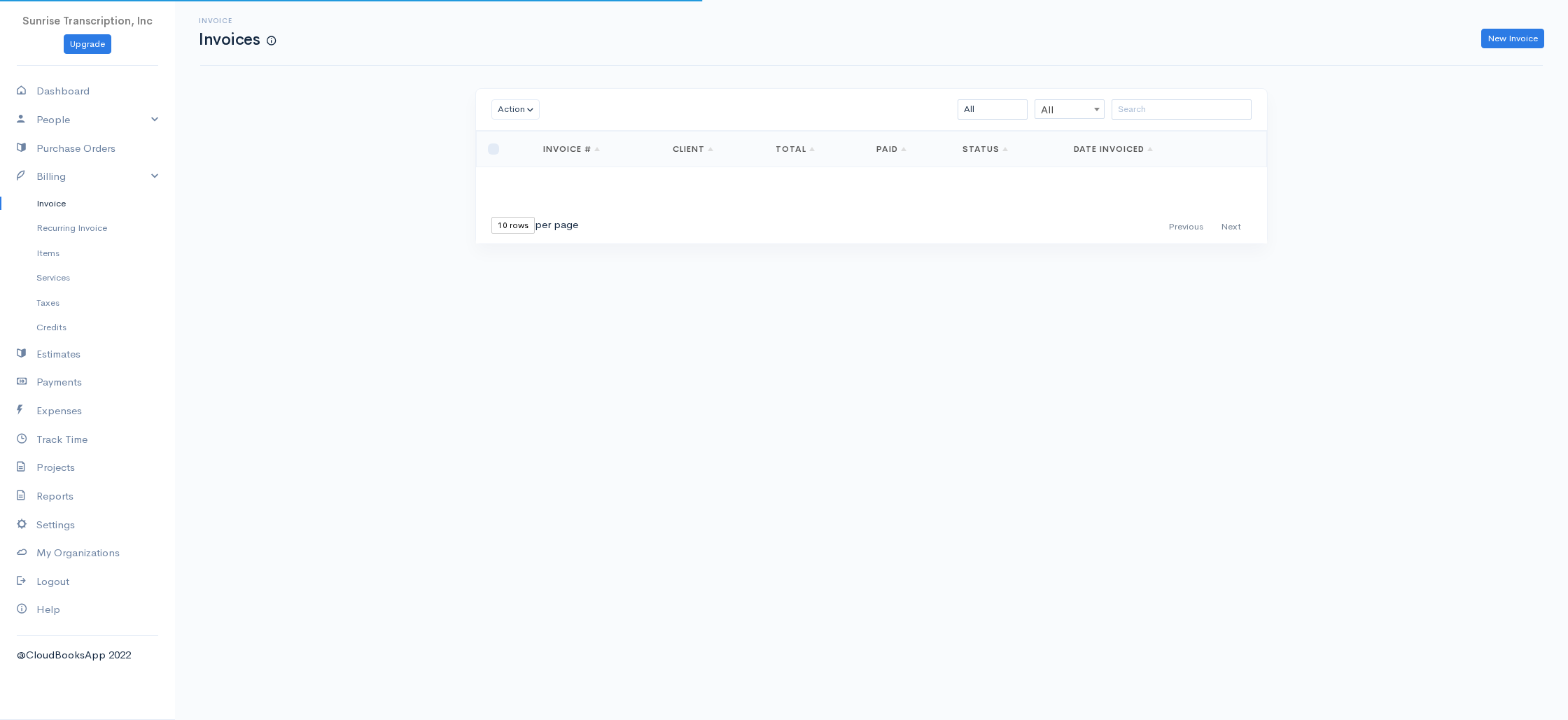
click at [310, 230] on div "Invoice Invoices New Invoice Action Archive Delete Download PDF Send [PERSON_NA…" at bounding box center [871, 147] width 1393 height 296
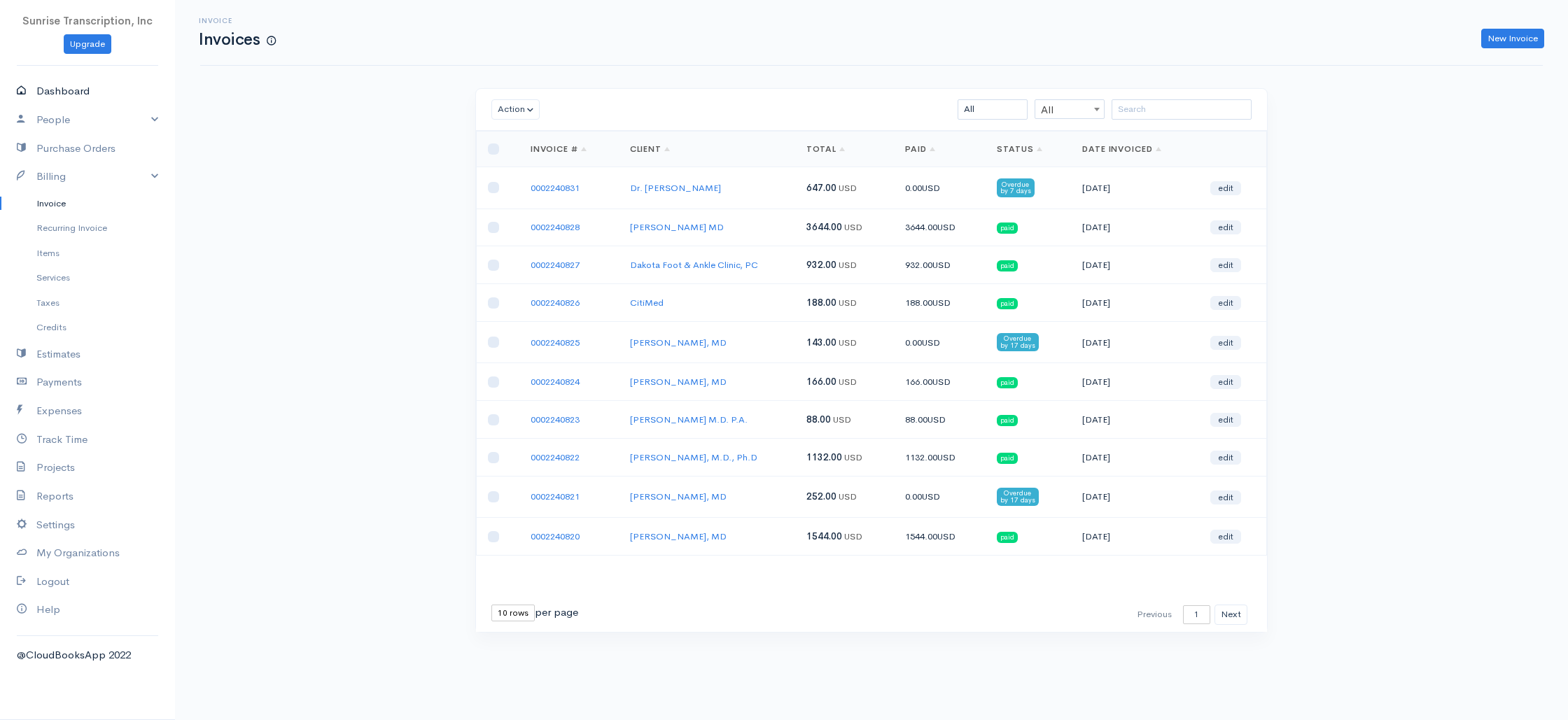
click at [58, 85] on link "Dashboard" at bounding box center [87, 90] width 175 height 28
select select "365"
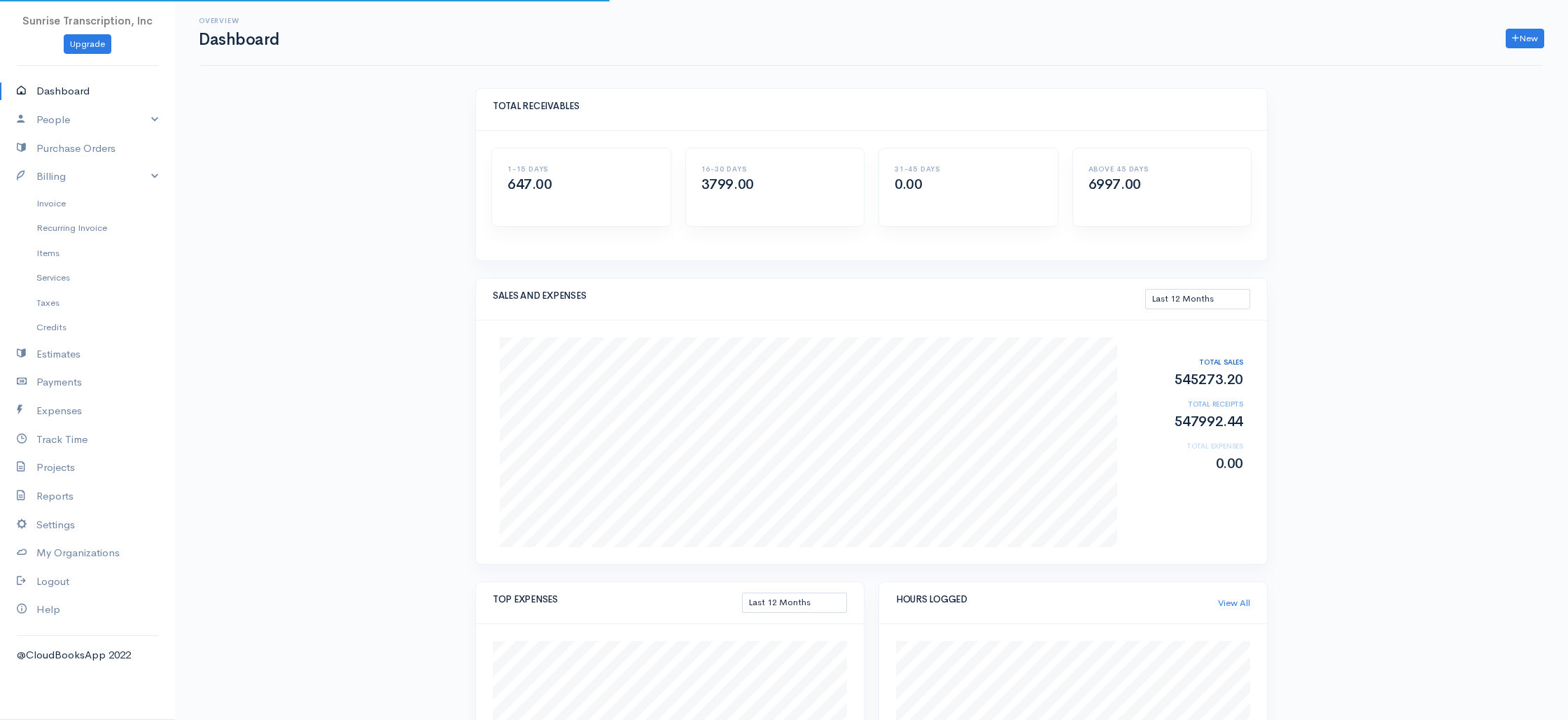
click at [274, 186] on div "Overview Dashboard New Invoice Client Quote Project Invoices Quotes Clients Exp…" at bounding box center [871, 679] width 1393 height 1358
